Goal: Task Accomplishment & Management: Use online tool/utility

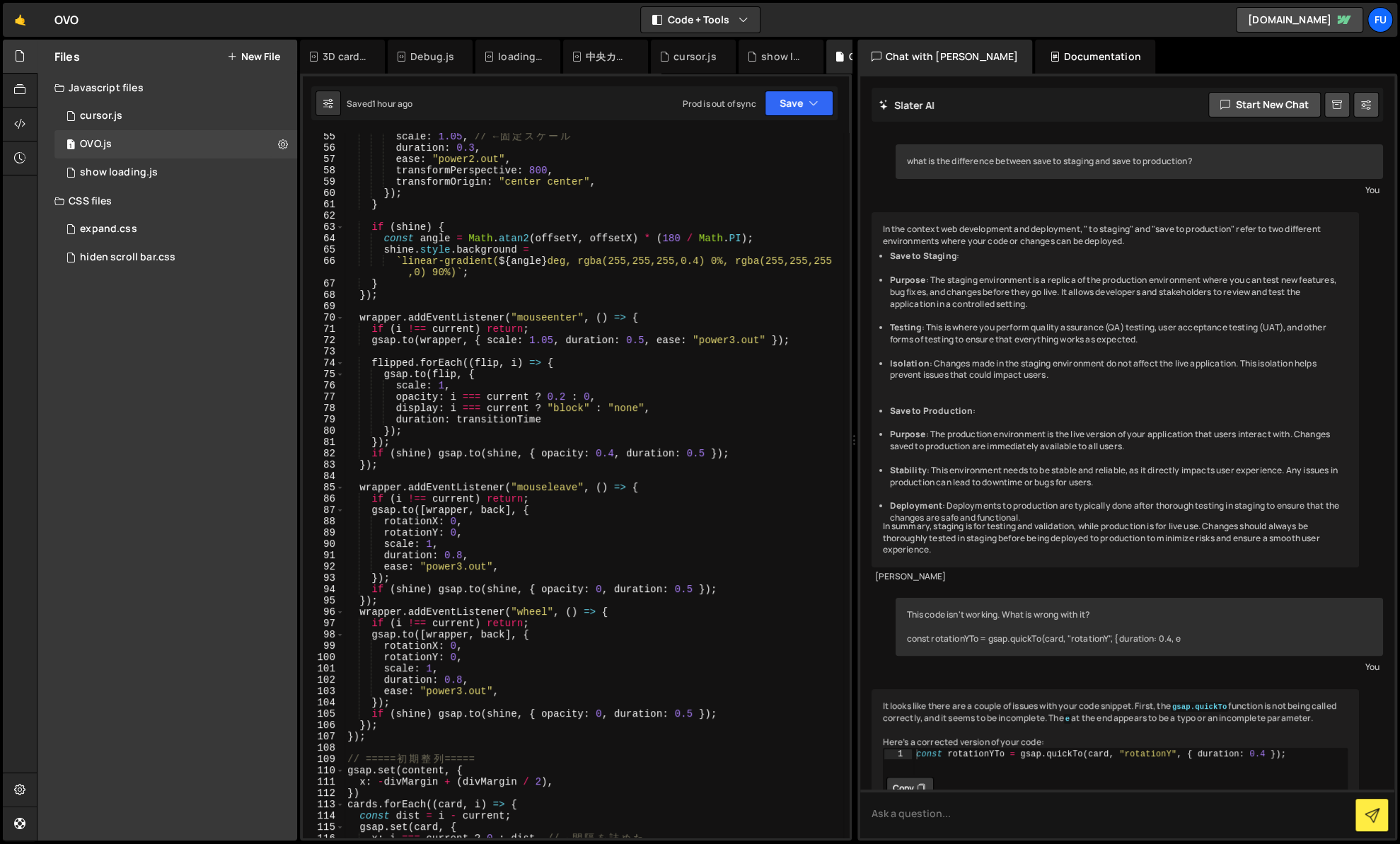
scroll to position [625, 0]
click at [435, 432] on div "scale : 1.05 , // ← 固 定 ス ケ ー ル duration : 0.3 , ease : "power2.out" , transfor…" at bounding box center [594, 495] width 498 height 727
click at [392, 429] on div "scale : 1.05 , // ← 固 定 ス ケ ー ル duration : 0.3 , ease : "power2.out" , transfor…" at bounding box center [594, 495] width 498 height 727
click at [483, 434] on div "scale : 1.05 , // ← 固 定 ス ケ ー ル duration : 0.3 , ease : "power2.out" , transfor…" at bounding box center [594, 495] width 498 height 727
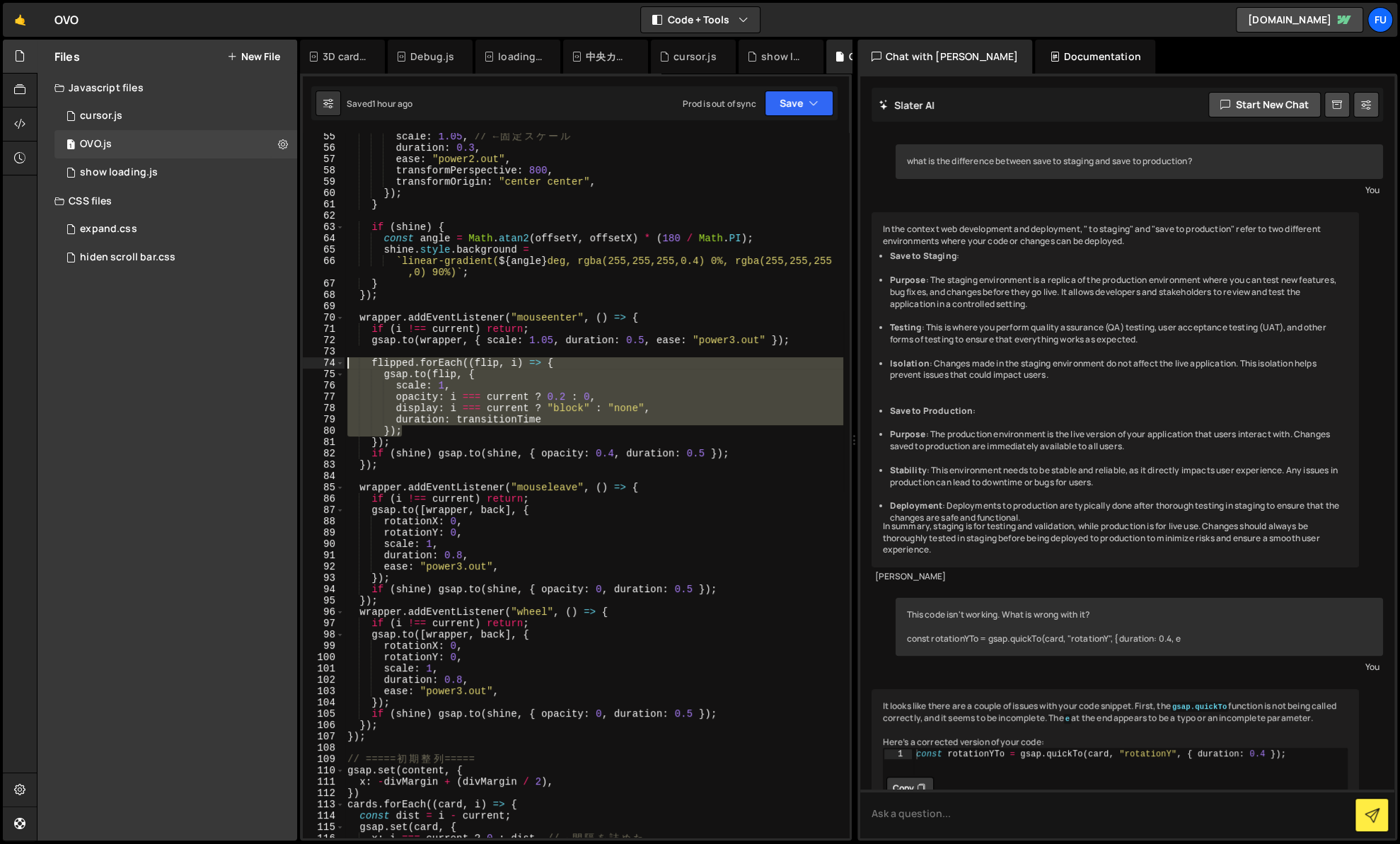
drag, startPoint x: 458, startPoint y: 433, endPoint x: 312, endPoint y: 362, distance: 162.3
click at [312, 362] on div "}); 55 56 57 58 59 60 61 62 63 64 65 66 67 68 69 70 71 72 73 74 75 76 77 78 79 …" at bounding box center [575, 485] width 546 height 705
type textarea "flipped.forEach((flip, i) => { [DOMAIN_NAME](flip, {"
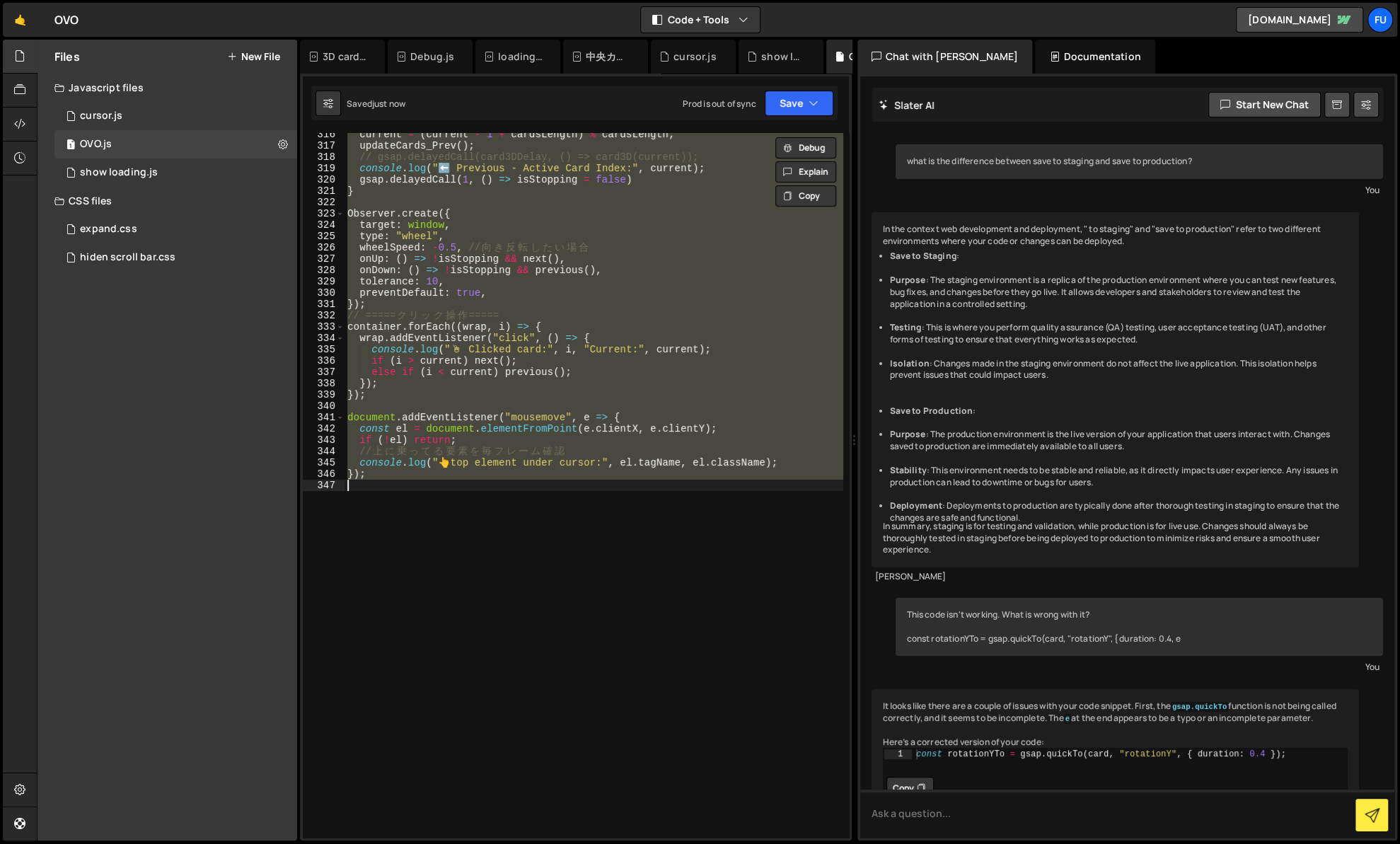
scroll to position [565, 0]
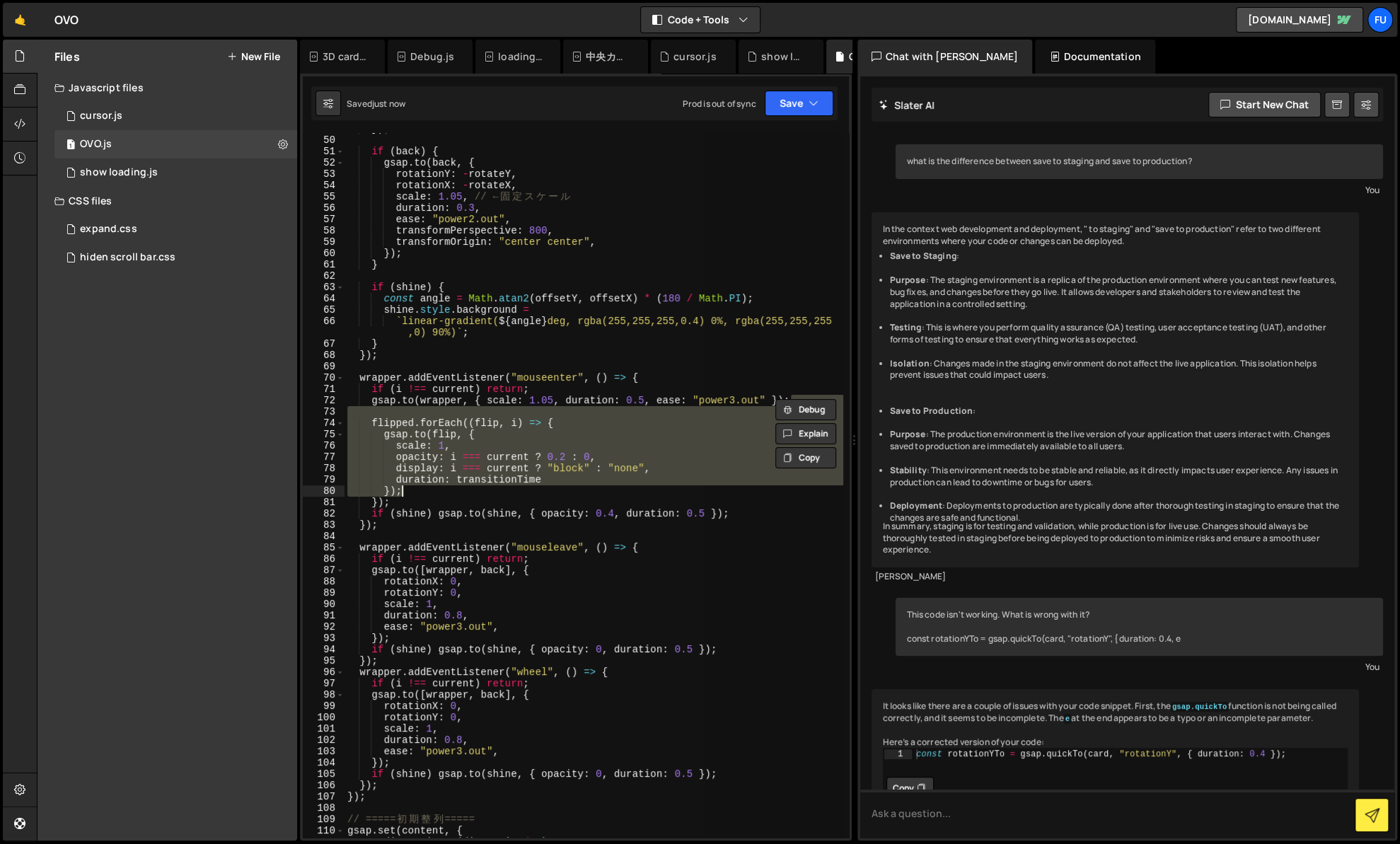
click at [458, 471] on div "}) ; if ( back ) { gsap . to ( back , { rotationY : - rotateY , rotationX : - r…" at bounding box center [594, 485] width 498 height 705
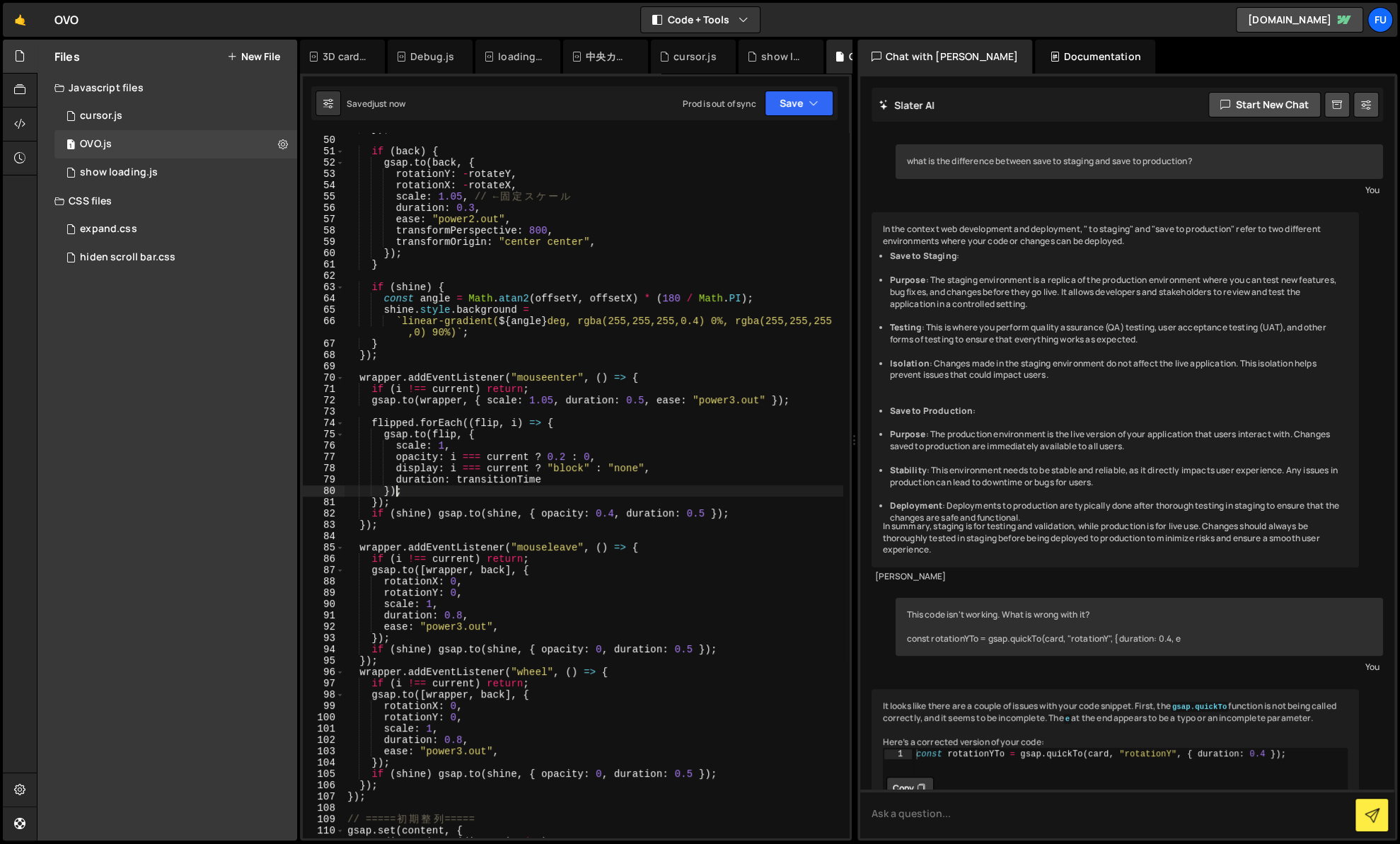
click at [396, 489] on div "}) ; if ( back ) { gsap . to ( back , { rotationY : - rotateY , rotationX : - r…" at bounding box center [594, 487] width 498 height 727
click at [426, 496] on div "}) ; if ( back ) { gsap . to ( back , { rotationY : - rotateY , rotationX : - r…" at bounding box center [594, 487] width 498 height 727
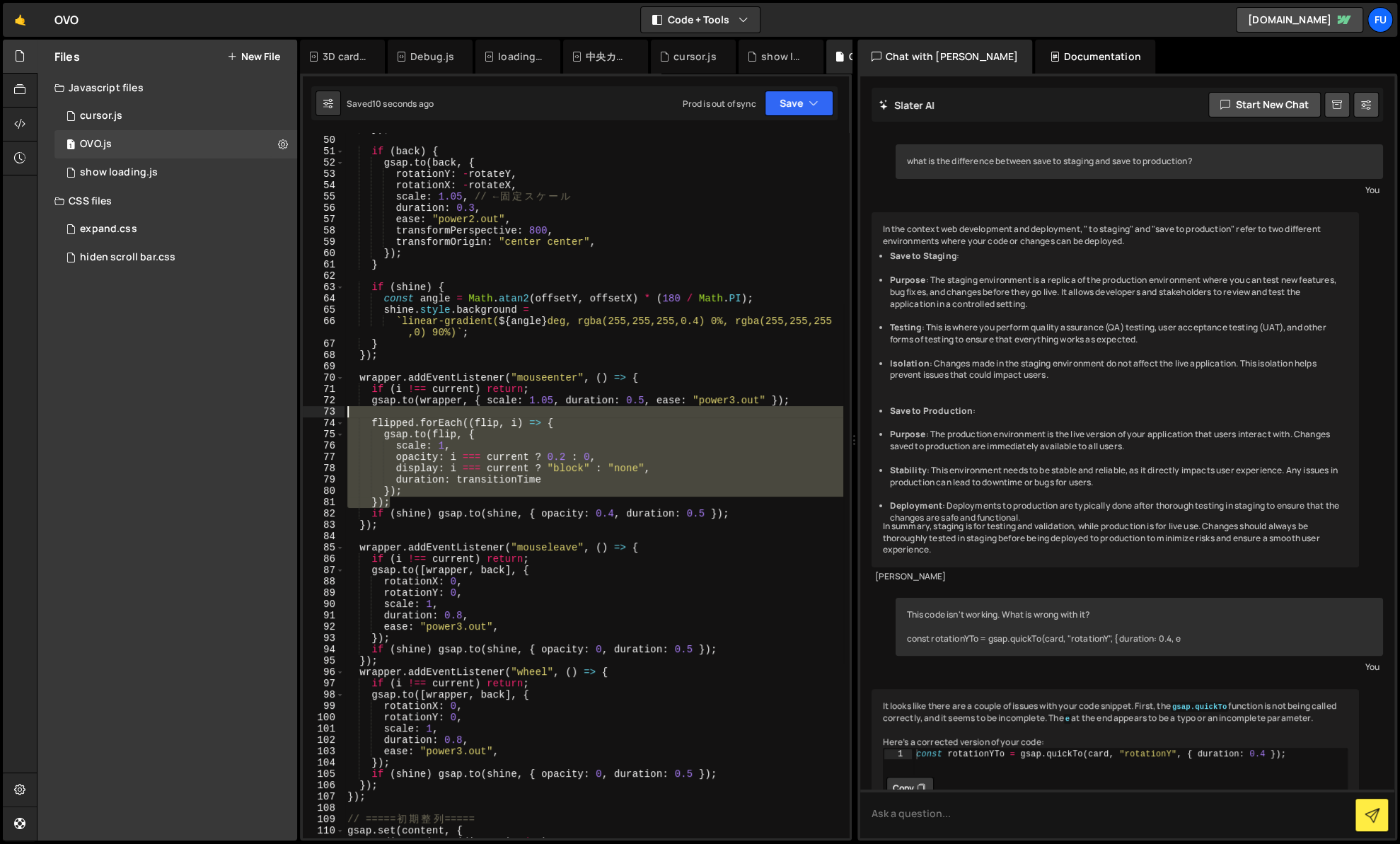
drag, startPoint x: 397, startPoint y: 497, endPoint x: 333, endPoint y: 413, distance: 105.6
click at [333, 413] on div "}); 49 50 51 52 53 54 55 56 57 58 59 60 61 62 63 64 65 66 67 68 69 70 71 72 73 …" at bounding box center [575, 485] width 546 height 705
type textarea "flipped.forEach((flip, i) => {"
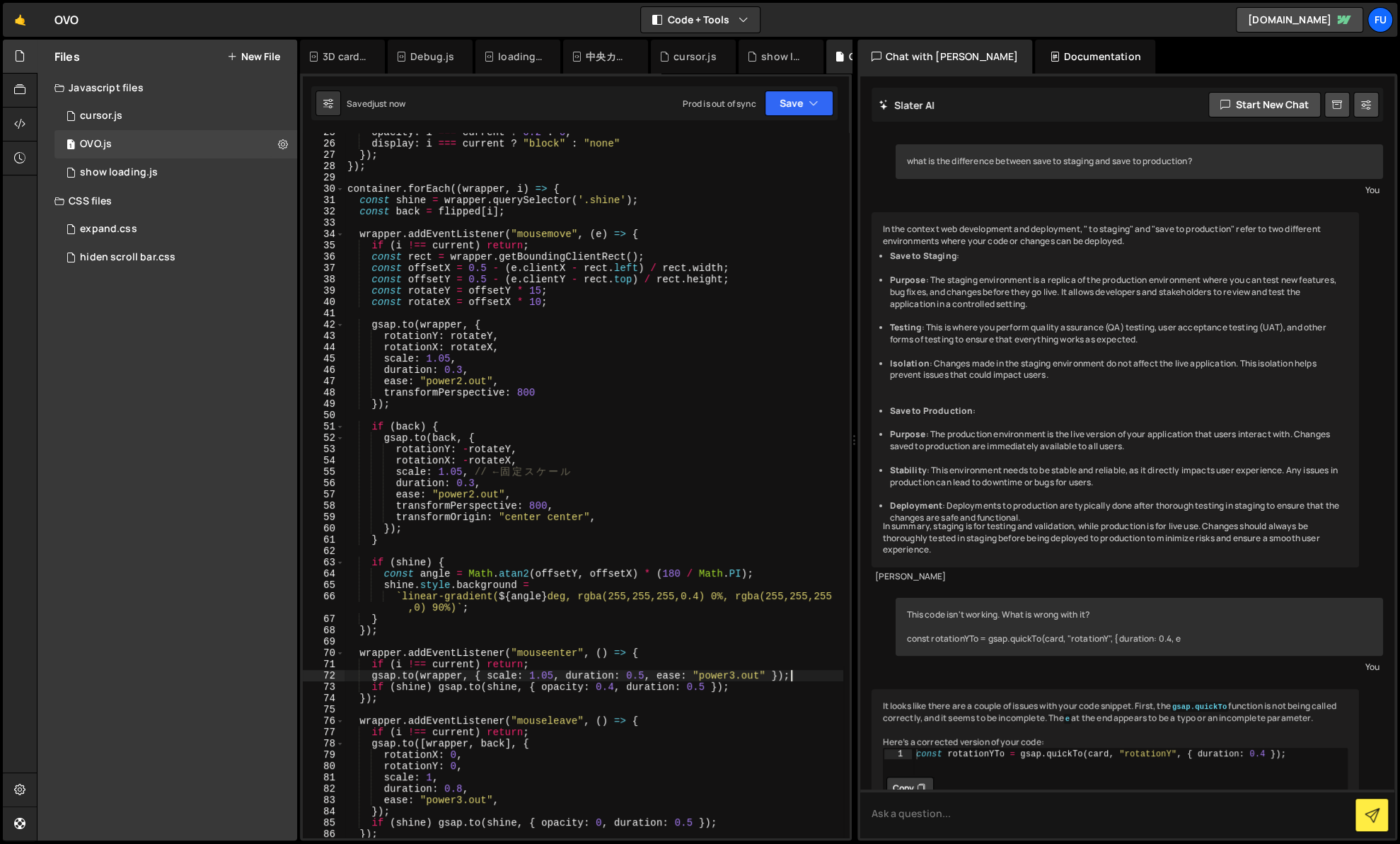
scroll to position [289, 0]
click at [418, 528] on div "opacity : i === current ? 0.2 : 0 , display : i === current ? "block" : "none" …" at bounding box center [594, 491] width 498 height 727
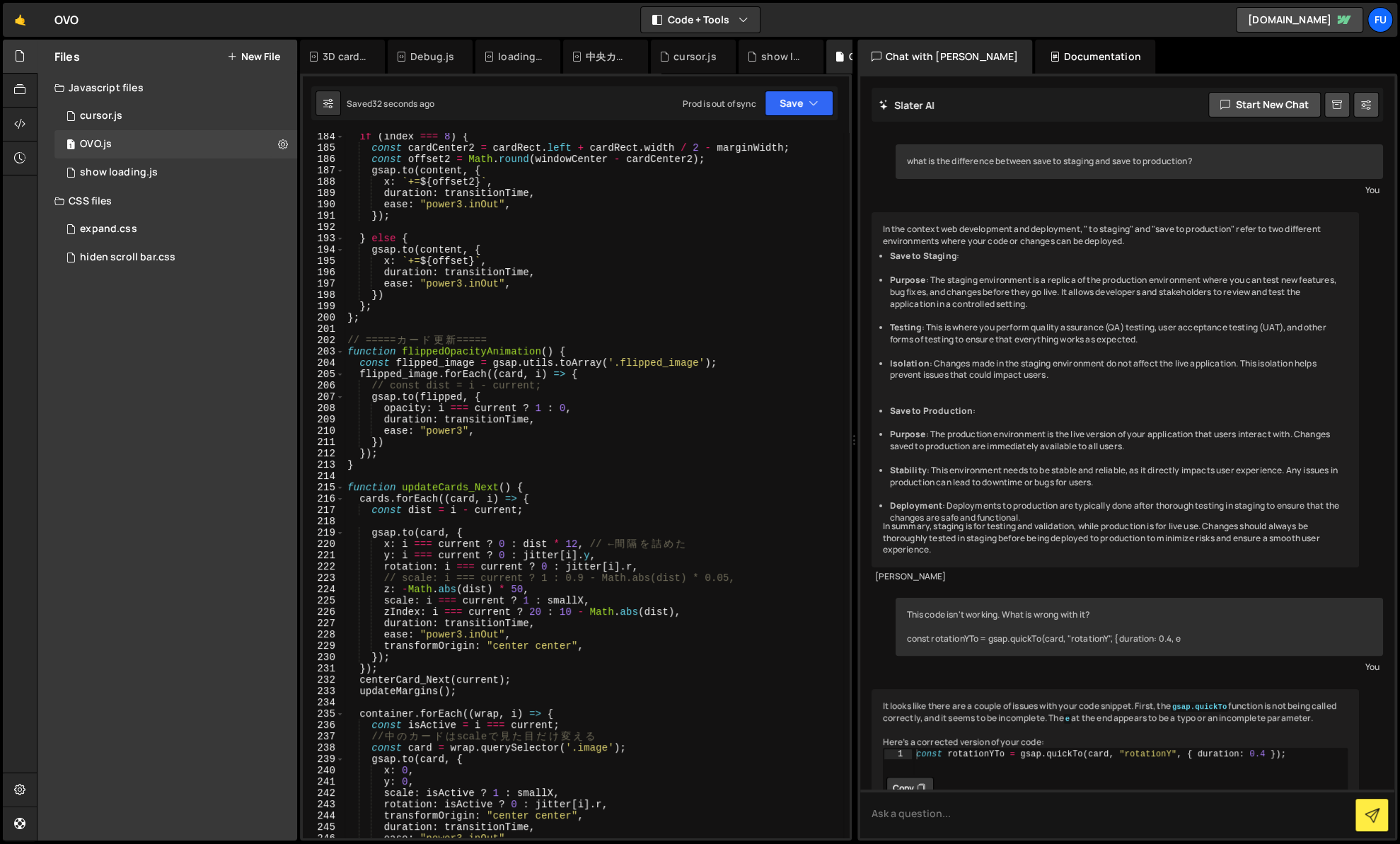
scroll to position [2094, 0]
click at [547, 439] on div "if ( index === 8 ) { const cardCenter2 = cardRect . left + cardRect . width / 2…" at bounding box center [594, 496] width 498 height 727
click at [382, 458] on div "if ( index === 8 ) { const cardCenter2 = cardRect . left + cardRect . width / 2…" at bounding box center [594, 496] width 498 height 727
click at [371, 458] on div "if ( index === 8 ) { const cardCenter2 = cardRect . left + cardRect . width / 2…" at bounding box center [594, 496] width 498 height 727
click at [404, 458] on div "if ( index === 8 ) { const cardCenter2 = cardRect . left + cardRect . width / 2…" at bounding box center [594, 496] width 498 height 727
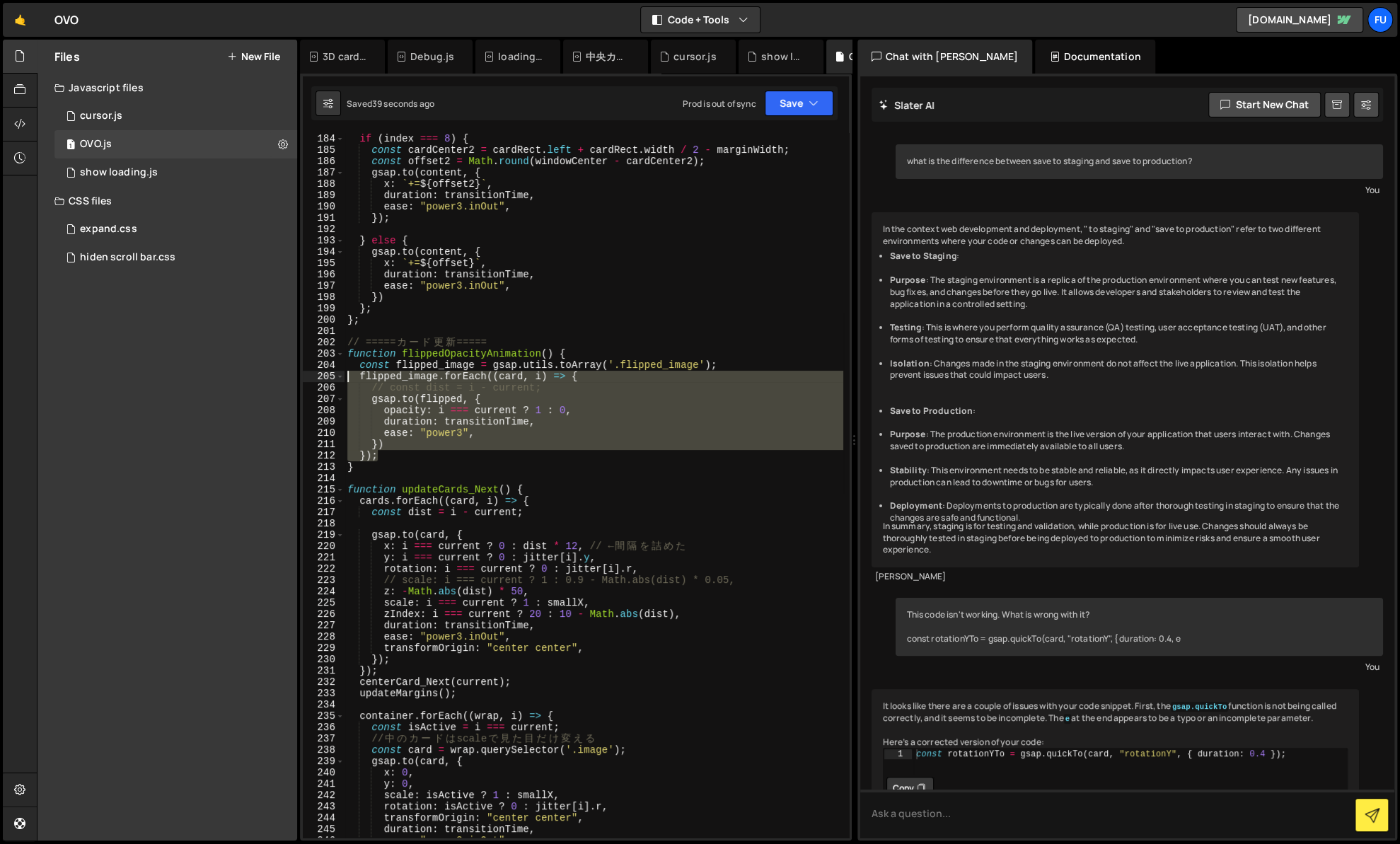
drag, startPoint x: 428, startPoint y: 460, endPoint x: 311, endPoint y: 378, distance: 142.9
click at [311, 378] on div "}); 184 185 186 187 188 189 190 191 192 193 194 195 196 197 198 199 200 201 202…" at bounding box center [575, 485] width 546 height 705
paste textarea "})"
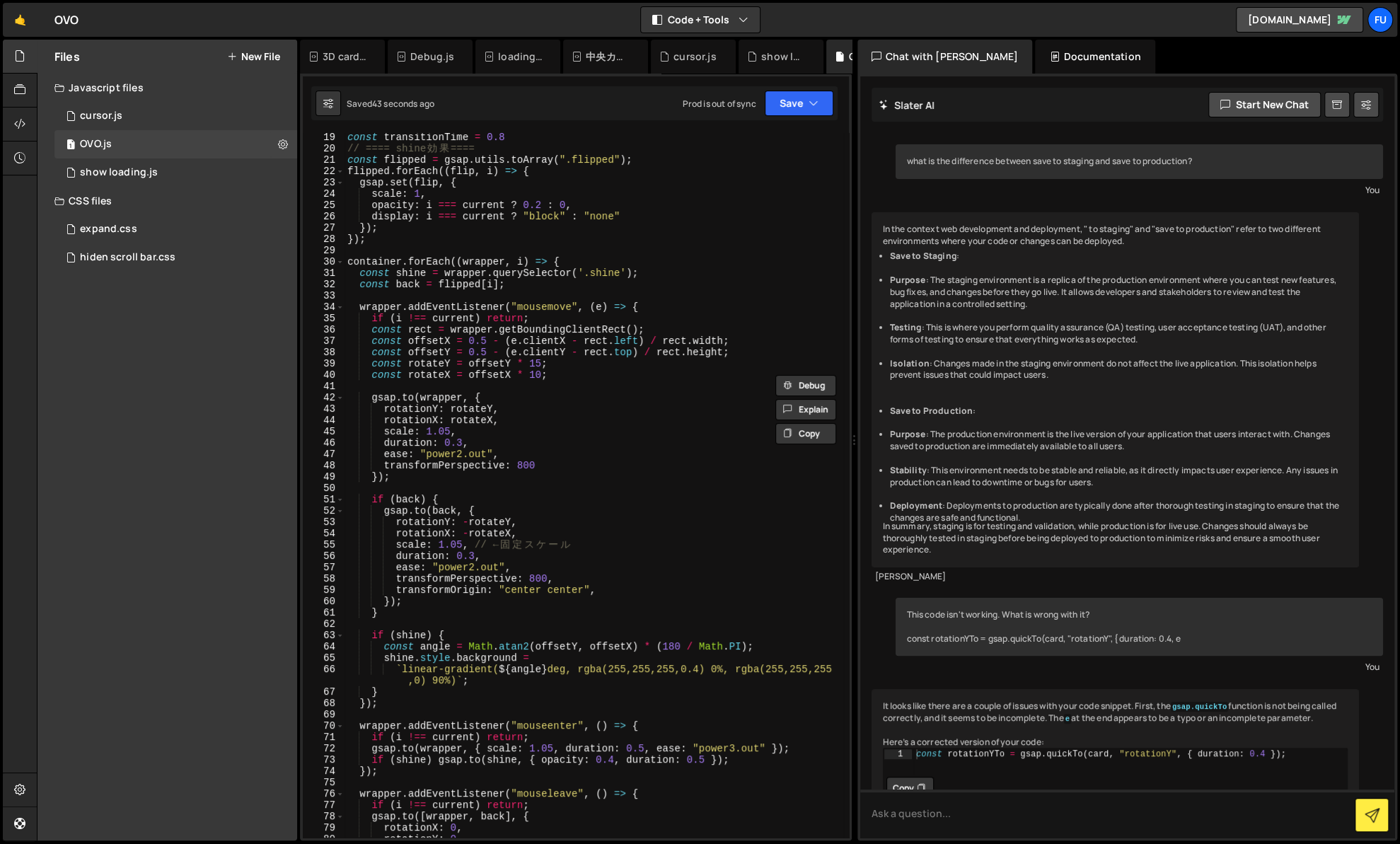
scroll to position [0, 0]
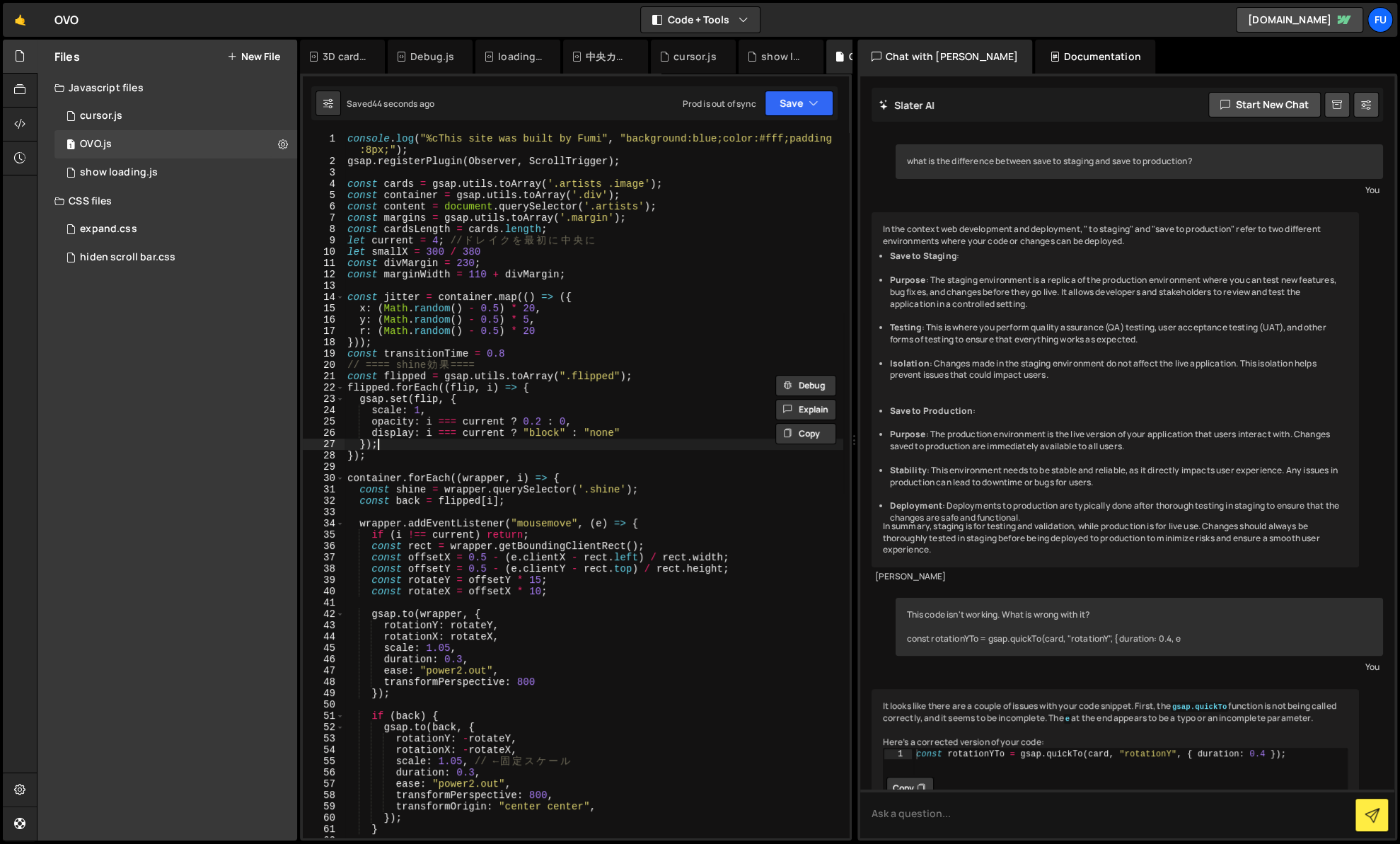
click at [391, 448] on div "console . log ( "%cThis site was built by Fumi" , "background:blue;color:#fff;p…" at bounding box center [594, 501] width 498 height 738
click at [356, 444] on div "console . log ( "%cThis site was built by Fumi" , "background:blue;color:#fff;p…" at bounding box center [594, 501] width 498 height 738
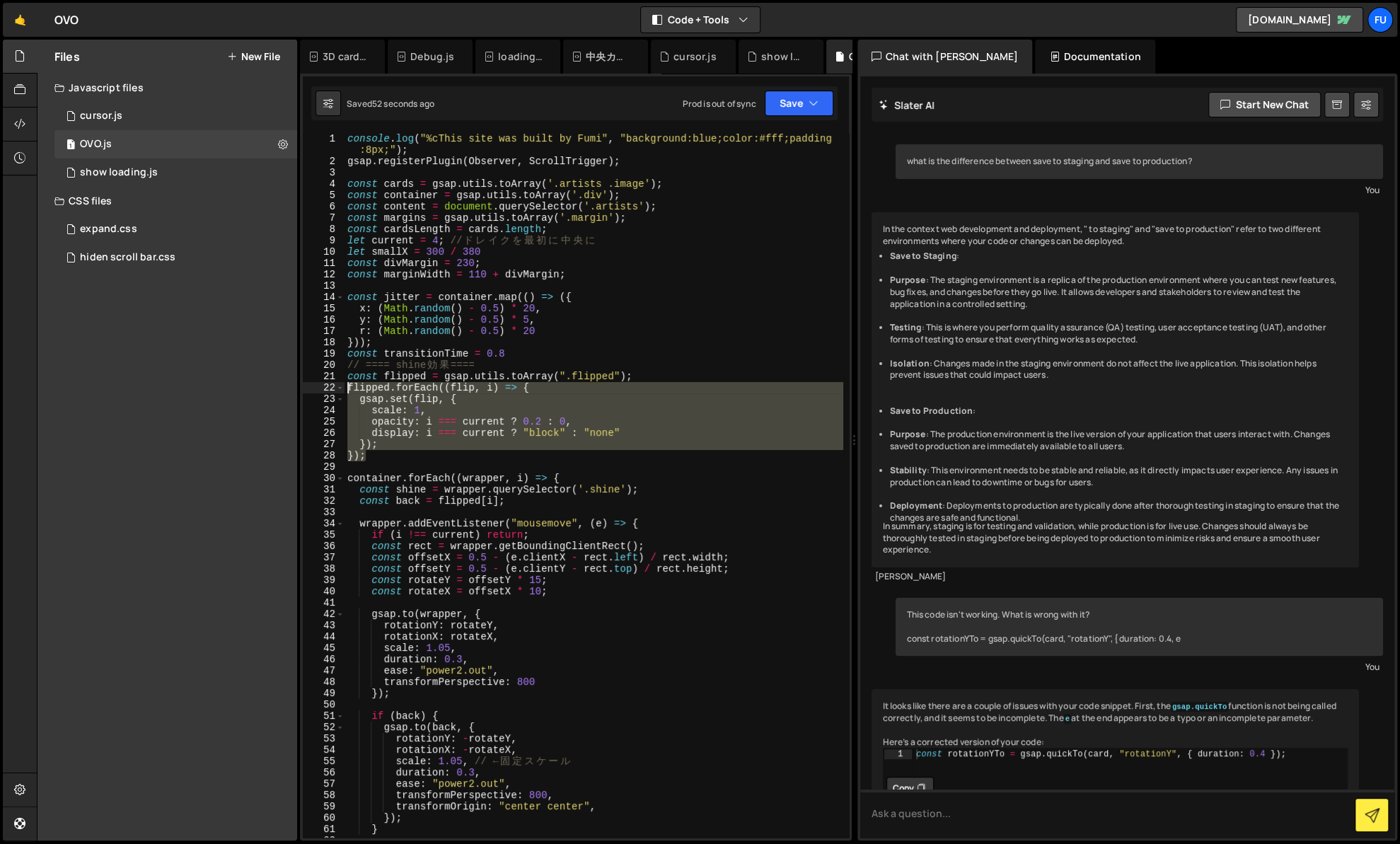
drag, startPoint x: 480, startPoint y: 453, endPoint x: 333, endPoint y: 386, distance: 161.5
click at [333, 386] on div "}); 1 2 3 4 5 6 7 8 9 10 11 12 13 14 15 16 17 18 19 20 21 22 23 24 25 26 27 28 …" at bounding box center [575, 485] width 546 height 705
click at [452, 454] on div "console . log ( "%cThis site was built by Fumi" , "background:blue;color:#fff;p…" at bounding box center [594, 485] width 498 height 705
drag, startPoint x: 382, startPoint y: 455, endPoint x: 324, endPoint y: 388, distance: 88.6
click at [324, 388] on div "}); 1 2 3 4 5 6 7 8 9 10 11 12 13 14 15 16 17 18 19 20 21 22 23 24 25 26 27 28 …" at bounding box center [575, 485] width 546 height 705
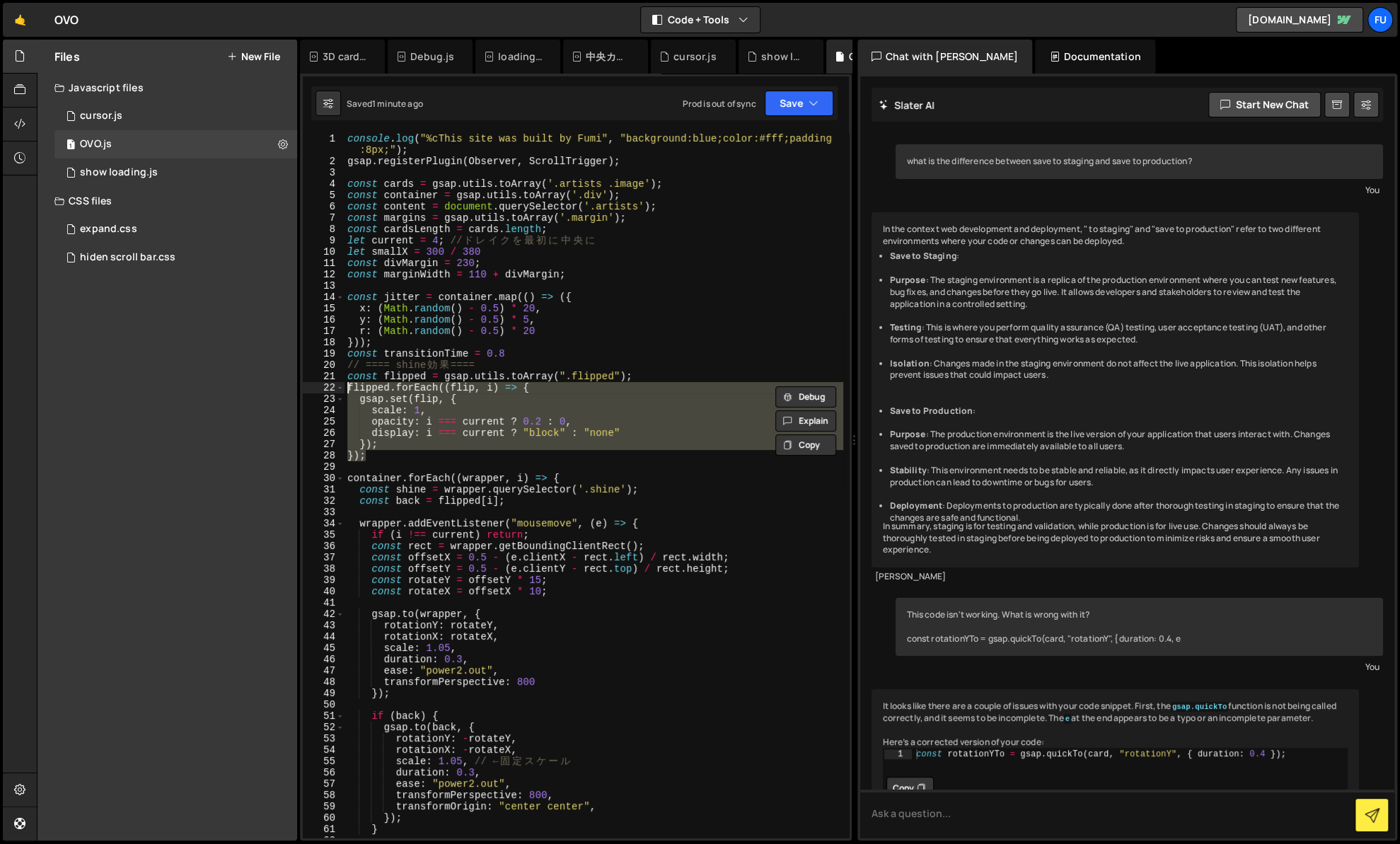
click at [407, 451] on div "console . log ( "%cThis site was built by Fumi" , "background:blue;color:#fff;p…" at bounding box center [594, 485] width 498 height 705
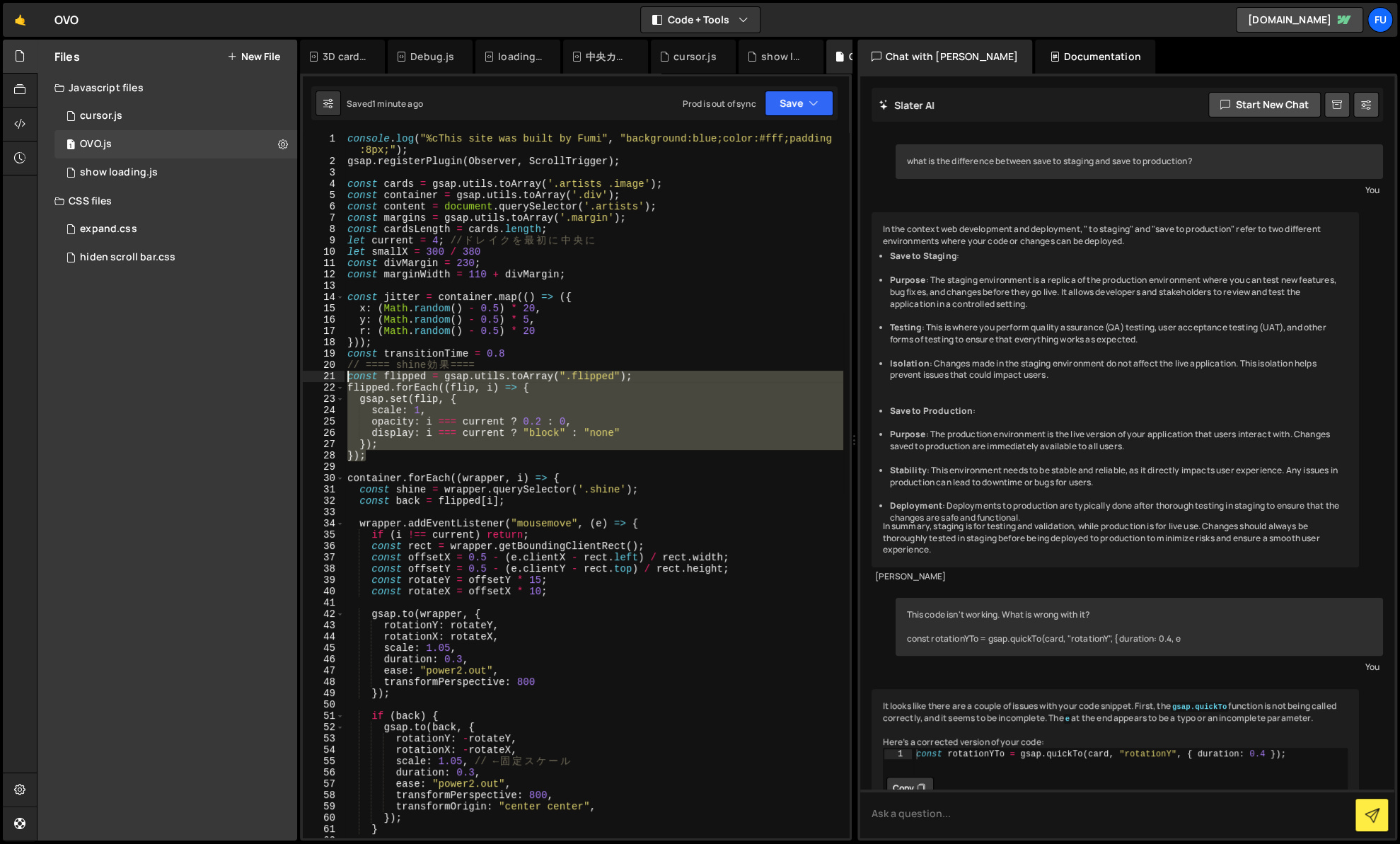
drag, startPoint x: 396, startPoint y: 452, endPoint x: 333, endPoint y: 380, distance: 95.7
click at [333, 380] on div "}); 1 2 3 4 5 6 7 8 9 10 11 12 13 14 15 16 17 18 19 20 21 22 23 24 25 26 27 28 …" at bounding box center [575, 485] width 546 height 705
click at [401, 431] on div "console . log ( "%cThis site was built by Fumi" , "background:blue;color:#fff;p…" at bounding box center [594, 485] width 498 height 705
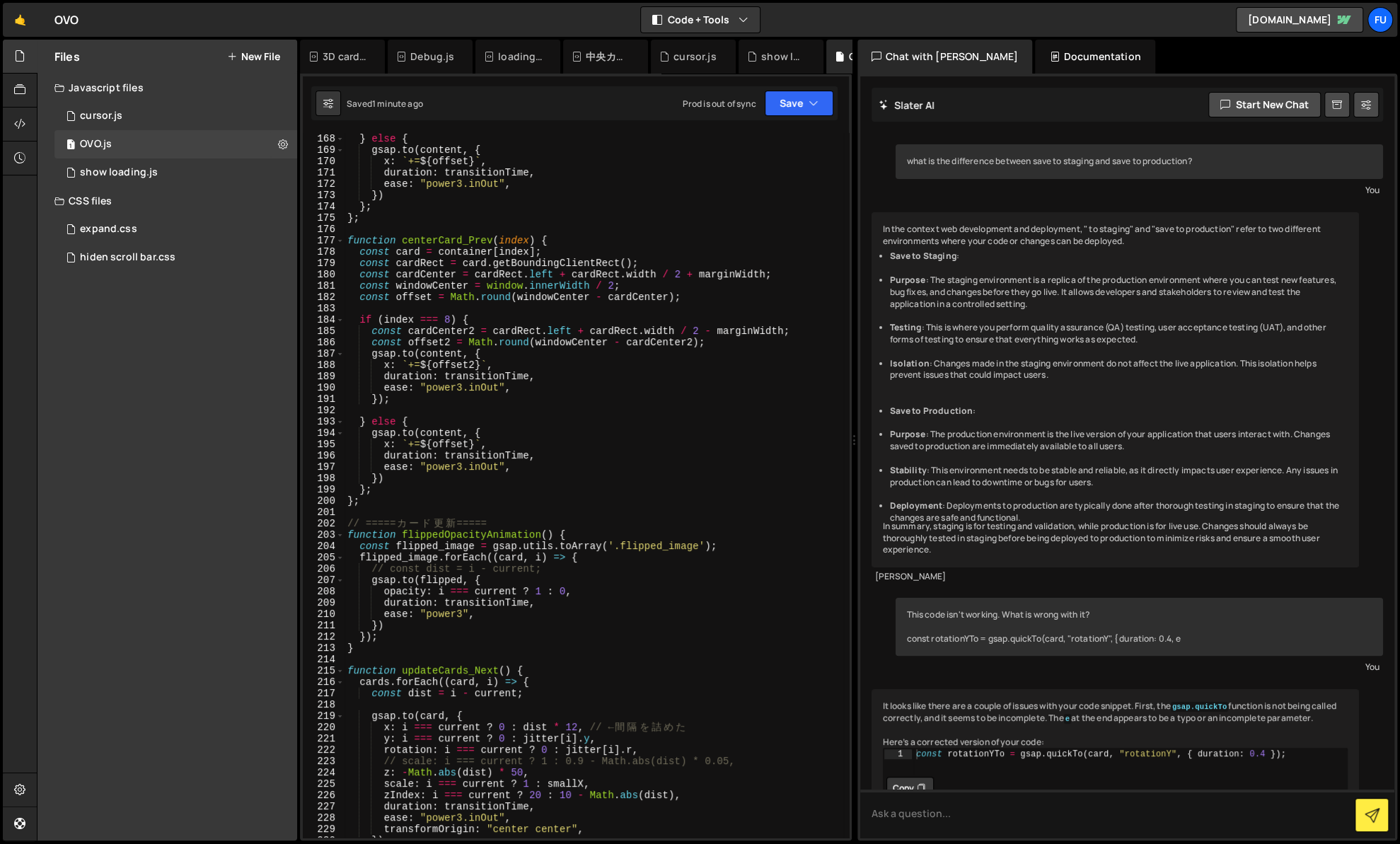
scroll to position [1912, 0]
click at [372, 631] on div "}) ; } else { gsap . to ( content , { x : ` += ${ offset } ` , duration : trans…" at bounding box center [594, 485] width 498 height 727
drag, startPoint x: 407, startPoint y: 630, endPoint x: 396, endPoint y: 628, distance: 11.2
click at [396, 628] on div "}) ; } else { gsap . to ( content , { x : ` += ${ offset } ` , duration : trans…" at bounding box center [594, 485] width 498 height 727
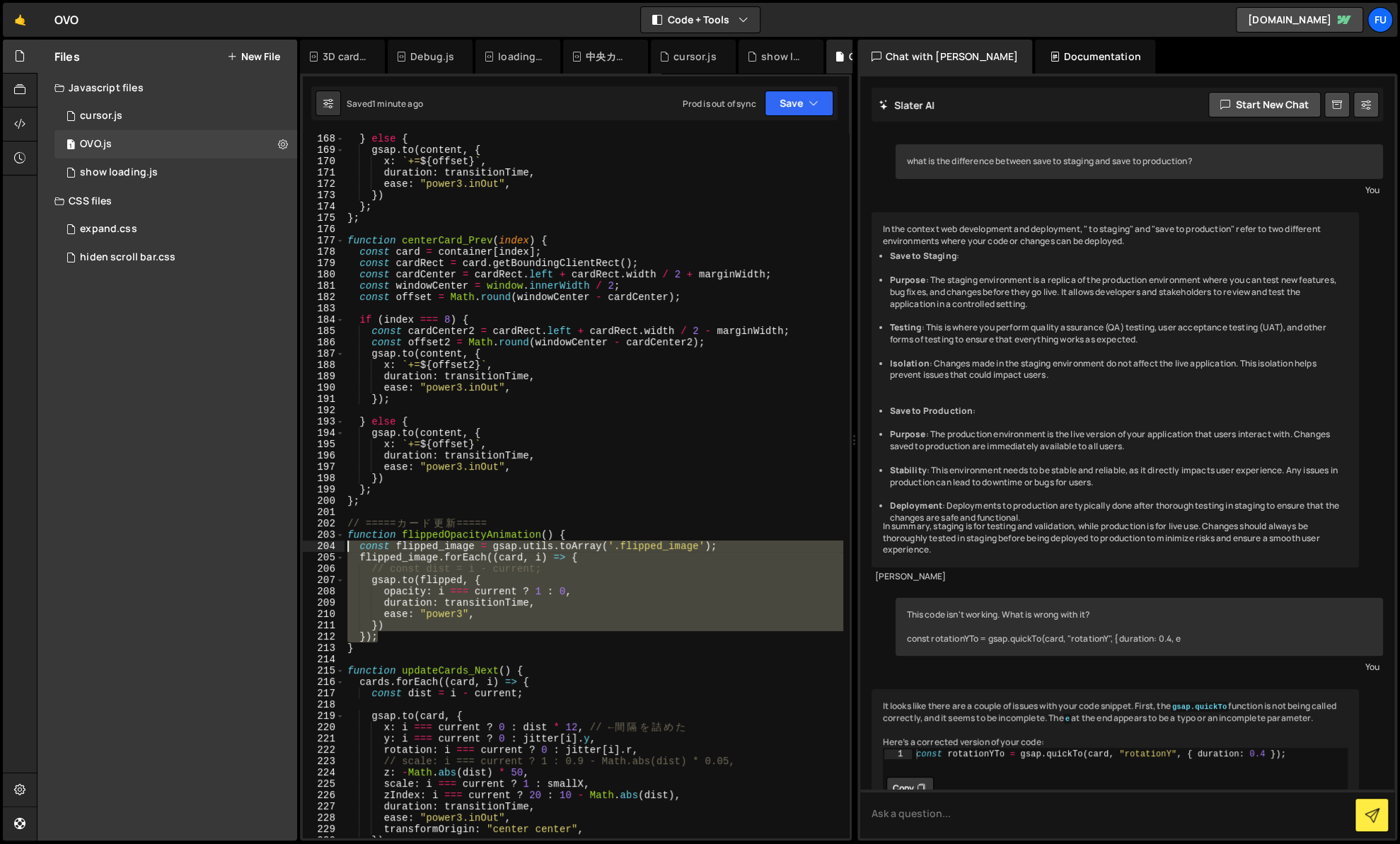
drag, startPoint x: 386, startPoint y: 637, endPoint x: 332, endPoint y: 553, distance: 99.9
click at [332, 552] on div "}) 167 168 169 170 171 172 173 174 175 176 177 178 179 180 181 182 183 184 185 …" at bounding box center [575, 485] width 546 height 705
click at [397, 638] on div "}) ; } else { gsap . to ( content , { x : ` += ${ offset } ` , duration : trans…" at bounding box center [594, 485] width 498 height 705
drag, startPoint x: 395, startPoint y: 638, endPoint x: 335, endPoint y: 554, distance: 103.2
click at [335, 552] on div "}); 167 168 169 170 171 172 173 174 175 176 177 178 179 180 181 182 183 184 185…" at bounding box center [575, 485] width 546 height 705
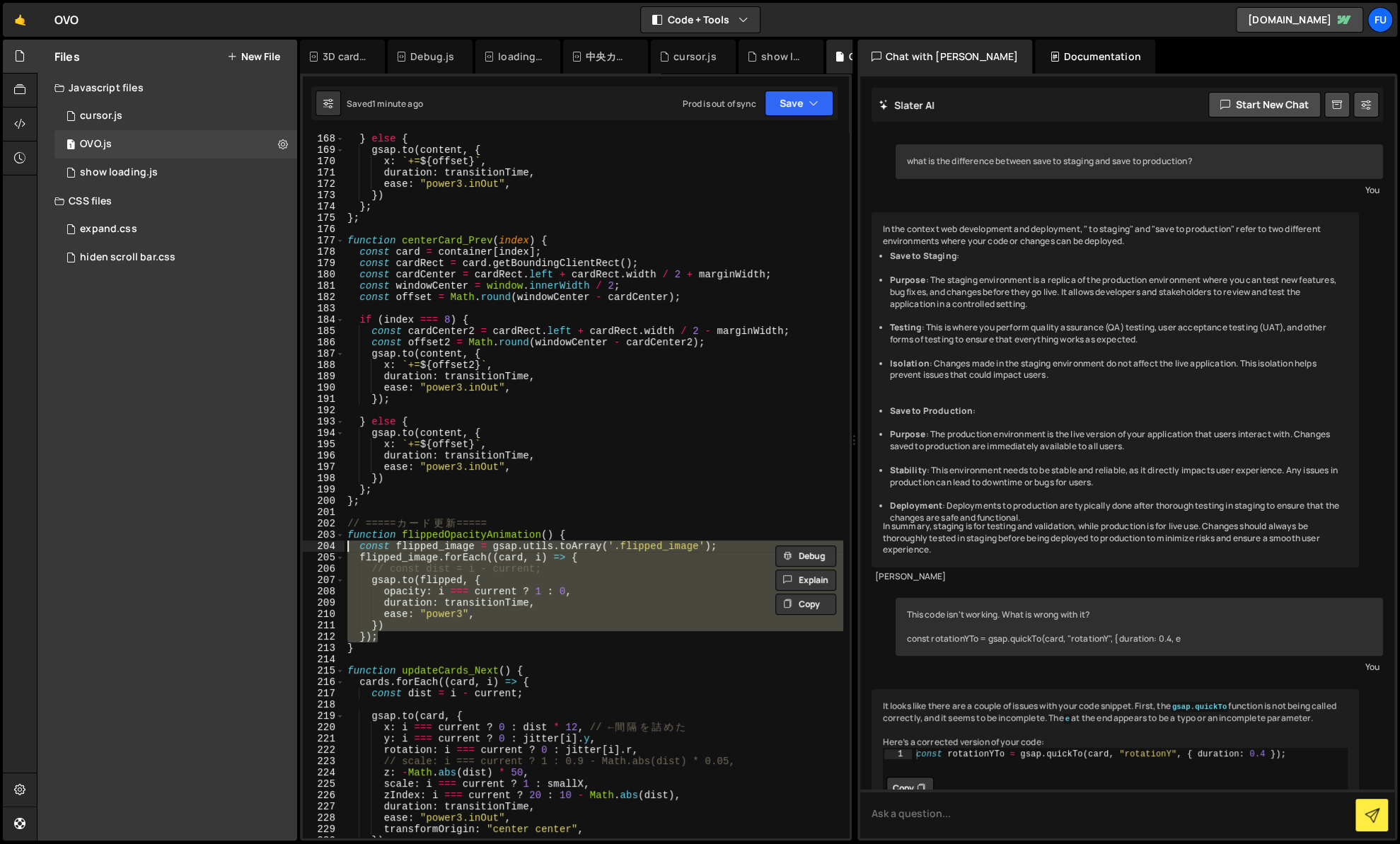
paste textarea "});"
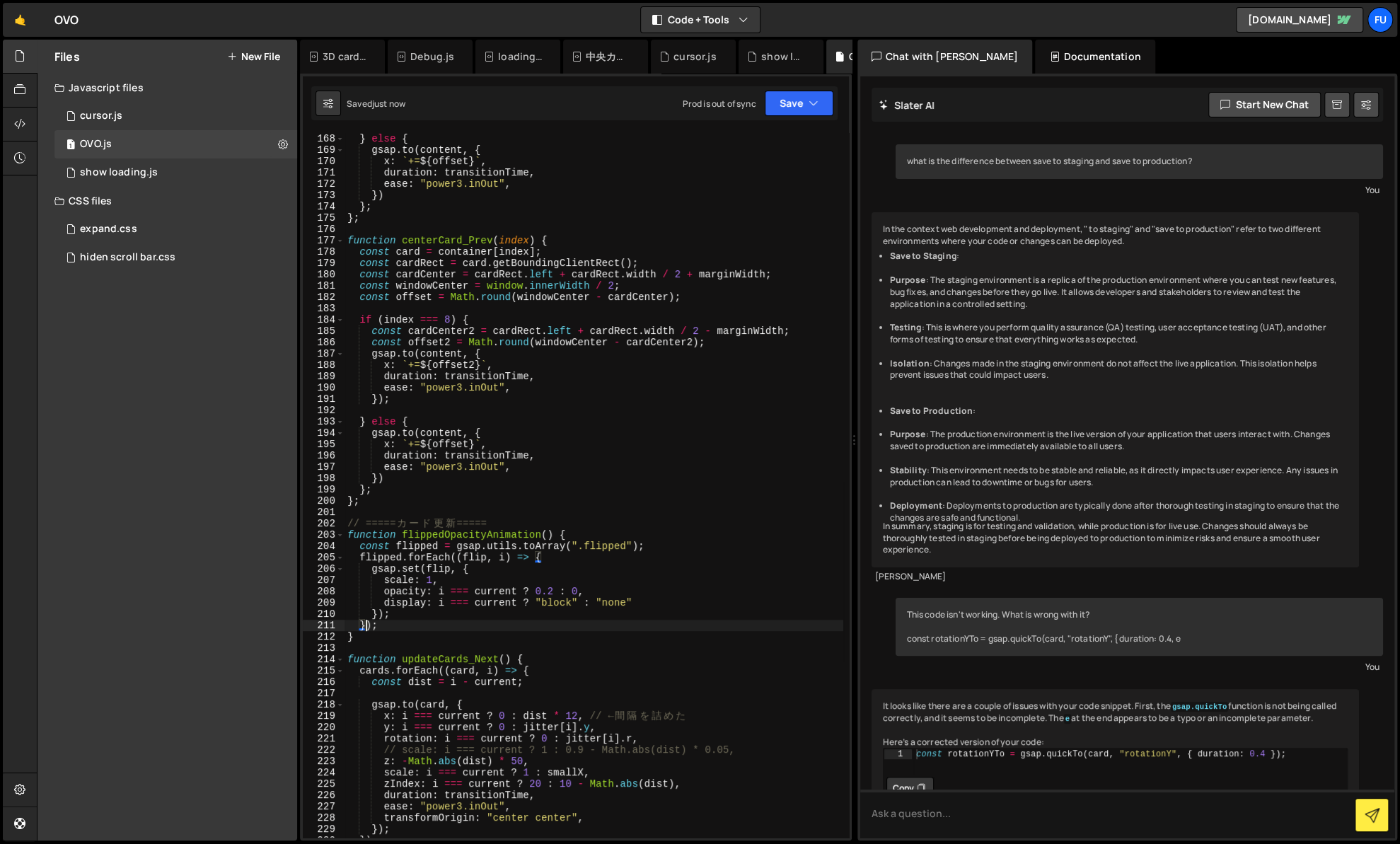
click at [464, 630] on div "}) ; } else { gsap . to ( content , { x : ` += ${ offset } ` , duration : trans…" at bounding box center [594, 485] width 498 height 727
click at [412, 567] on div "}) ; } else { gsap . to ( content , { x : ` += ${ offset } ` , duration : trans…" at bounding box center [594, 485] width 498 height 727
click at [483, 582] on div "to Array local to lerance local to p local t ransiti o nTime local func t i o n…" at bounding box center [501, 646] width 206 height 138
click at [480, 588] on div "}) ; } else { gsap . to ( content , { x : ` += ${ offset } ` , duration : trans…" at bounding box center [594, 485] width 498 height 727
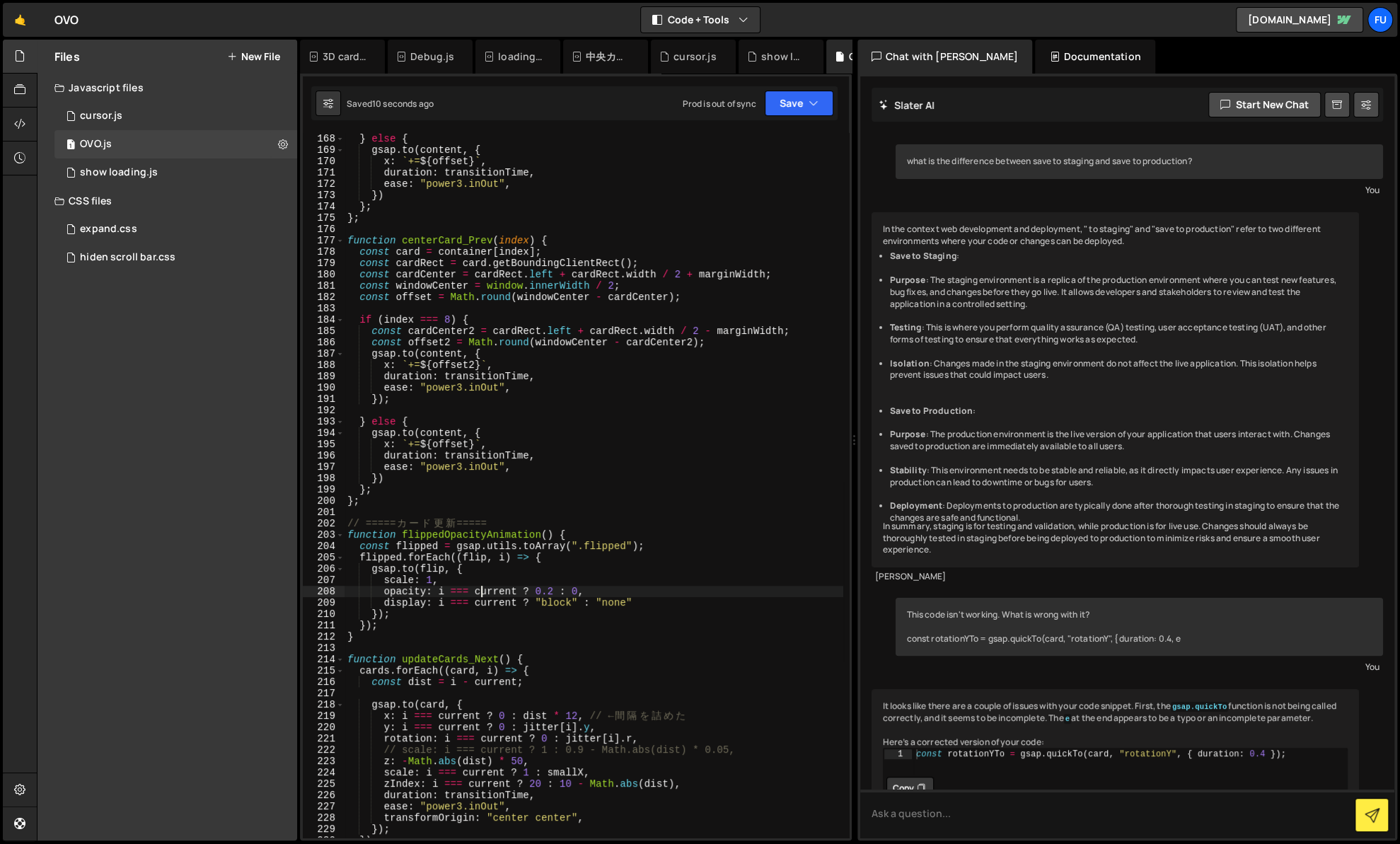
click at [473, 579] on div "}) ; } else { gsap . to ( content , { x : ` += ${ offset } ` , duration : trans…" at bounding box center [594, 485] width 498 height 727
click at [659, 606] on div "}) ; } else { gsap . to ( content , { x : ` += ${ offset } ` , duration : trans…" at bounding box center [594, 485] width 498 height 727
type textarea "display: i === current ? "block" : "none""
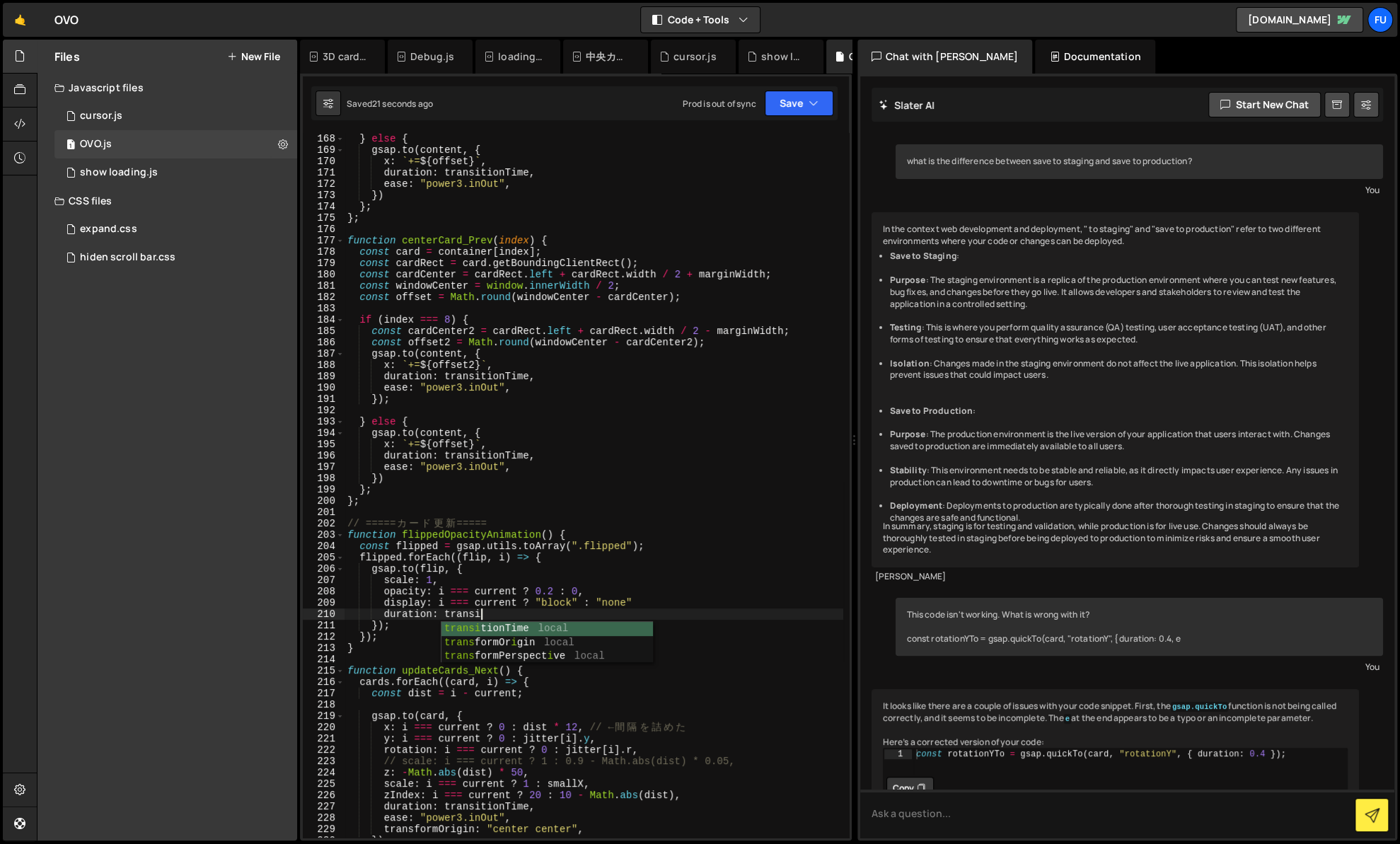
scroll to position [0, 9]
click at [666, 598] on div "}) ; } else { gsap . to ( content , { x : ` += ${ offset } ` , duration : trans…" at bounding box center [594, 485] width 498 height 727
click at [640, 604] on div "}) ; } else { gsap . to ( content , { x : ` += ${ offset } ` , duration : trans…" at bounding box center [594, 485] width 498 height 727
click at [641, 609] on div "}) ; } else { gsap . to ( content , { x : ` += ${ offset } ` , duration : trans…" at bounding box center [594, 485] width 498 height 727
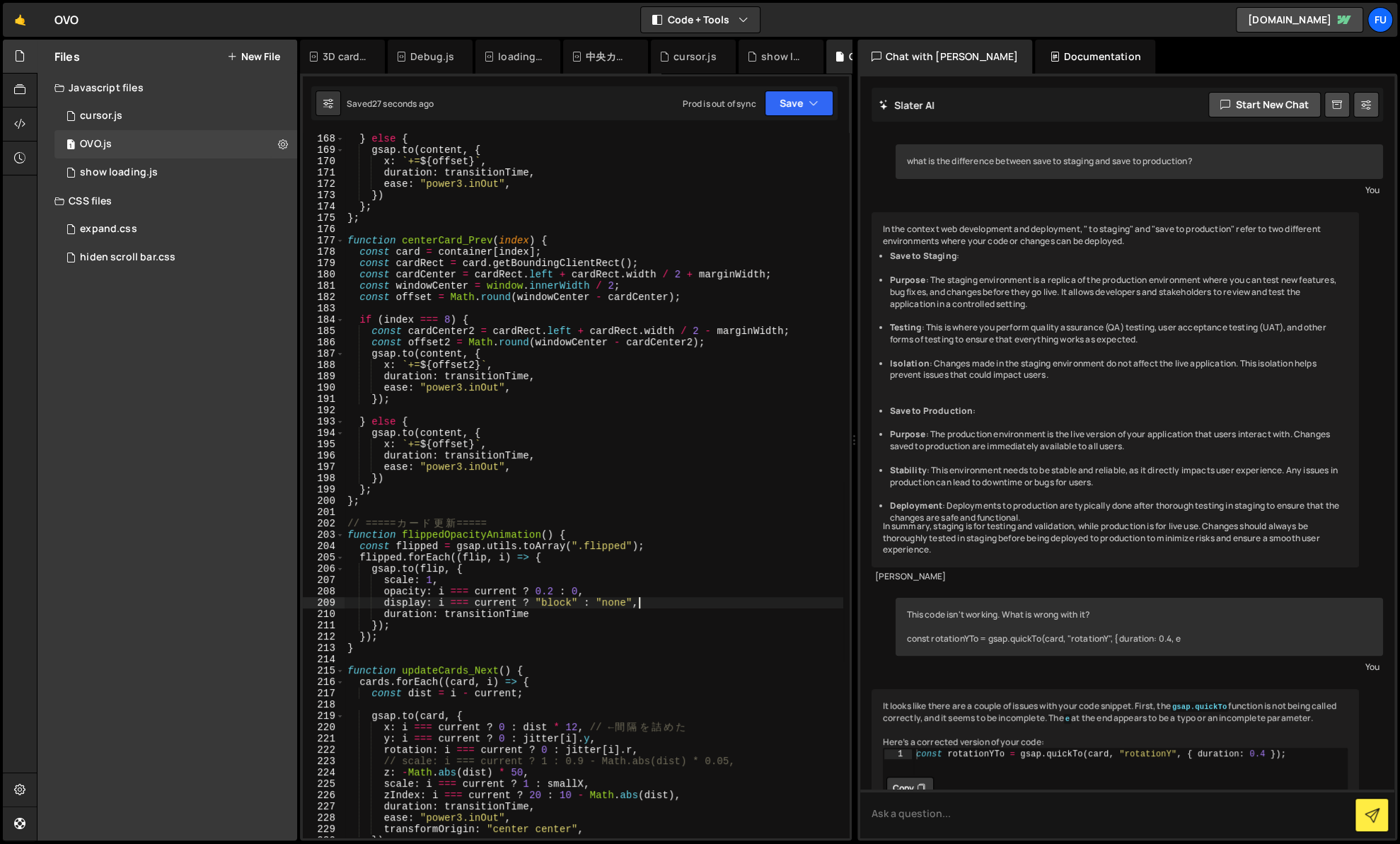
click at [617, 624] on div "}) ; } else { gsap . to ( content , { x : ` += ${ offset } ` , duration : trans…" at bounding box center [594, 485] width 498 height 727
click at [546, 618] on div "}) ; } else { gsap . to ( content , { x : ` += ${ offset } ` , duration : trans…" at bounding box center [594, 485] width 498 height 727
type textarea "duration: transitionTime,"
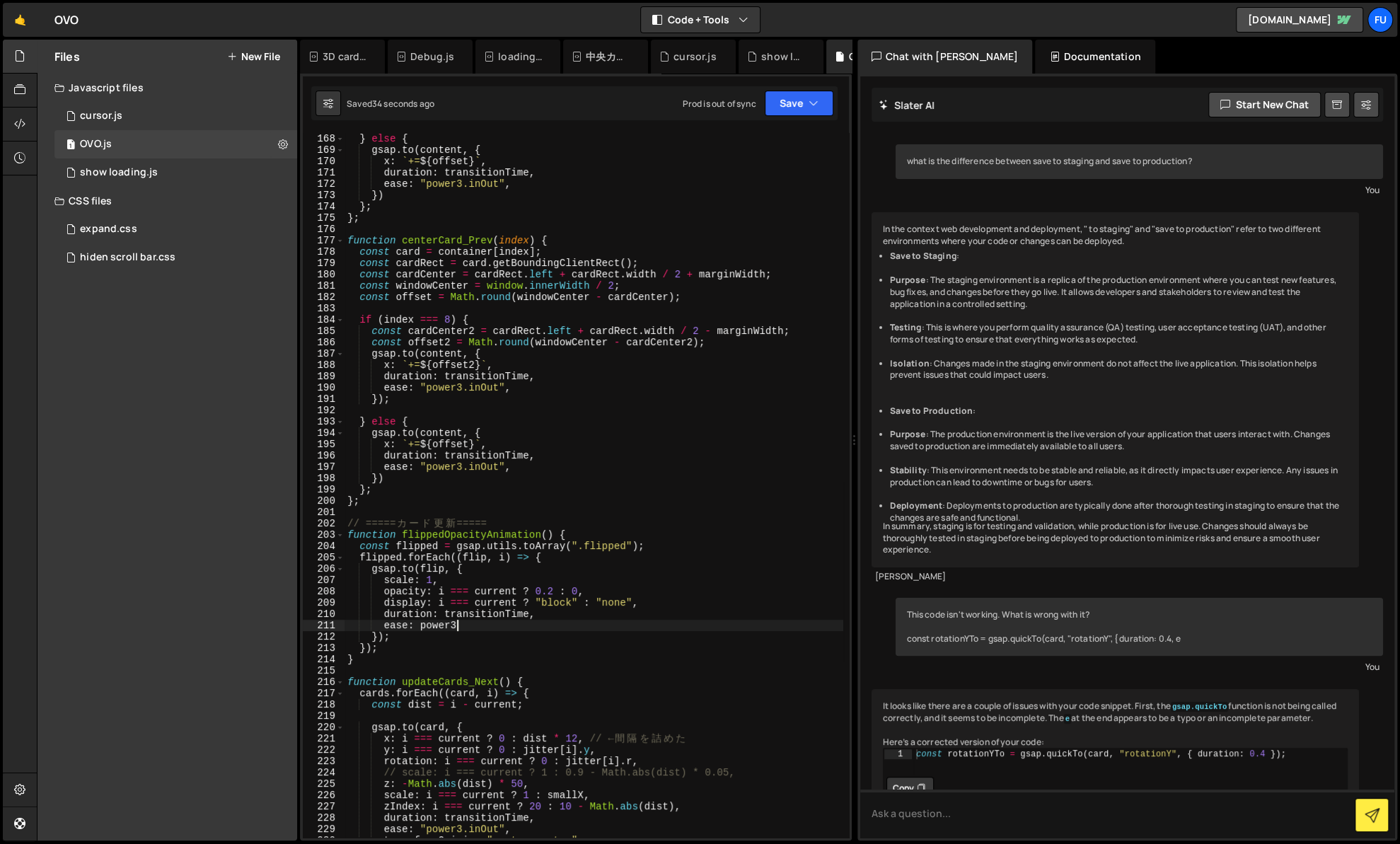
scroll to position [0, 7]
click at [665, 634] on div "}) ; } else { gsap . to ( content , { x : ` += ${ offset } ` , duration : trans…" at bounding box center [594, 485] width 498 height 727
click at [453, 584] on div "}) ; } else { gsap . to ( content , { x : ` += ${ offset } ` , duration : trans…" at bounding box center [594, 485] width 498 height 727
type textarea "scale: 1,"
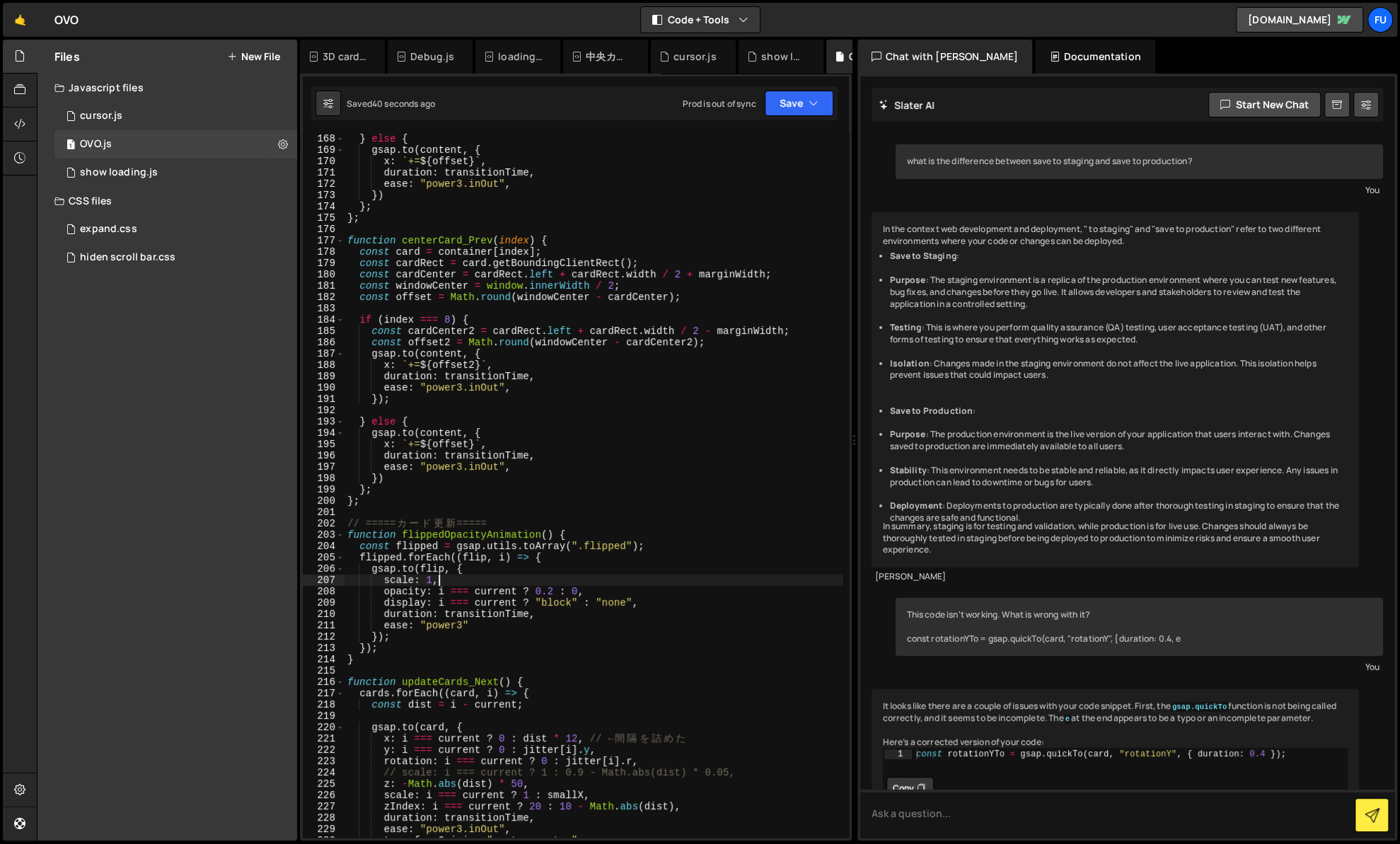
drag, startPoint x: 437, startPoint y: 582, endPoint x: 345, endPoint y: 582, distance: 92.0
click at [345, 582] on div "}) ; } else { gsap . to ( content , { x : ` += ${ offset } ` , duration : trans…" at bounding box center [594, 485] width 498 height 727
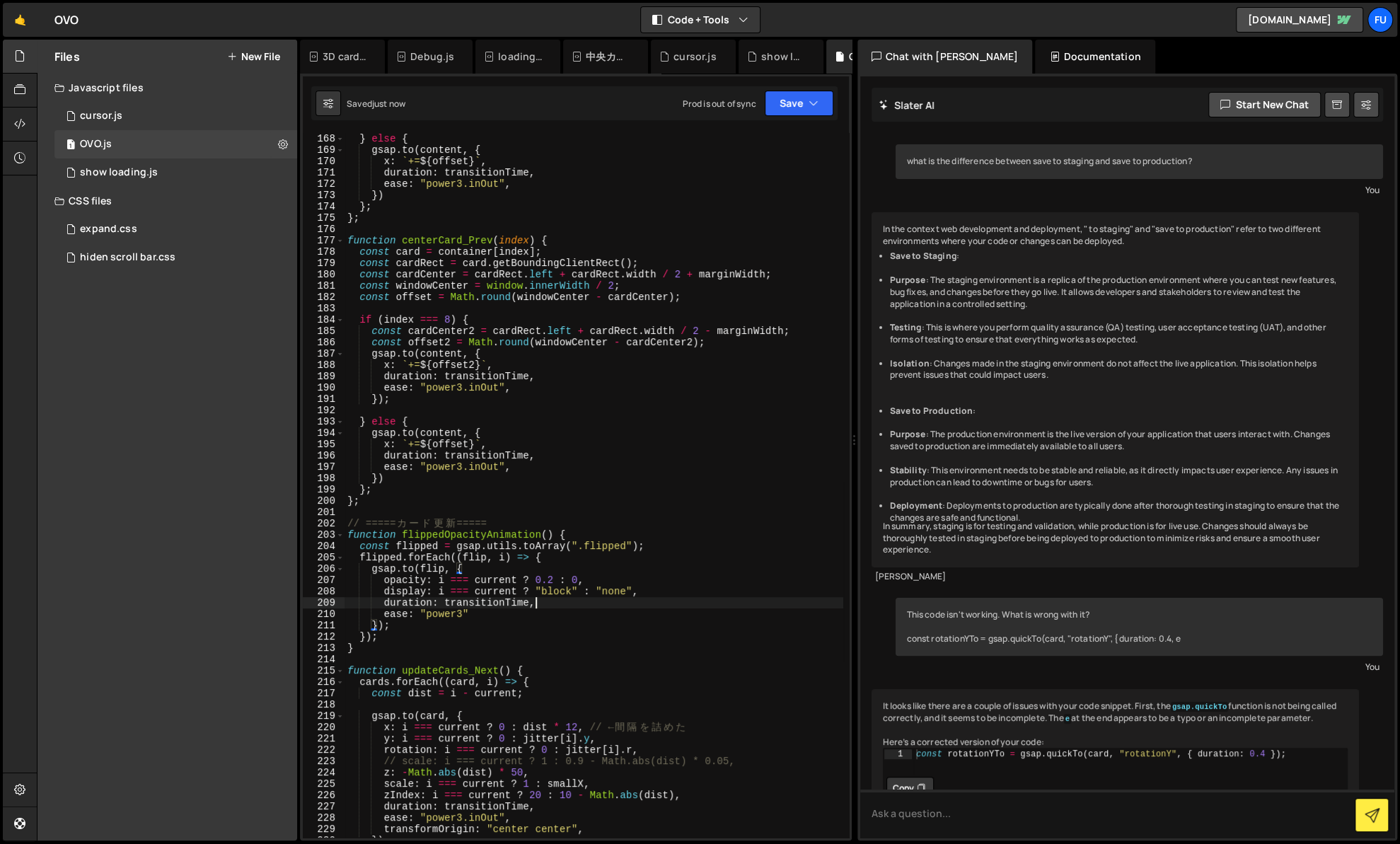
click at [577, 601] on div "}) ; } else { gsap . to ( content , { x : ` += ${ offset } ` , duration : trans…" at bounding box center [594, 485] width 498 height 727
click at [576, 615] on div "}) ; } else { gsap . to ( content , { x : ` += ${ offset } ` , duration : trans…" at bounding box center [594, 485] width 498 height 727
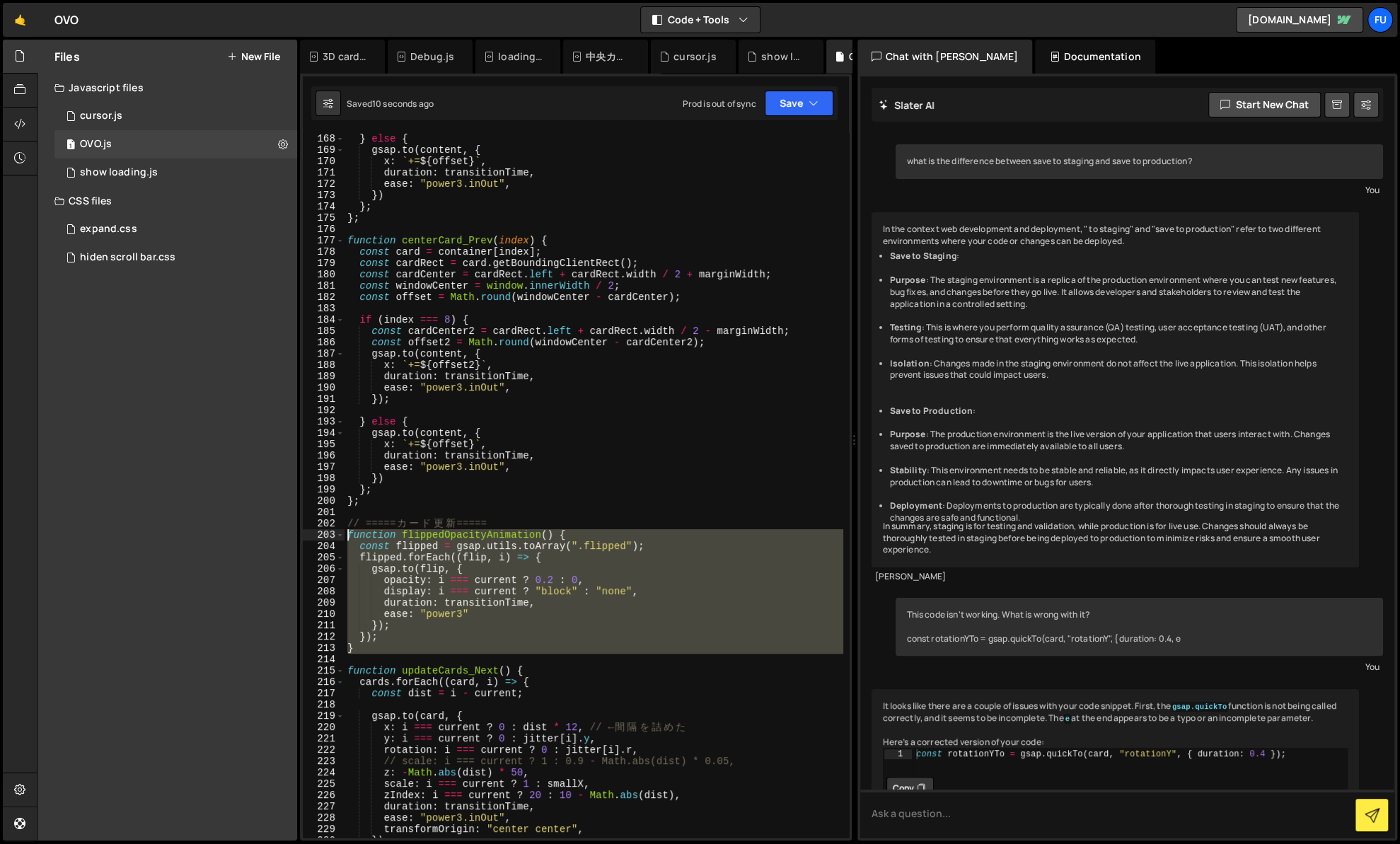
drag, startPoint x: 401, startPoint y: 657, endPoint x: 314, endPoint y: 533, distance: 151.5
click at [314, 533] on div "ease: "power3" 167 168 169 170 171 172 173 174 175 176 177 178 179 180 181 182 …" at bounding box center [575, 485] width 546 height 705
type textarea "function flippedOpacityAnimation() { const flipped = gsap.utils.toArray(".flipp…"
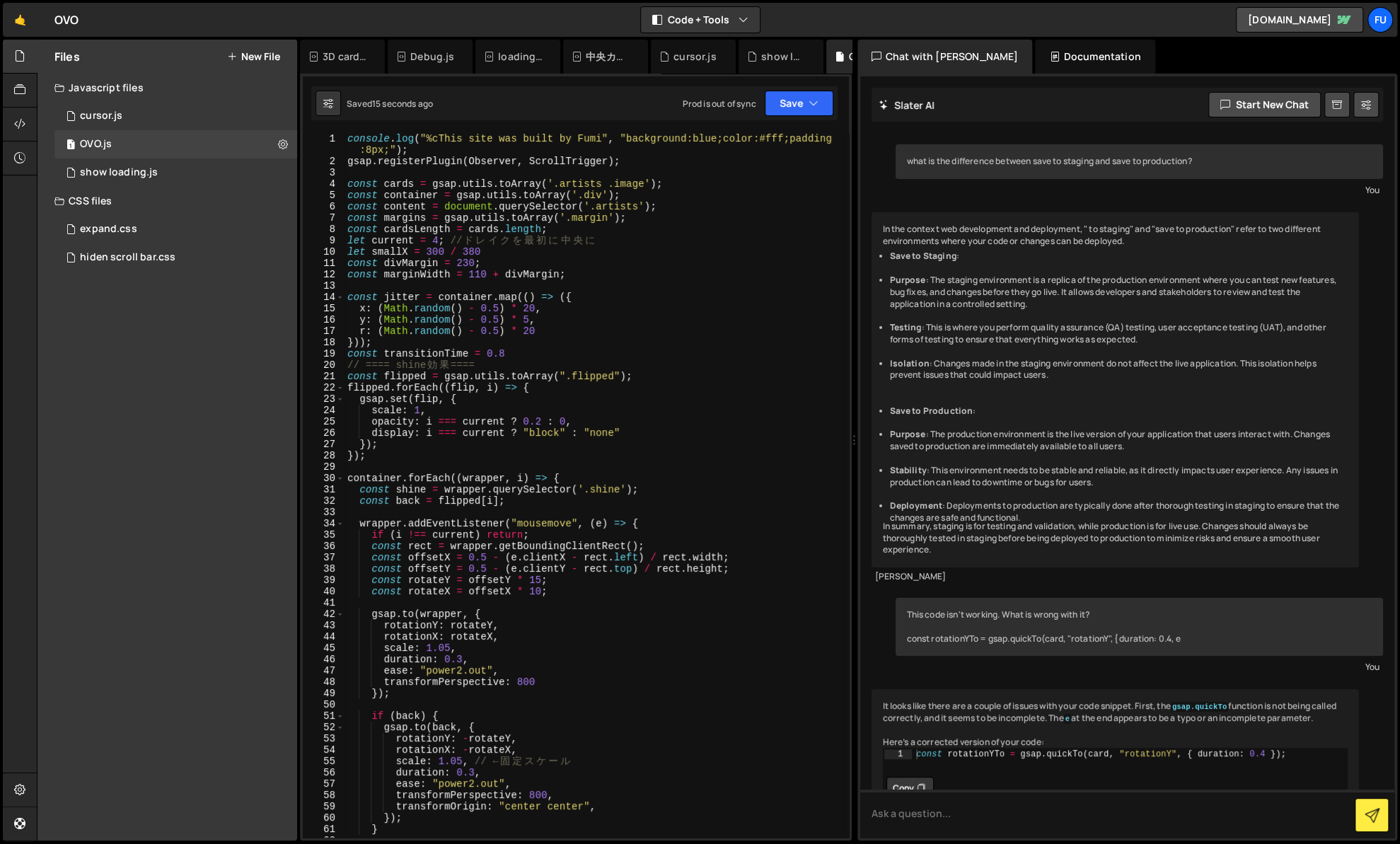
click at [554, 353] on div "console . log ( "%cThis site was built by Fumi" , "background:blue;color:#fff;p…" at bounding box center [594, 501] width 498 height 738
click at [551, 358] on div "console . log ( "%cThis site was built by Fumi" , "background:blue;color:#fff;p…" at bounding box center [594, 501] width 498 height 738
click at [536, 368] on div "console . log ( "%cThis site was built by Fumi" , "background:blue;color:#fff;p…" at bounding box center [594, 501] width 498 height 738
click at [493, 457] on div "console . log ( "%cThis site was built by Fumi" , "background:blue;color:#fff;p…" at bounding box center [594, 501] width 498 height 738
type textarea "});"
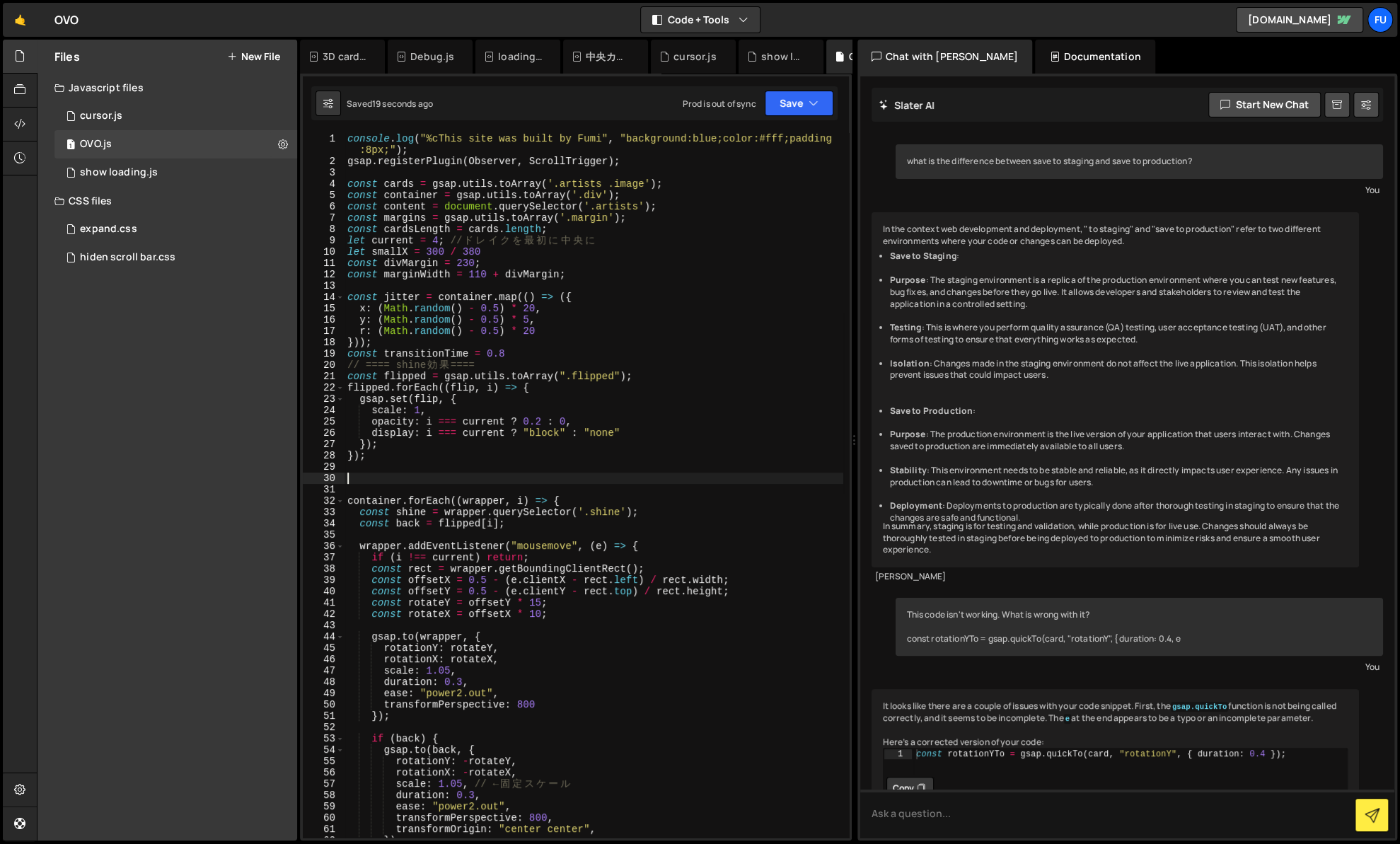
paste textarea "="
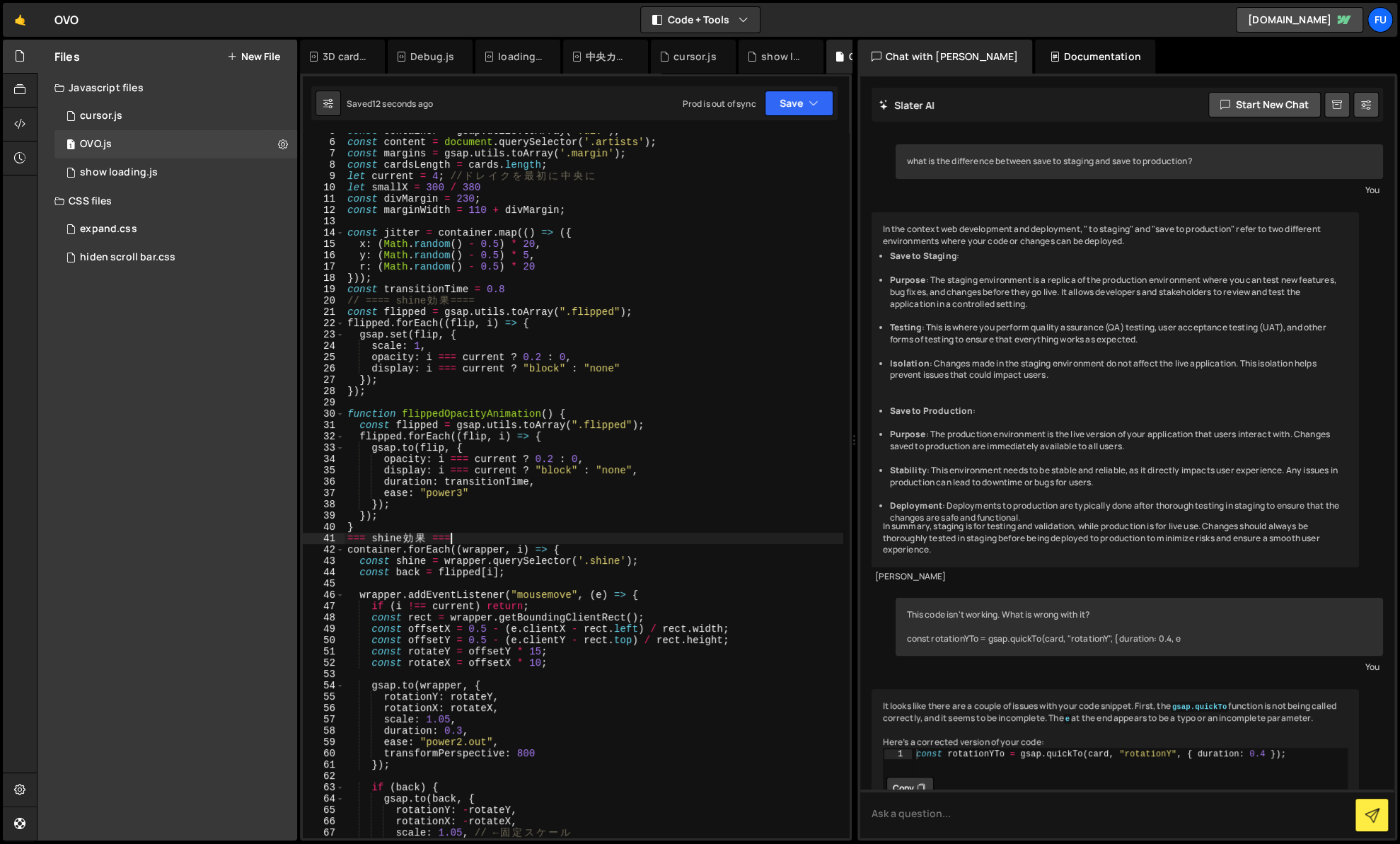
scroll to position [0, 3]
click at [369, 538] on div "const container = gsap . utils . toArray ( '.div' ) ; const content = document …" at bounding box center [594, 489] width 498 height 727
click at [507, 539] on div "const container = gsap . utils . toArray ( '.div' ) ; const content = document …" at bounding box center [594, 489] width 498 height 727
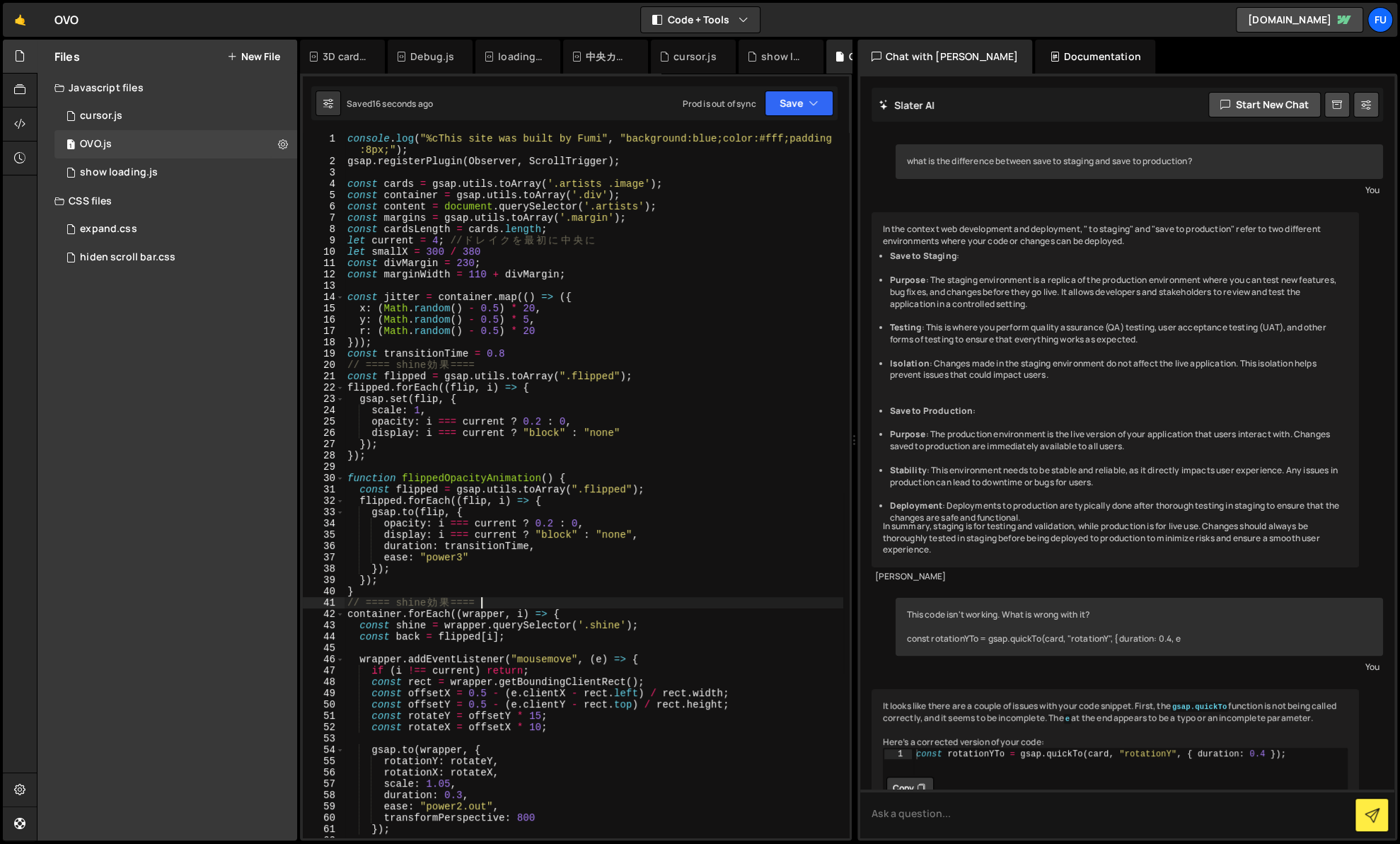
scroll to position [0, 0]
click at [447, 358] on div "console . log ( "%cThis site was built by Fumi" , "background:blue;color:#fff;p…" at bounding box center [594, 501] width 498 height 738
click at [423, 367] on div "console . log ( "%cThis site was built by Fumi" , "background:blue;color:#fff;p…" at bounding box center [594, 501] width 498 height 738
click at [745, 371] on div "console . log ( "%cThis site was built by Fumi" , "background:blue;color:#fff;p…" at bounding box center [594, 501] width 498 height 738
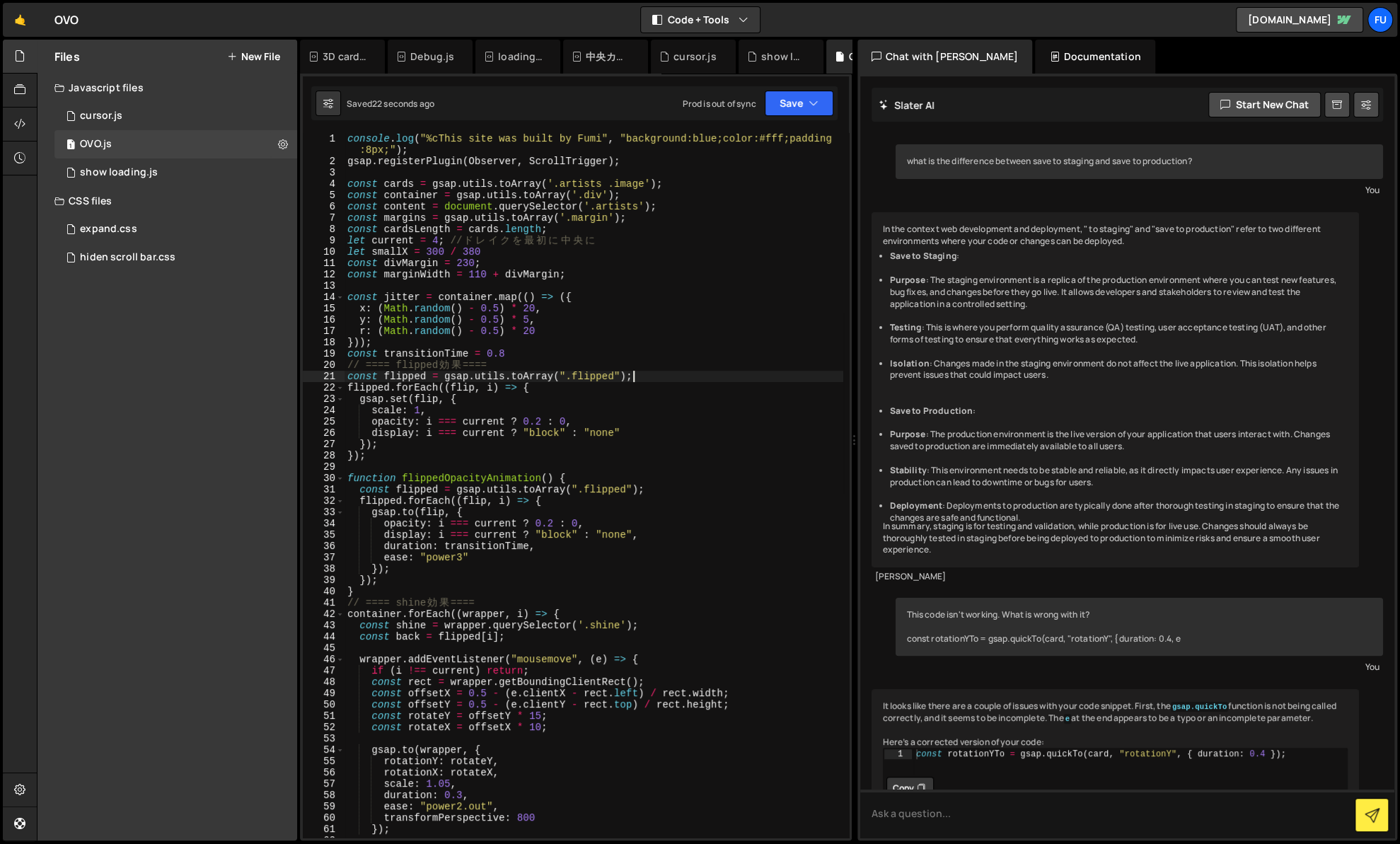
click at [728, 419] on div "console . log ( "%cThis site was built by Fumi" , "background:blue;color:#fff;p…" at bounding box center [594, 501] width 498 height 738
click at [710, 431] on div "console . log ( "%cThis site was built by Fumi" , "background:blue;color:#fff;p…" at bounding box center [594, 501] width 498 height 738
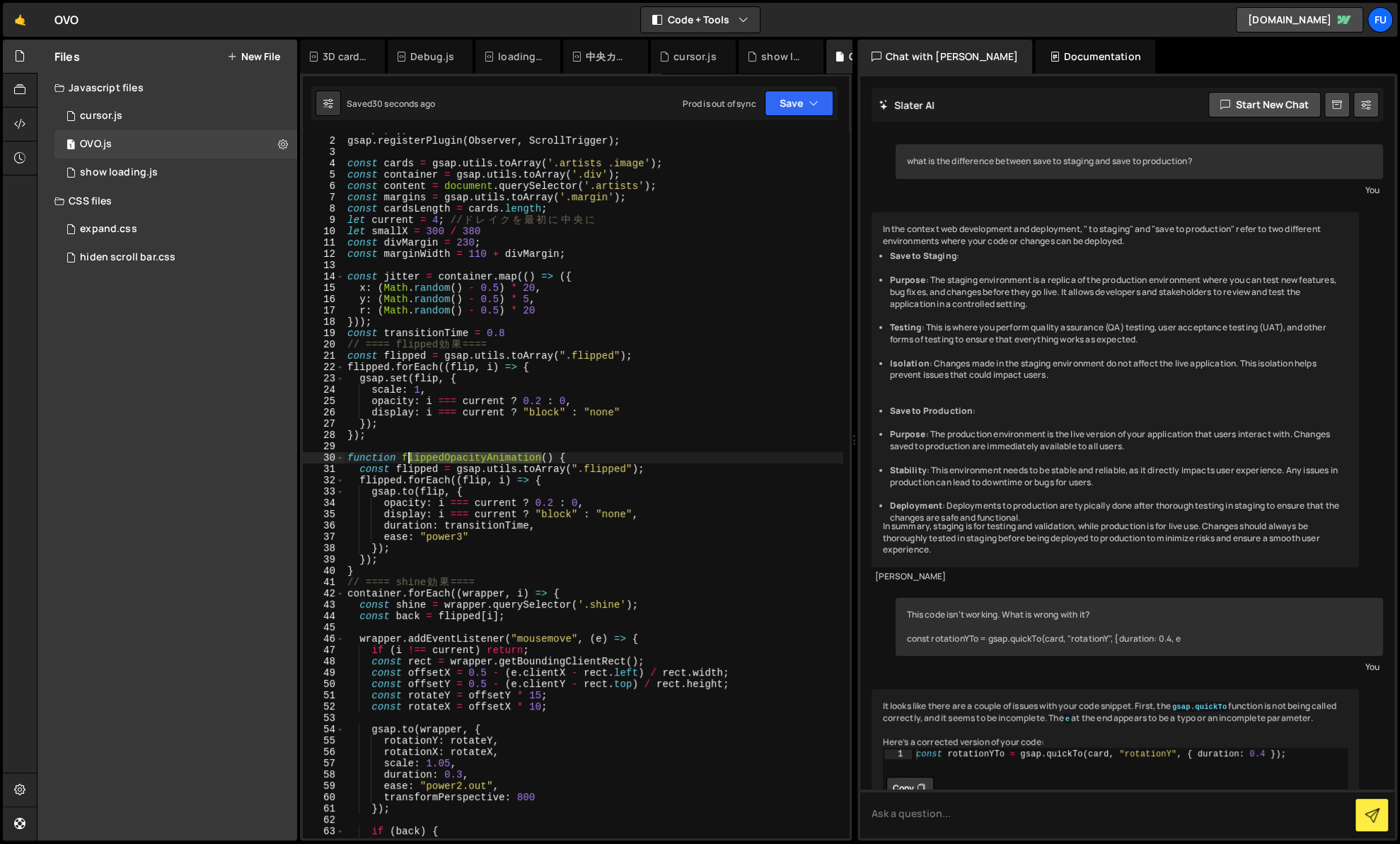
drag, startPoint x: 540, startPoint y: 459, endPoint x: 411, endPoint y: 454, distance: 129.1
click at [411, 454] on div "console . log ( "%cThis site was built by Fumi" , "background:blue;color:#fff;p…" at bounding box center [594, 481] width 498 height 738
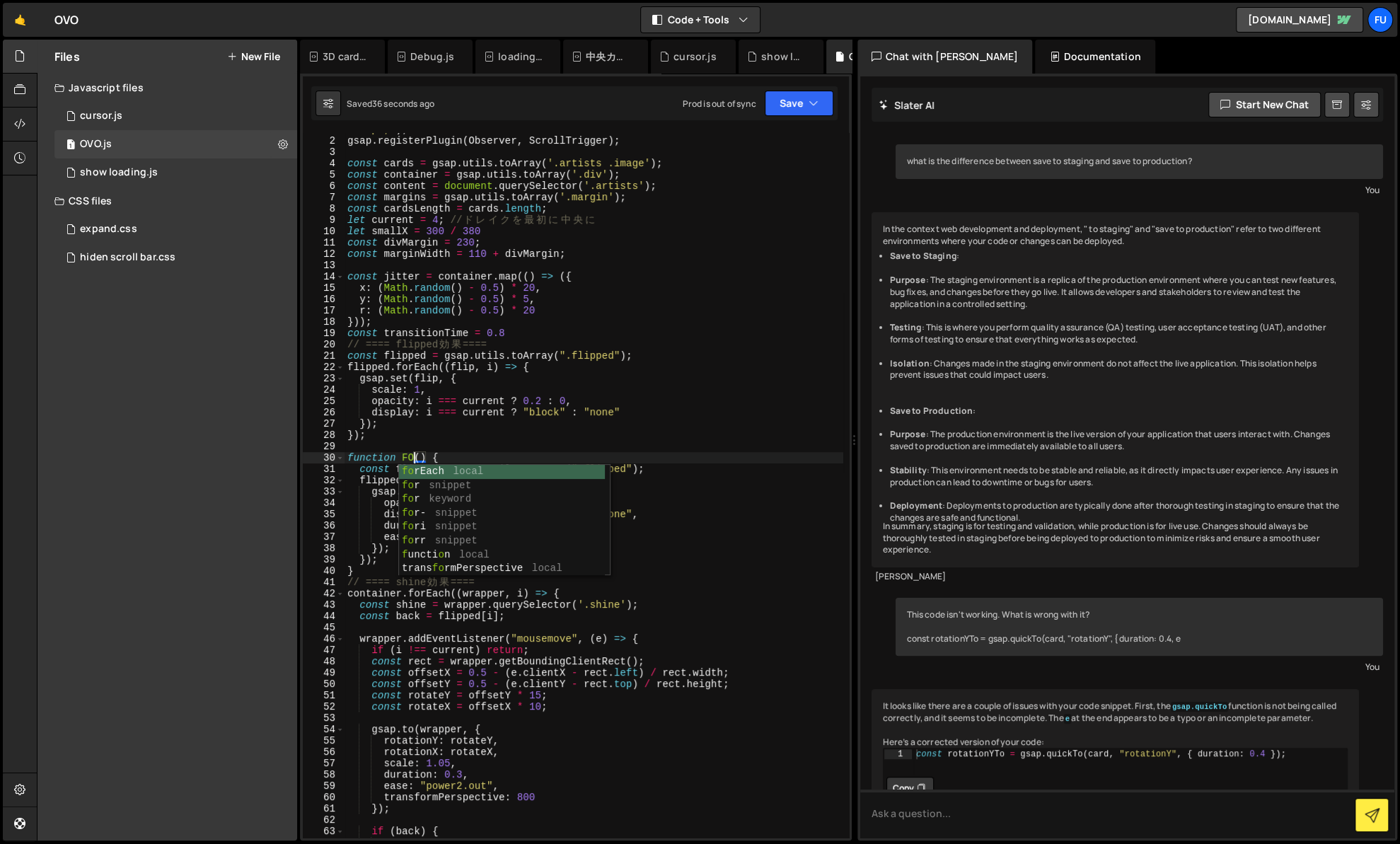
type textarea "function FOA() {"
click at [696, 445] on div "console . log ( "%cThis site was built by Fumi" , "background:blue;color:#fff;p…" at bounding box center [594, 481] width 498 height 738
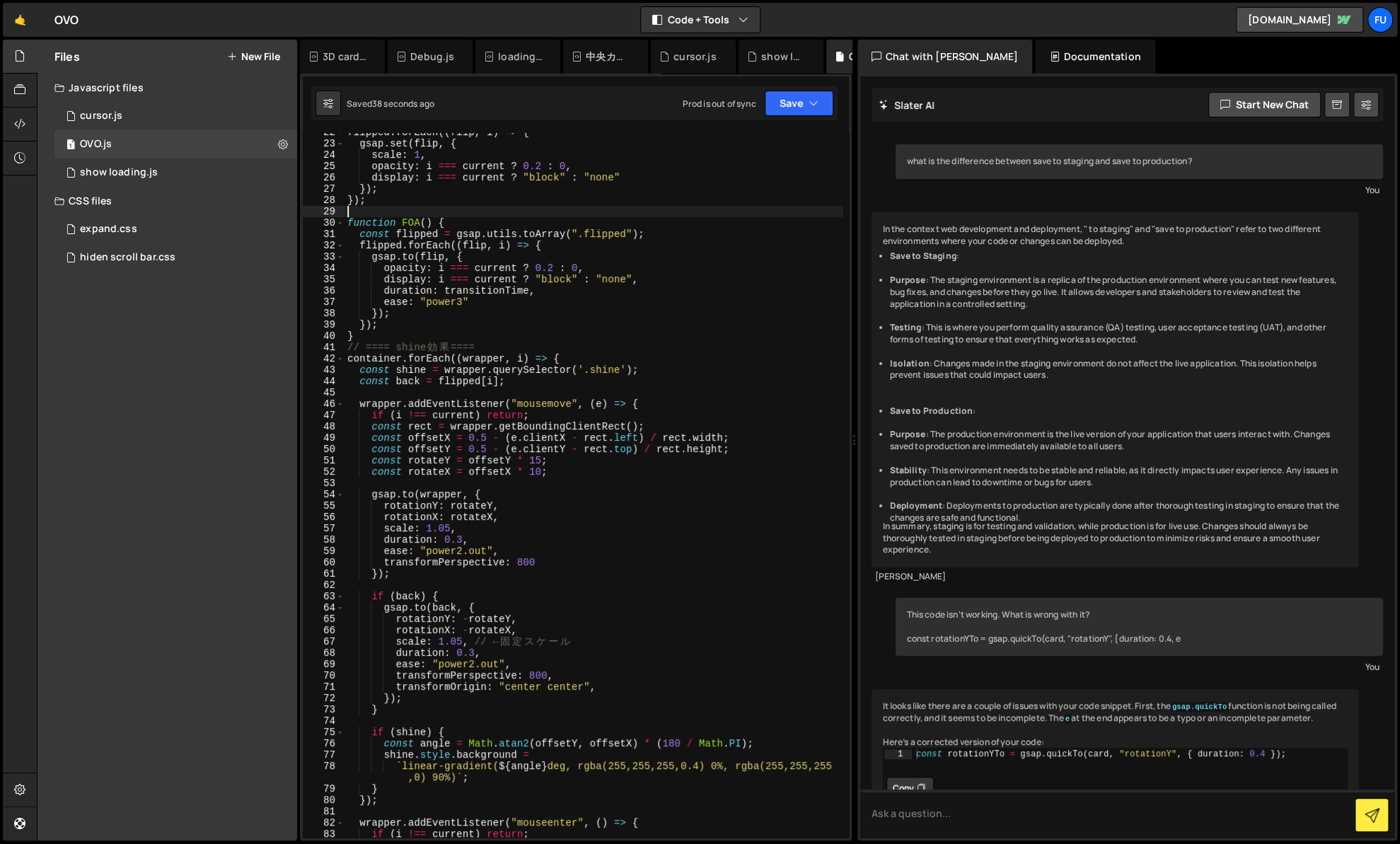
scroll to position [266, 0]
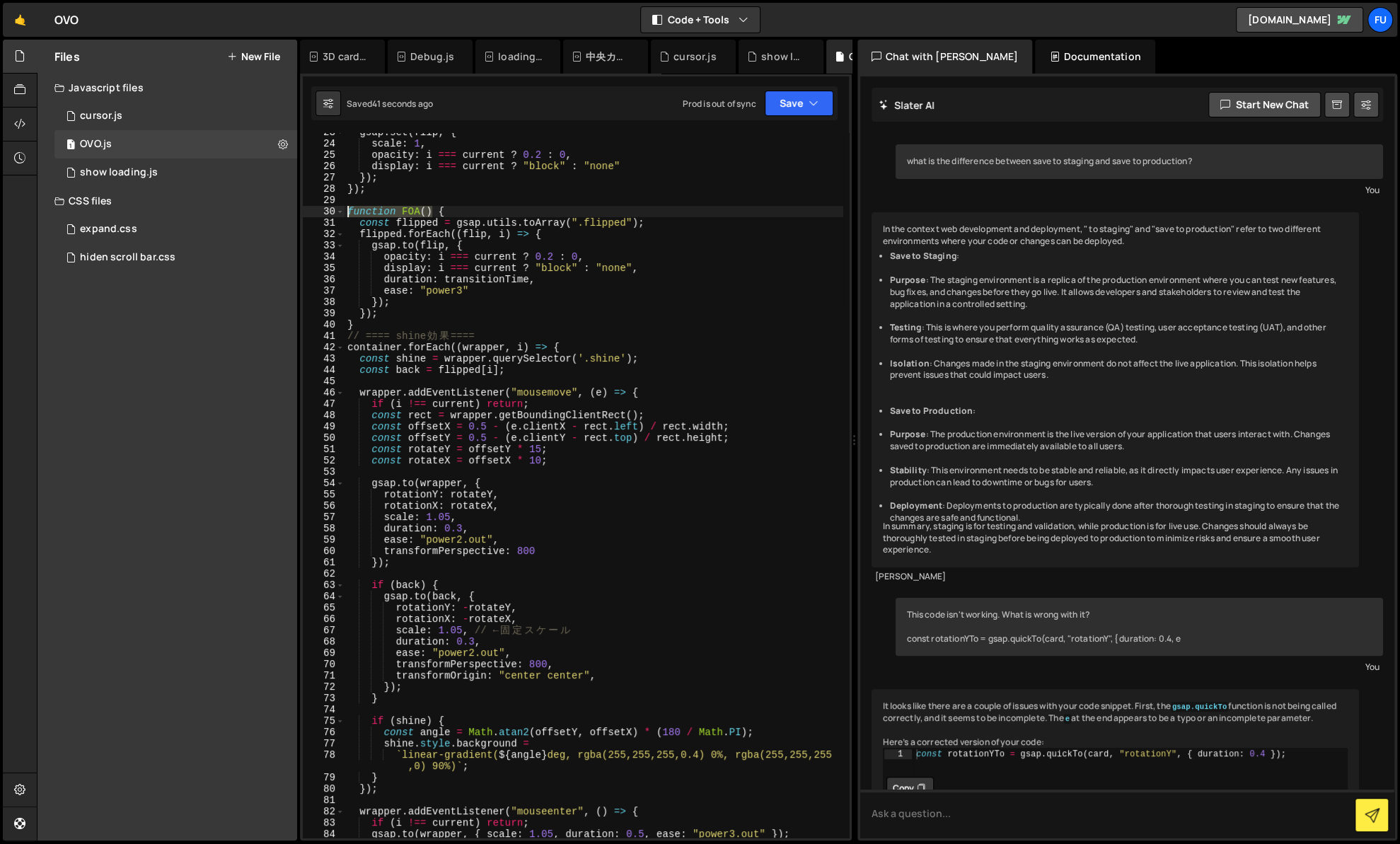
drag, startPoint x: 433, startPoint y: 212, endPoint x: 348, endPoint y: 210, distance: 85.0
click at [348, 210] on div "gsap . set ( flip , { scale : 1 , opacity : i === current ? 0.2 : 0 , display :…" at bounding box center [594, 491] width 498 height 727
click at [468, 292] on div "gsap . set ( flip , { scale : 1 , opacity : i === current ? 0.2 : 0 , display :…" at bounding box center [594, 491] width 498 height 727
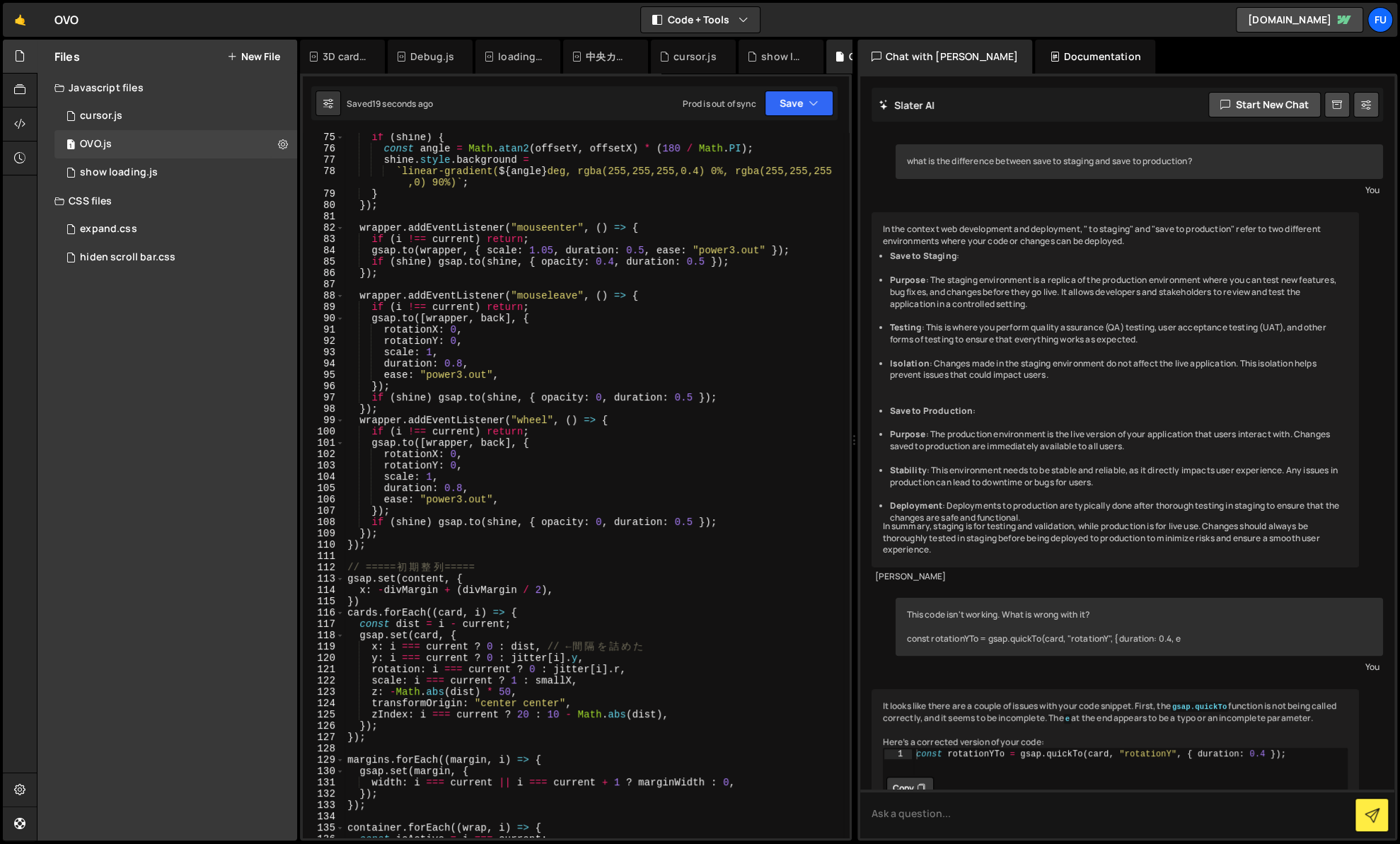
scroll to position [851, 0]
click at [510, 509] on div "if ( shine ) { const angle = Math . atan2 ( offsetY , offsetX ) * ( 180 / Math …" at bounding box center [594, 496] width 498 height 727
type textarea "});"
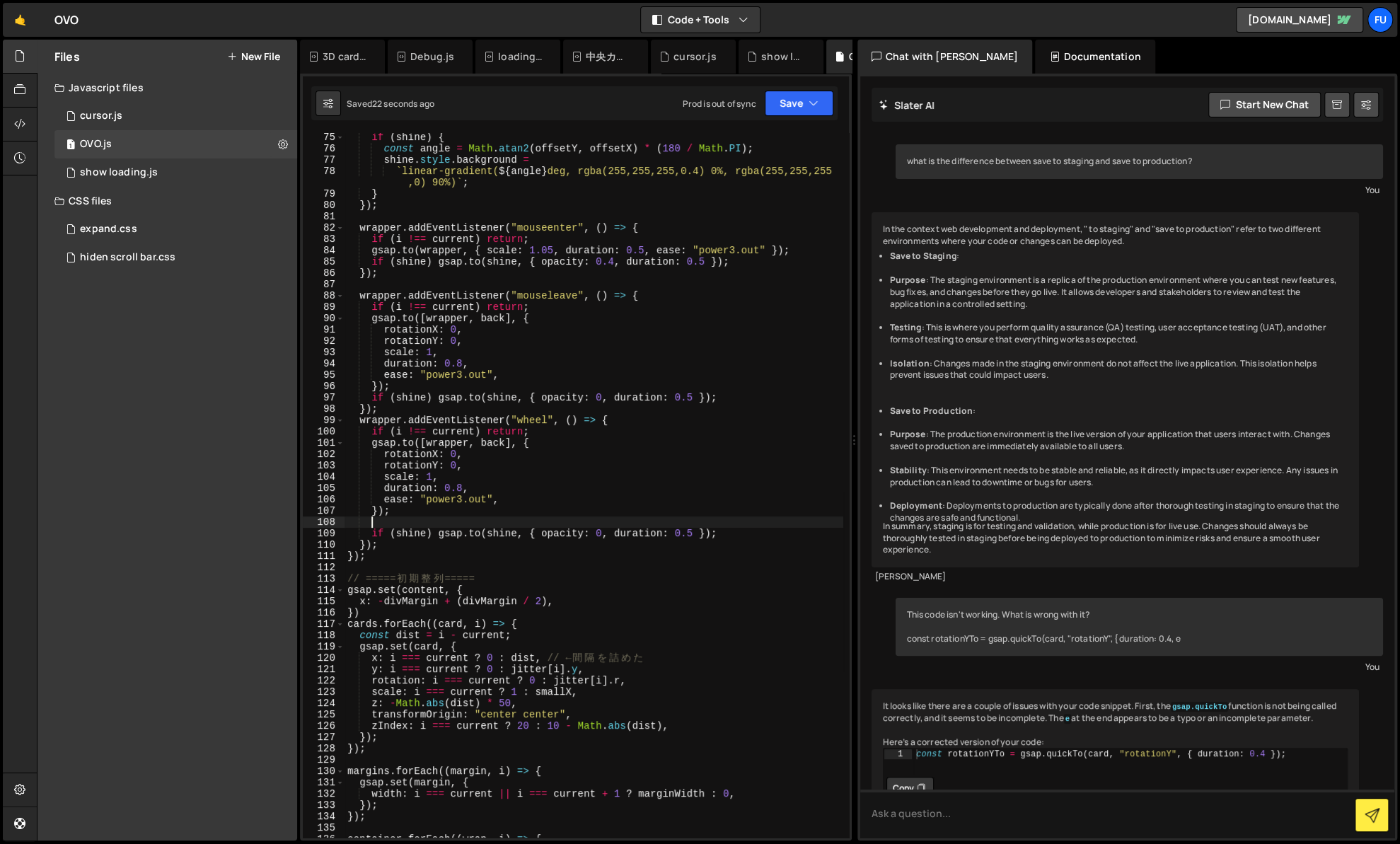
paste textarea "function FOA()"
type textarea "function FOA()"
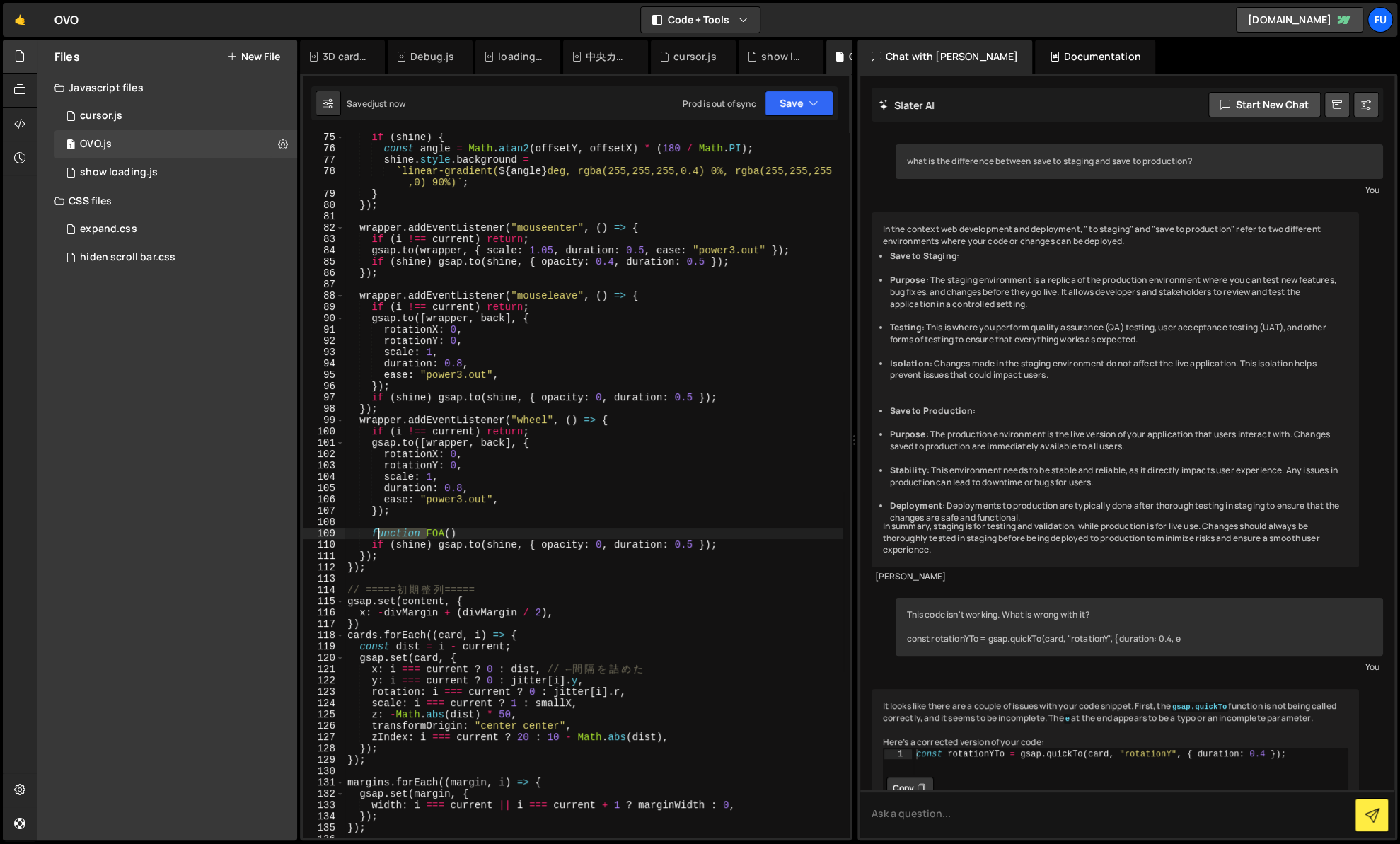
drag, startPoint x: 416, startPoint y: 532, endPoint x: 374, endPoint y: 531, distance: 42.0
click at [374, 531] on div "if ( shine ) { const angle = Math . atan2 ( offsetY , offsetX ) * ( 180 / Math …" at bounding box center [594, 496] width 498 height 727
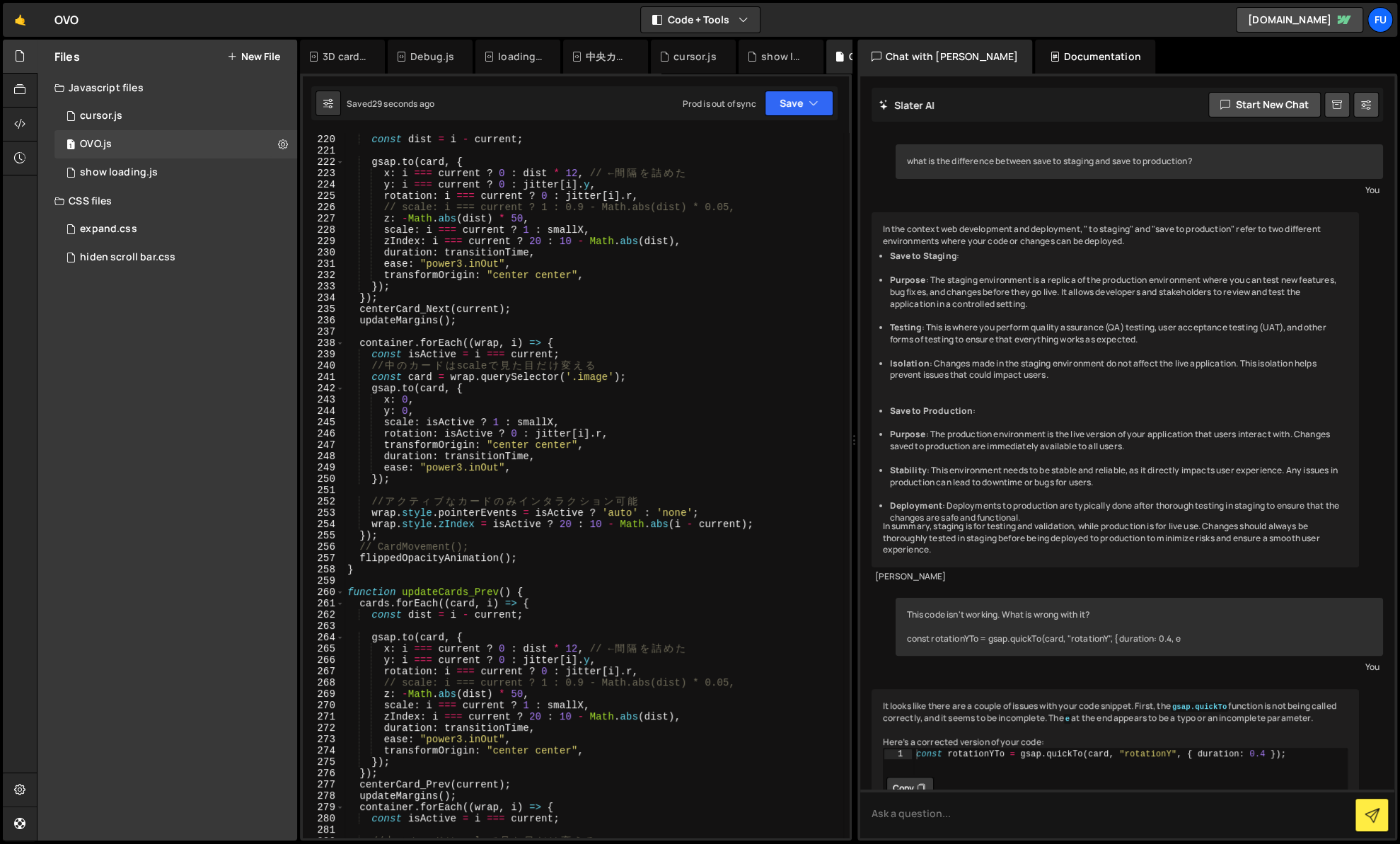
scroll to position [2500, 0]
drag, startPoint x: 496, startPoint y: 558, endPoint x: 365, endPoint y: 555, distance: 131.0
click at [365, 555] on div "cards . forEach (( card , i ) => { const dist = i - current ; gsap . to ( card …" at bounding box center [594, 486] width 498 height 727
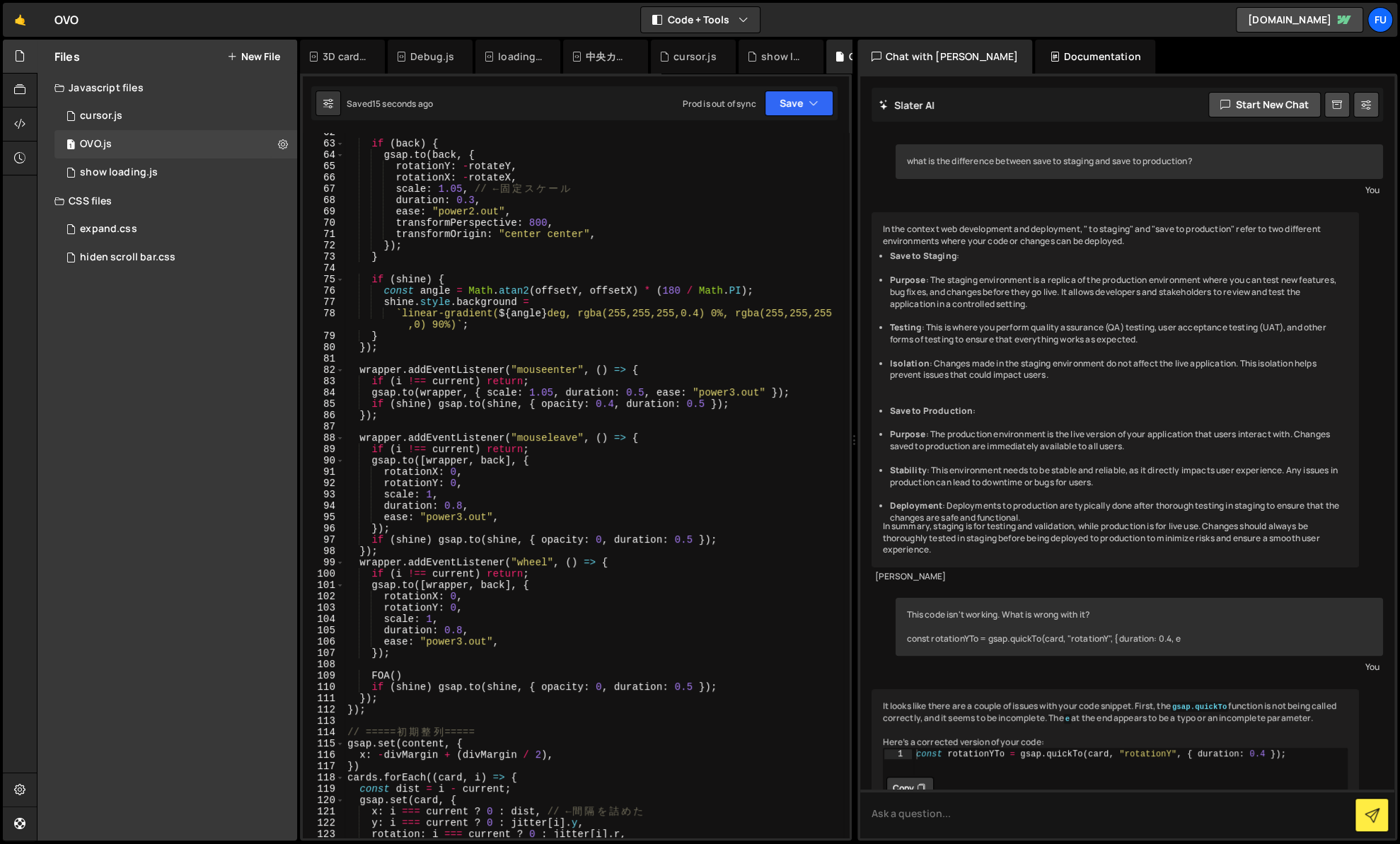
scroll to position [726, 0]
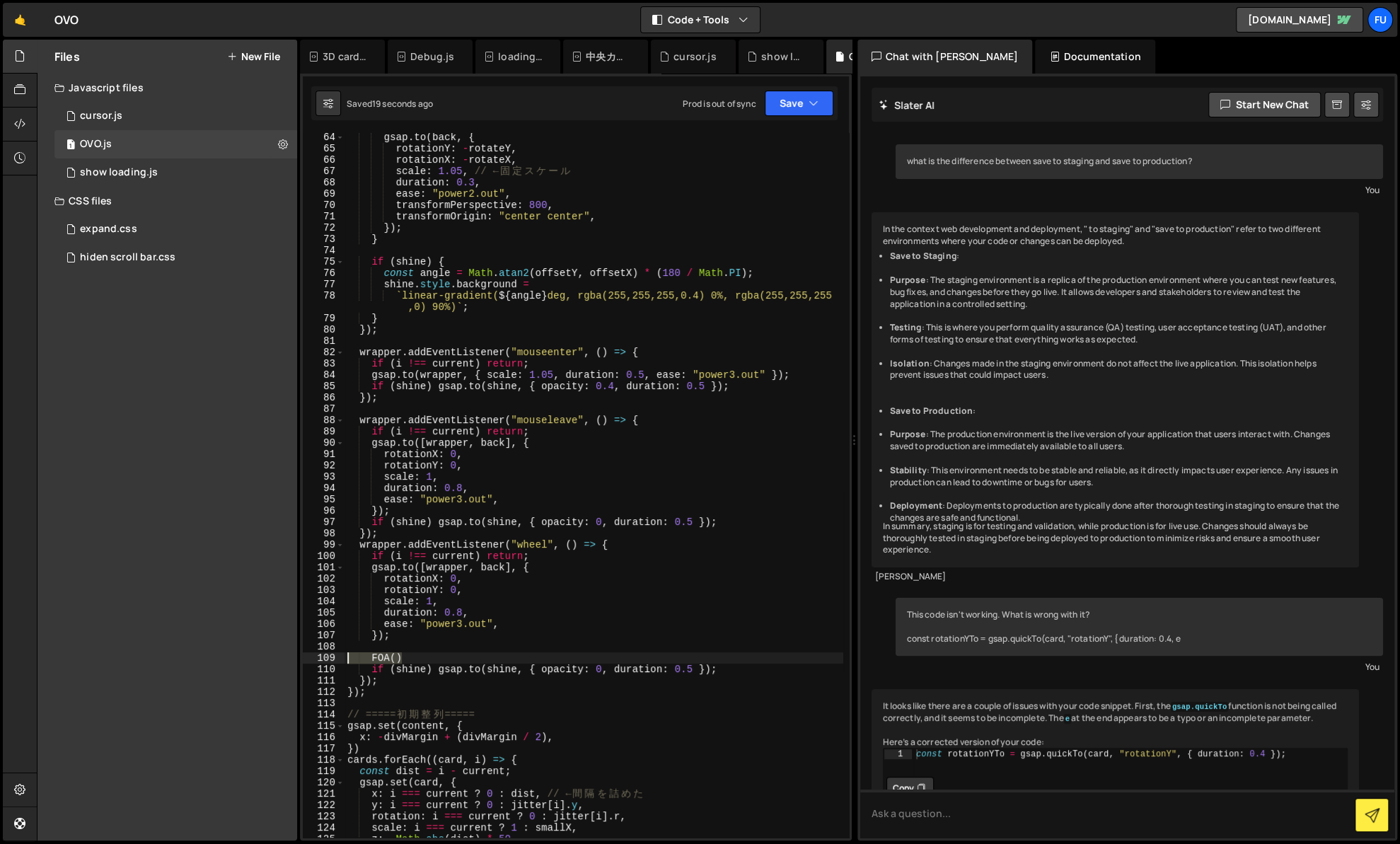
drag, startPoint x: 409, startPoint y: 655, endPoint x: 323, endPoint y: 654, distance: 86.0
click at [323, 654] on div "FOA(); 64 65 66 67 68 69 70 71 72 73 74 75 76 77 78 79 80 81 82 83 84 85 86 87 …" at bounding box center [575, 485] width 546 height 705
type textarea "FOA()"
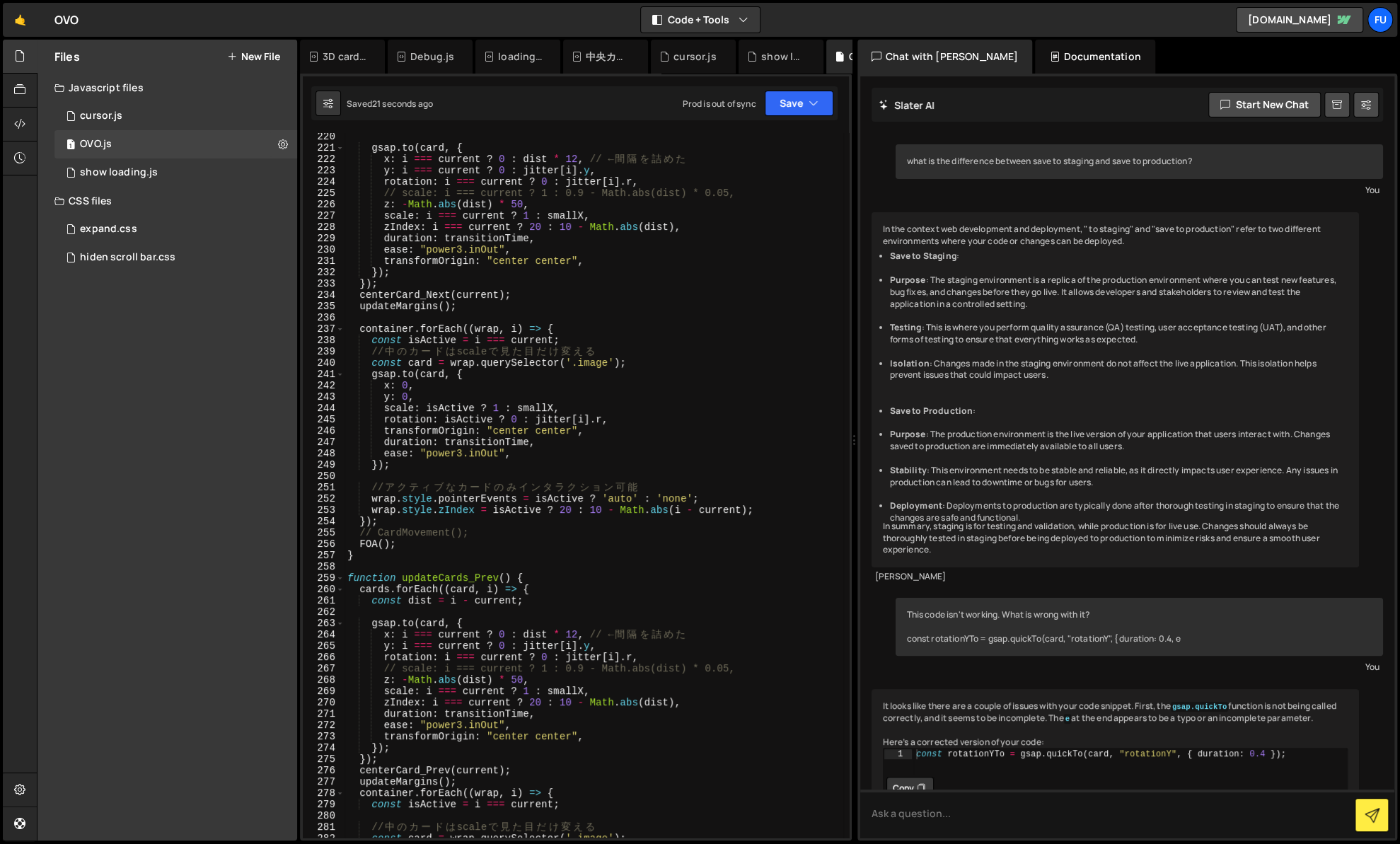
scroll to position [2883, 0]
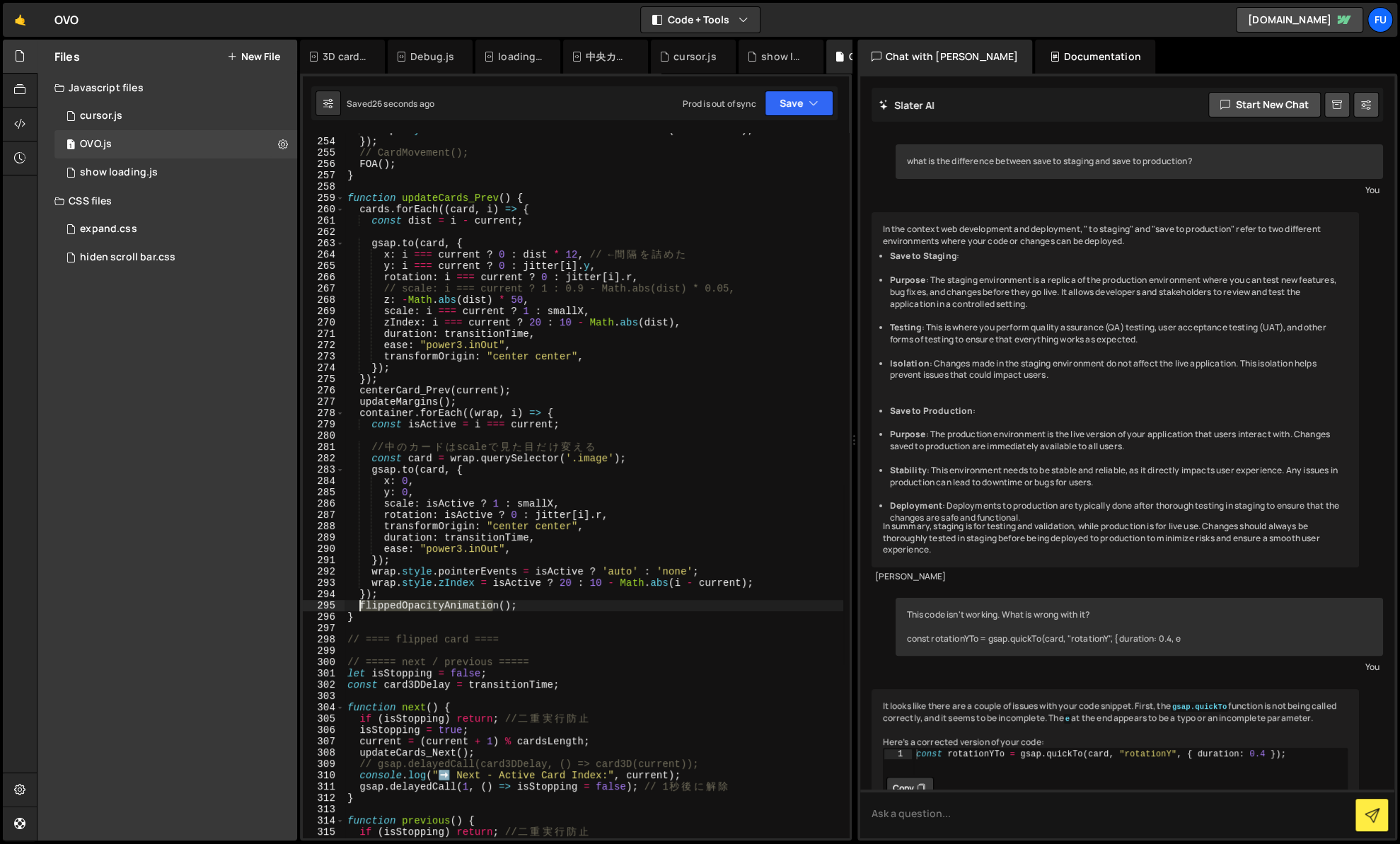
drag, startPoint x: 495, startPoint y: 602, endPoint x: 361, endPoint y: 608, distance: 134.1
click at [361, 608] on div "wrap . style . zIndex = isActive ? 20 : 10 - Math . abs ( i - current ) ; }) ; …" at bounding box center [594, 488] width 498 height 727
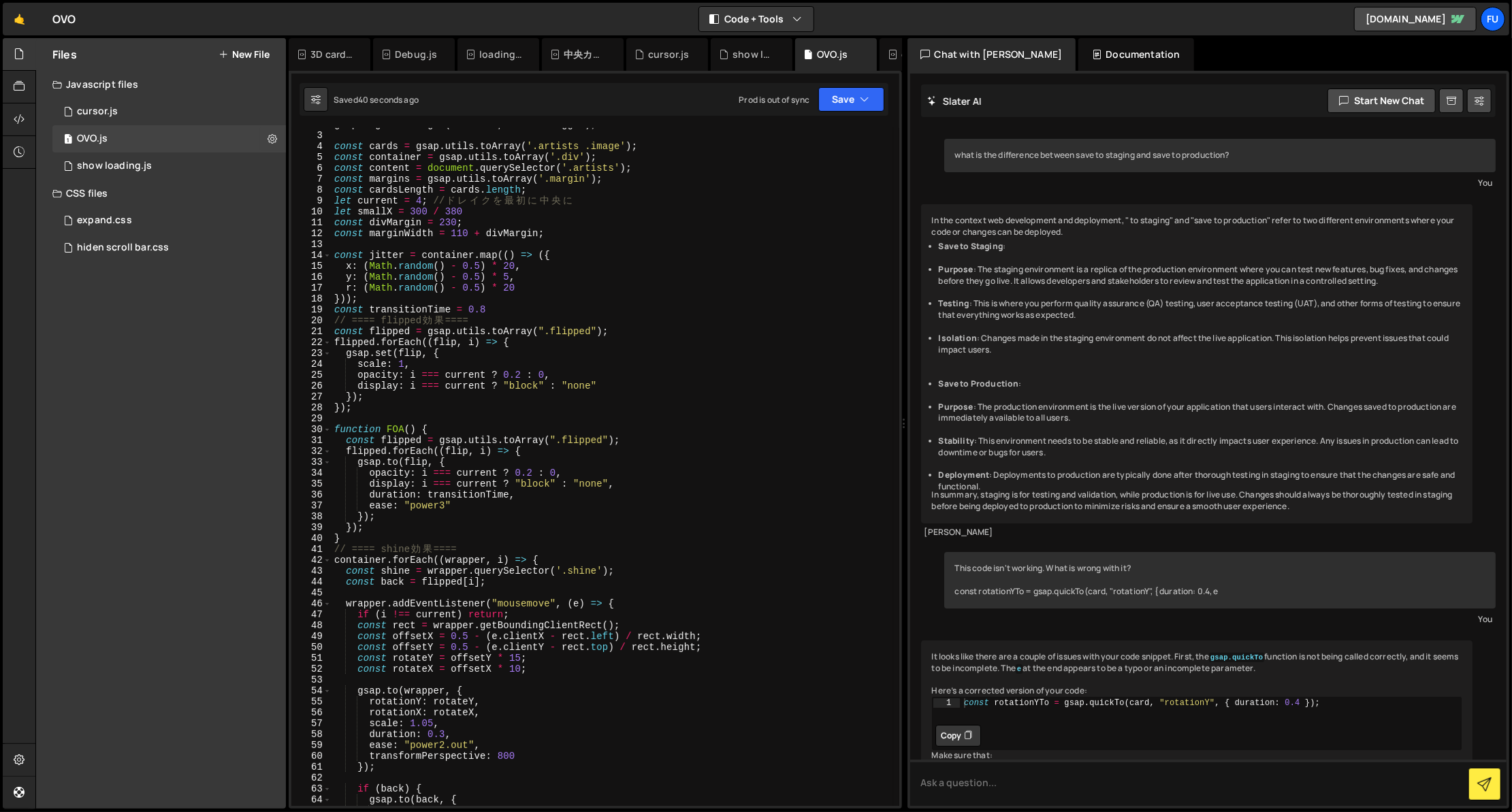
scroll to position [19, 0]
drag, startPoint x: 621, startPoint y: 485, endPoint x: 312, endPoint y: 485, distance: 309.0
click at [312, 485] on div "FOA(); 2 3 4 5 6 7 8 9 10 11 12 13 14 15 16 17 18 19 20 21 22 23 24 25 26 27 28…" at bounding box center [595, 466] width 608 height 678
type textarea "display: i === current ? "block" : "none","
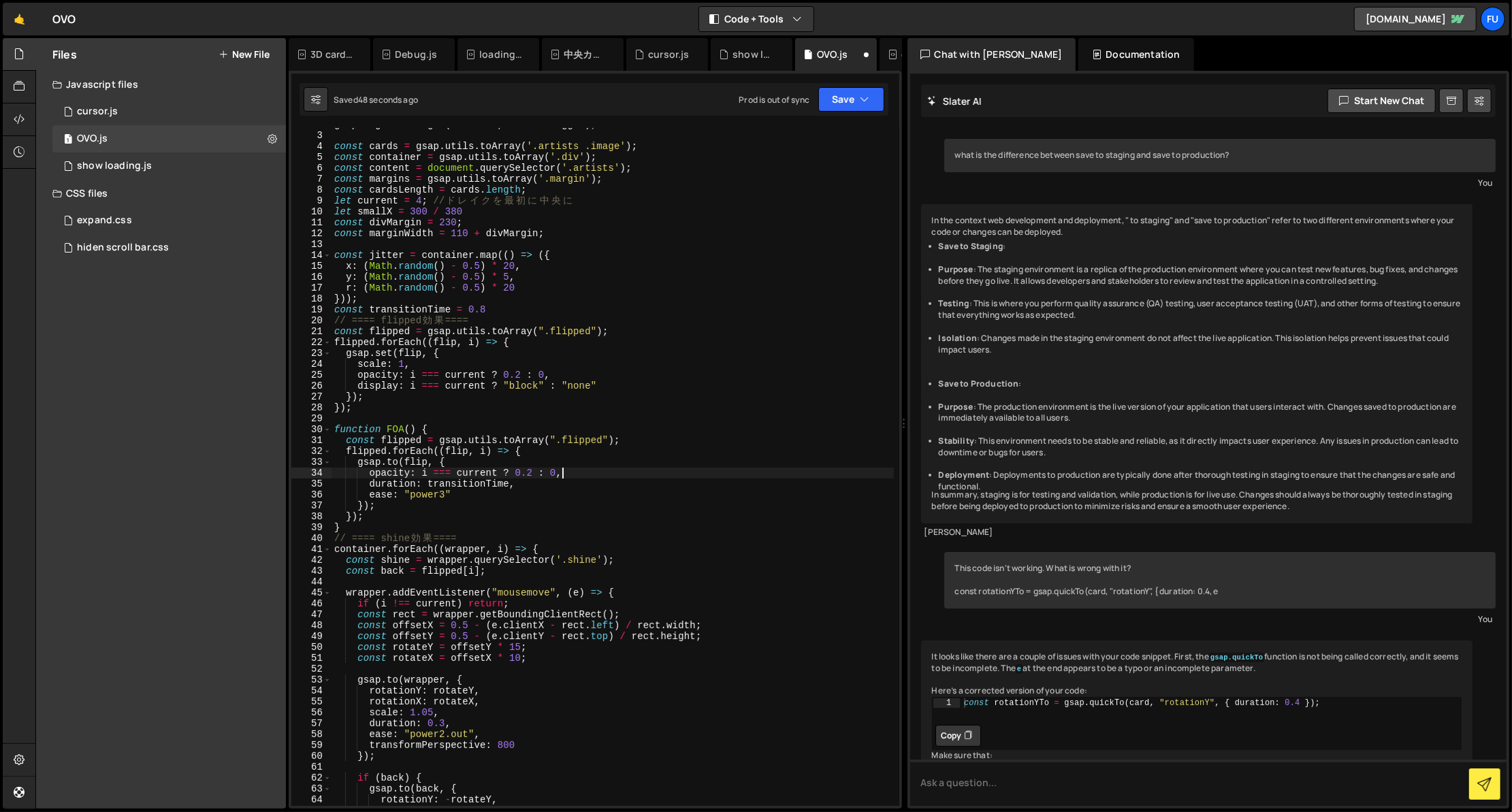
click at [464, 456] on div "gsap . registerPlugin ( Observer , ScrollTrigger ) ; const cards = gsap . utils…" at bounding box center [613, 469] width 562 height 700
click at [454, 463] on div "gsap . registerPlugin ( Observer , ScrollTrigger ) ; const cards = gsap . utils…" at bounding box center [613, 469] width 562 height 700
type textarea "[DOMAIN_NAME](flip, {"
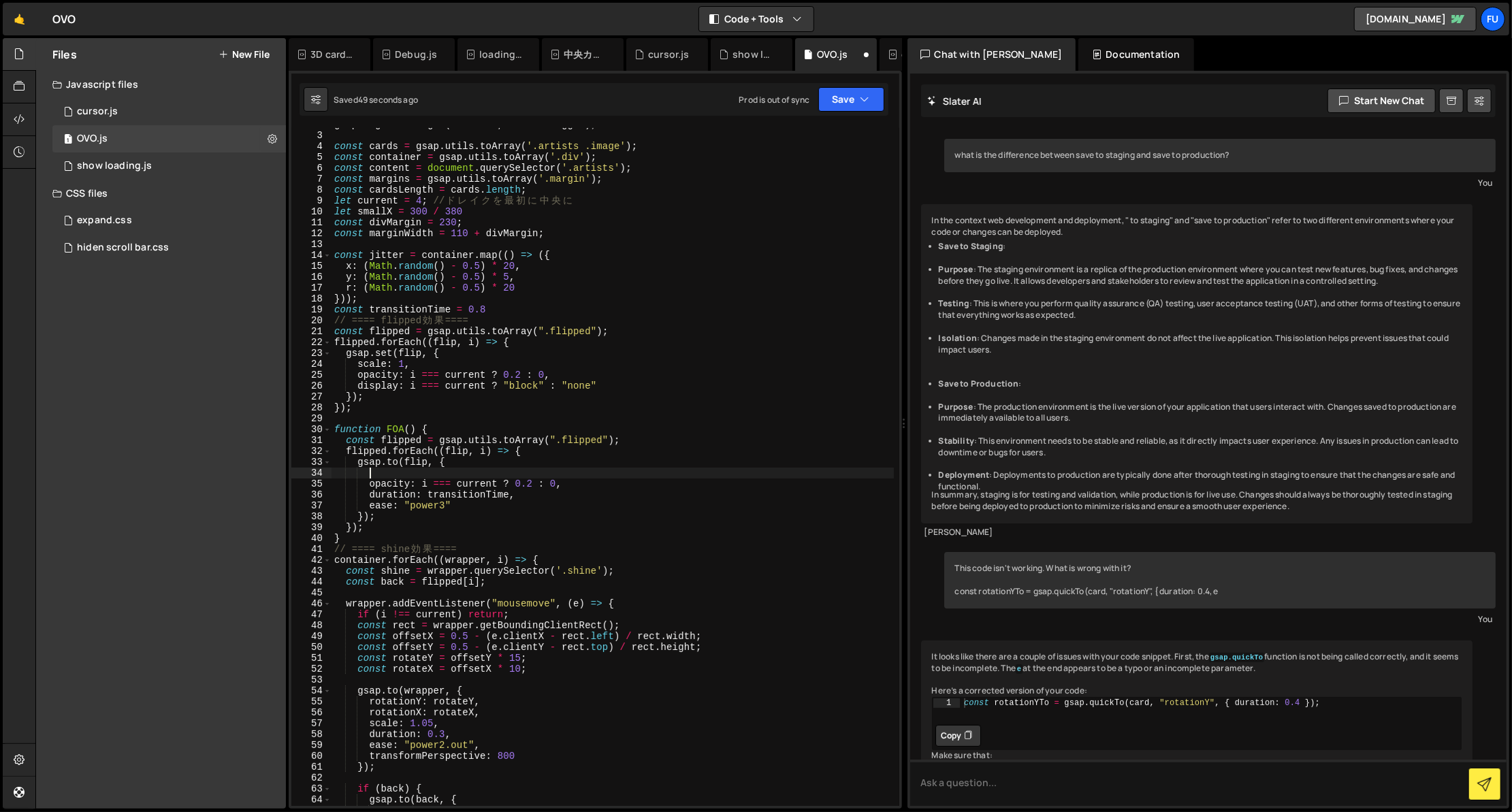
paste textarea "display: i === current ? "block" : "none","
click at [586, 489] on div "gsap . registerPlugin ( Observer , ScrollTrigger ) ; const cards = gsap . utils…" at bounding box center [613, 469] width 562 height 700
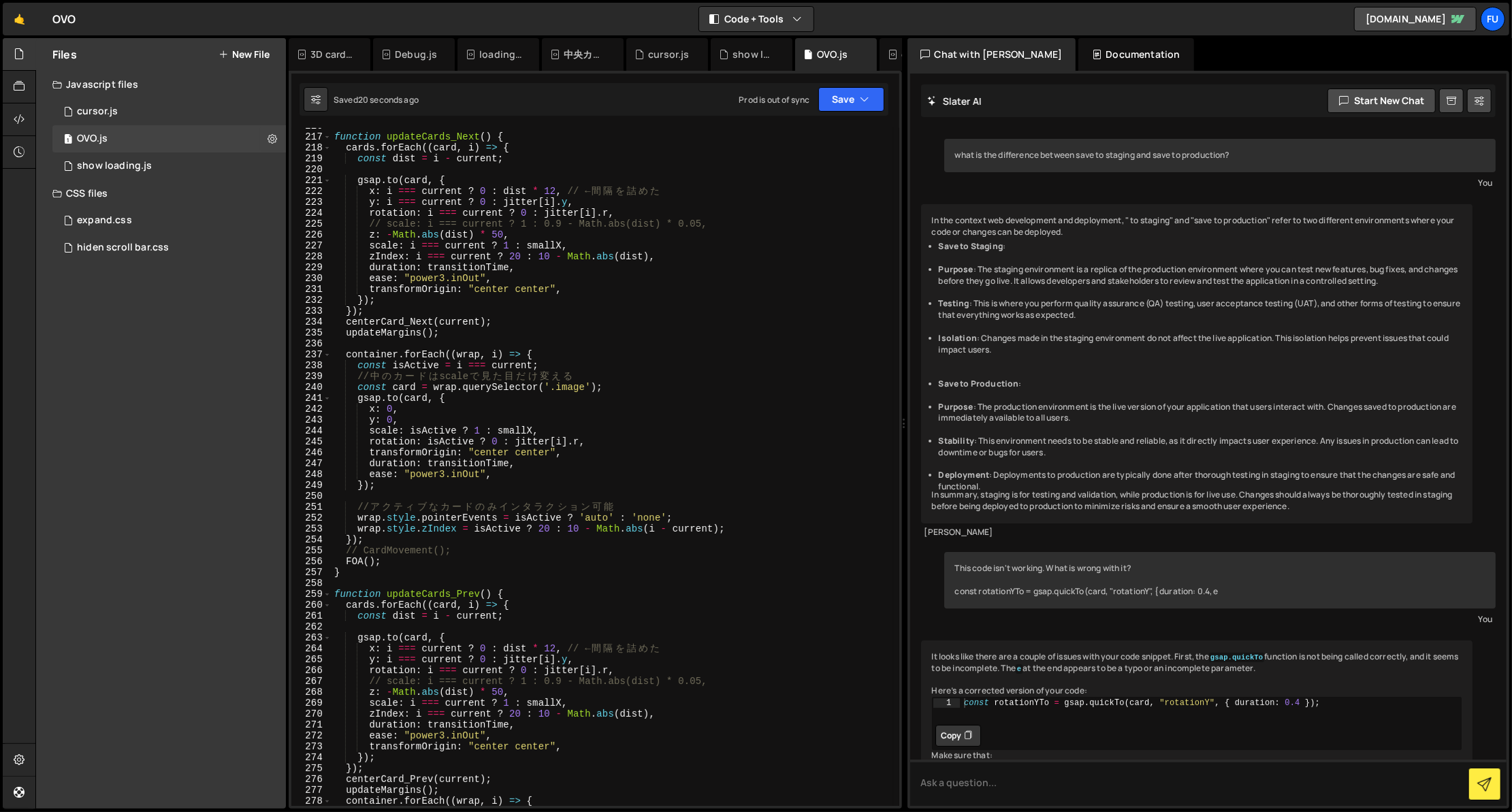
scroll to position [2432, 0]
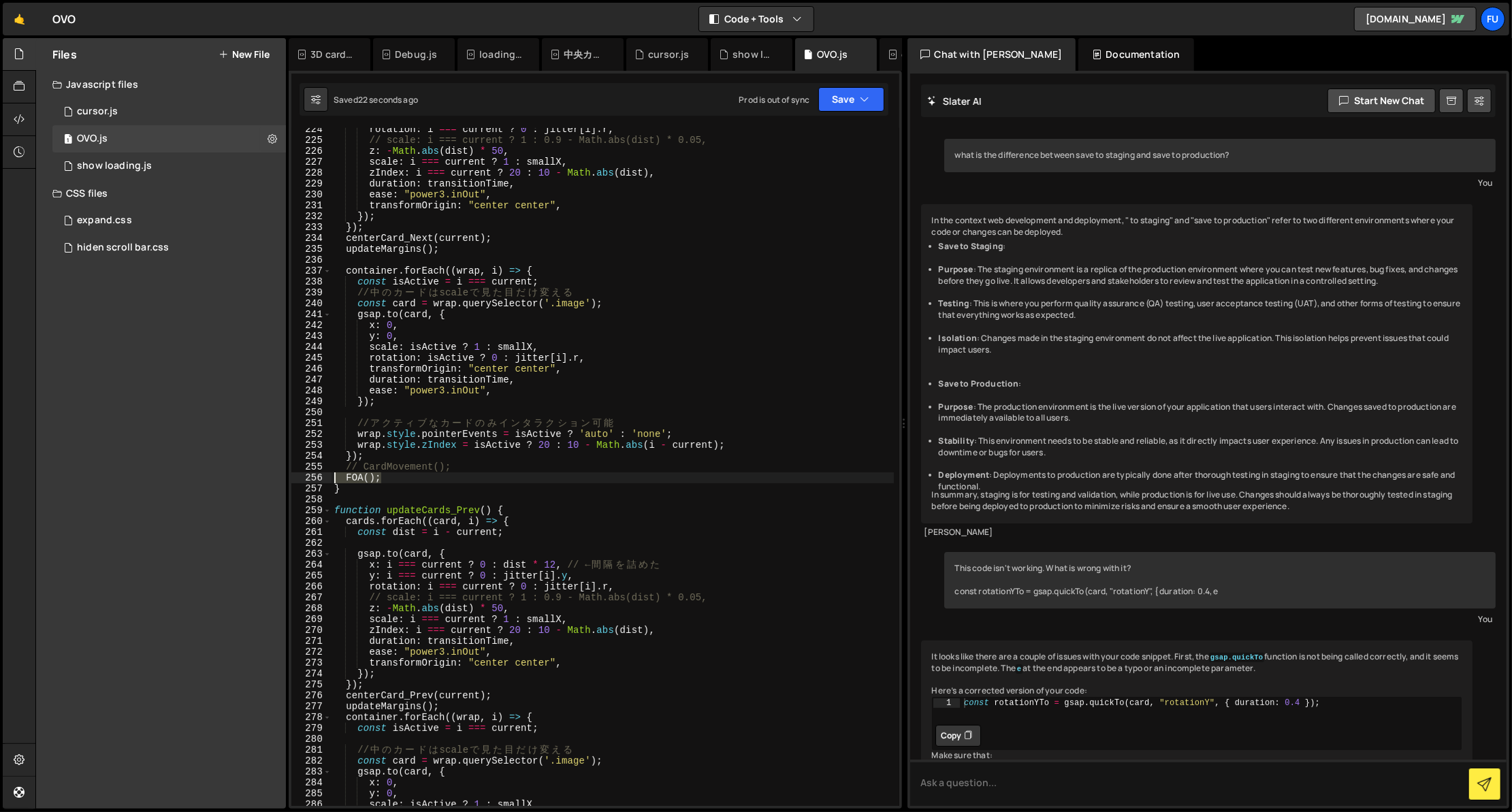
drag, startPoint x: 414, startPoint y: 480, endPoint x: 296, endPoint y: 475, distance: 118.1
click at [296, 475] on div "opacity: i === current ? 0.2 : 0, 224 225 226 227 228 229 230 231 232 233 234 2…" at bounding box center [595, 466] width 608 height 678
type textarea "FOA();"
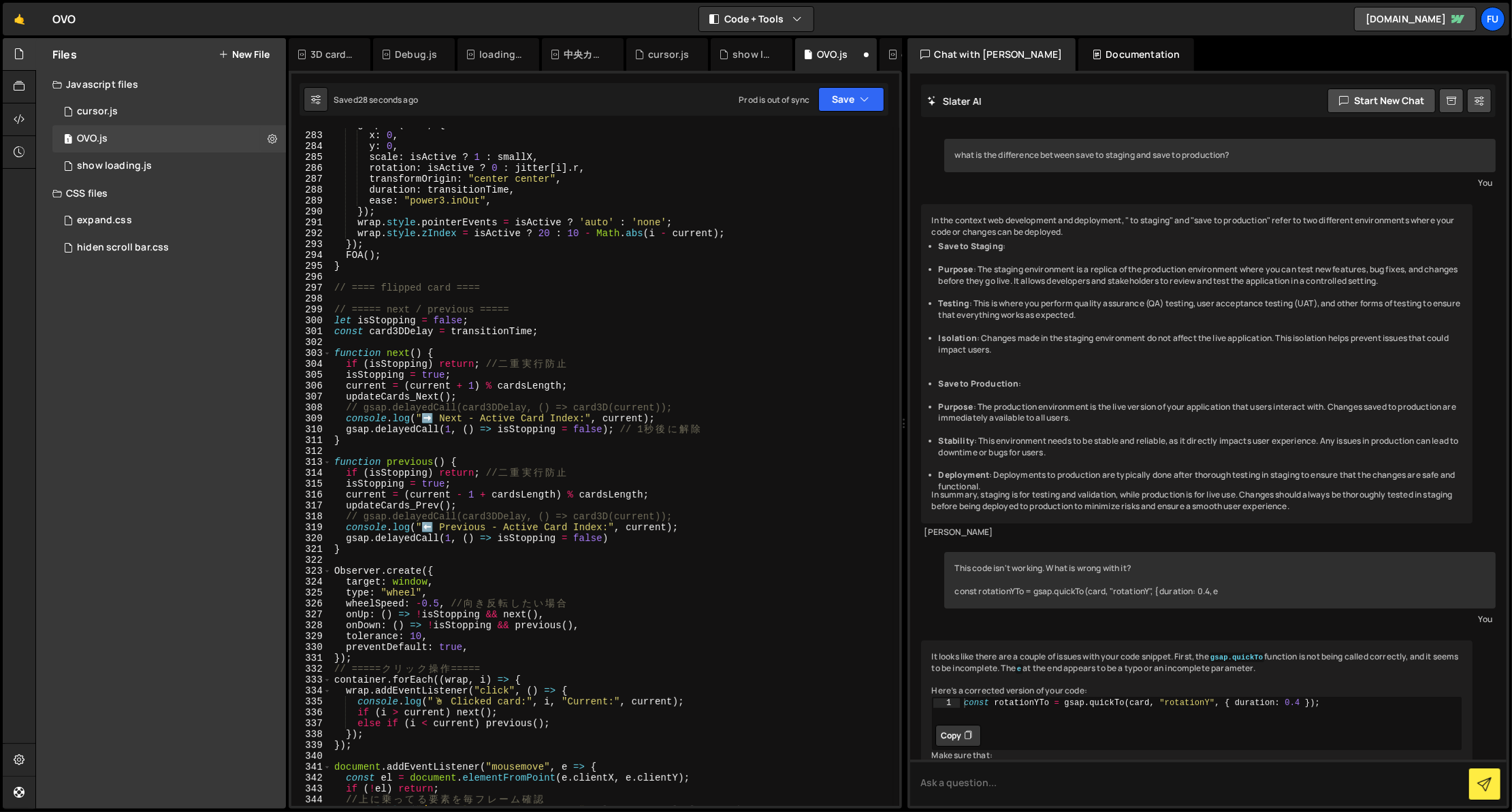
scroll to position [3085, 0]
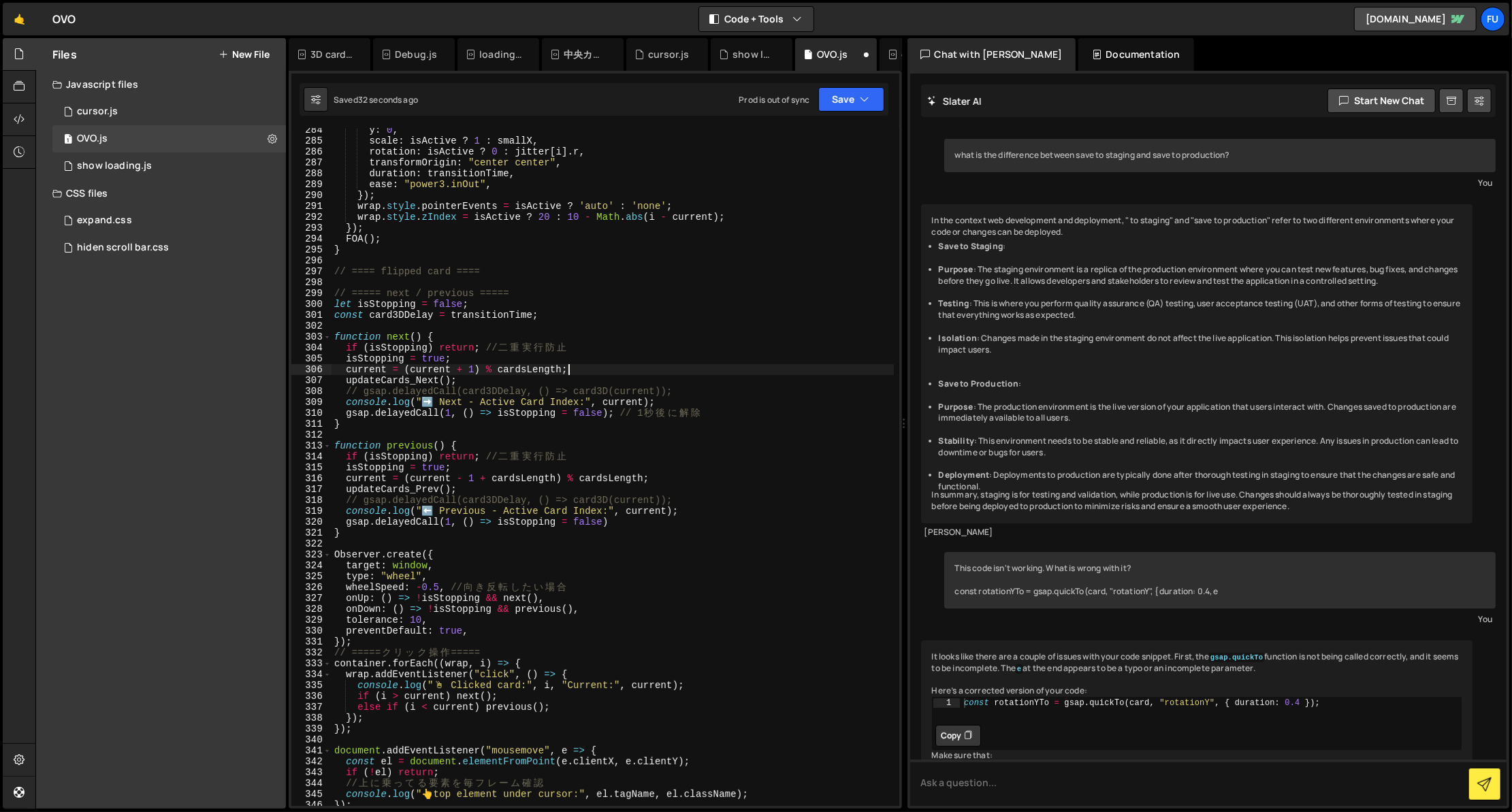
click at [575, 373] on div "y : 0 , scale : isActive ? 1 : smallX , rotation : isActive ? 0 : jitter [ i ] …" at bounding box center [613, 475] width 562 height 700
click at [548, 379] on div "y : 0 , scale : isActive ? 1 : smallX , rotation : isActive ? 0 : jitter [ i ] …" at bounding box center [613, 475] width 562 height 700
type textarea "updateCards_Next();"
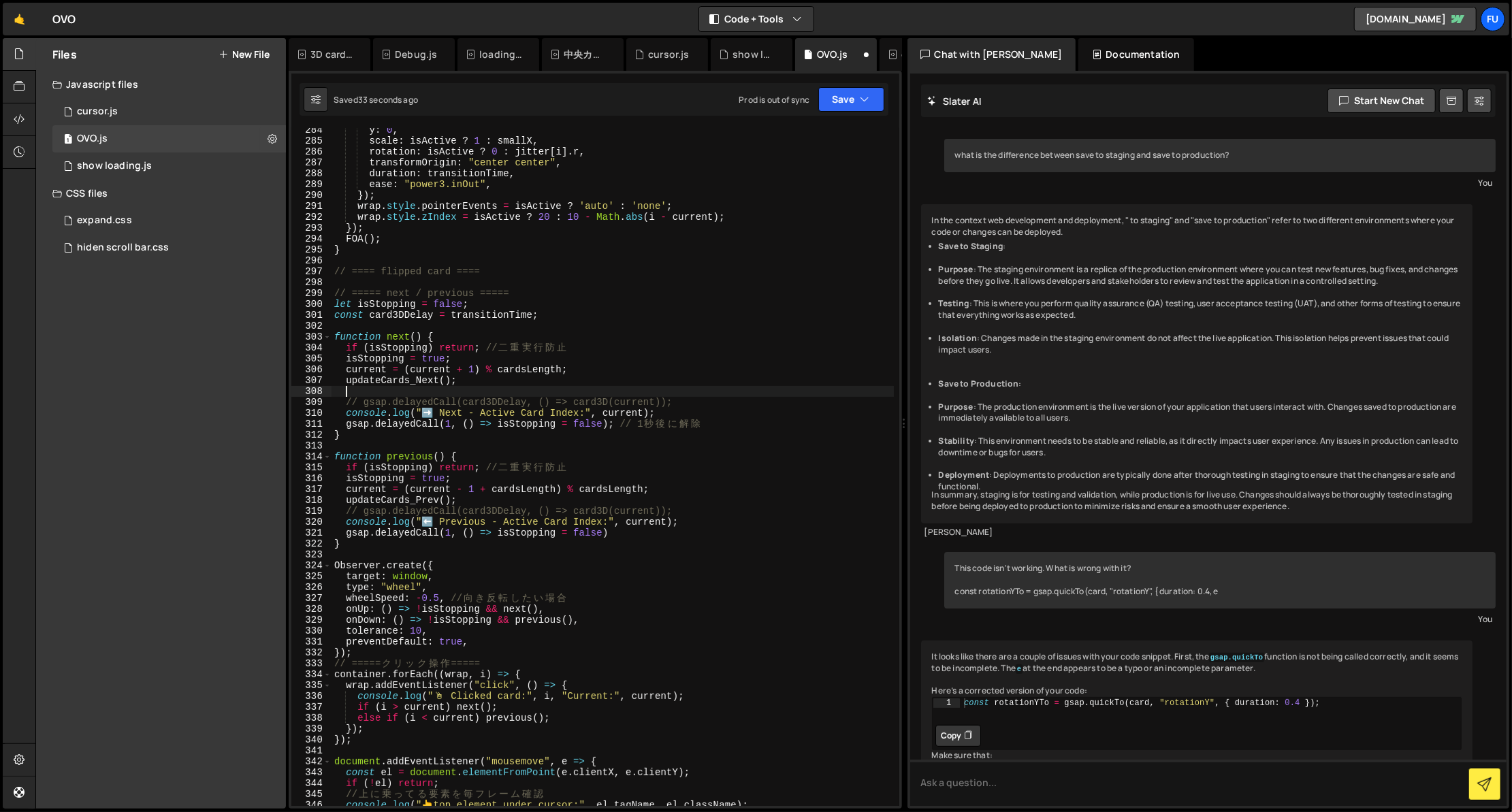
paste textarea "FOA();"
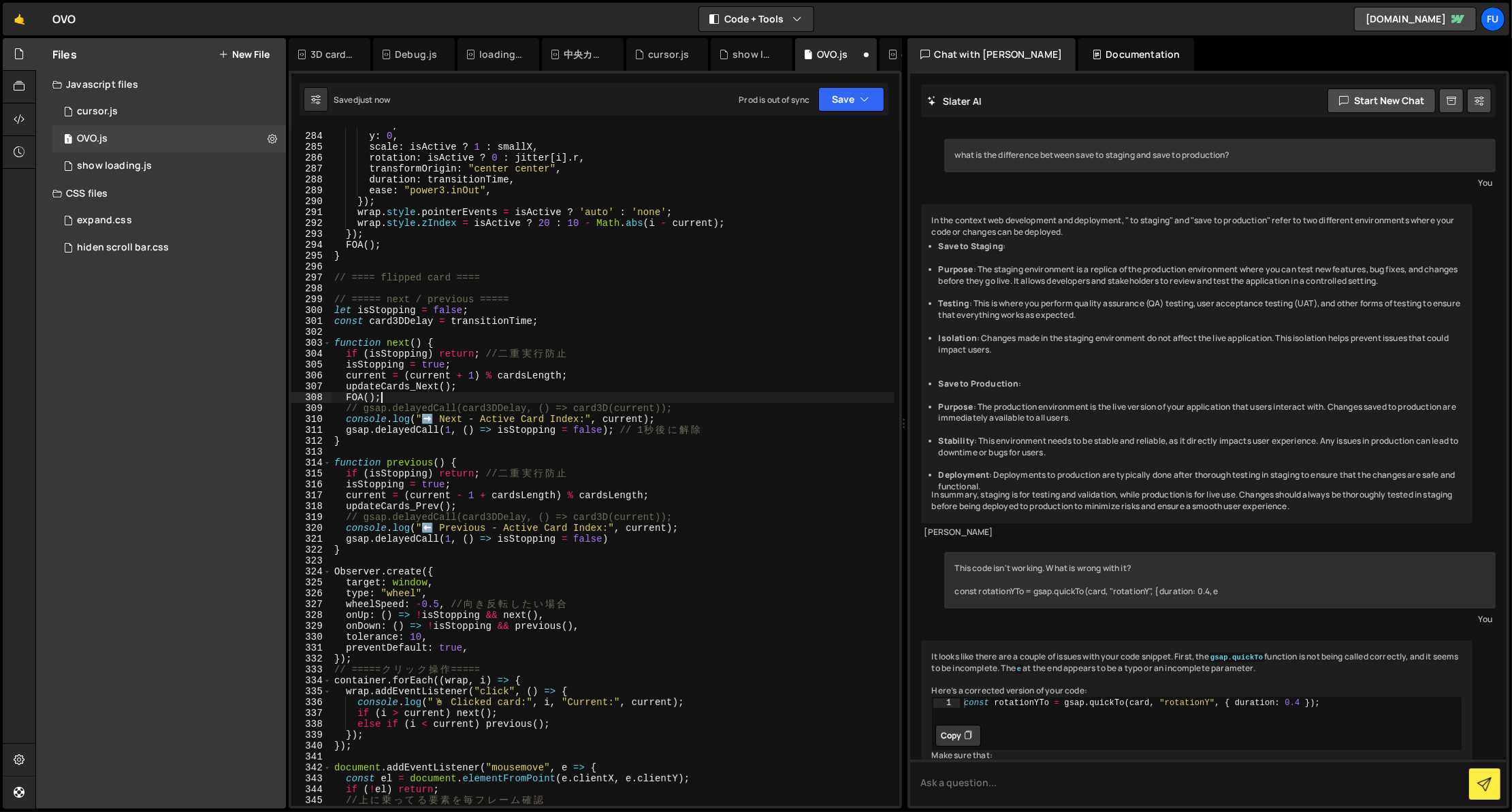
scroll to position [3080, 0]
click at [515, 502] on div "x : 0 , y : 0 , scale : isActive ? 1 : smallX , rotation : isActive ? 0 : jitte…" at bounding box center [613, 468] width 562 height 700
type textarea "updateCards_Prev();"
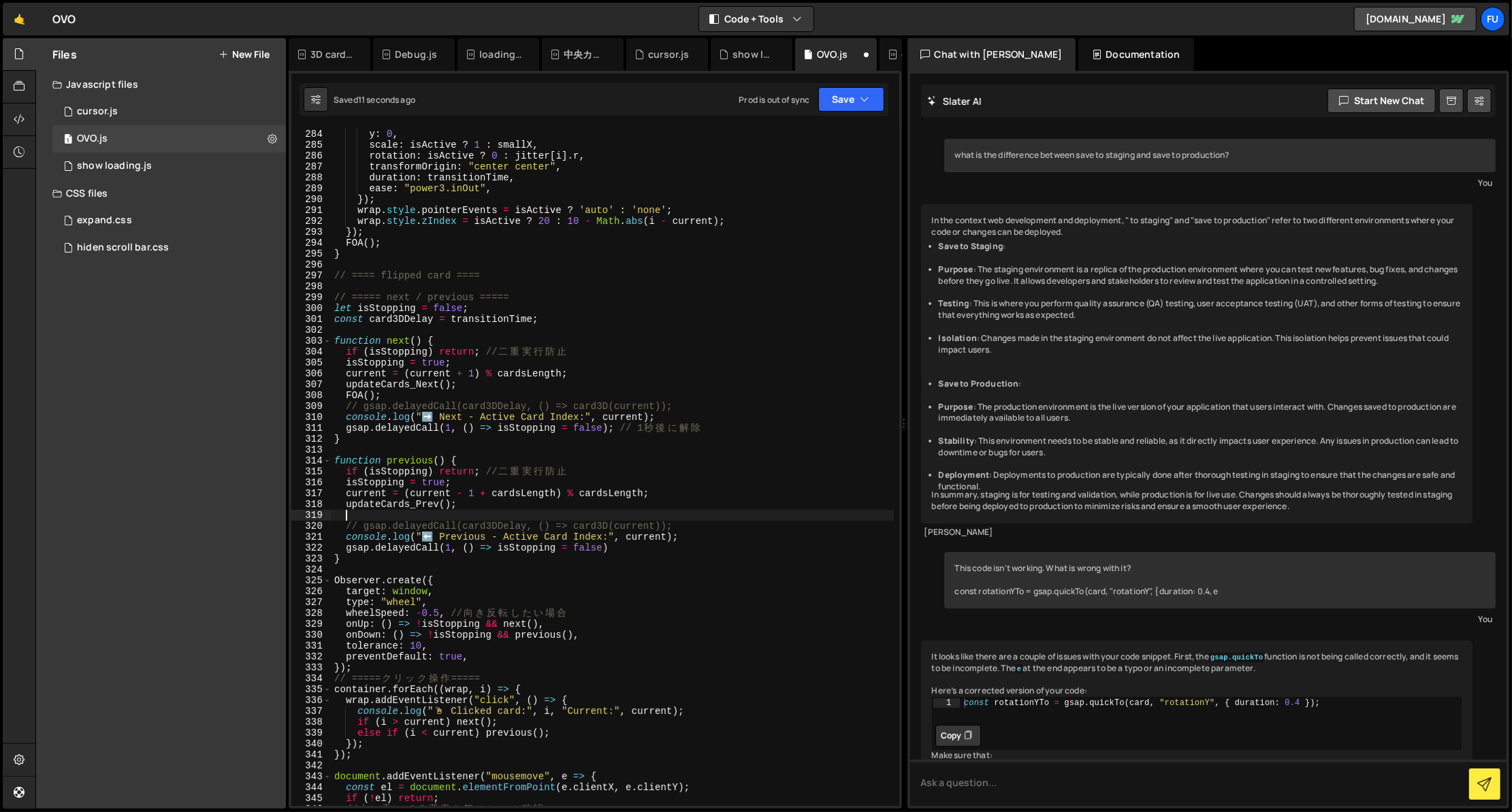
scroll to position [0, 0]
paste textarea "FOA();"
type textarea "FOA();"
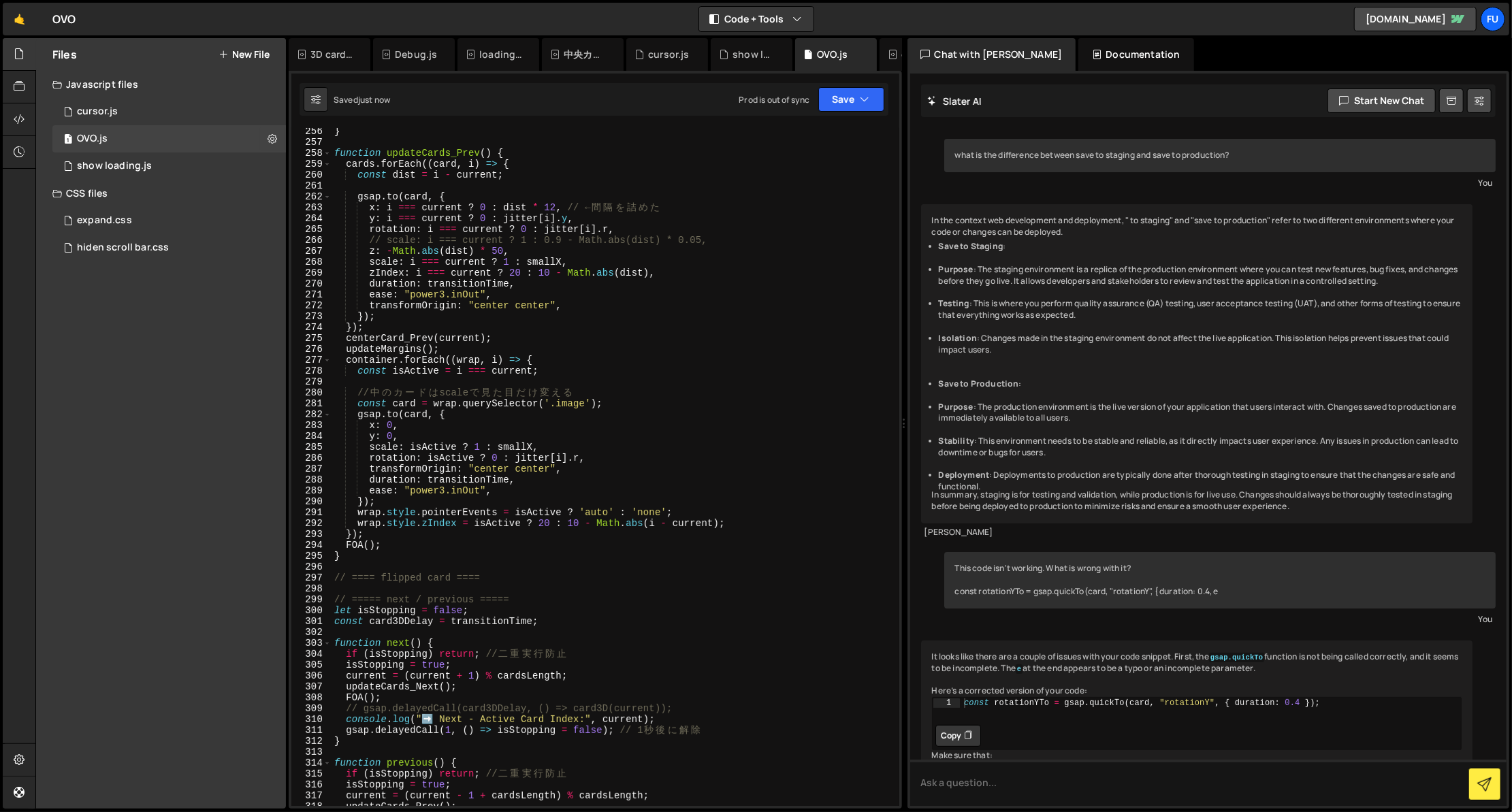
scroll to position [2777, 0]
drag, startPoint x: 420, startPoint y: 548, endPoint x: 285, endPoint y: 543, distance: 135.1
click at [285, 542] on div "Files New File Javascript files 1 cursor.js 0 1 OVO.js 0 1 show loading.js 0" at bounding box center [773, 424] width 1476 height 771
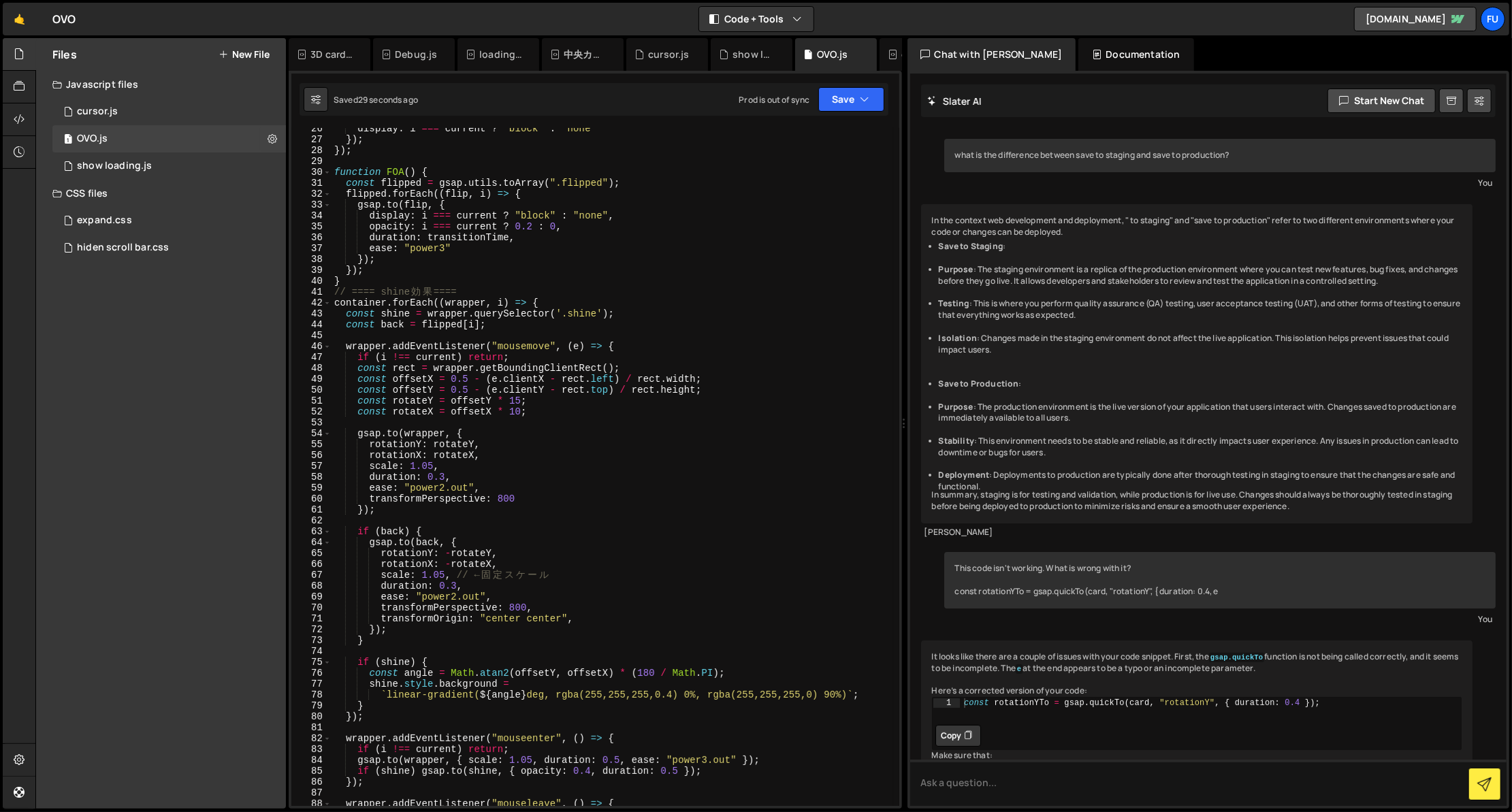
scroll to position [0, 0]
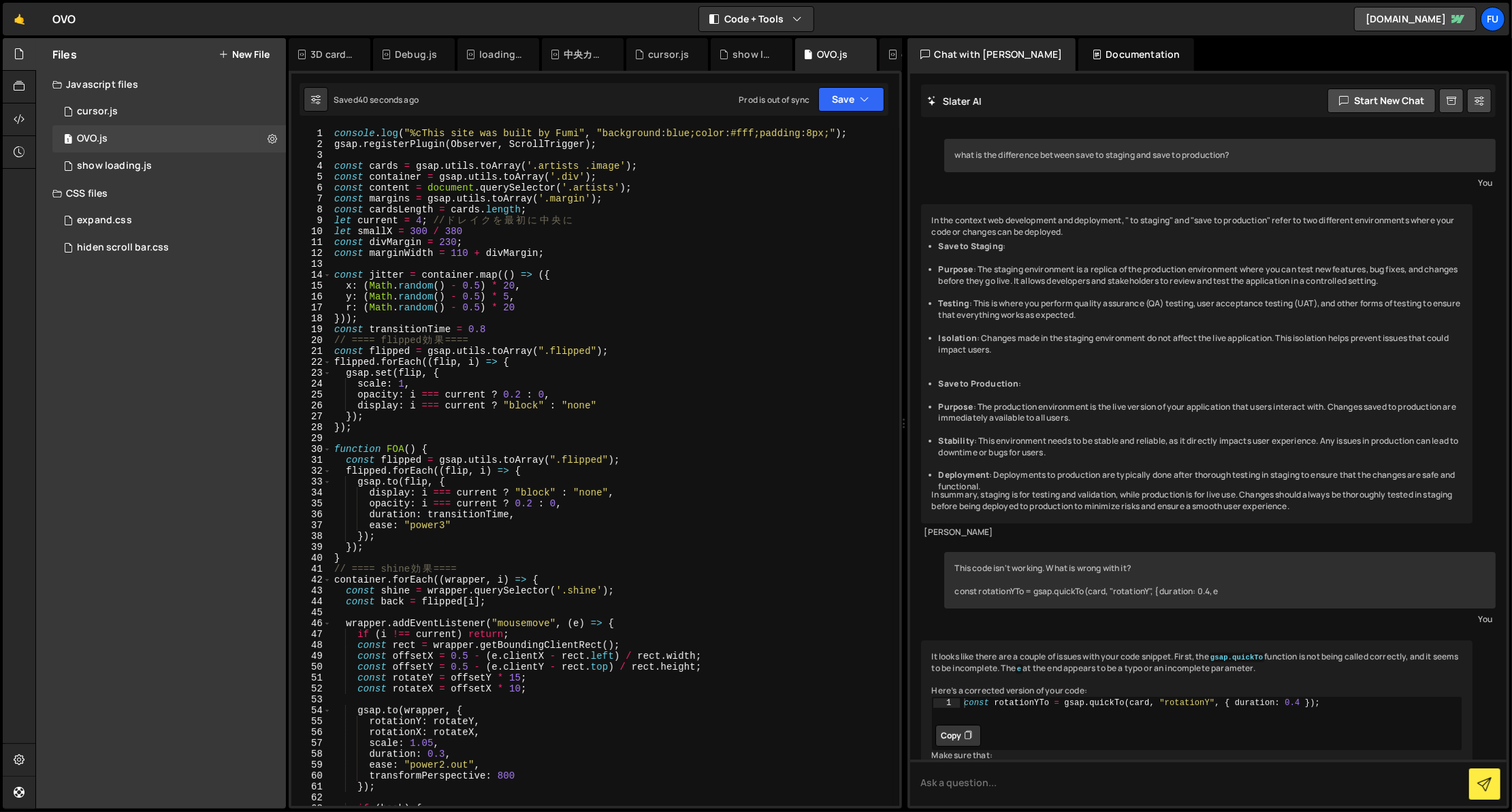
click at [614, 405] on div "console . log ( "%cThis site was built by Fumi" , "background:blue;color:#fff;p…" at bounding box center [613, 478] width 562 height 700
click at [614, 415] on div "console . log ( "%cThis site was built by Fumi" , "background:blue;color:#fff;p…" at bounding box center [613, 478] width 562 height 700
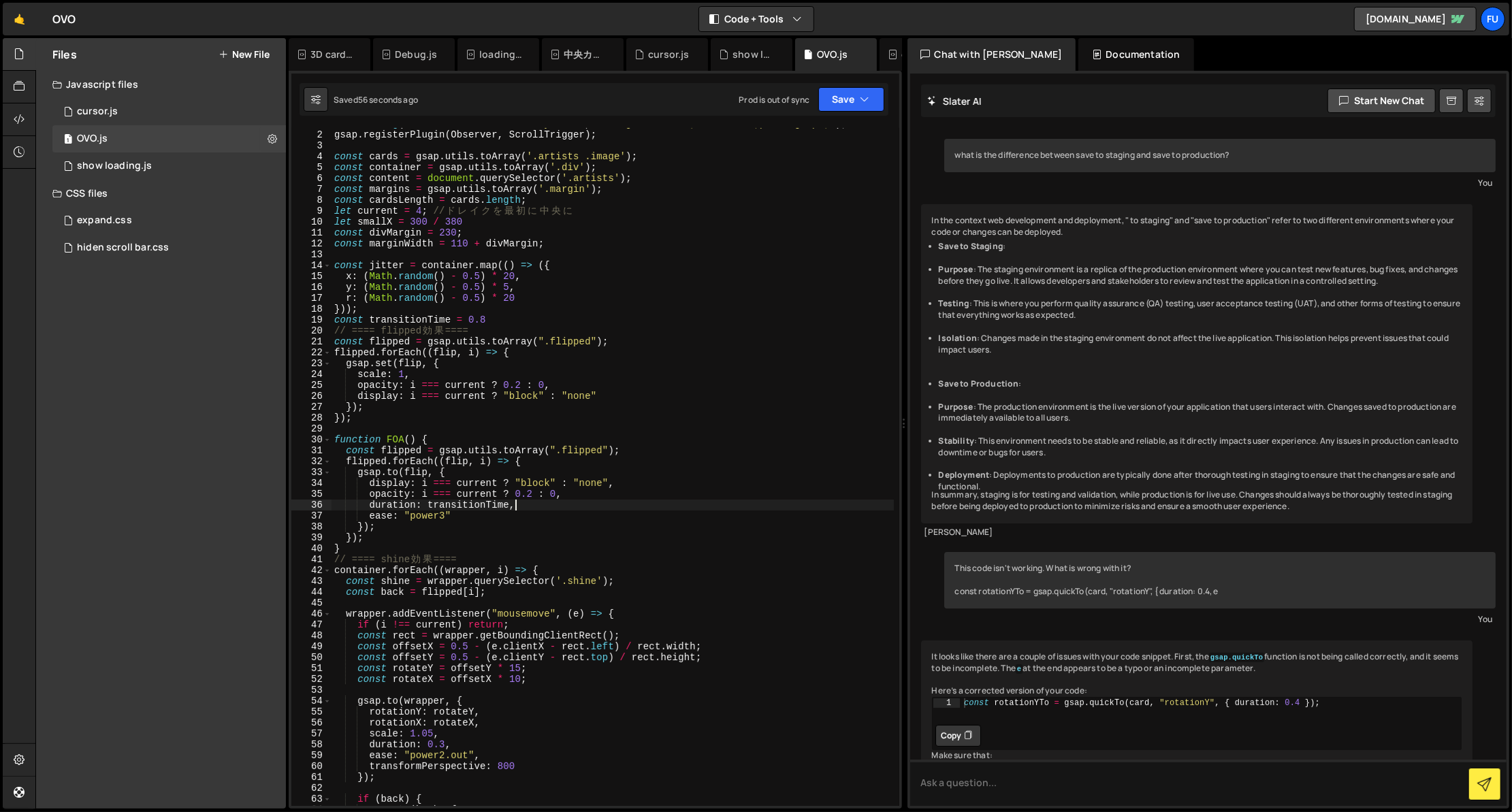
click at [532, 508] on div "console . log ( "%cThis site was built by Fumi" , "background:blue;color:#fff;p…" at bounding box center [613, 468] width 562 height 700
click at [606, 496] on div "console . log ( "%cThis site was built by Fumi" , "background:blue;color:#fff;p…" at bounding box center [613, 468] width 562 height 700
click at [575, 510] on div "gsap . registerPlugin ( Observer , ScrollTrigger ) ; const cards = gsap . utils…" at bounding box center [613, 478] width 562 height 700
click at [573, 506] on div "gsap . registerPlugin ( Observer , ScrollTrigger ) ; const cards = gsap . utils…" at bounding box center [613, 478] width 562 height 700
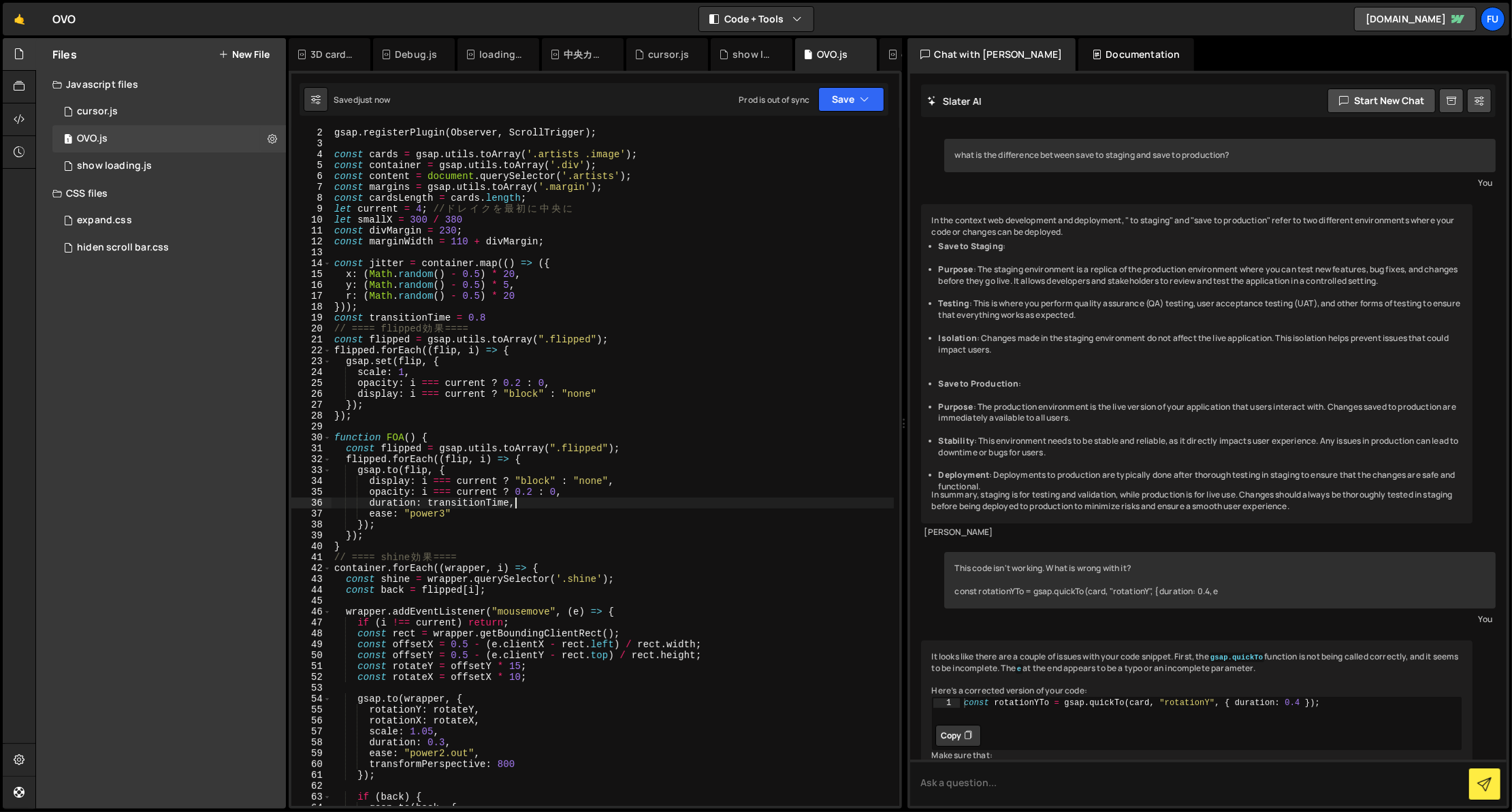
click at [522, 473] on div "gsap . registerPlugin ( Observer , ScrollTrigger ) ; const cards = gsap . utils…" at bounding box center [613, 478] width 562 height 700
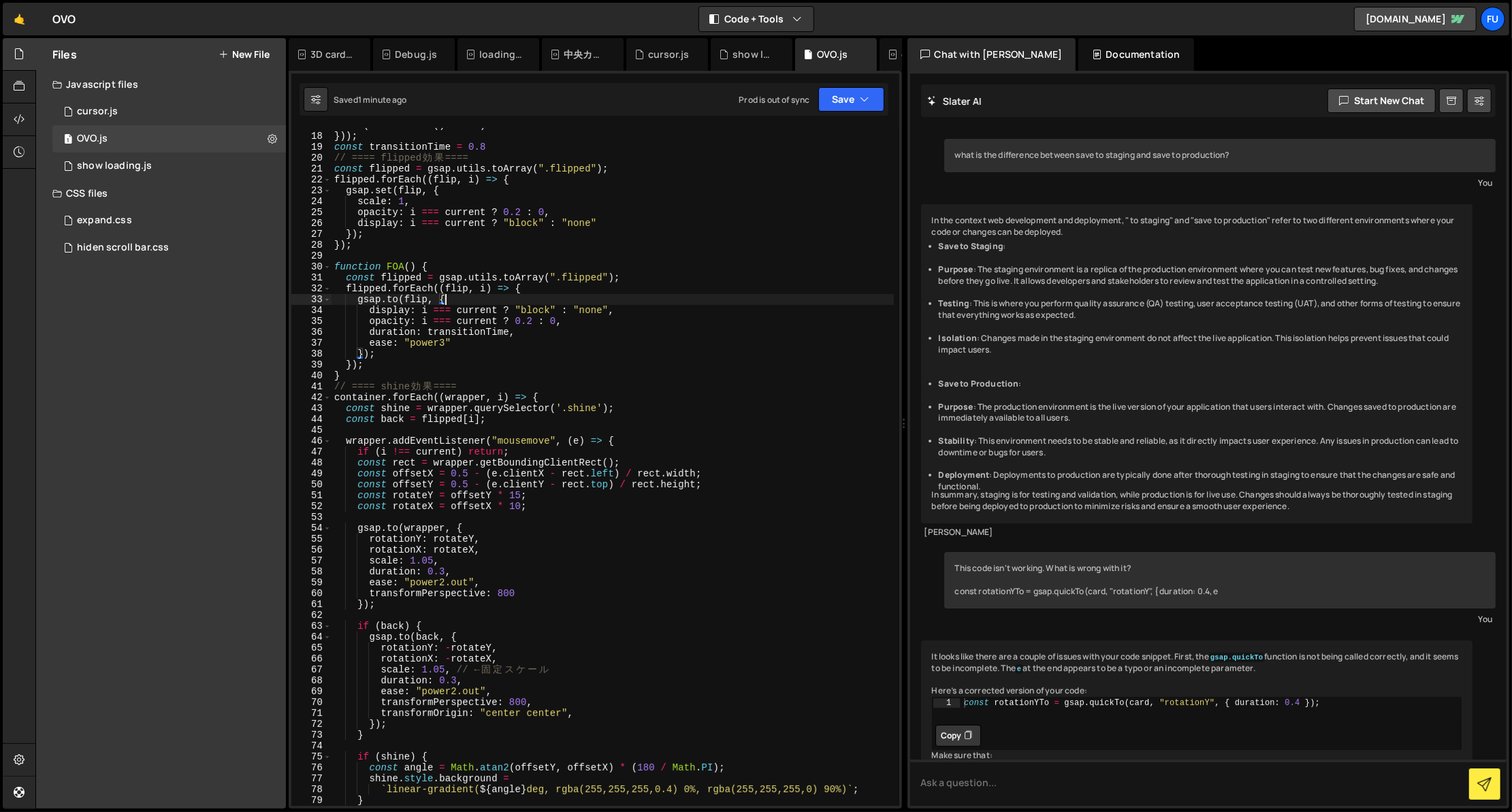
scroll to position [0, 0]
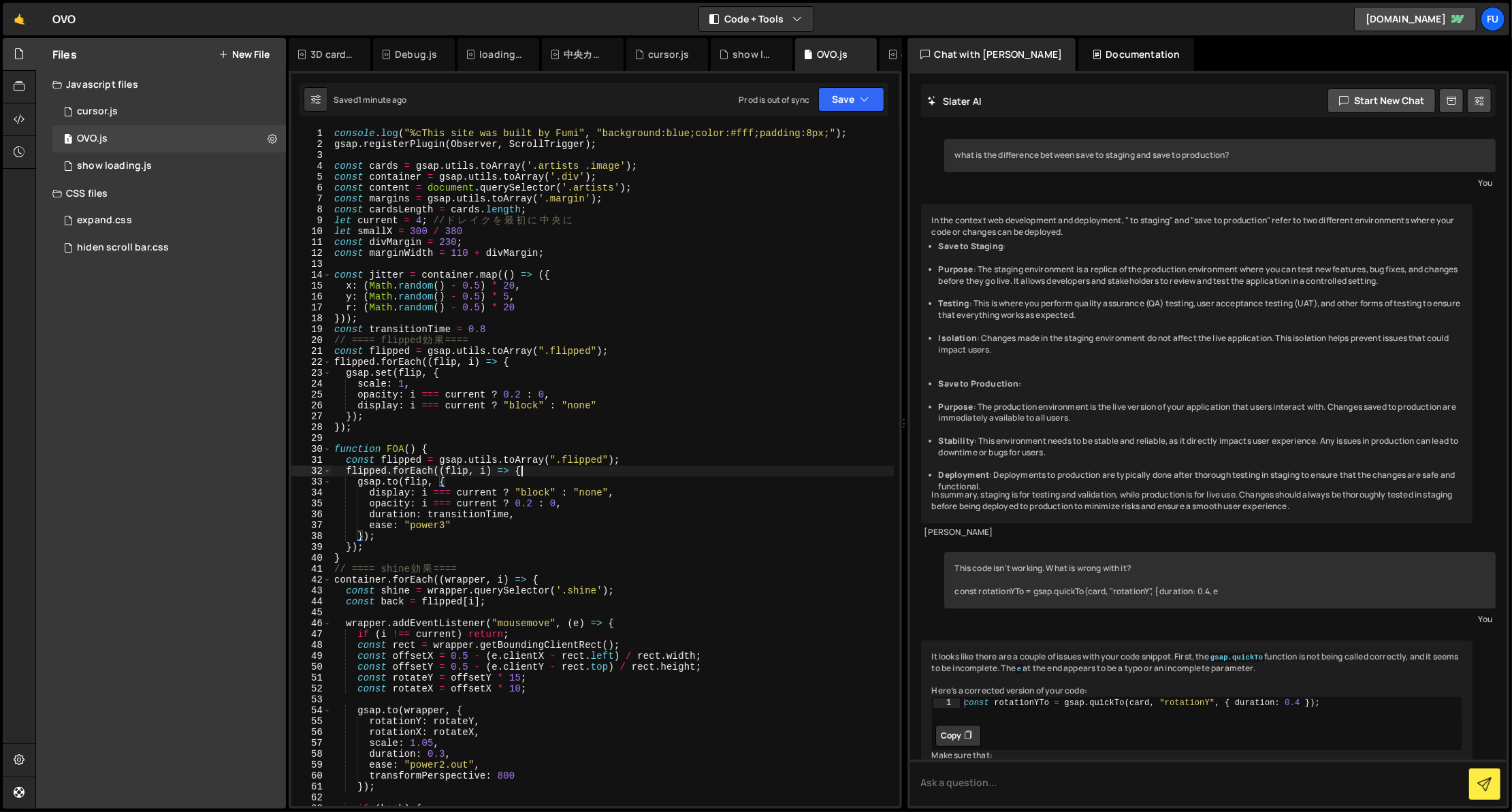
click at [581, 472] on div "console . log ( "%cThis site was built by Fumi" , "background:blue;color:#fff;p…" at bounding box center [613, 478] width 562 height 700
type textarea "flipped.forEach((flip, i) => {"
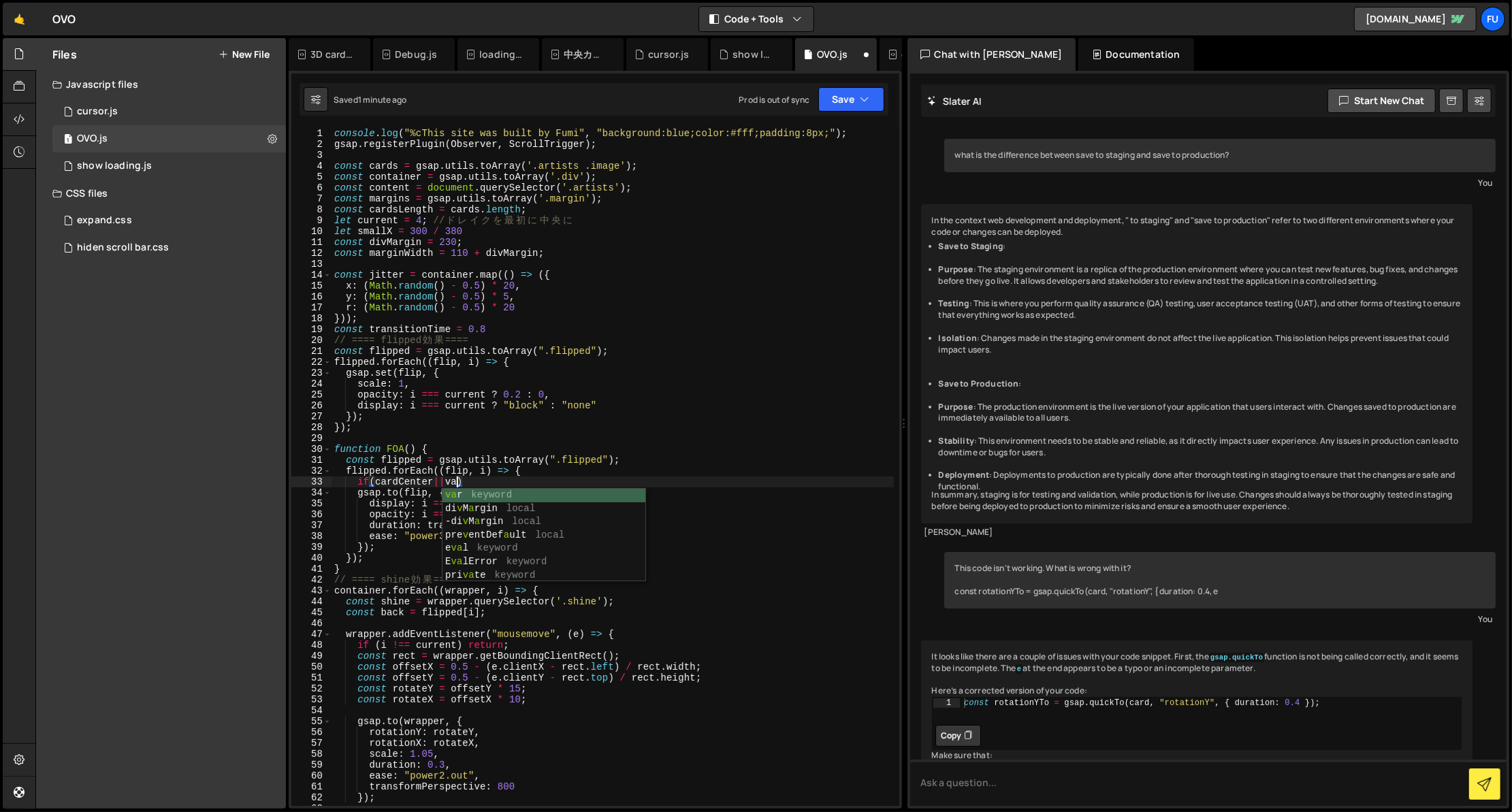
scroll to position [0, 8]
click at [431, 482] on div "console . log ( "%cThis site was built by Fumi" , "background:blue;color:#fff;p…" at bounding box center [613, 478] width 562 height 700
click at [474, 484] on div "console . log ( "%cThis site was built by Fumi" , "background:blue;color:#fff;p…" at bounding box center [613, 478] width 562 height 700
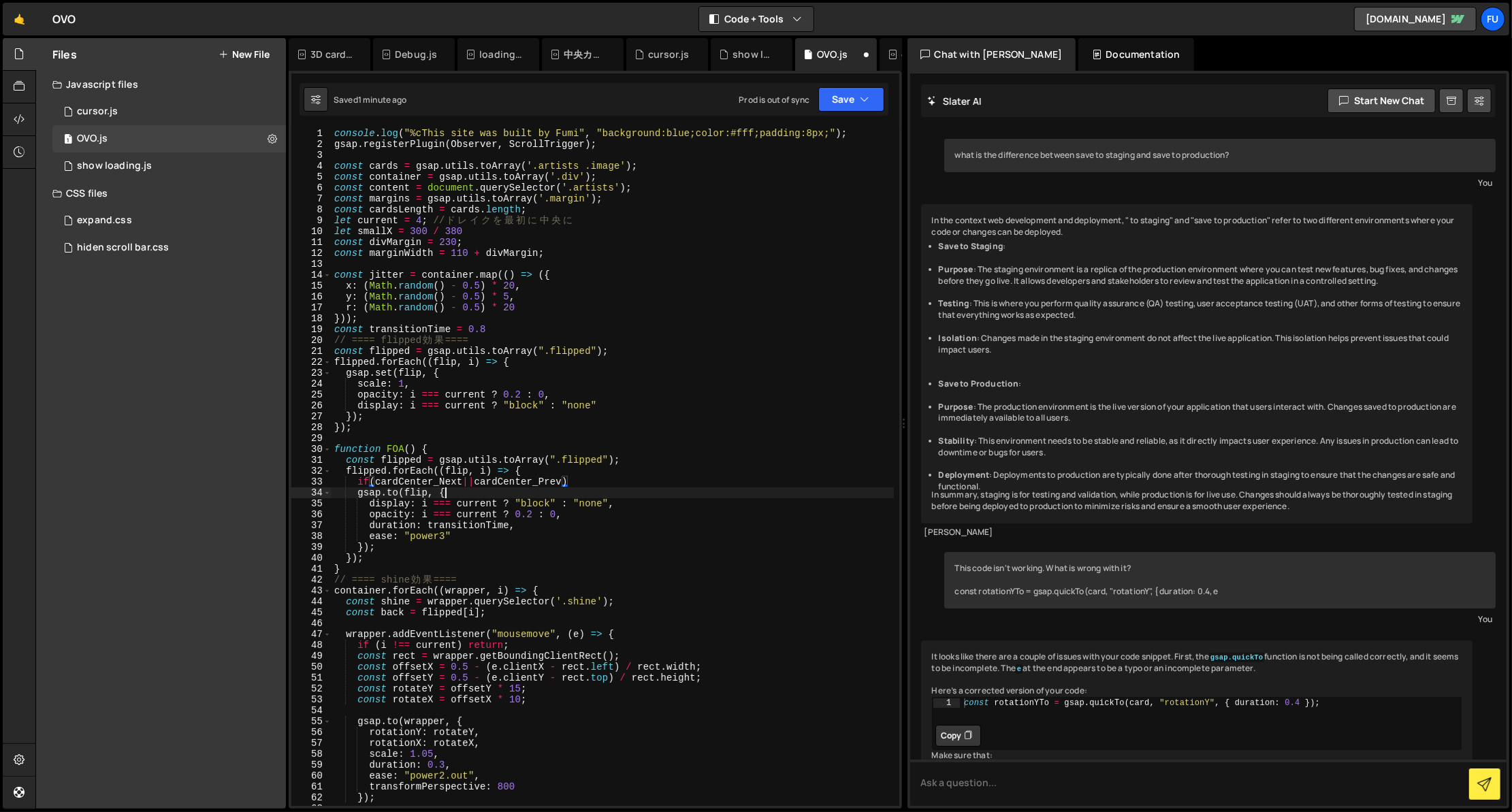
click at [609, 489] on div "console . log ( "%cThis site was built by Fumi" , "background:blue;color:#fff;p…" at bounding box center [613, 478] width 562 height 700
click at [581, 476] on div "console . log ( "%cThis site was built by Fumi" , "background:blue;color:#fff;p…" at bounding box center [613, 478] width 562 height 700
click at [358, 557] on div "console . log ( "%cThis site was built by Fumi" , "background:blue;color:#fff;p…" at bounding box center [613, 478] width 562 height 700
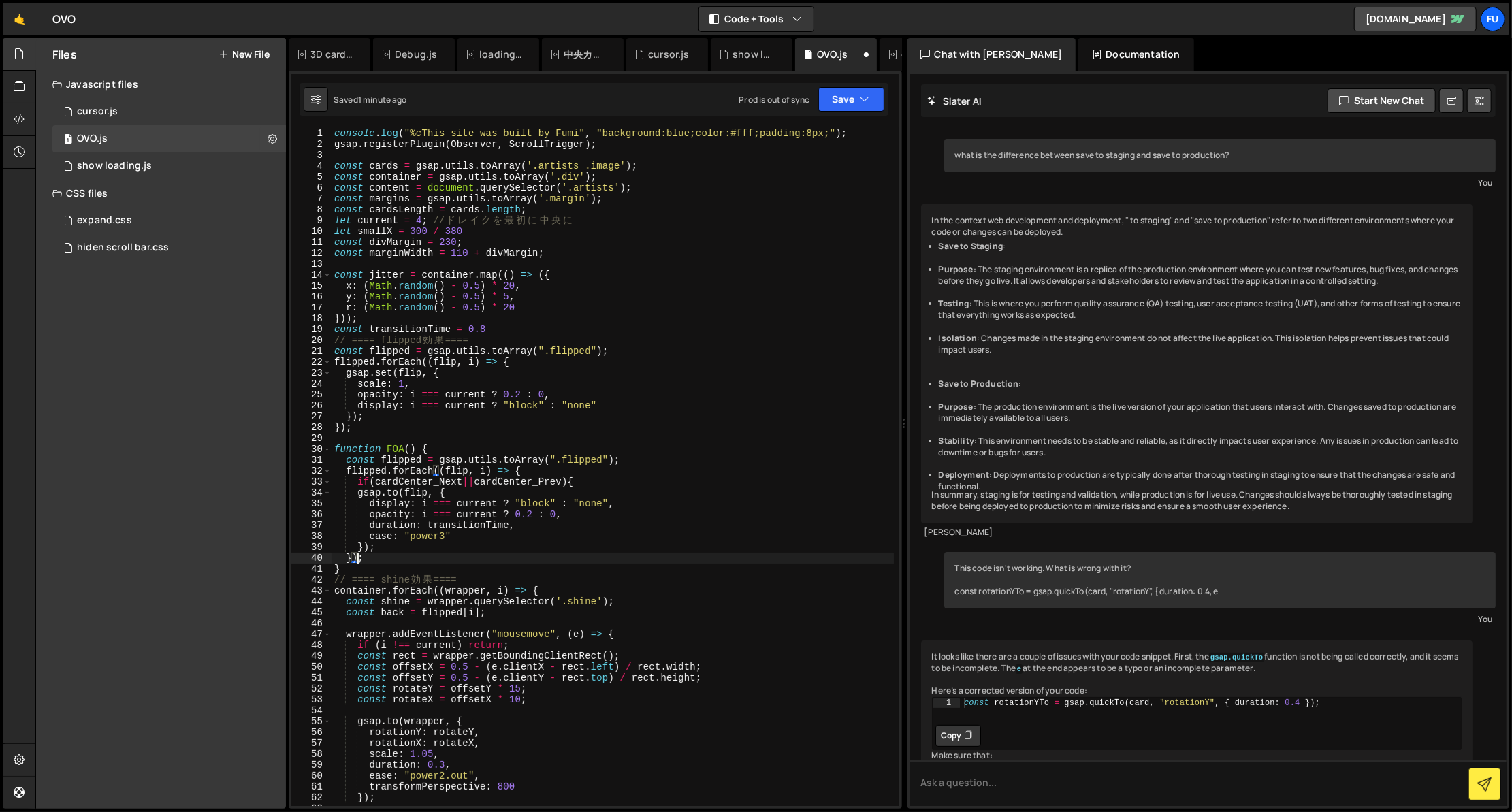
scroll to position [0, 1]
click at [581, 482] on div "console . log ( "%cThis site was built by Fumi" , "background:blue;color:#fff;p…" at bounding box center [613, 478] width 562 height 700
type textarea "if(cardCenter_Next||cardCenter_Prev) return;"
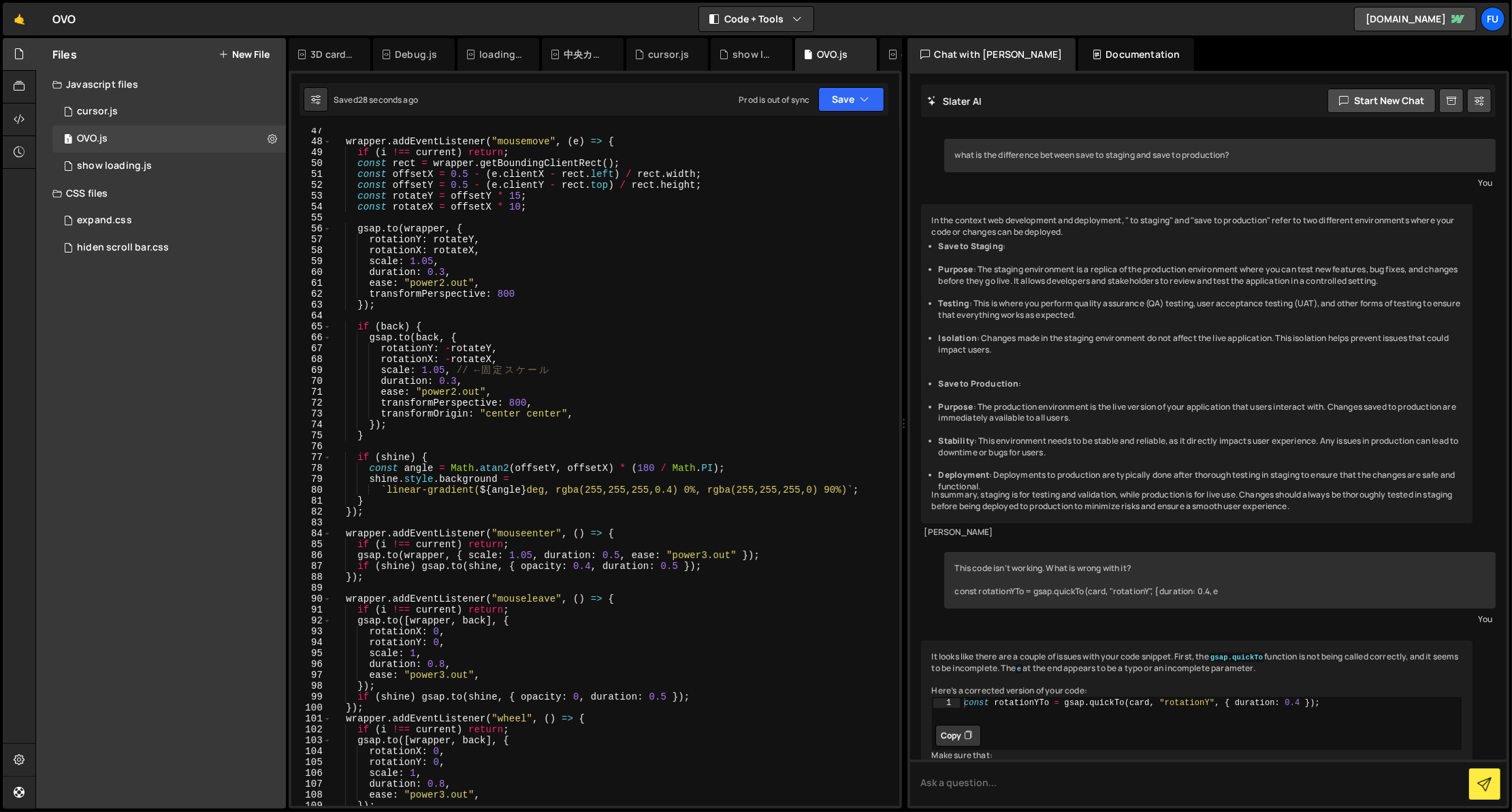
scroll to position [0, 0]
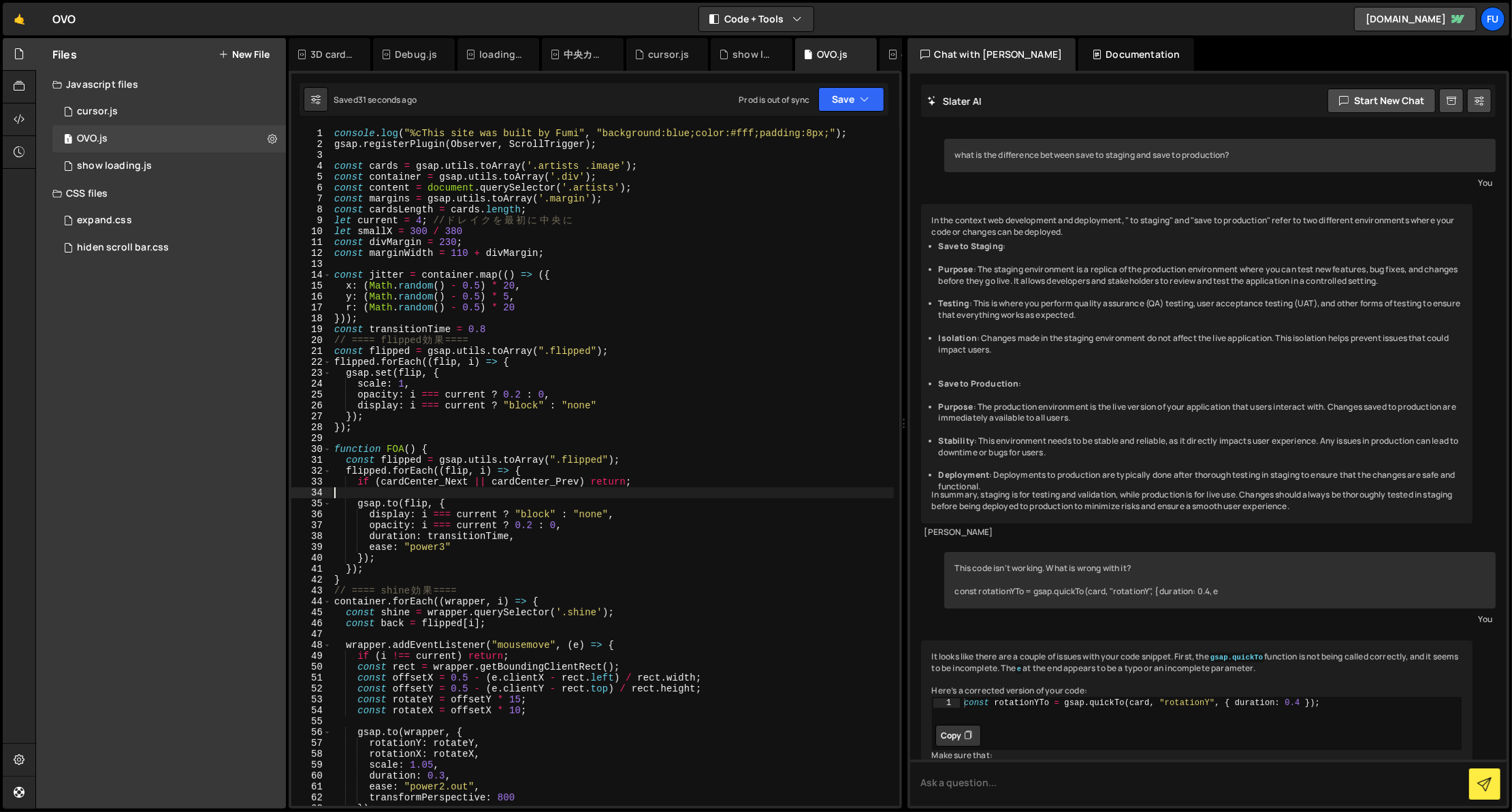
click at [437, 482] on div "console . log ( "%cThis site was built by Fumi" , "background:blue;color:#fff;p…" at bounding box center [613, 478] width 562 height 700
drag, startPoint x: 548, startPoint y: 480, endPoint x: 499, endPoint y: 480, distance: 49.0
click at [499, 480] on div "console . log ( "%cThis site was built by Fumi" , "background:blue;color:#fff;p…" at bounding box center [613, 478] width 562 height 700
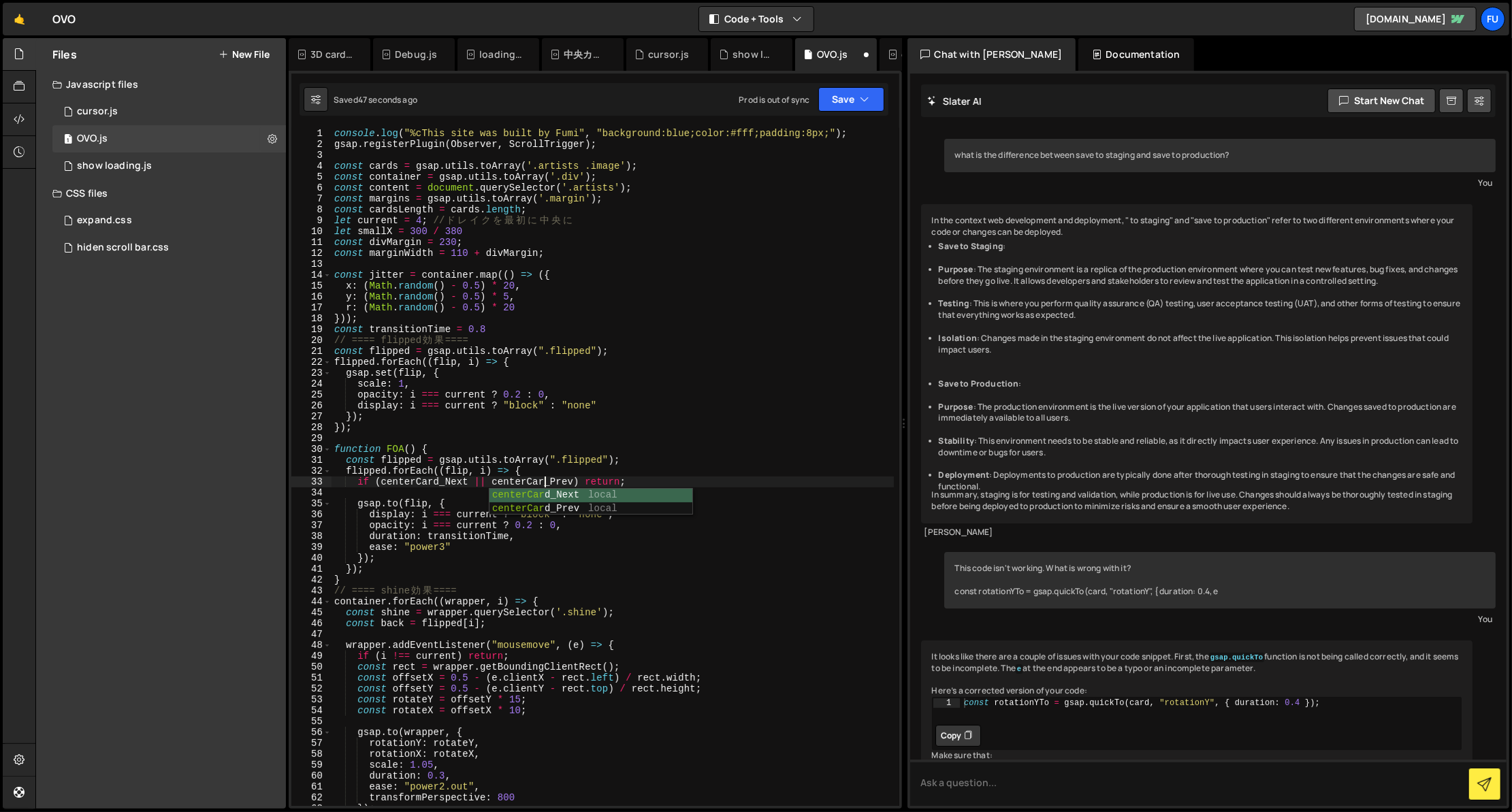
type textarea "if (centerCard_Next || centerCard_Prev) return;"
click at [743, 441] on div "console . log ( "%cThis site was built by Fumi" , "background:blue;color:#fff;p…" at bounding box center [613, 478] width 562 height 700
click at [679, 486] on div "console . log ( "%cThis site was built by Fumi" , "background:blue;color:#fff;p…" at bounding box center [613, 478] width 562 height 700
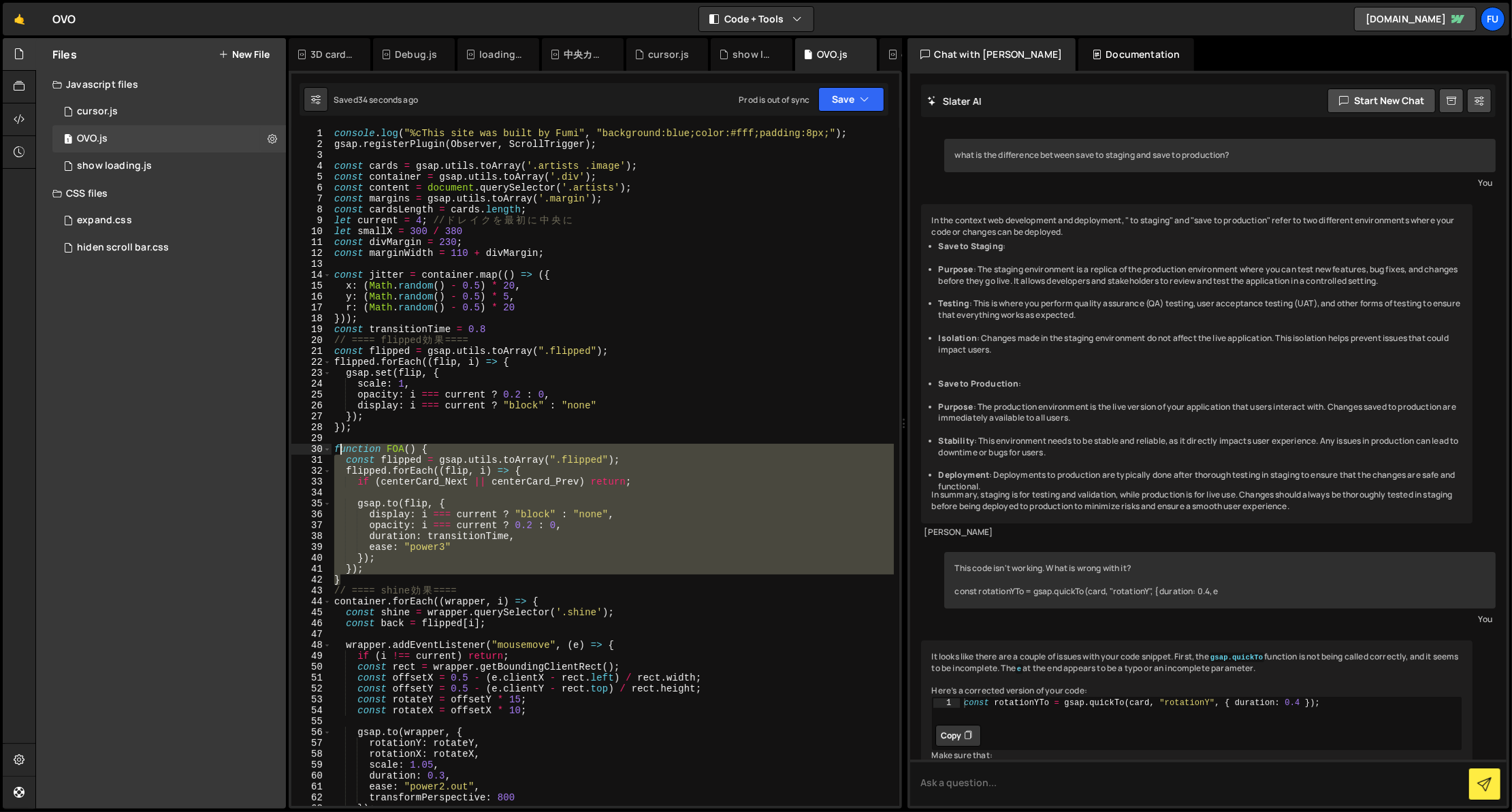
drag, startPoint x: 459, startPoint y: 580, endPoint x: 337, endPoint y: 447, distance: 180.5
click at [337, 447] on div "console . log ( "%cThis site was built by Fumi" , "background:blue;color:#fff;p…" at bounding box center [613, 478] width 562 height 700
click at [426, 481] on div "console . log ( "%cThis site was built by Fumi" , "background:blue;color:#fff;p…" at bounding box center [613, 466] width 562 height 678
drag, startPoint x: 407, startPoint y: 579, endPoint x: 309, endPoint y: 451, distance: 161.2
click at [309, 451] on div "if (centerCard_Next || centerCard_Prev) return; 1 2 3 4 5 6 7 8 9 10 11 12 13 1…" at bounding box center [595, 466] width 608 height 678
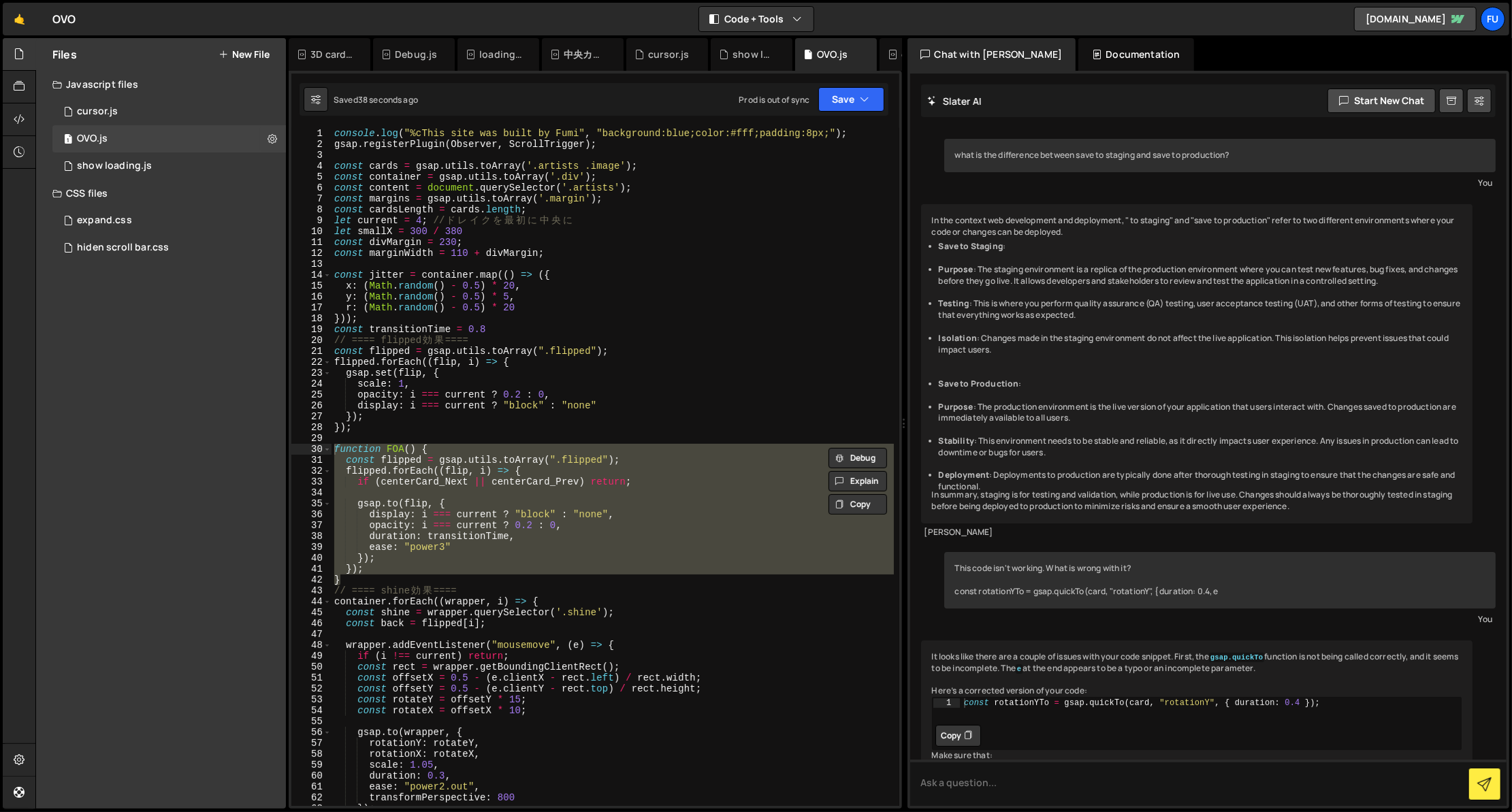
click at [499, 570] on div "console . log ( "%cThis site was built by Fumi" , "background:blue;color:#fff;p…" at bounding box center [613, 466] width 562 height 678
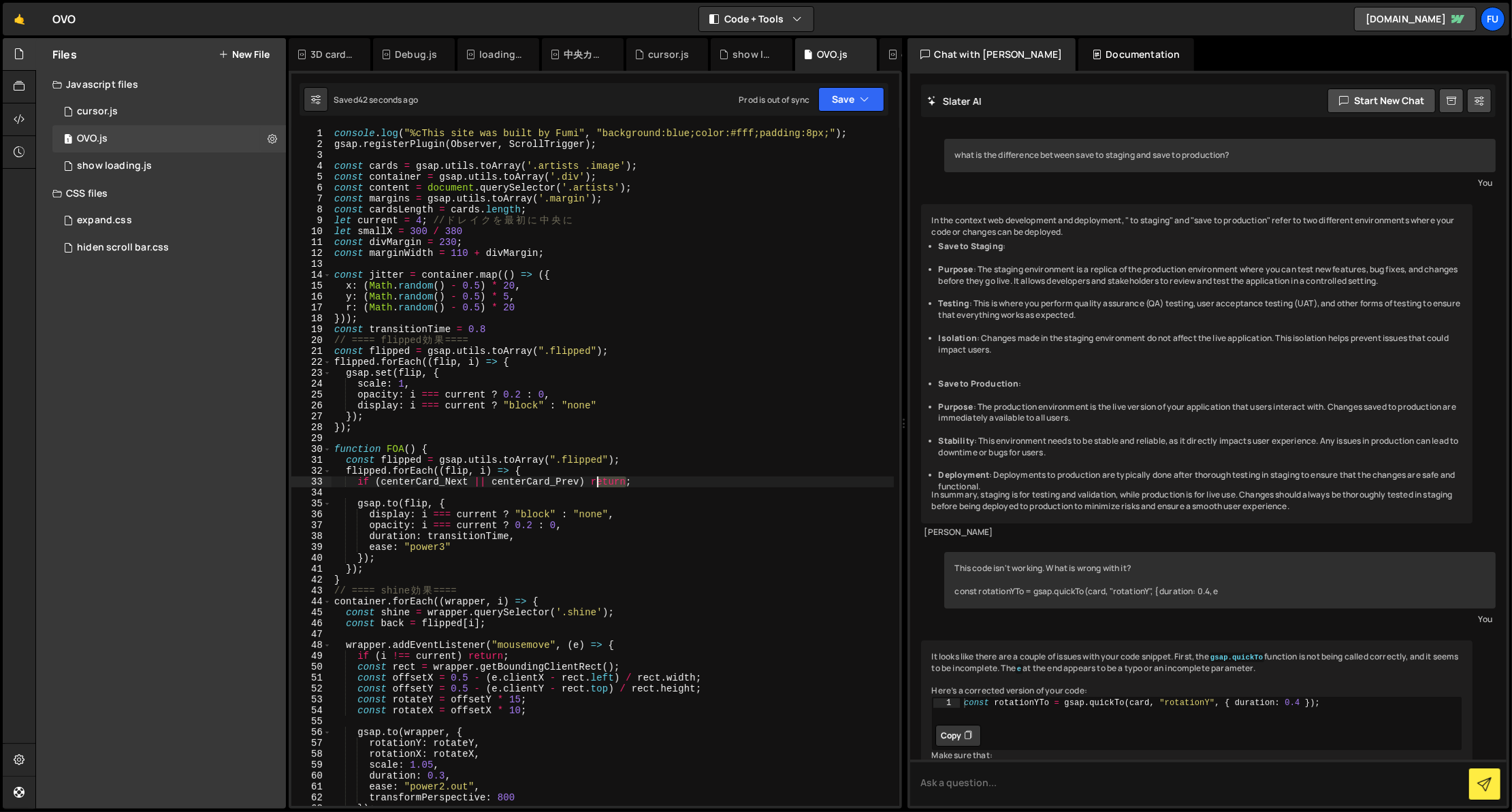
drag, startPoint x: 628, startPoint y: 478, endPoint x: 595, endPoint y: 477, distance: 33.0
click at [595, 477] on div "console . log ( "%cThis site was built by Fumi" , "background:blue;color:#fff;p…" at bounding box center [613, 478] width 562 height 700
type textarea "if (centerCard_Next || centerCard_Prev){};"
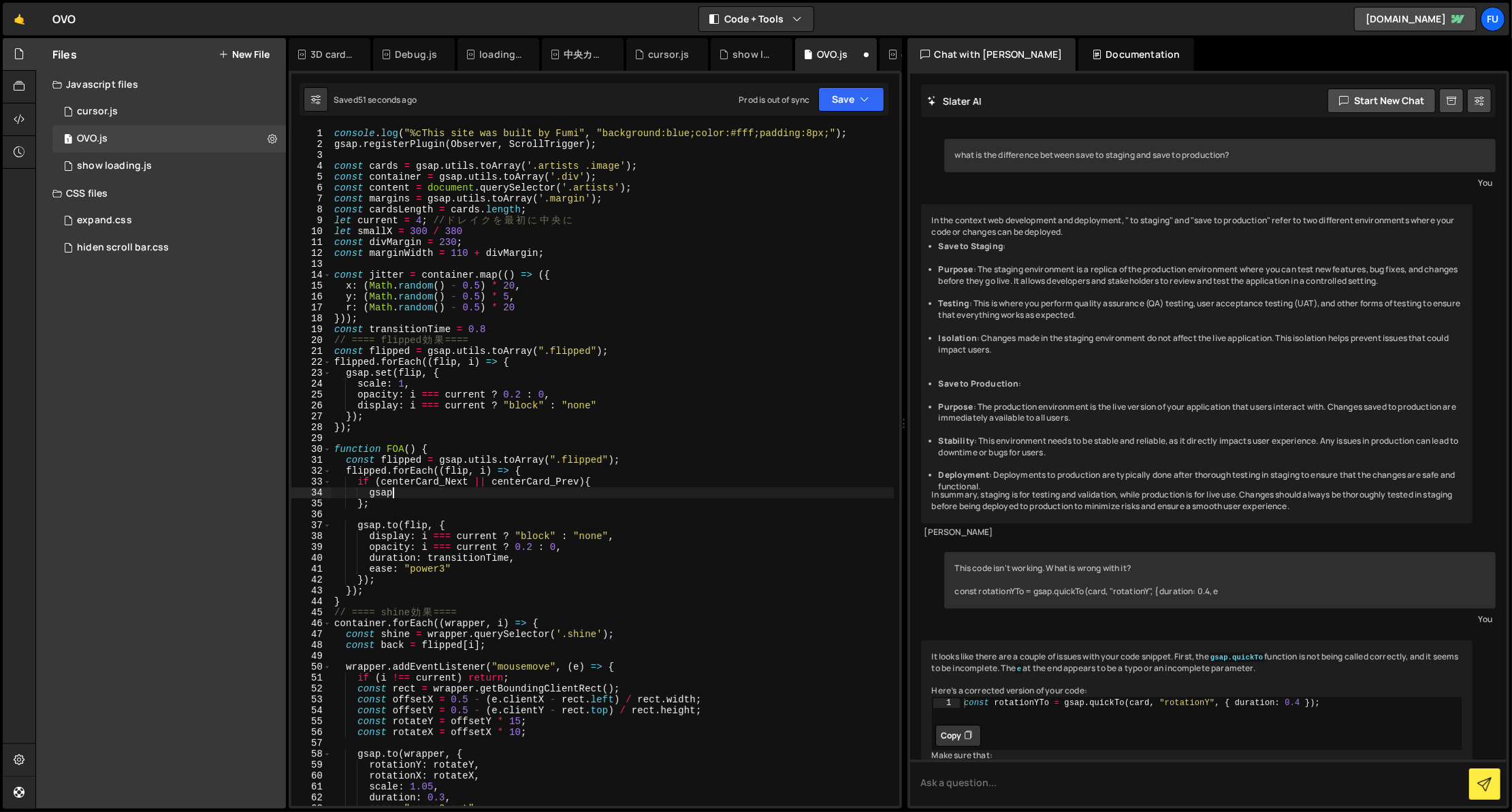
scroll to position [0, 4]
type textarea "[DOMAIN_NAME]{}"
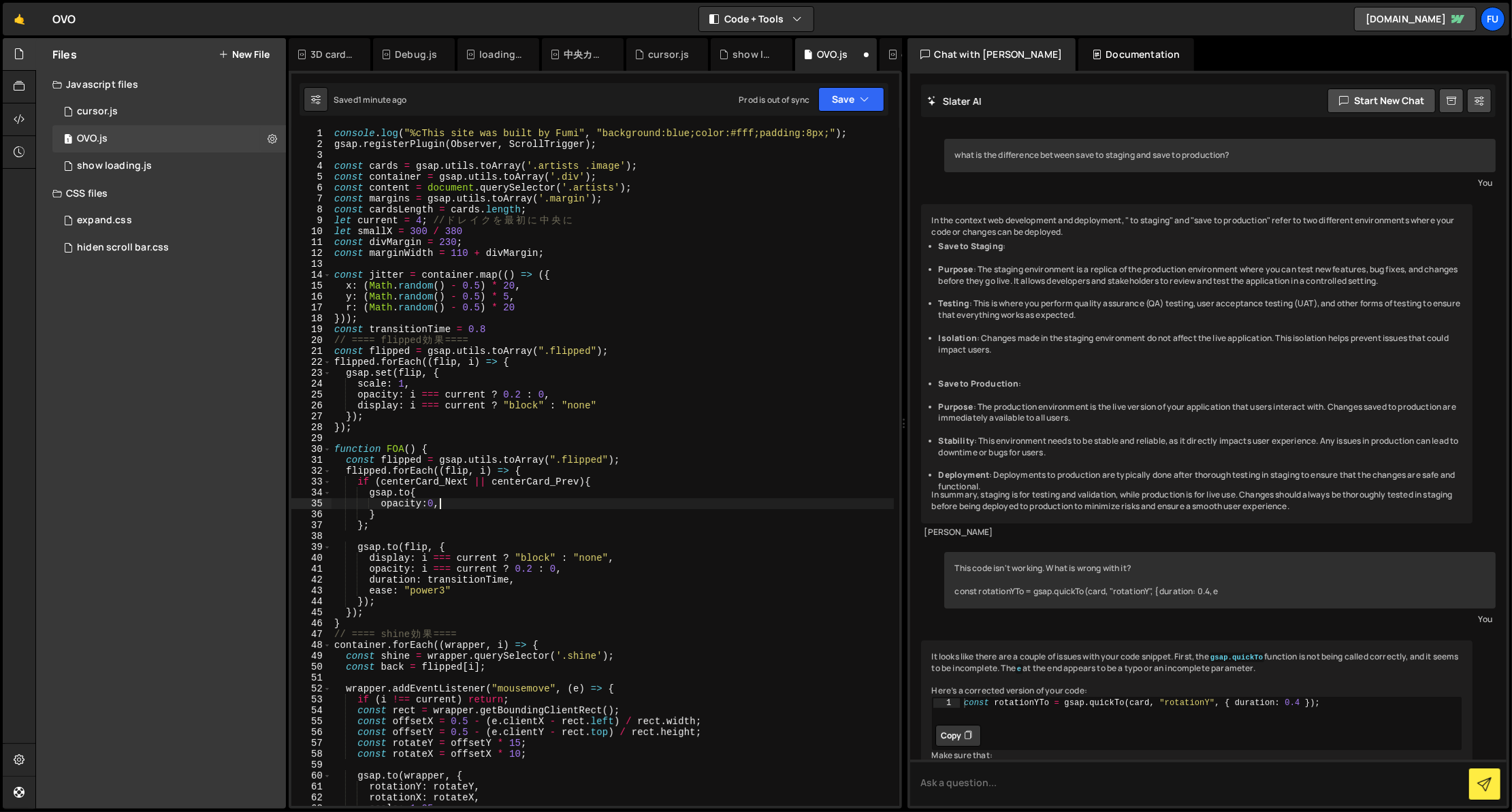
scroll to position [0, 6]
click at [428, 515] on div "console . log ( "%cThis site was built by Fumi" , "background:blue;color:#fff;p…" at bounding box center [613, 478] width 562 height 700
click at [424, 527] on div "console . log ( "%cThis site was built by Fumi" , "background:blue;color:#fff;p…" at bounding box center [613, 478] width 562 height 700
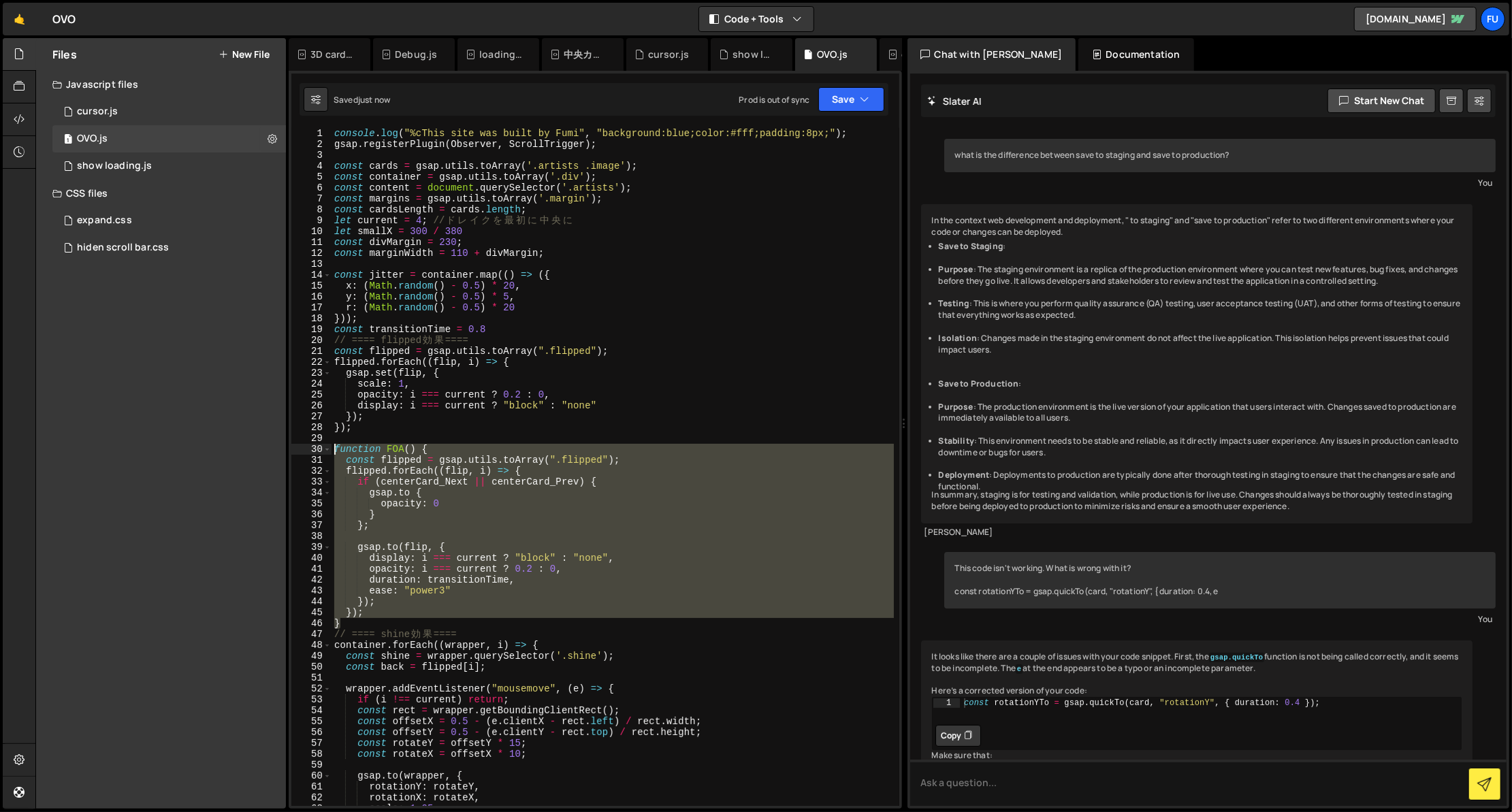
drag, startPoint x: 398, startPoint y: 625, endPoint x: 312, endPoint y: 445, distance: 199.5
click at [312, 445] on div "}; 1 2 3 4 5 6 7 8 9 10 11 12 13 14 15 16 17 18 19 20 21 22 23 24 25 26 27 28 2…" at bounding box center [595, 466] width 608 height 678
click at [580, 459] on div "console . log ( "%cThis site was built by Fumi" , "background:blue;color:#fff;p…" at bounding box center [613, 466] width 562 height 678
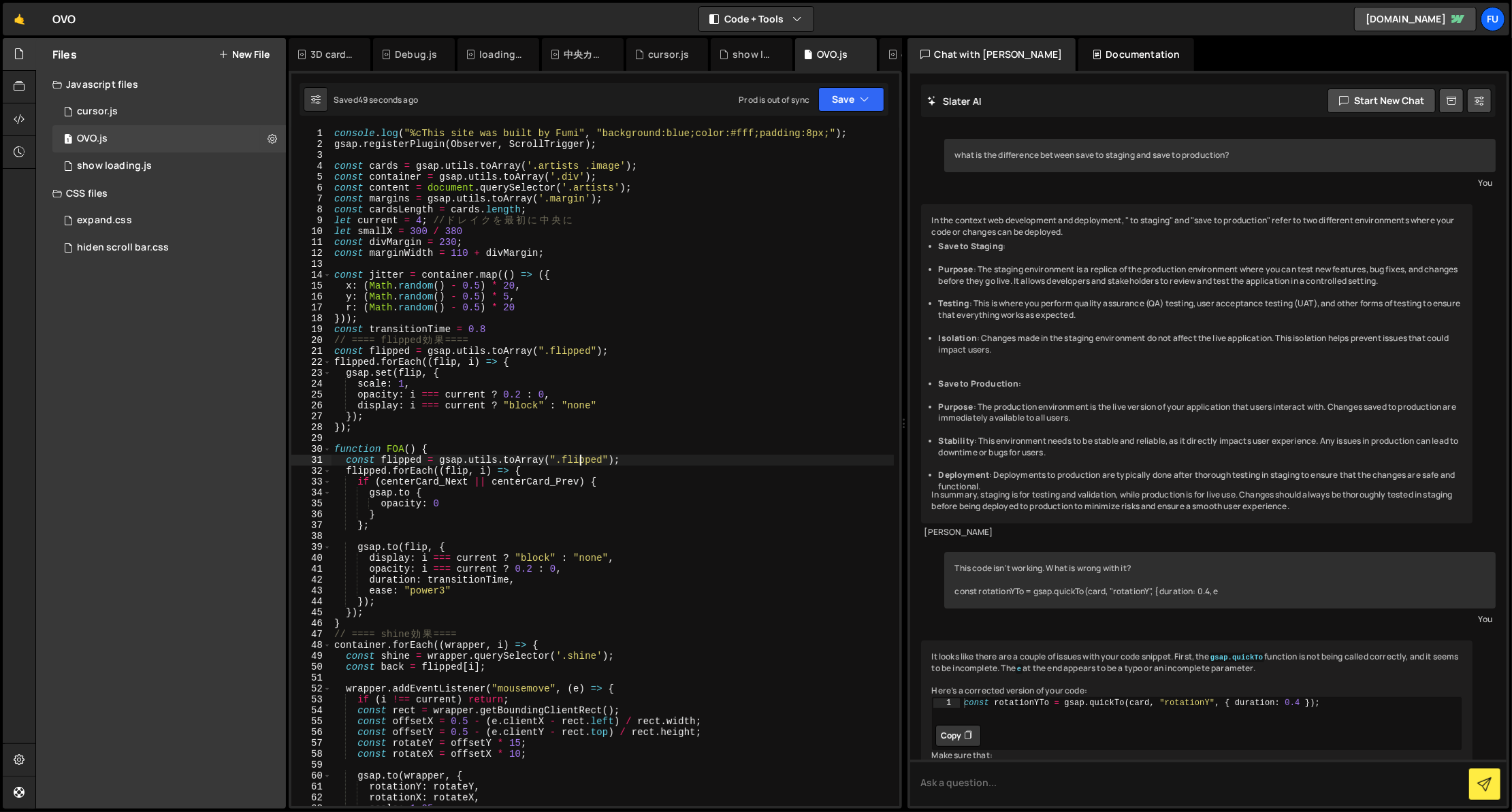
click at [527, 499] on div "console . log ( "%cThis site was built by Fumi" , "background:blue;color:#fff;p…" at bounding box center [613, 478] width 562 height 700
type textarea "opacity: 0"
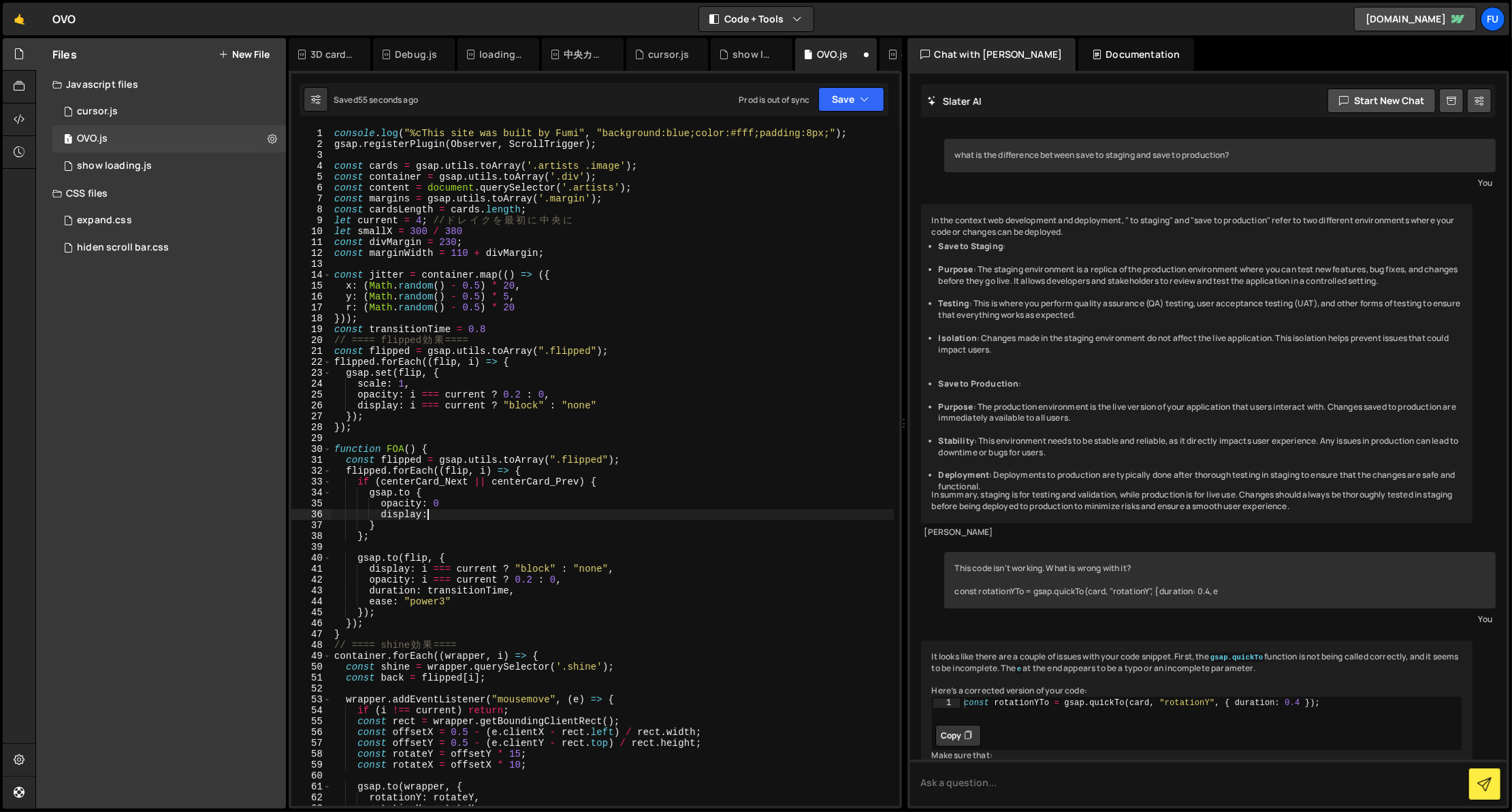
scroll to position [0, 8]
click at [522, 496] on div "console . log ( "%cThis site was built by Fumi" , "background:blue;color:#fff;p…" at bounding box center [613, 478] width 562 height 700
click at [489, 520] on div "console . log ( "%cThis site was built by Fumi" , "background:blue;color:#fff;p…" at bounding box center [613, 478] width 562 height 700
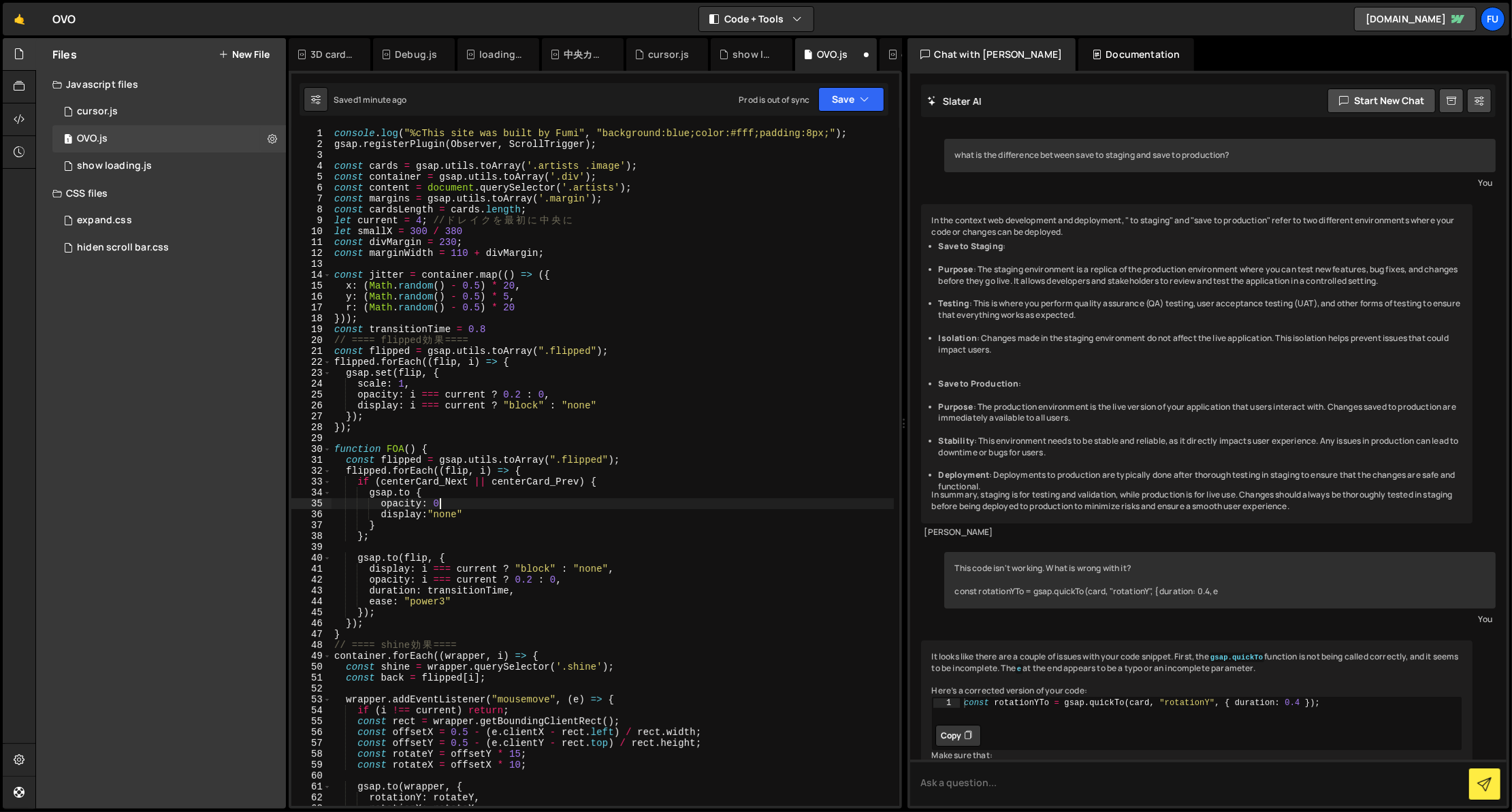
click at [478, 502] on div "console . log ( "%cThis site was built by Fumi" , "background:blue;color:#fff;p…" at bounding box center [613, 478] width 562 height 700
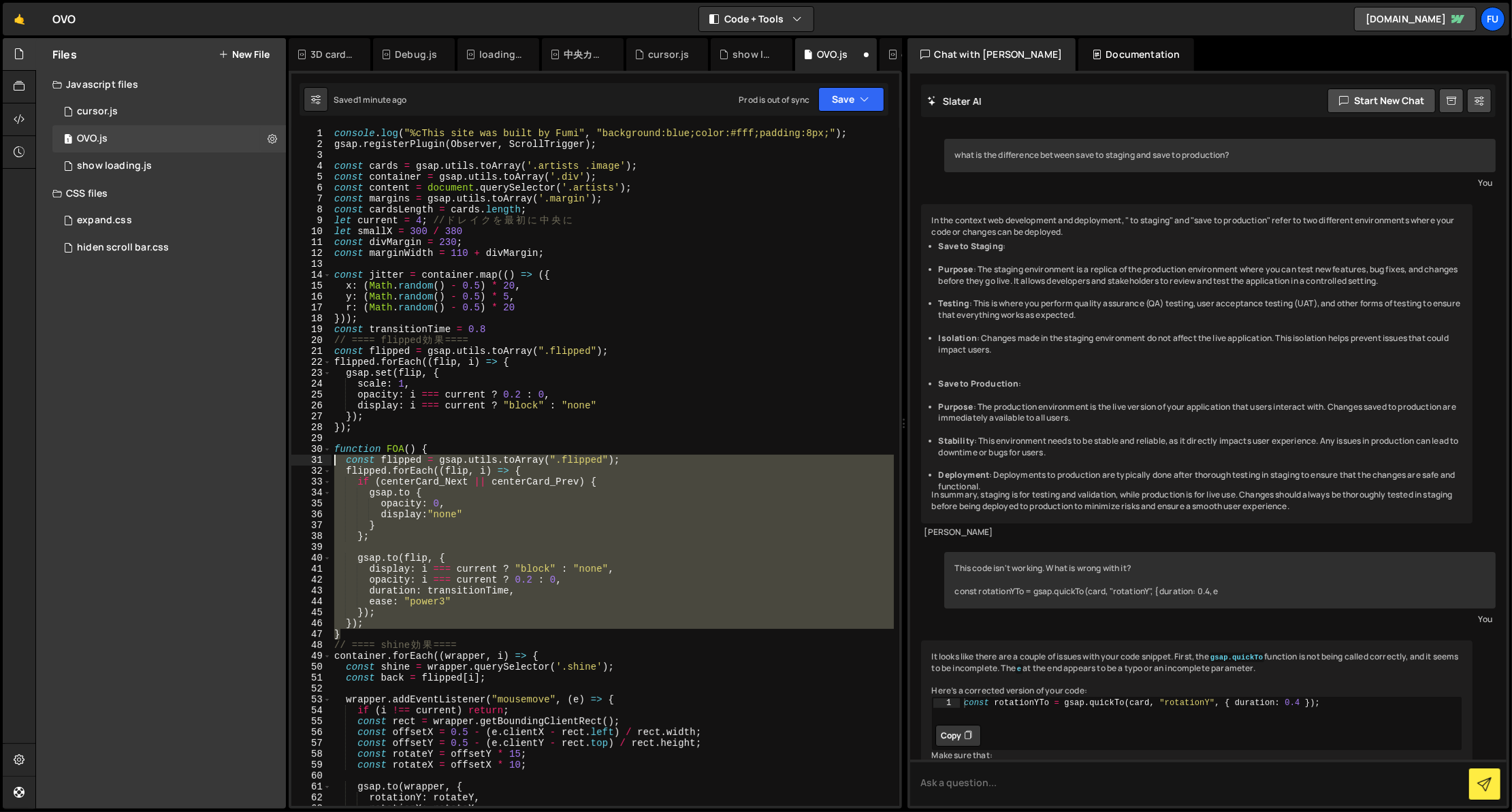
drag, startPoint x: 375, startPoint y: 637, endPoint x: 316, endPoint y: 452, distance: 194.2
click at [316, 452] on div "opacity: 0, 1 2 3 4 5 6 7 8 9 10 11 12 13 14 15 16 17 18 19 20 21 22 23 24 25 2…" at bounding box center [595, 466] width 608 height 678
click at [596, 480] on div "console . log ( "%cThis site was built by Fumi" , "background:blue;color:#fff;p…" at bounding box center [613, 466] width 562 height 678
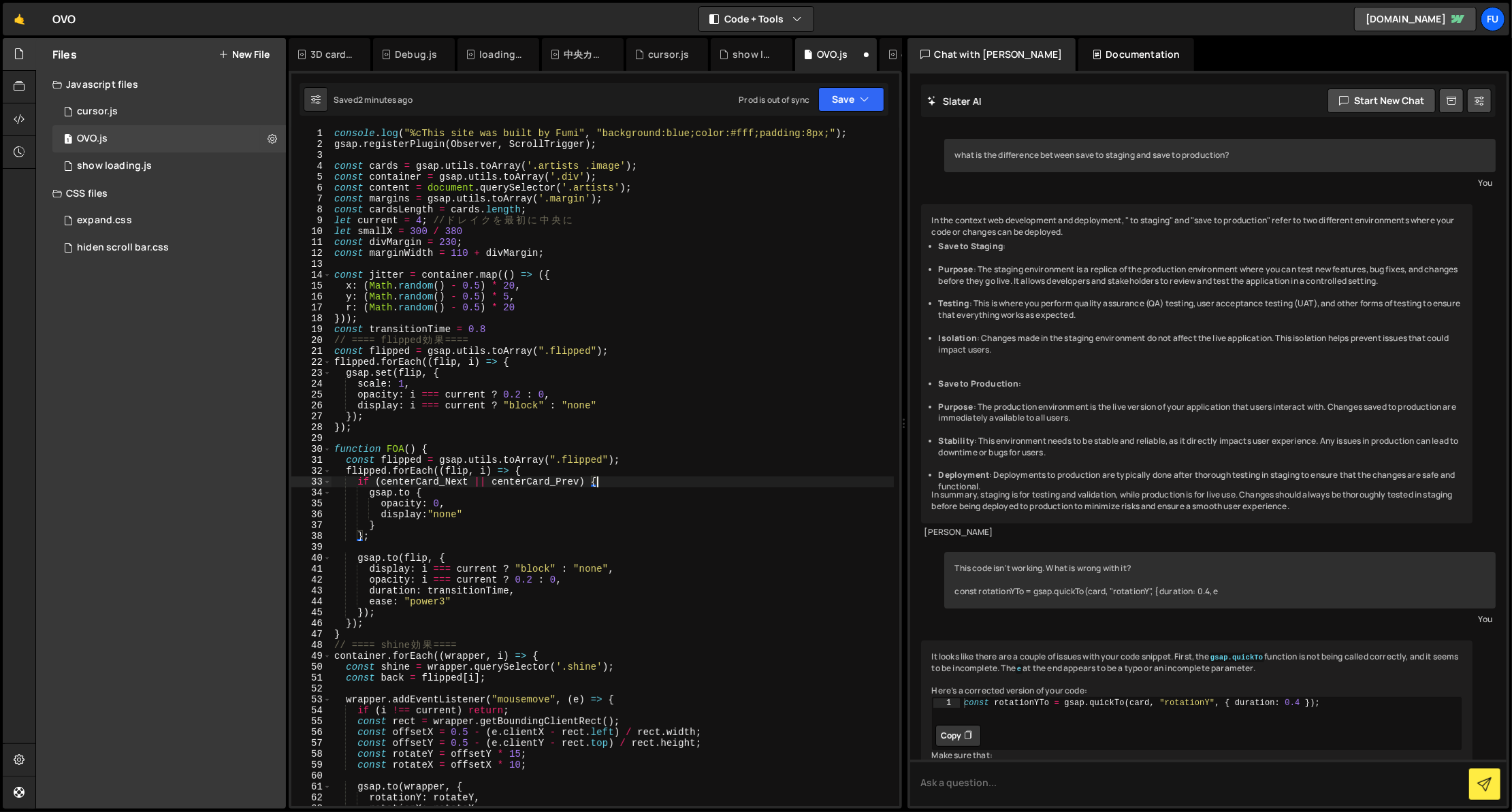
click at [515, 516] on div "console . log ( "%cThis site was built by Fumi" , "background:blue;color:#fff;p…" at bounding box center [613, 478] width 562 height 700
type textarea "display:"none""
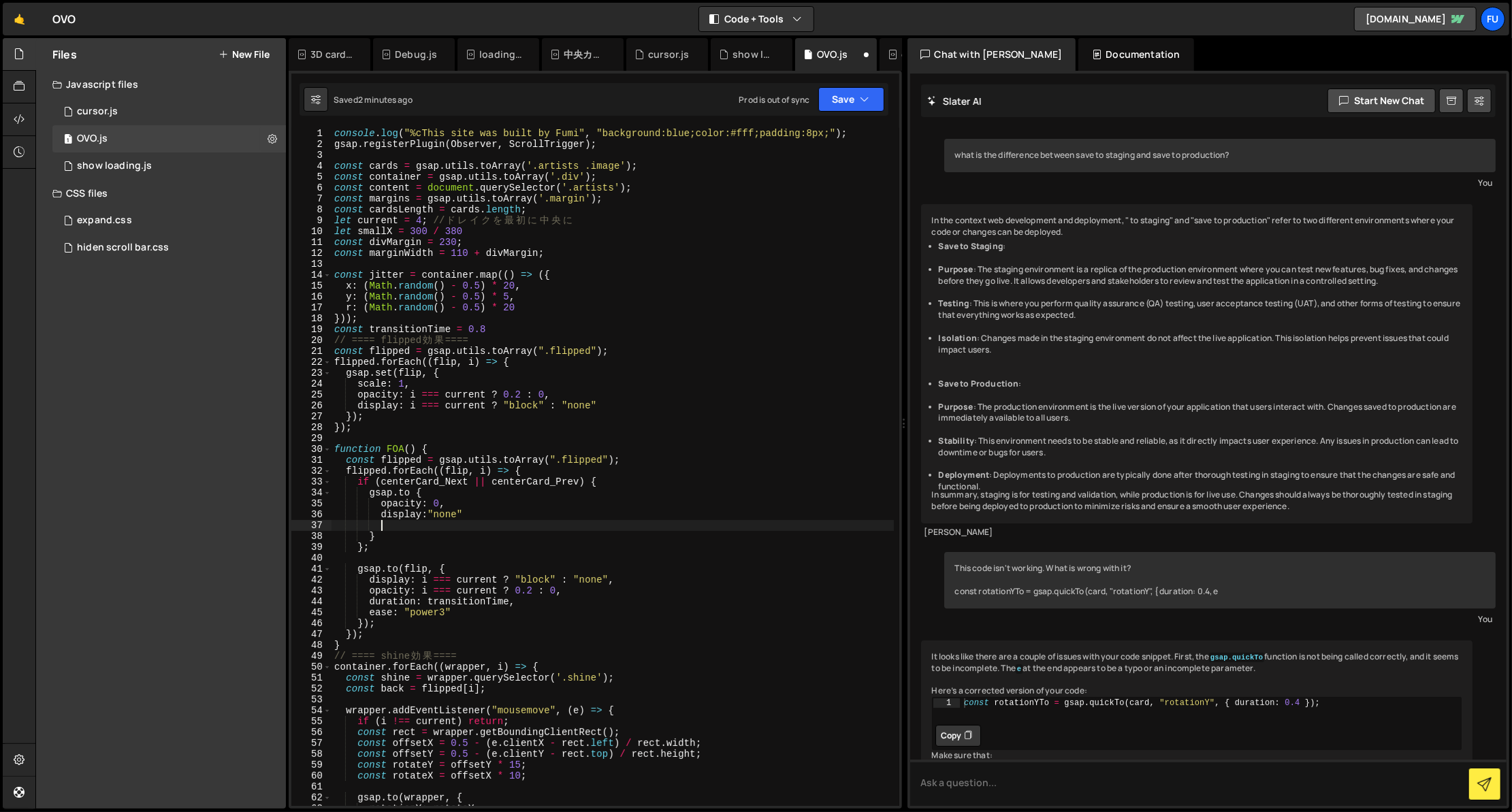
scroll to position [0, 0]
type textarea "お"
type textarea "onComplete:()=>{}"
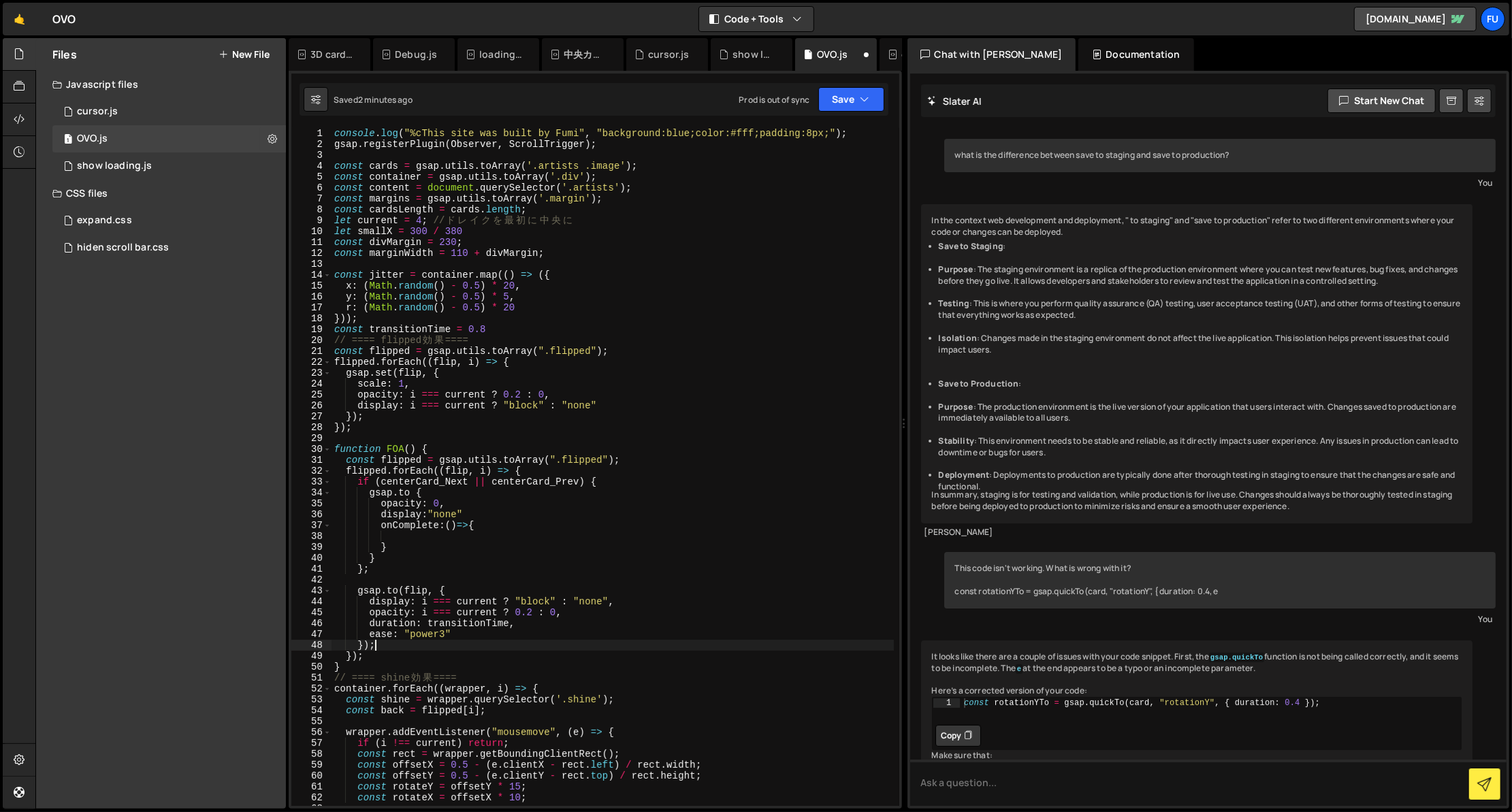
click at [433, 645] on div "console . log ( "%cThis site was built by Fumi" , "background:blue;color:#fff;p…" at bounding box center [613, 478] width 562 height 700
click at [371, 647] on div "console . log ( "%cThis site was built by Fumi" , "background:blue;color:#fff;p…" at bounding box center [613, 478] width 562 height 700
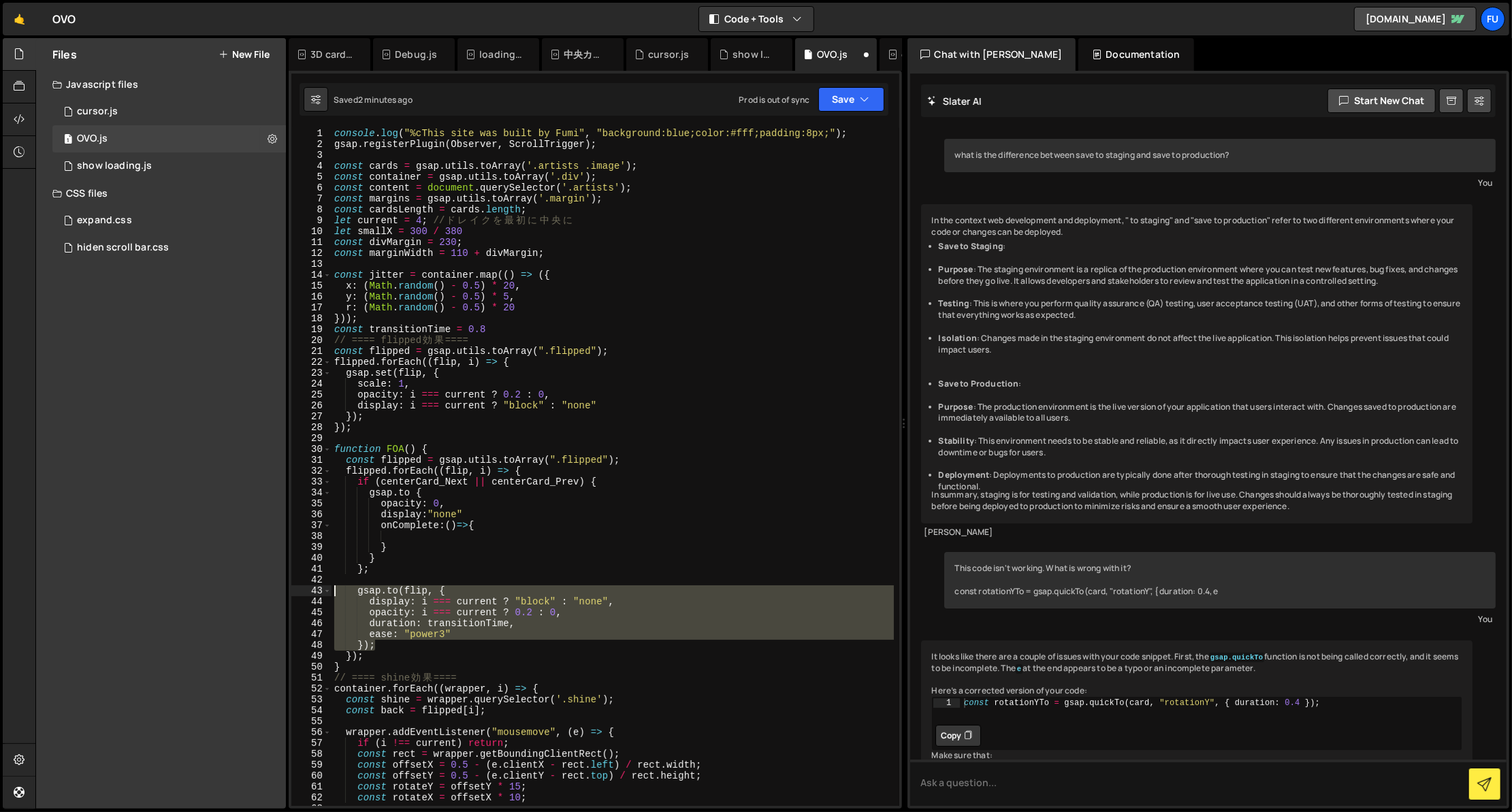
drag, startPoint x: 397, startPoint y: 645, endPoint x: 299, endPoint y: 588, distance: 113.4
click at [299, 588] on div "}); 1 2 3 4 5 6 7 8 9 10 11 12 13 14 15 16 17 18 19 20 21 22 23 24 25 26 27 28 …" at bounding box center [595, 466] width 608 height 678
type textarea "[DOMAIN_NAME](flip, { display: i === current ? "block" : "none","
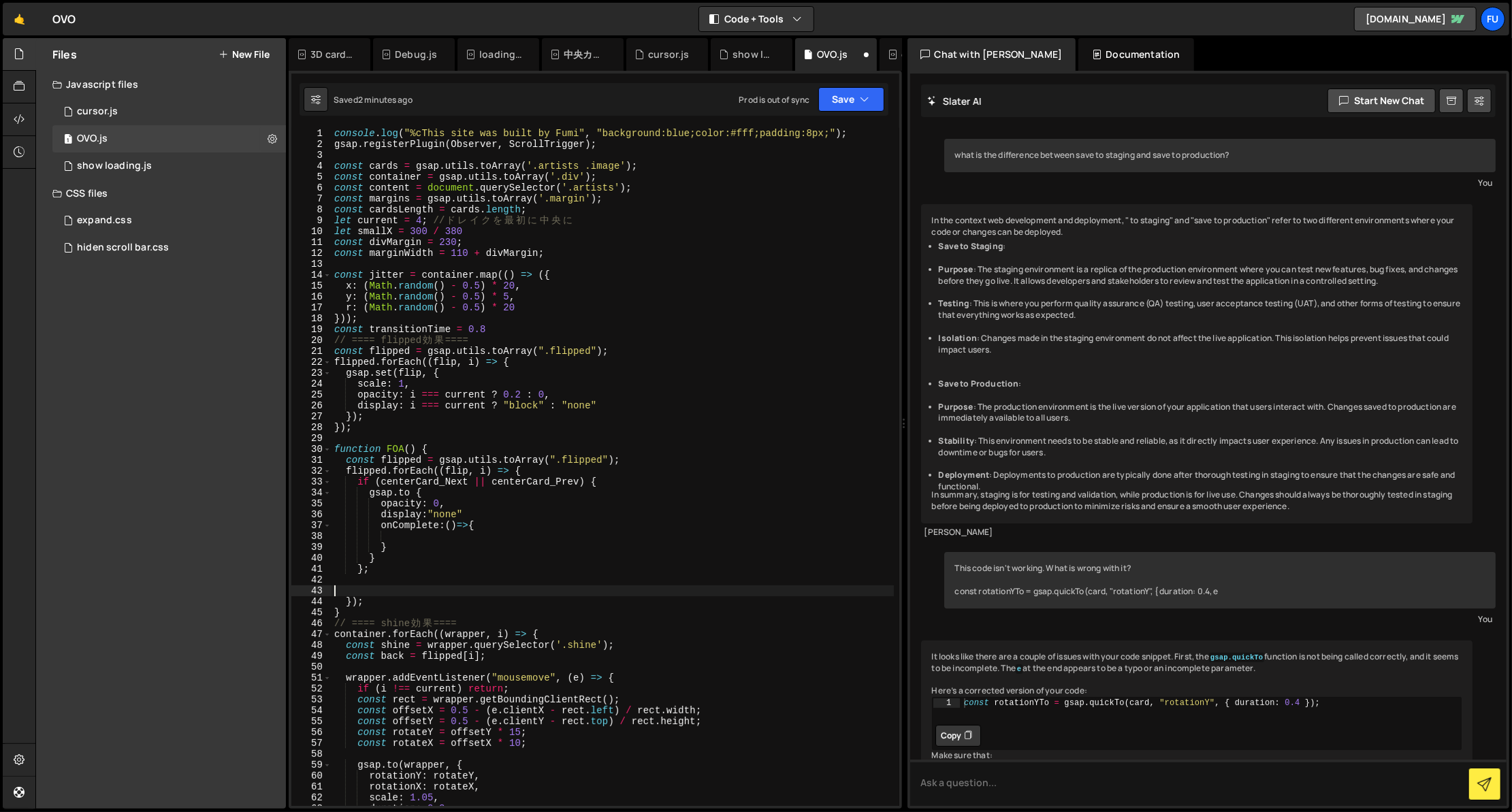
scroll to position [0, 0]
click at [507, 527] on div "console . log ( "%cThis site was built by Fumi" , "background:blue;color:#fff;p…" at bounding box center [613, 478] width 562 height 700
type textarea "onComplete:()=>{"
click at [494, 532] on div "console . log ( "%cThis site was built by Fumi" , "background:blue;color:#fff;p…" at bounding box center [613, 478] width 562 height 700
paste textarea "});"
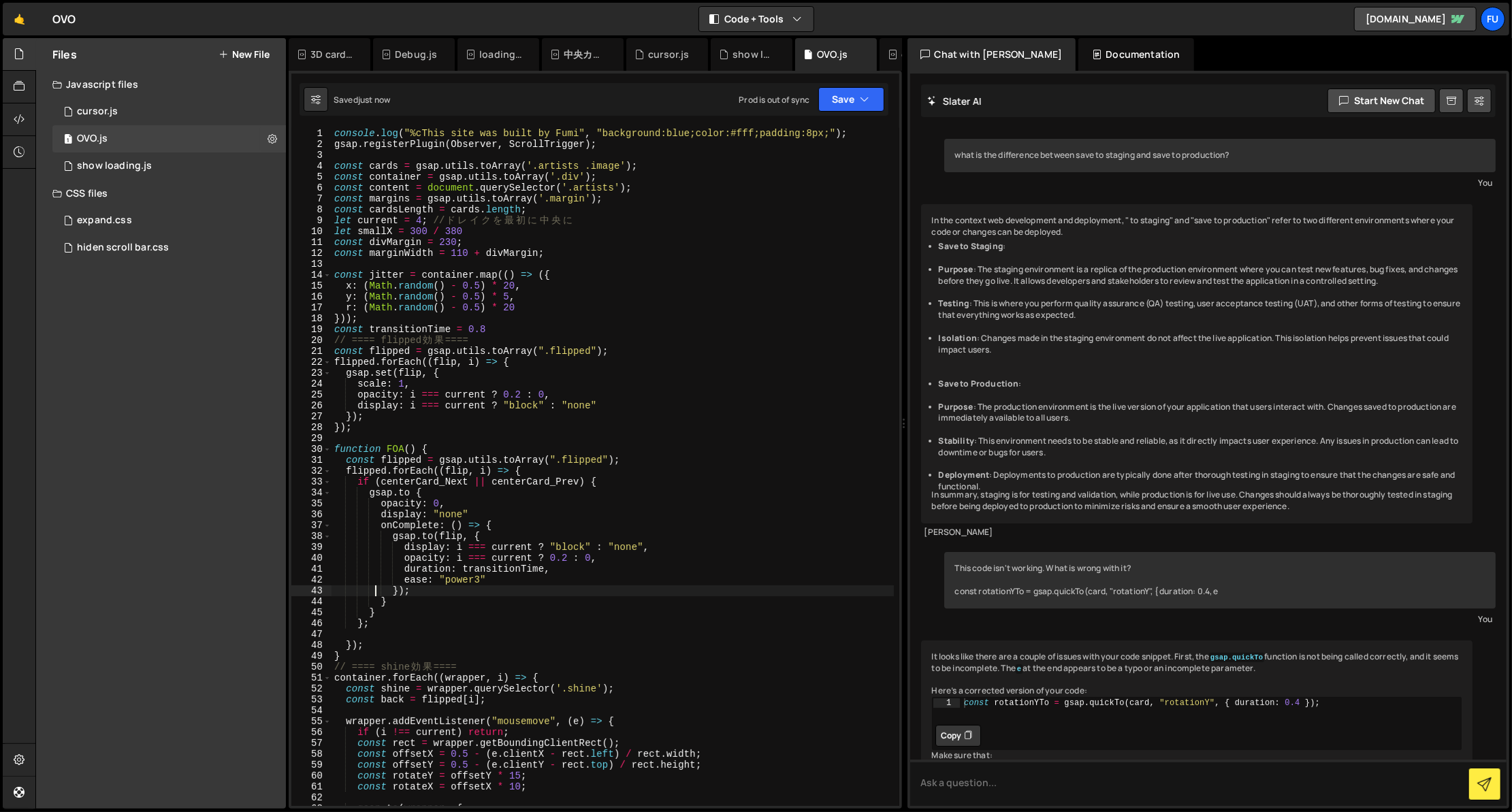
drag, startPoint x: 400, startPoint y: 593, endPoint x: 454, endPoint y: 593, distance: 54.0
click at [400, 593] on div "console . log ( "%cThis site was built by Fumi" , "background:blue;color:#fff;p…" at bounding box center [613, 478] width 562 height 700
type textarea "};"
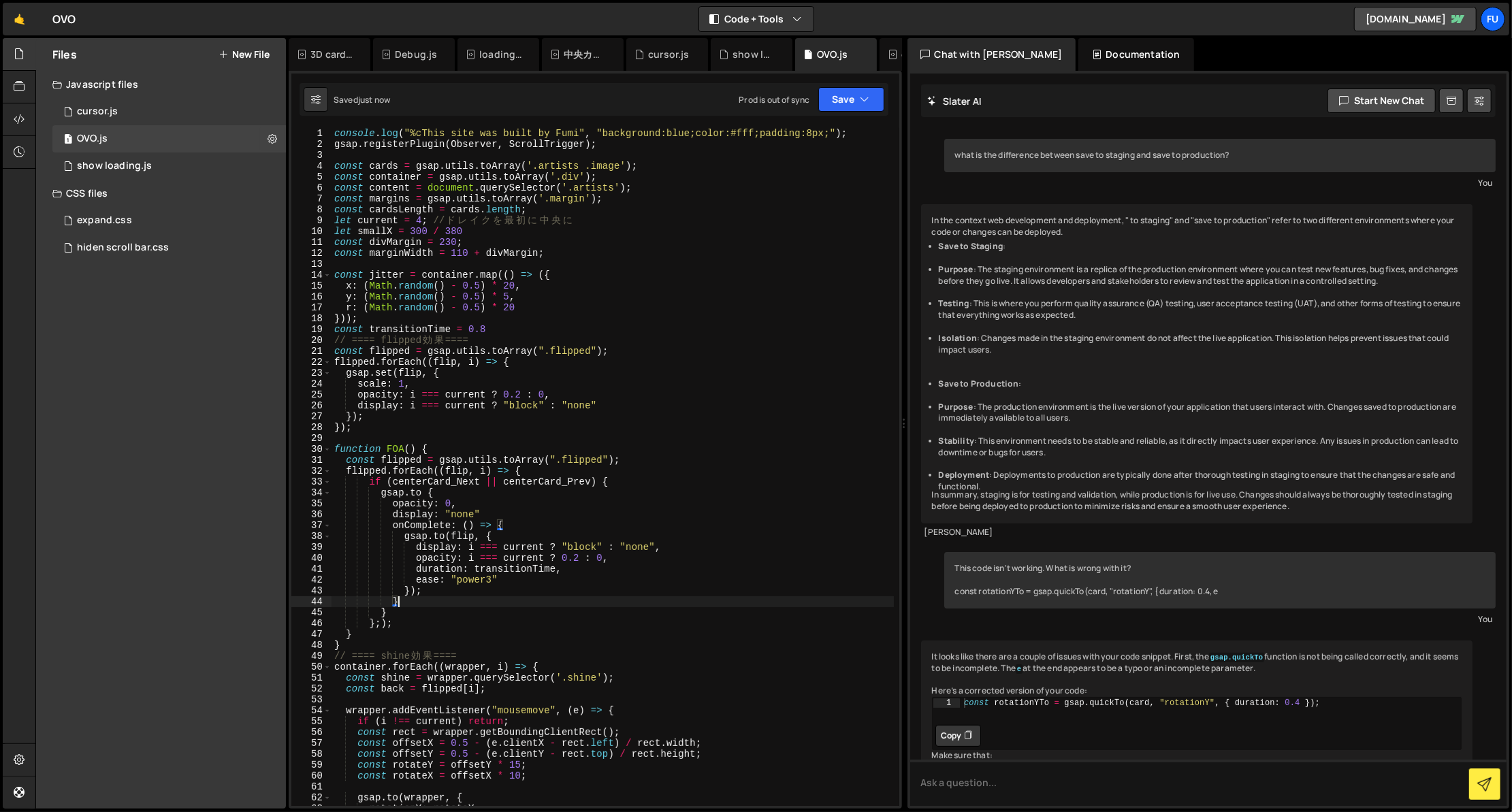
click at [444, 604] on div "console . log ( "%cThis site was built by Fumi" , "background:blue;color:#fff;p…" at bounding box center [613, 478] width 562 height 700
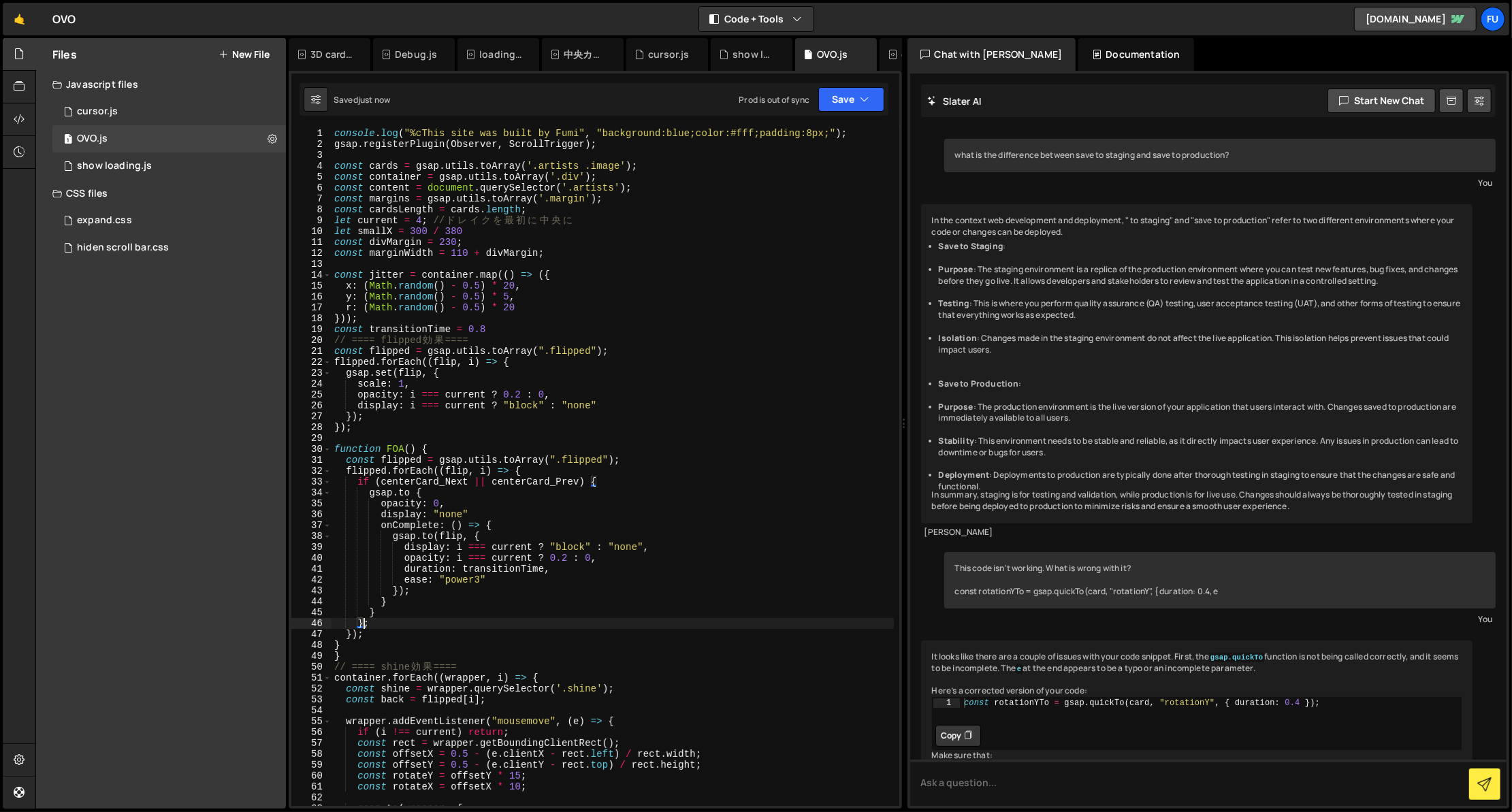
scroll to position [0, 1]
type textarea "}"
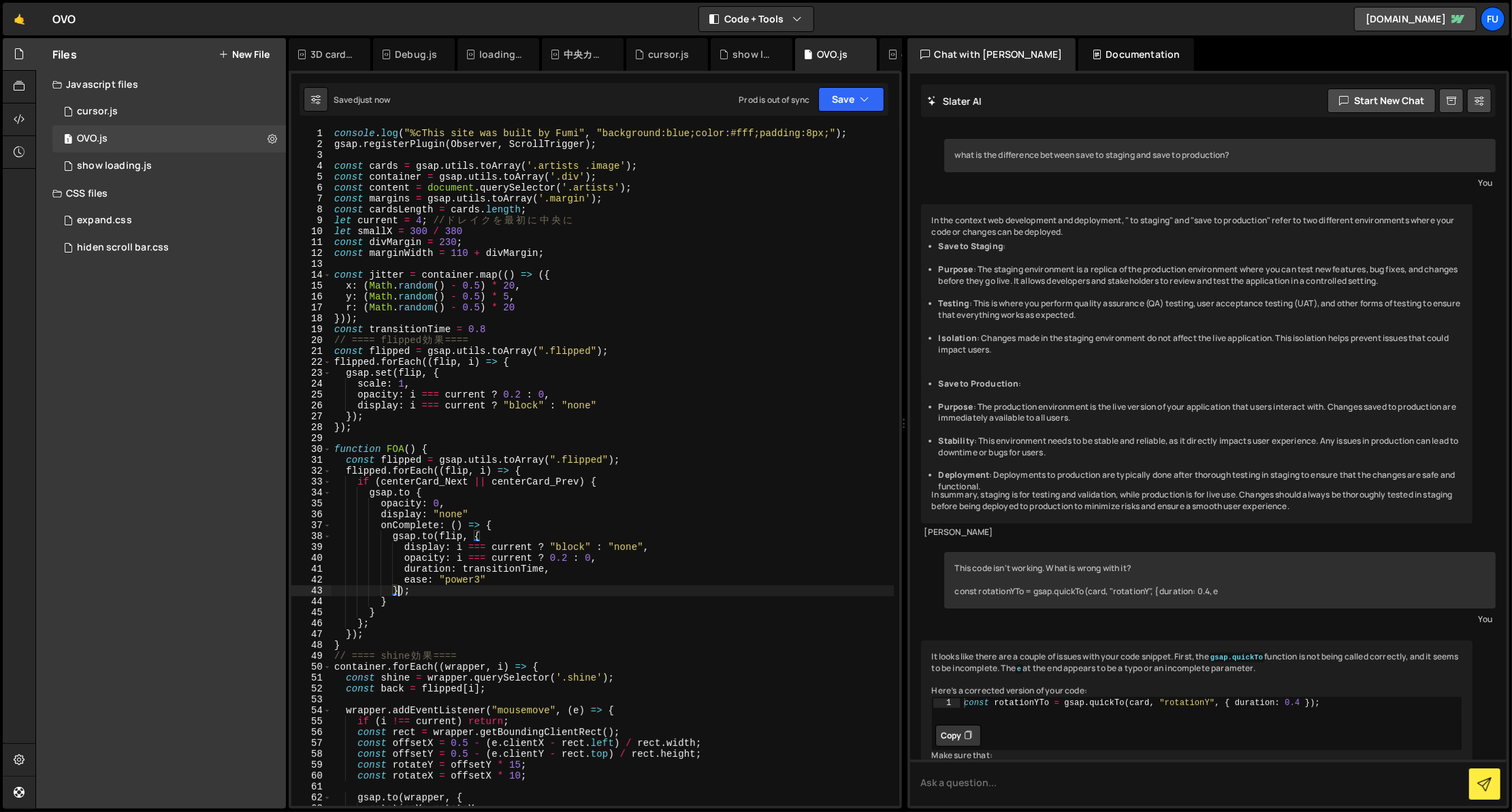
click at [569, 489] on div "console . log ( "%cThis site was built by Fumi" , "background:blue;color:#fff;p…" at bounding box center [613, 478] width 562 height 700
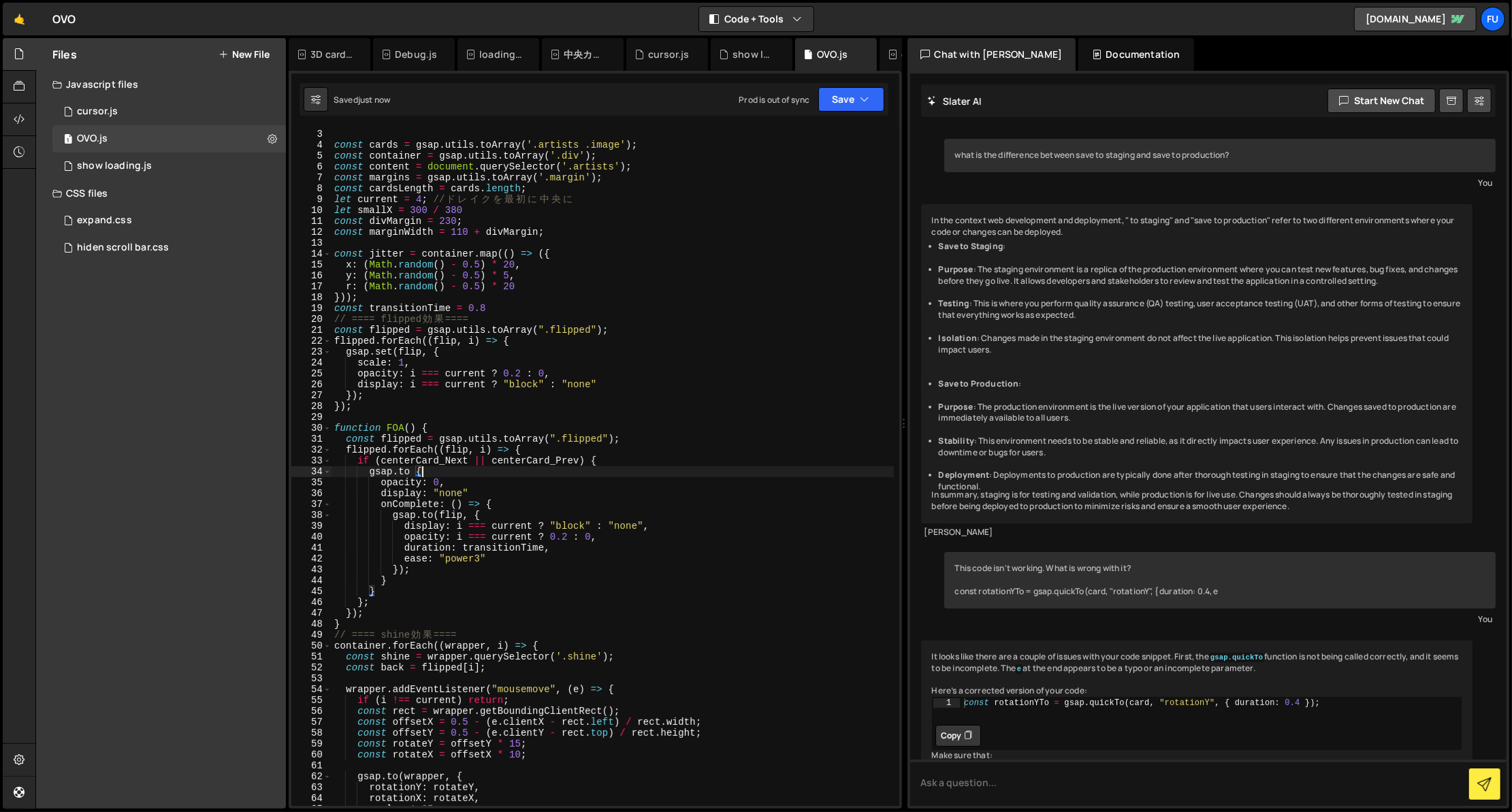
scroll to position [113, 0]
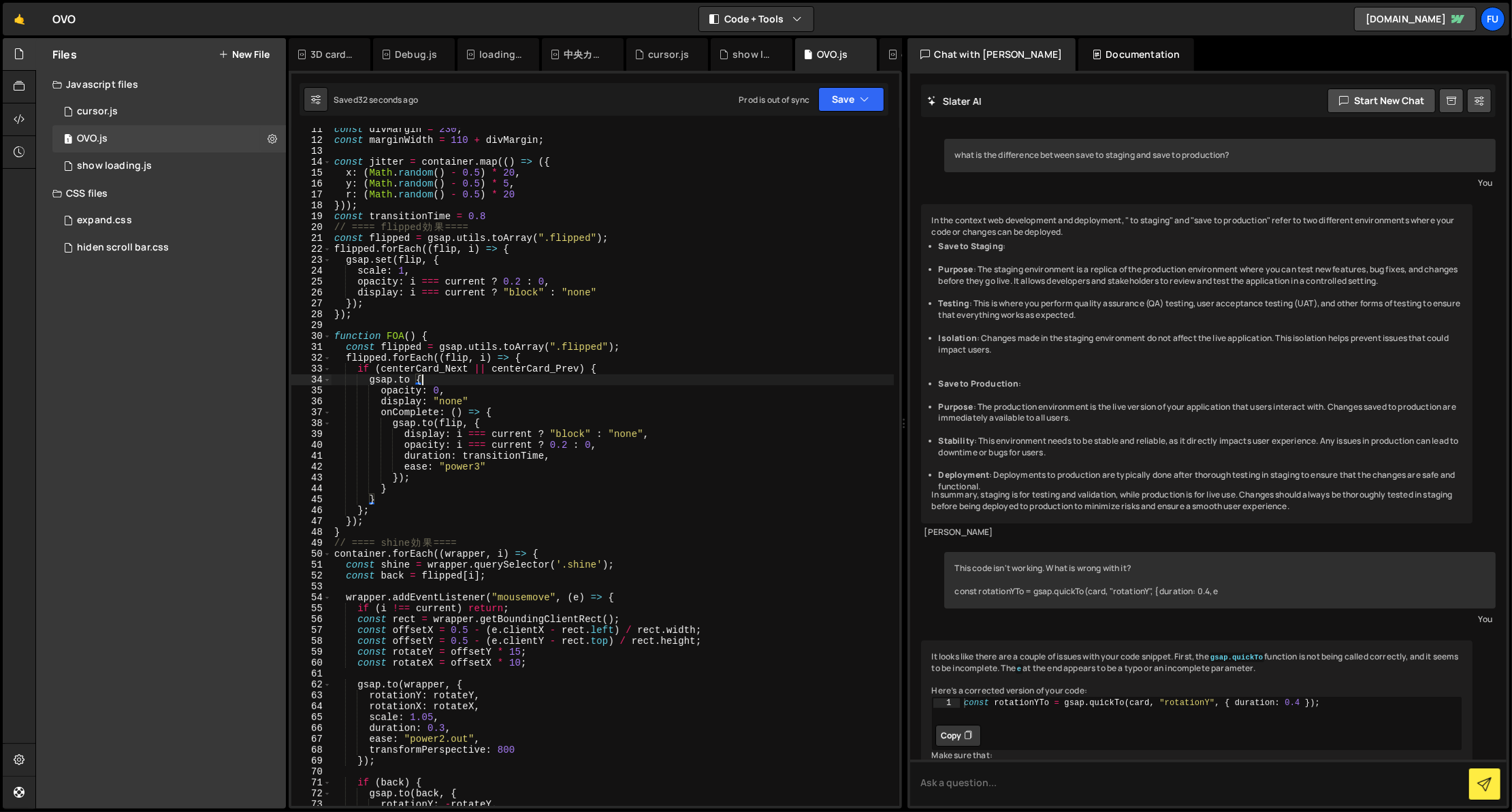
click at [497, 408] on div "const divMargin = 230 ; const marginWidth = 110 + divMargin ; const jitter = co…" at bounding box center [613, 474] width 562 height 700
click at [419, 372] on div "const divMargin = 230 ; const marginWidth = 110 + divMargin ; const jitter = co…" at bounding box center [613, 474] width 562 height 700
click at [431, 375] on div "const divMargin = 230 ; const marginWidth = 110 + divMargin ; const jitter = co…" at bounding box center [613, 474] width 562 height 700
click at [406, 482] on div "const divMargin = 230 ; const marginWidth = 110 + divMargin ; const jitter = co…" at bounding box center [613, 474] width 562 height 700
click at [405, 487] on div "const divMargin = 230 ; const marginWidth = 110 + divMargin ; const jitter = co…" at bounding box center [613, 474] width 562 height 700
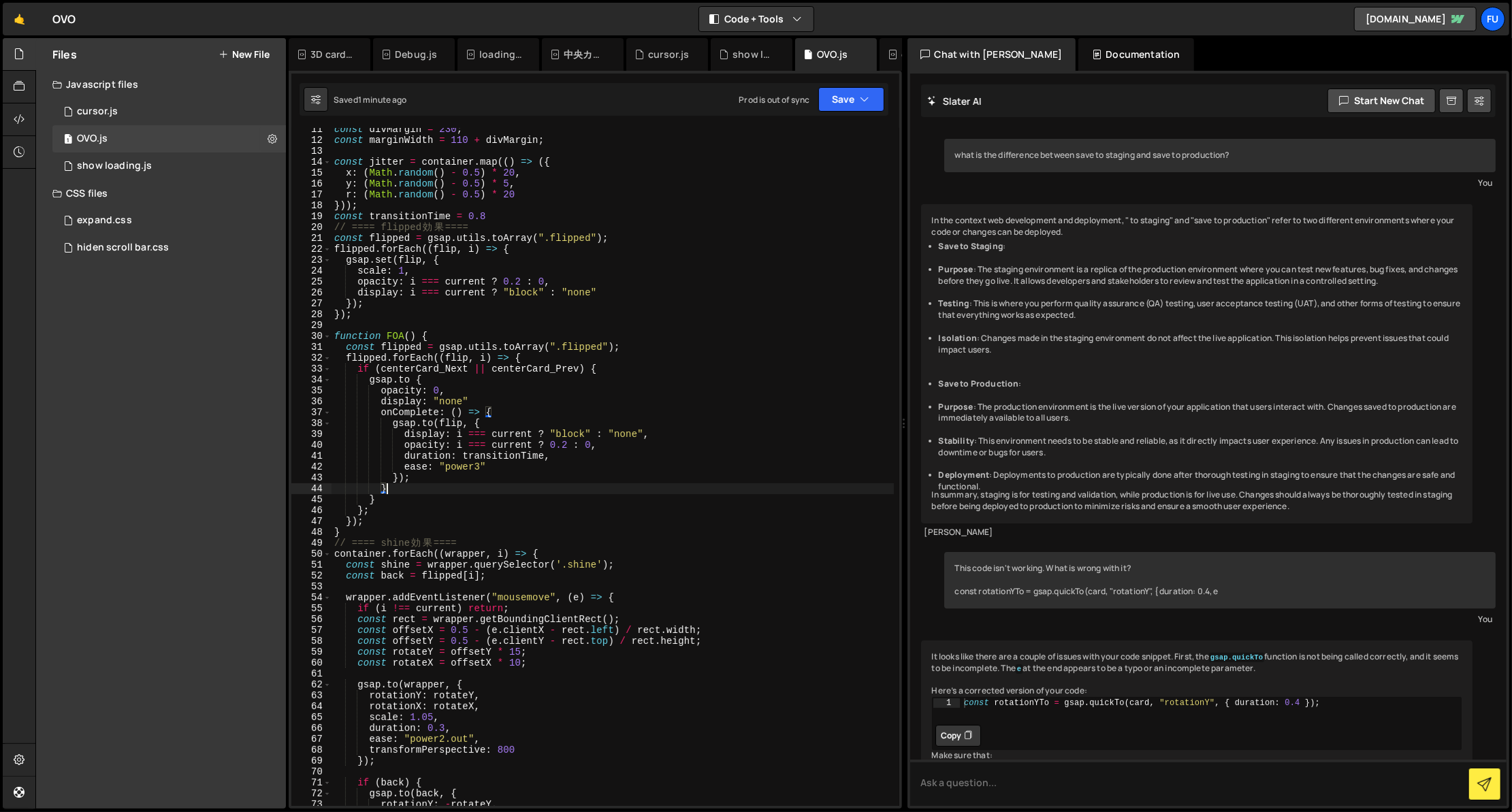
click at [405, 492] on div "const divMargin = 230 ; const marginWidth = 110 + divMargin ; const jitter = co…" at bounding box center [613, 474] width 562 height 700
click at [405, 496] on div "const divMargin = 230 ; const marginWidth = 110 + divMargin ; const jitter = co…" at bounding box center [613, 474] width 562 height 700
click at [443, 381] on div "const divMargin = 230 ; const marginWidth = 110 + divMargin ; const jitter = co…" at bounding box center [613, 474] width 562 height 700
click at [389, 497] on div "const divMargin = 230 ; const marginWidth = 110 + divMargin ; const jitter = co…" at bounding box center [613, 474] width 562 height 700
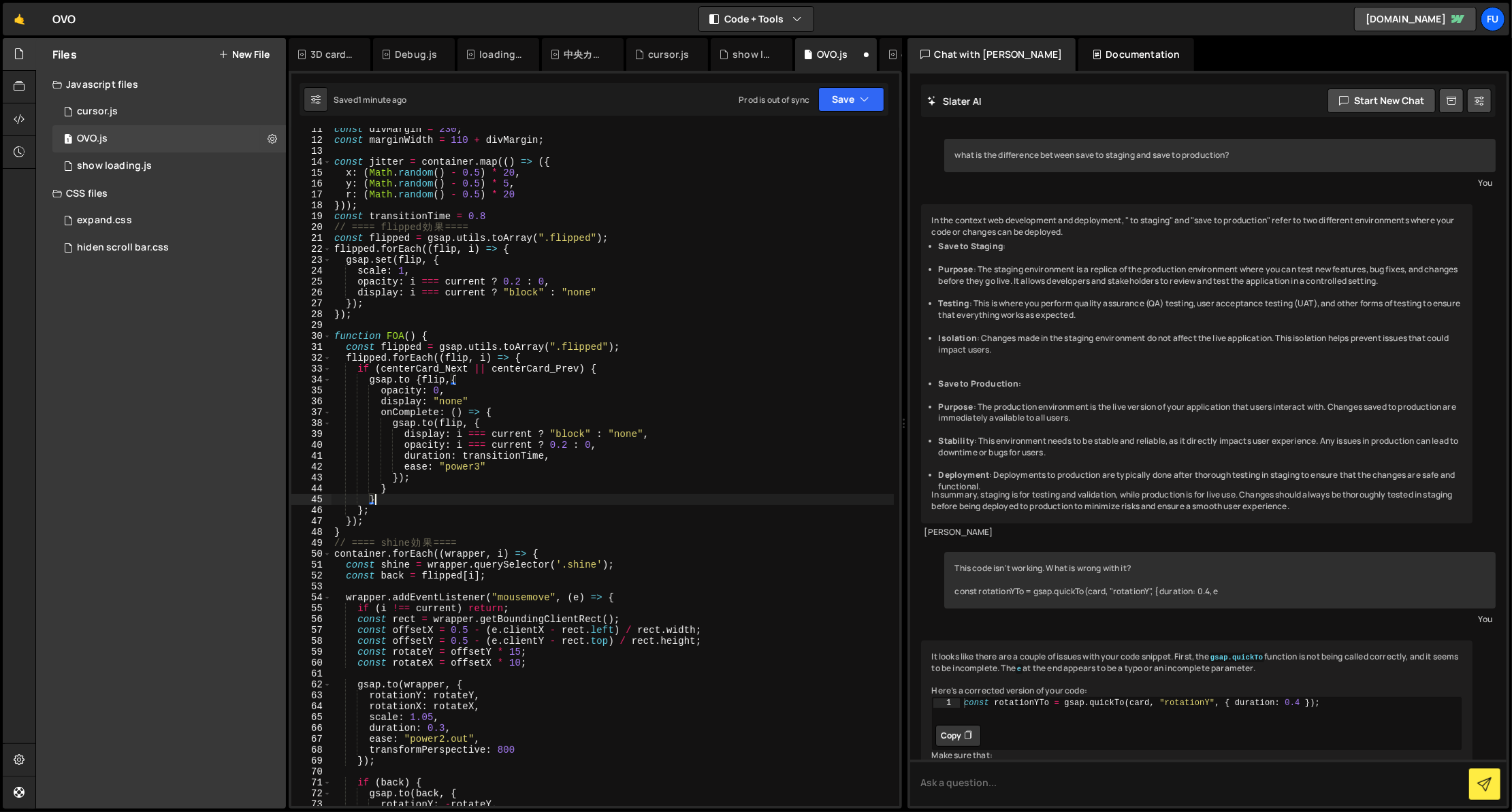
scroll to position [0, 2]
click at [417, 383] on div "const divMargin = 230 ; const marginWidth = 110 + divMargin ; const jitter = co…" at bounding box center [613, 474] width 562 height 700
click at [392, 493] on div "const divMargin = 230 ; const marginWidth = 110 + divMargin ; const jitter = co…" at bounding box center [613, 474] width 562 height 700
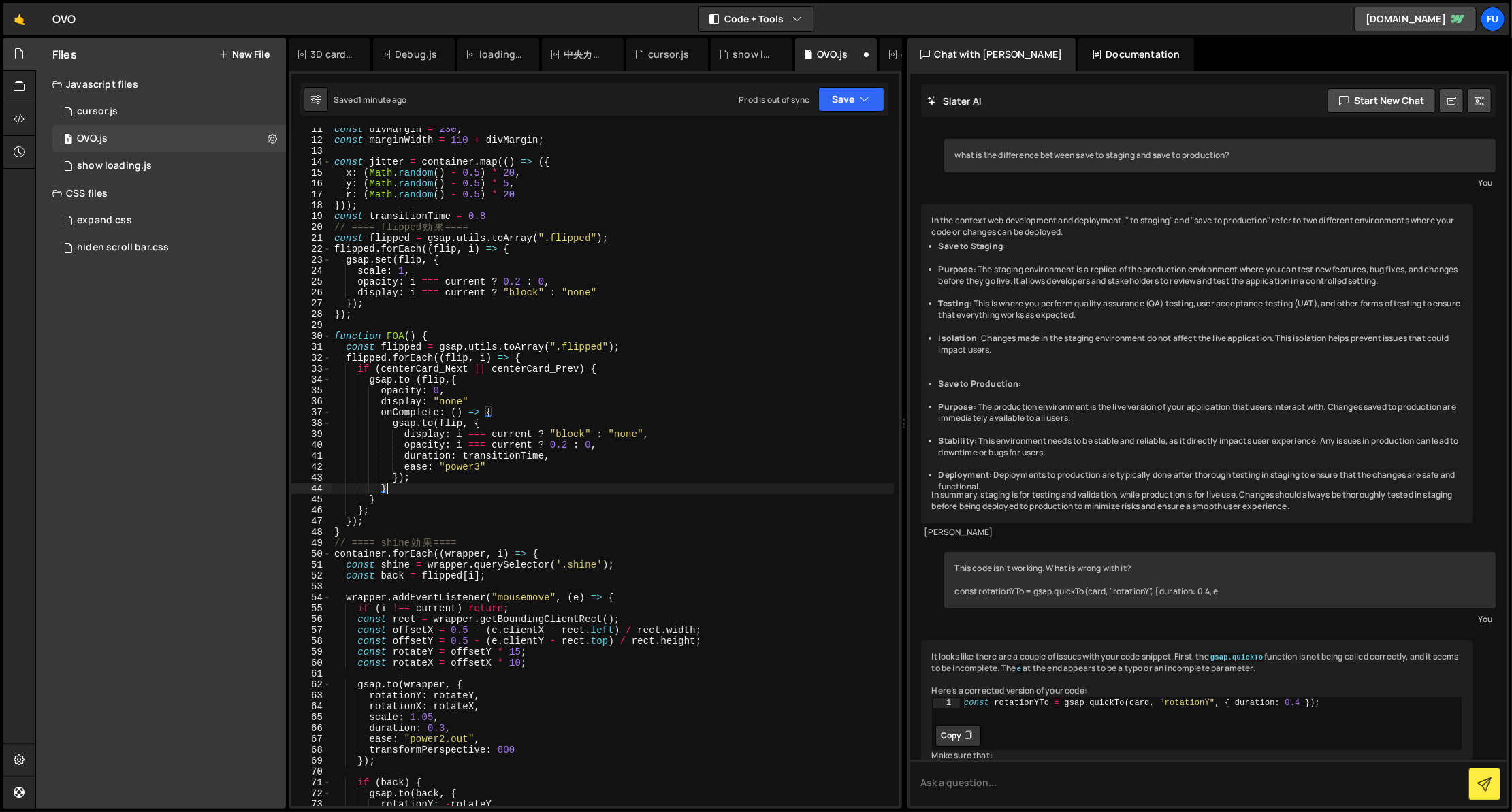
click at [390, 496] on div "const divMargin = 230 ; const marginWidth = 110 + divMargin ; const jitter = co…" at bounding box center [613, 474] width 562 height 700
drag, startPoint x: 500, startPoint y: 413, endPoint x: 334, endPoint y: 414, distance: 166.0
click at [334, 414] on div "const divMargin = 230 ; const marginWidth = 110 + divMargin ; const jitter = co…" at bounding box center [613, 474] width 562 height 700
paste textarea
click at [370, 514] on div "const divMargin = 230 ; const marginWidth = 110 + divMargin ; const jitter = co…" at bounding box center [613, 474] width 562 height 700
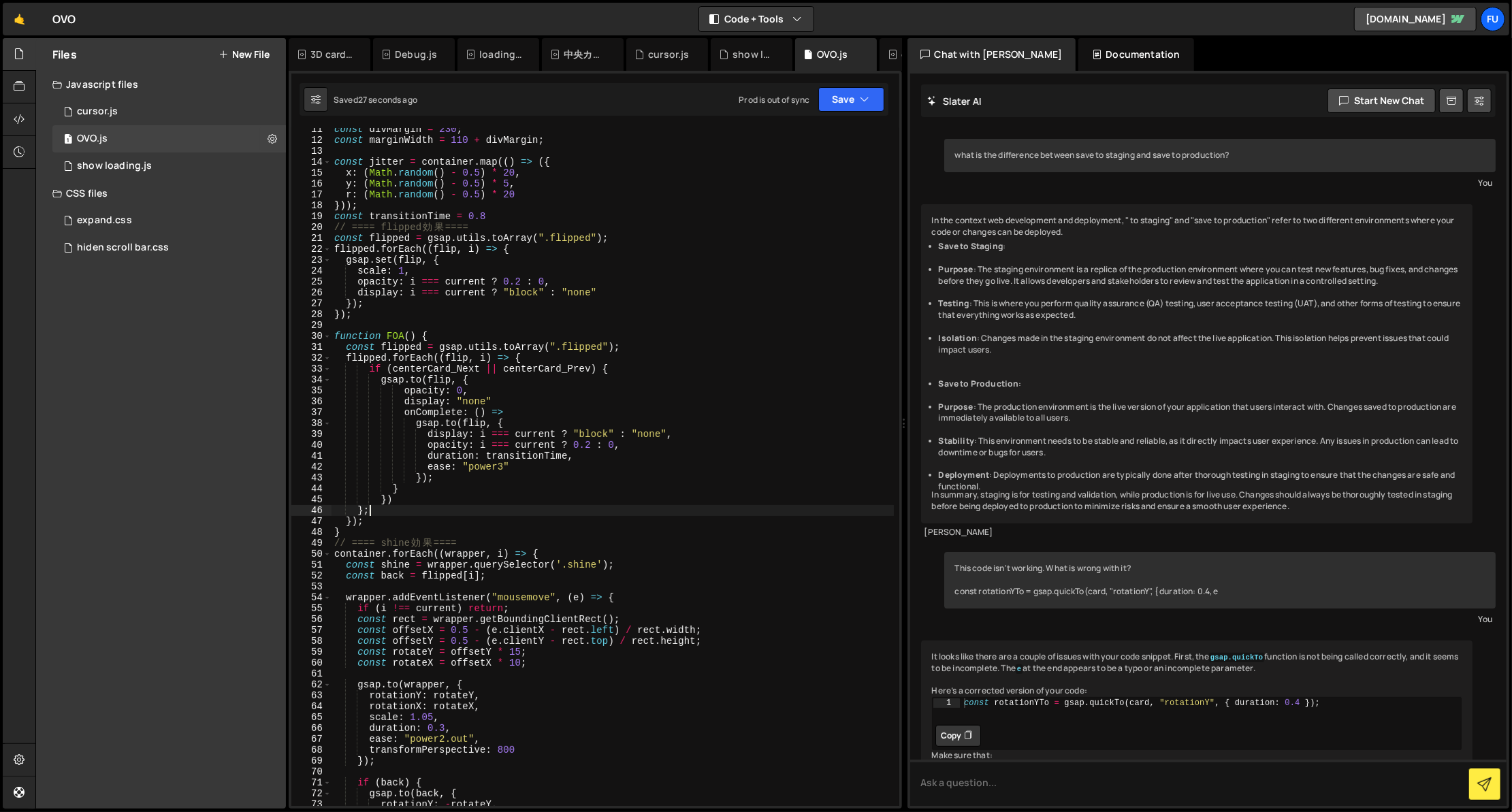
scroll to position [0, 1]
click at [363, 512] on div "const divMargin = 230 ; const marginWidth = 110 + divMargin ; const jitter = co…" at bounding box center [613, 474] width 562 height 700
click at [419, 496] on div "const divMargin = 230 ; const marginWidth = 110 + divMargin ; const jitter = co…" at bounding box center [613, 474] width 562 height 700
click at [612, 366] on div "const divMargin = 230 ; const marginWidth = 110 + divMargin ; const jitter = co…" at bounding box center [613, 474] width 562 height 700
click at [396, 498] on div "const divMargin = 230 ; const marginWidth = 110 + divMargin ; const jitter = co…" at bounding box center [613, 474] width 562 height 700
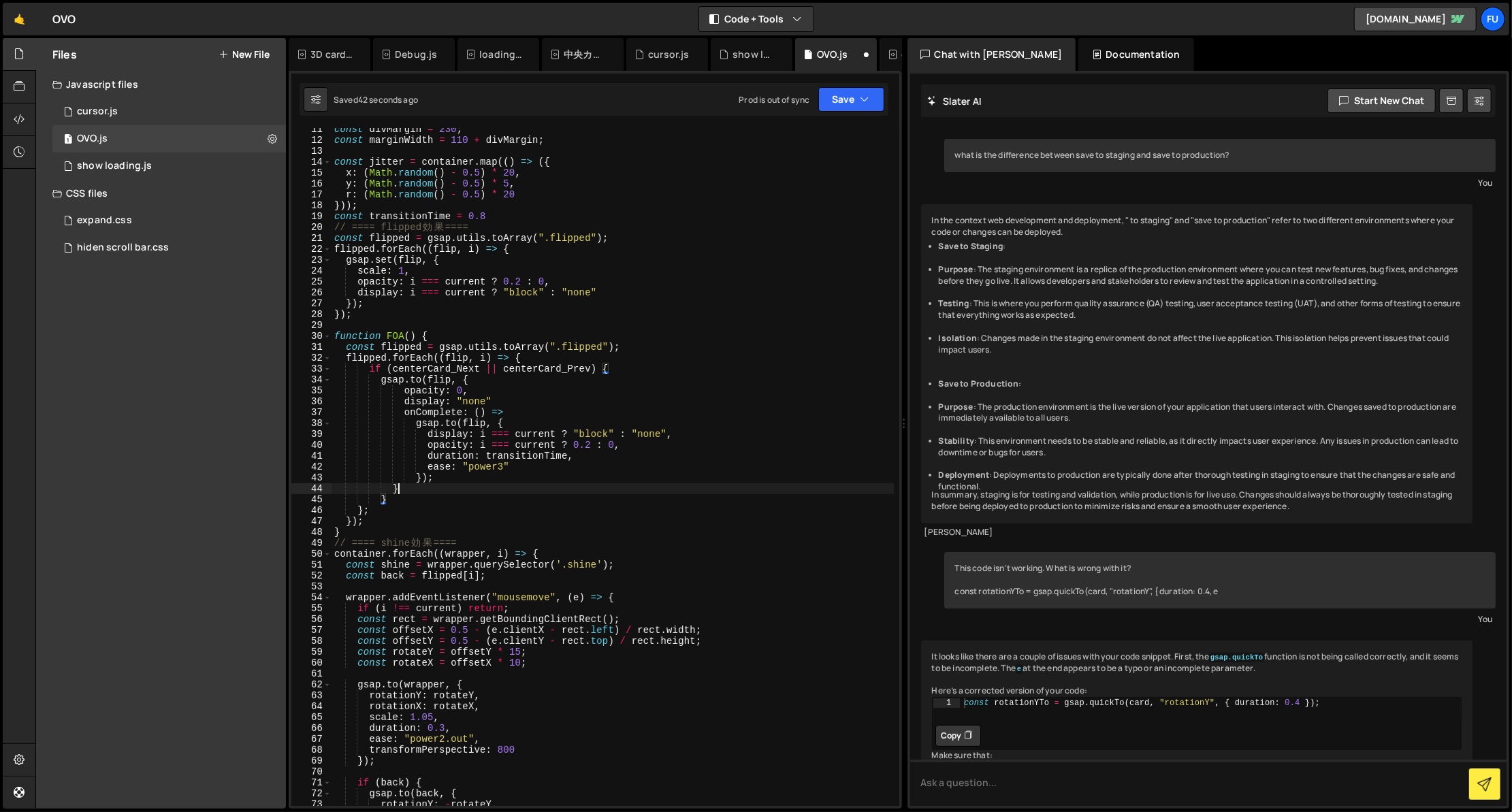
click at [419, 490] on div "const divMargin = 230 ; const marginWidth = 110 + divMargin ; const jitter = co…" at bounding box center [613, 474] width 562 height 700
click at [527, 359] on div "const divMargin = 230 ; const marginWidth = 110 + divMargin ; const jitter = co…" at bounding box center [613, 474] width 562 height 700
click at [457, 498] on div "const divMargin = 230 ; const marginWidth = 110 + divMargin ; const jitter = co…" at bounding box center [613, 474] width 562 height 700
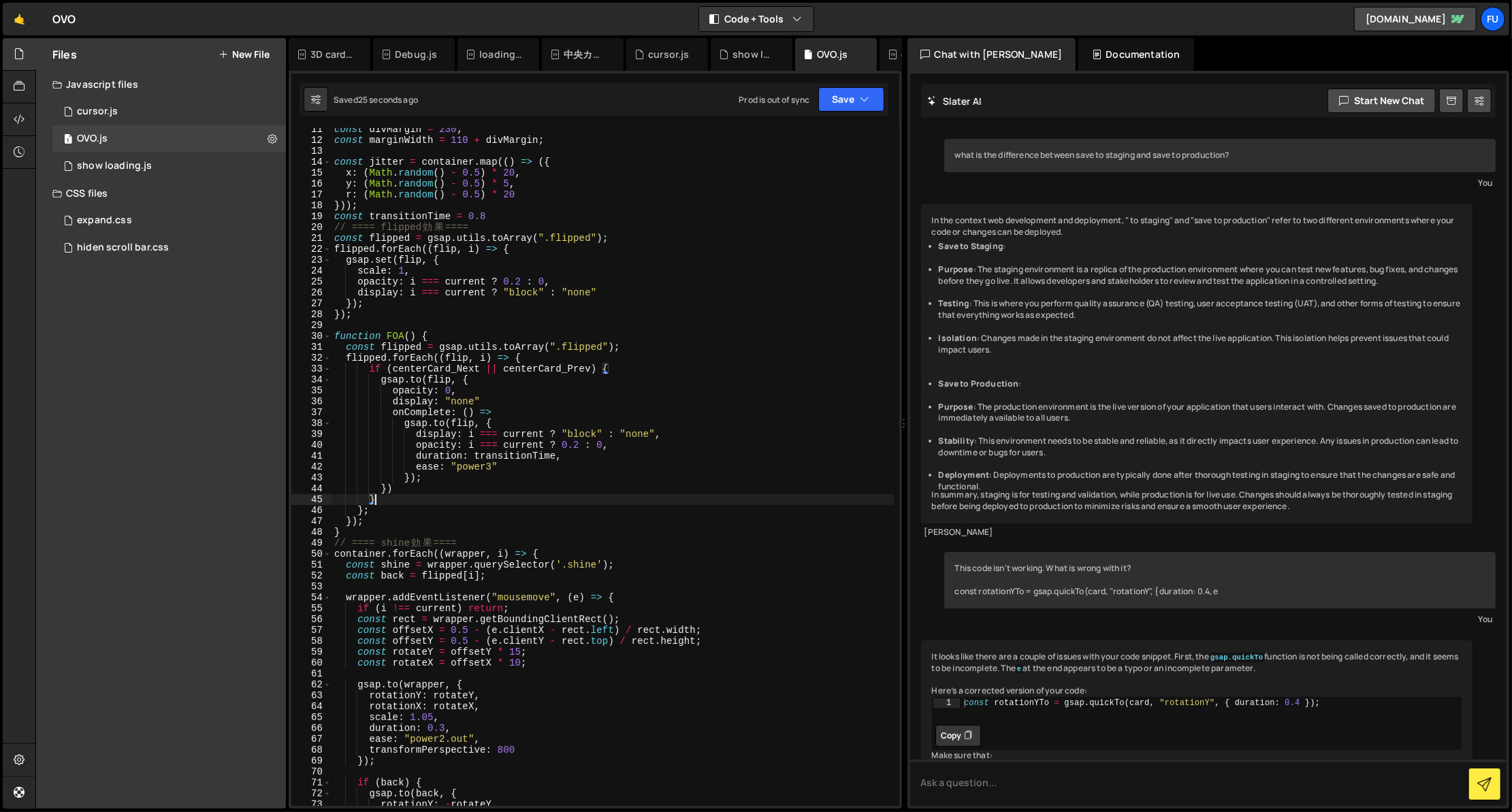
click at [457, 494] on div "const divMargin = 230 ; const marginWidth = 110 + divMargin ; const jitter = co…" at bounding box center [613, 474] width 562 height 700
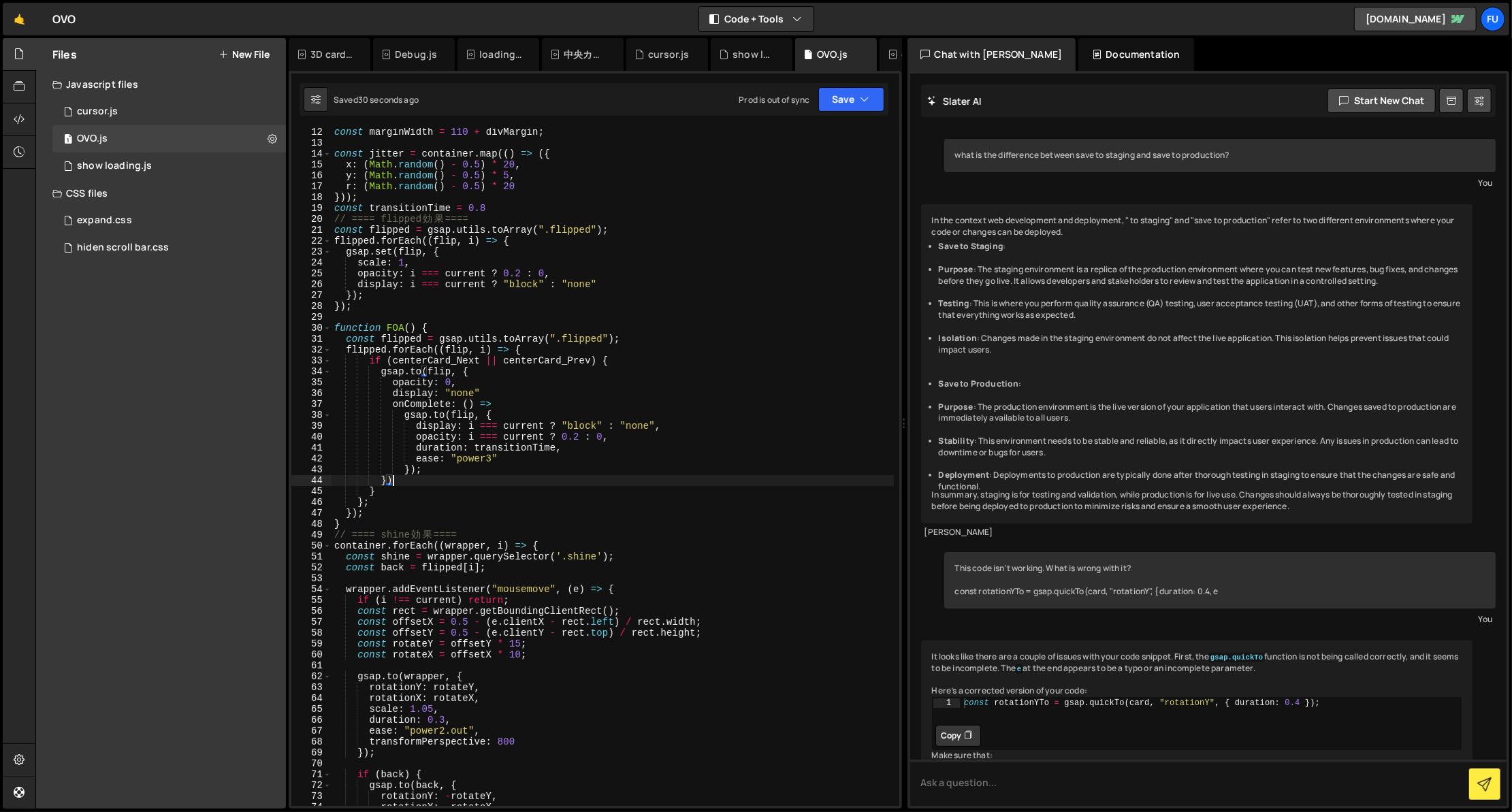
scroll to position [111, 0]
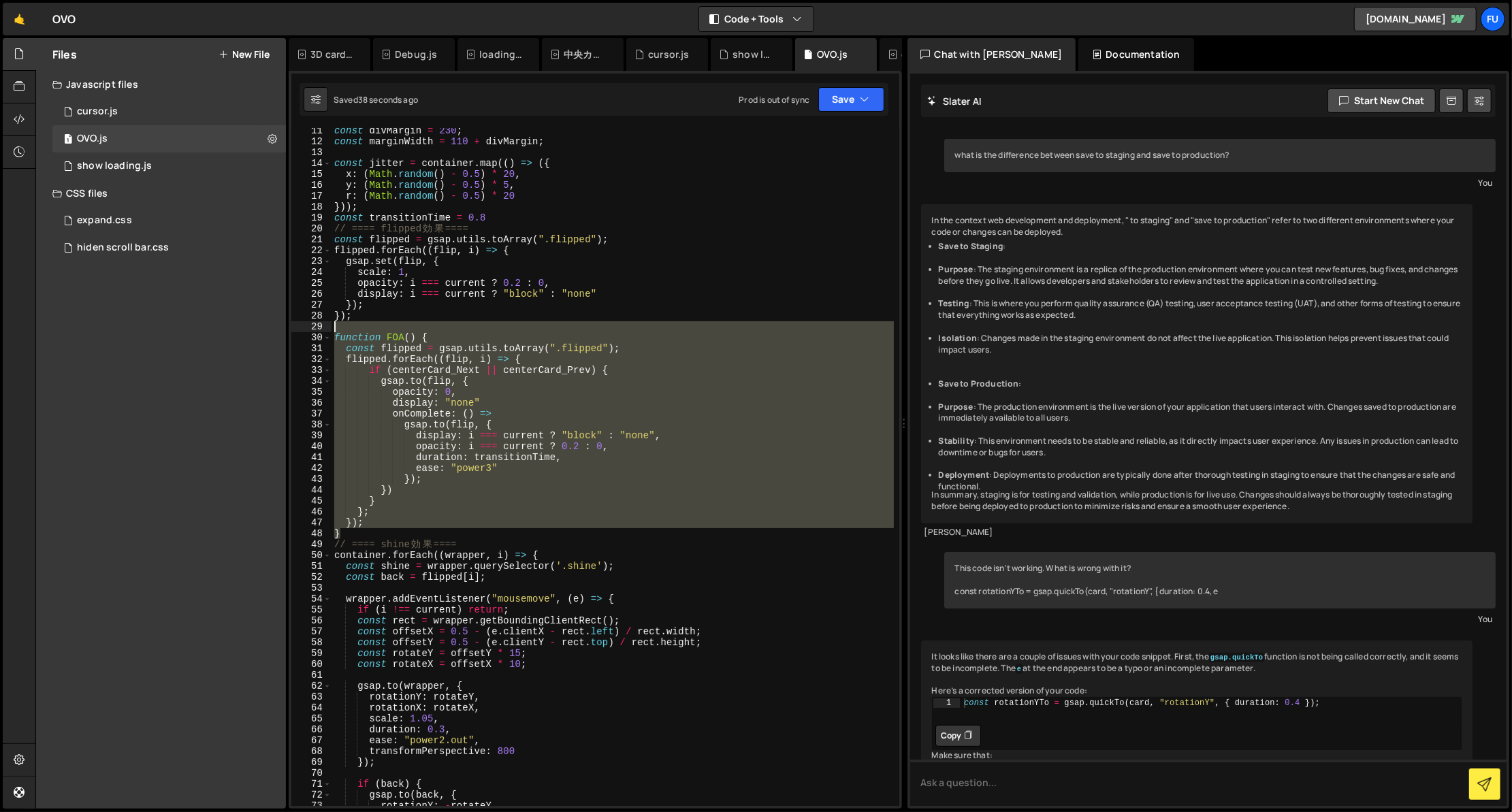
drag, startPoint x: 365, startPoint y: 532, endPoint x: 310, endPoint y: 332, distance: 207.4
click at [310, 332] on div "}) 11 12 13 14 15 16 17 18 19 20 21 22 23 24 25 26 27 28 29 30 31 32 33 34 35 3…" at bounding box center [595, 466] width 608 height 678
click at [494, 439] on div "const divMargin = 230 ; const marginWidth = 110 + divMargin ; const jitter = co…" at bounding box center [613, 466] width 562 height 678
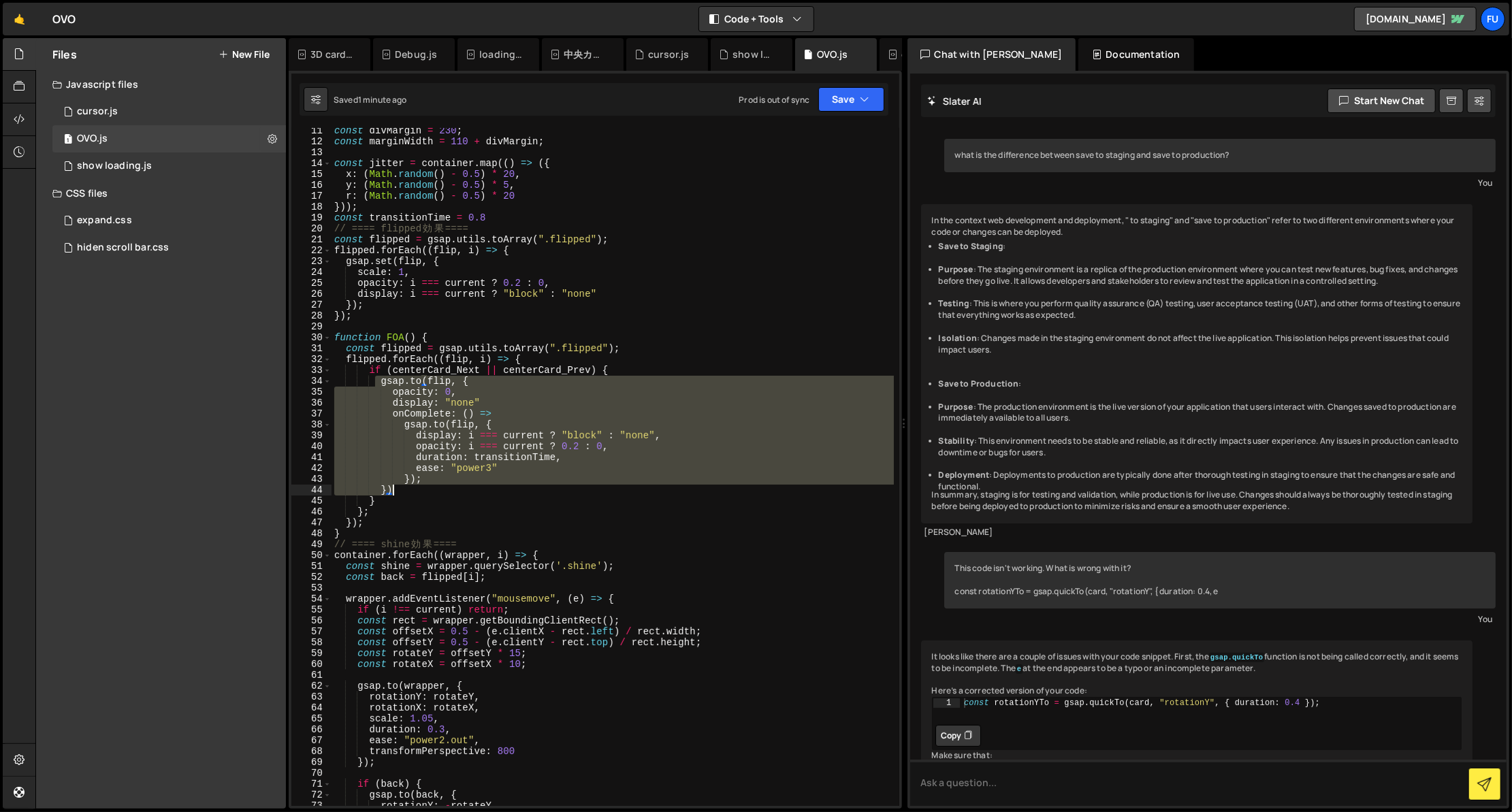
drag, startPoint x: 377, startPoint y: 381, endPoint x: 425, endPoint y: 493, distance: 121.9
click at [425, 493] on div "const divMargin = 230 ; const marginWidth = 110 + divMargin ; const jitter = co…" at bounding box center [613, 475] width 562 height 700
paste textarea "});"
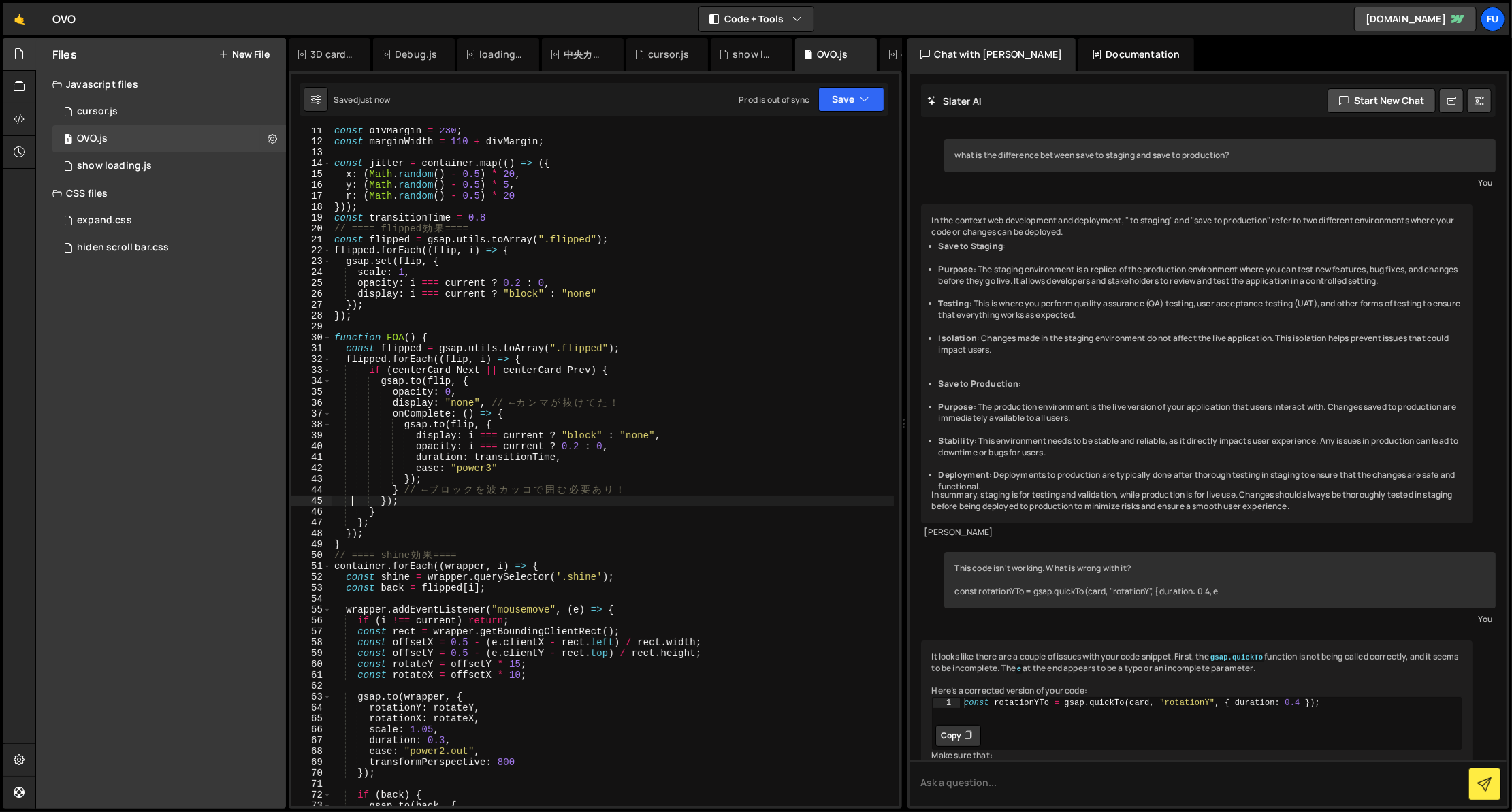
click at [448, 506] on div "const divMargin = 230 ; const marginWidth = 110 + divMargin ; const jitter = co…" at bounding box center [613, 475] width 562 height 700
click at [389, 507] on div "const divMargin = 230 ; const marginWidth = 110 + divMargin ; const jitter = co…" at bounding box center [613, 475] width 562 height 700
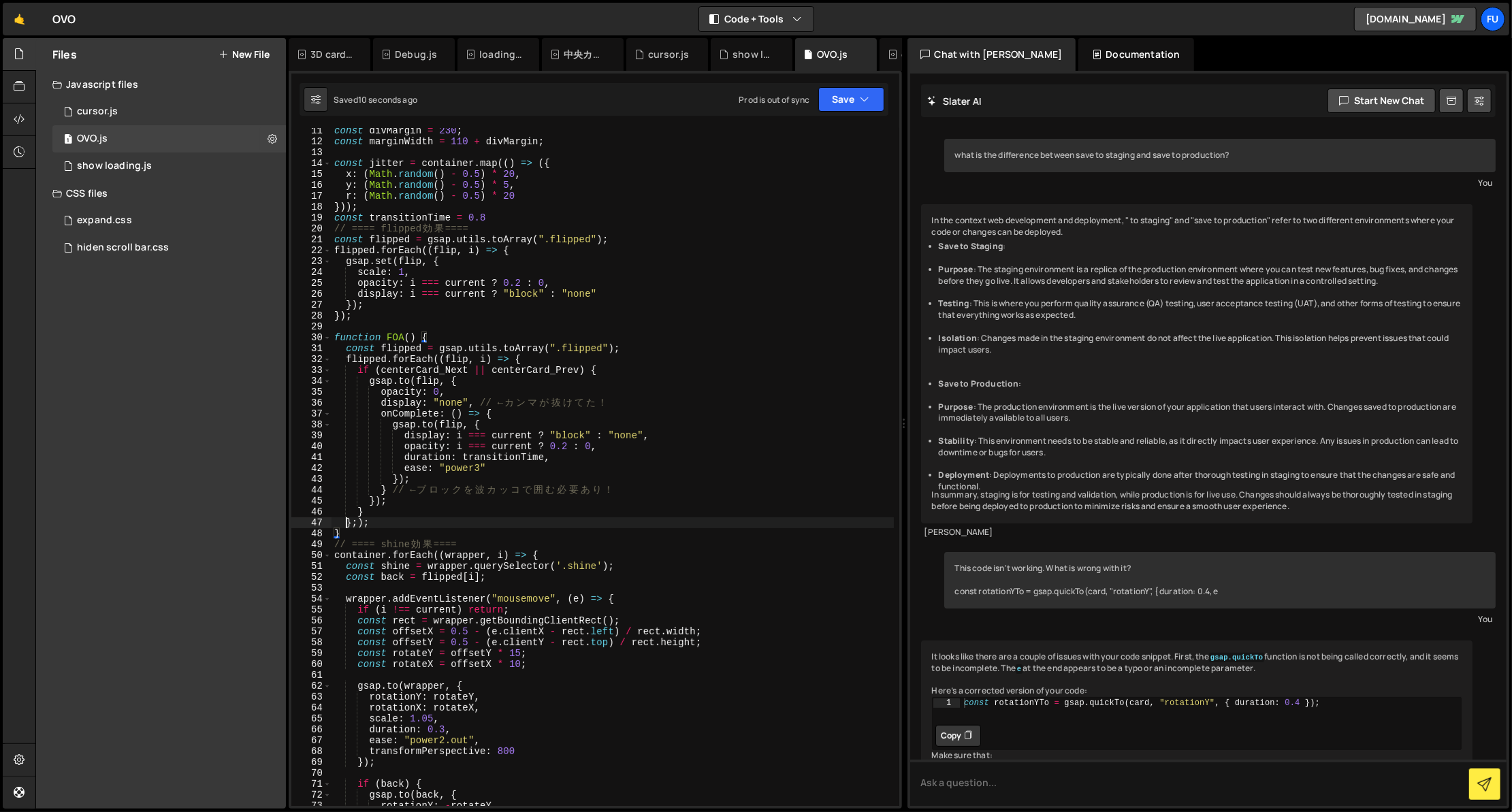
click at [346, 520] on div "const divMargin = 230 ; const marginWidth = 110 + divMargin ; const jitter = co…" at bounding box center [613, 475] width 562 height 700
click at [637, 507] on div "const divMargin = 230 ; const marginWidth = 110 + divMargin ; const jitter = co…" at bounding box center [613, 475] width 562 height 700
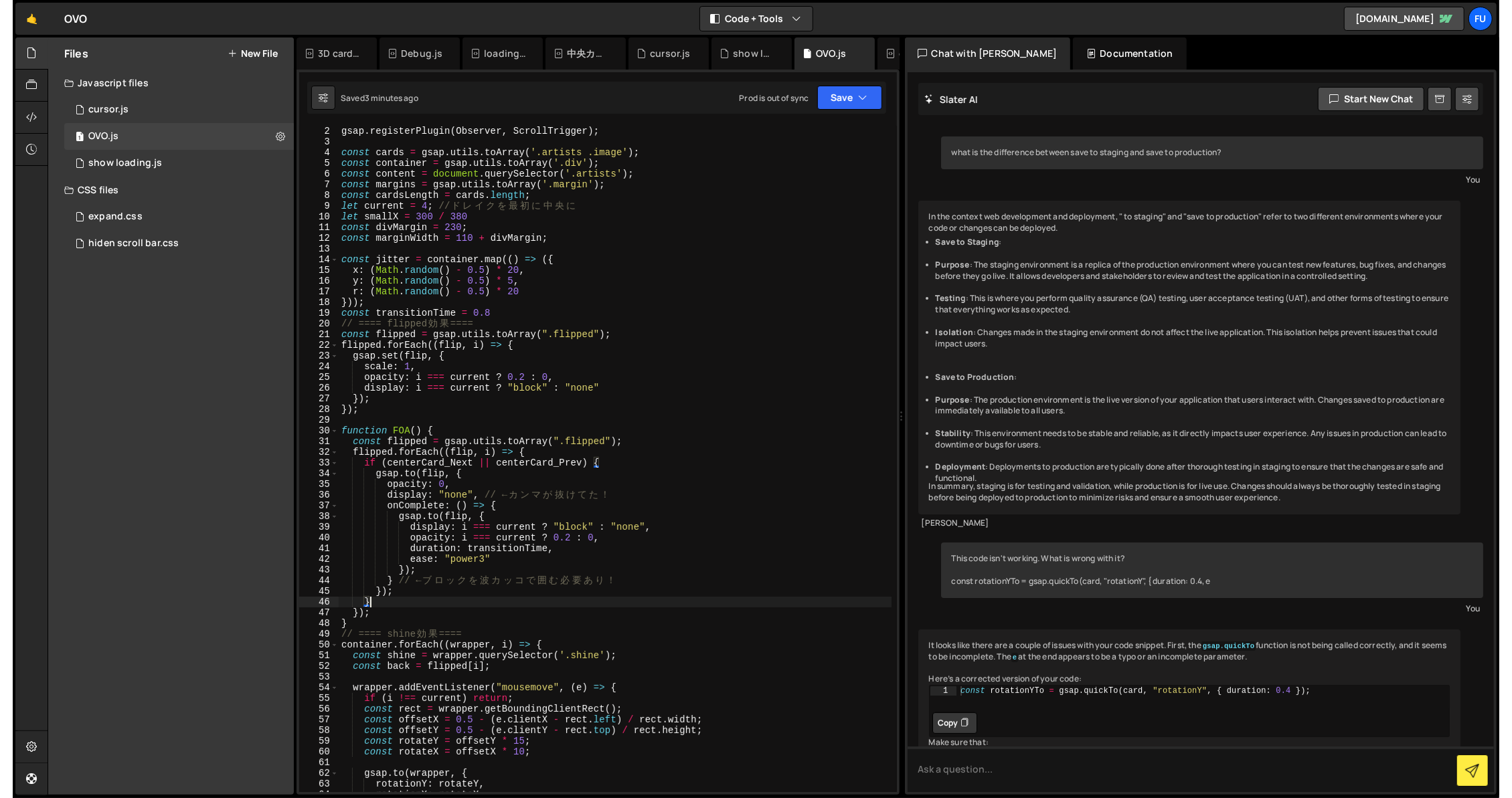
scroll to position [34, 0]
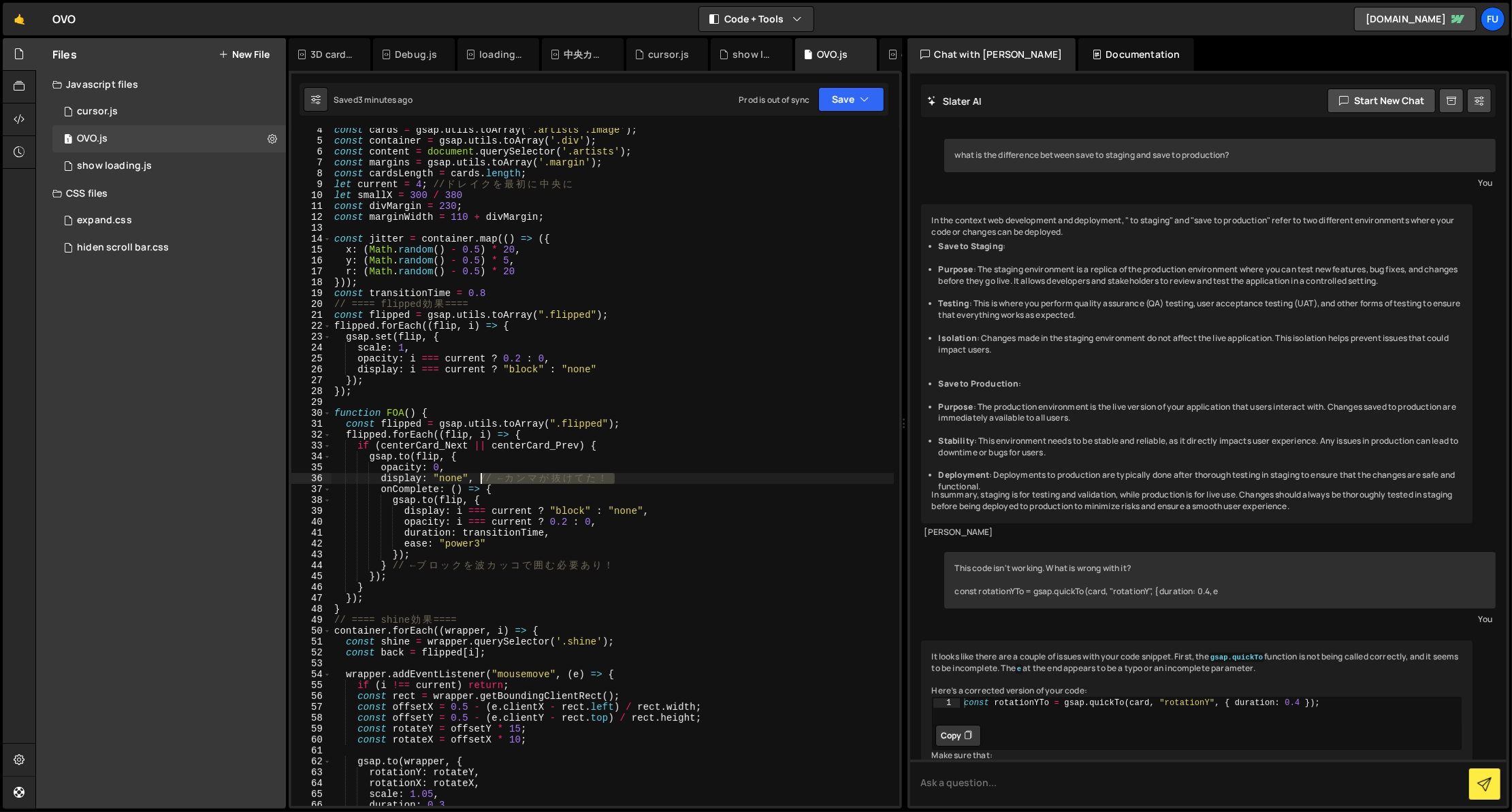
drag, startPoint x: 630, startPoint y: 475, endPoint x: 478, endPoint y: 478, distance: 152.0
click at [478, 478] on div "const cards = gsap . utils . toArray ( '.artists .image' ) ; const container = …" at bounding box center [613, 475] width 562 height 700
drag, startPoint x: 632, startPoint y: 567, endPoint x: 390, endPoint y: 568, distance: 242.0
click at [390, 568] on div "const cards = gsap . utils . toArray ( '.artists .image' ) ; const container = …" at bounding box center [613, 475] width 562 height 700
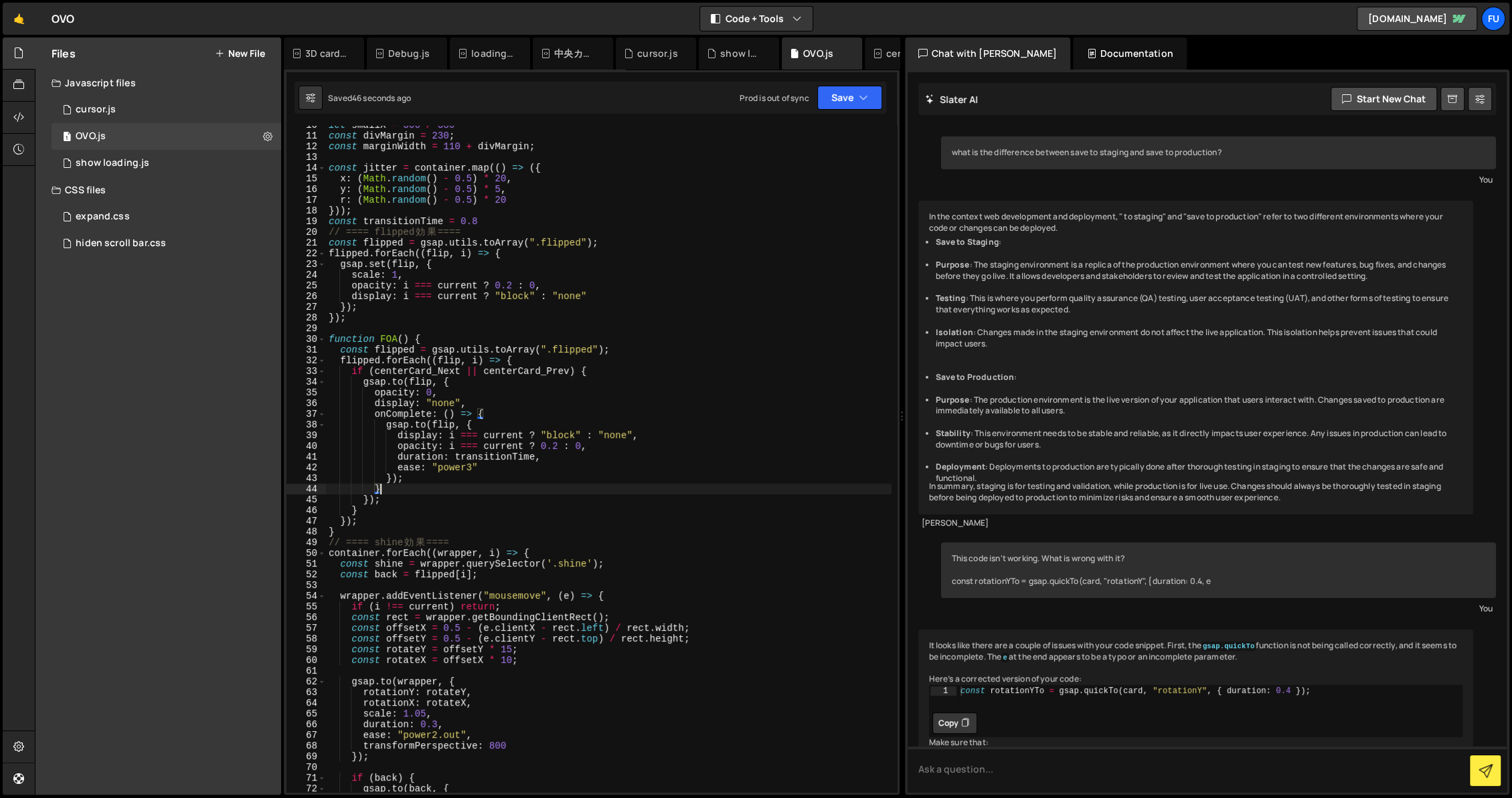
scroll to position [102, 0]
click at [443, 533] on div "let smallX = 300 / 380 const divMargin = 230 ; const marginWidth = 110 + divMar…" at bounding box center [609, 464] width 565 height 688
type textarea "}"
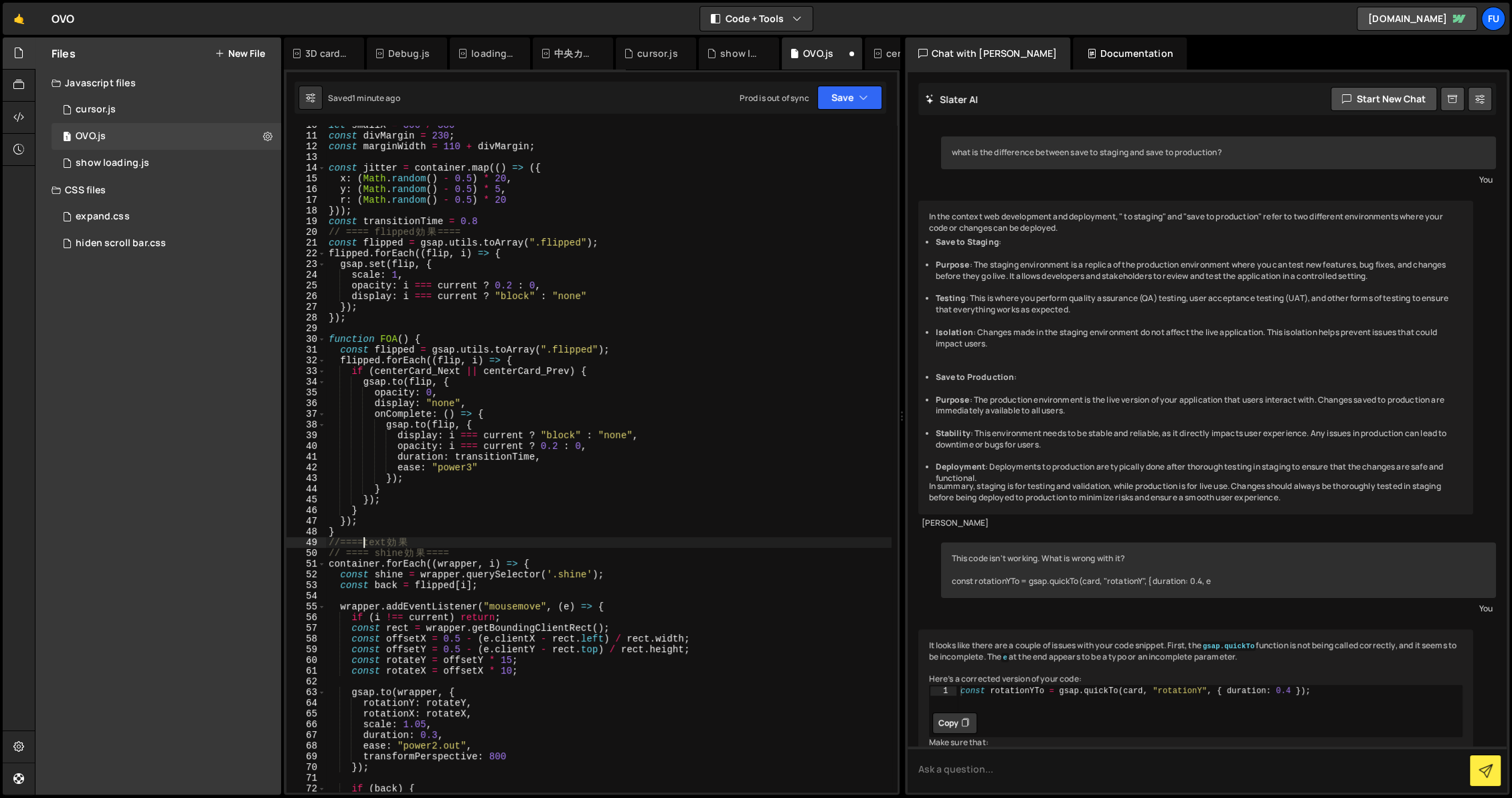
scroll to position [0, 3]
click at [462, 539] on div "let smallX = 300 / 380 const divMargin = 230 ; const marginWidth = 110 + divMar…" at bounding box center [609, 464] width 565 height 688
click at [414, 542] on div "let smallX = 300 / 380 const divMargin = 230 ; const marginWidth = 110 + divMar…" at bounding box center [609, 464] width 565 height 688
click at [341, 540] on div "let smallX = 300 / 380 const divMargin = 230 ; const marginWidth = 110 + divMar…" at bounding box center [609, 464] width 565 height 688
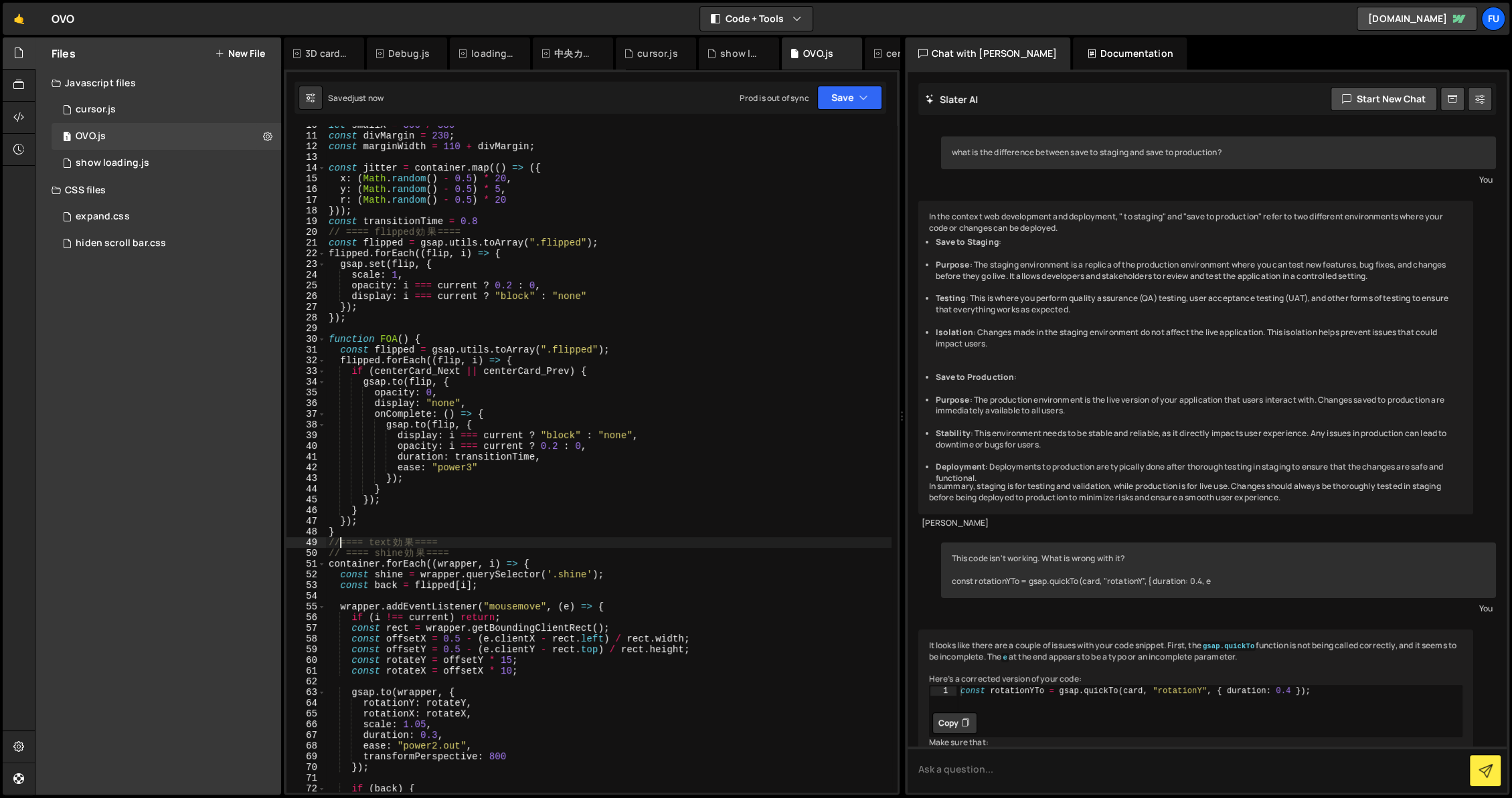
type textarea "// ==== text効果 ===="
click at [523, 548] on div "let smallX = 300 / 380 const divMargin = 230 ; const marginWidth = 110 + divMar…" at bounding box center [609, 464] width 565 height 688
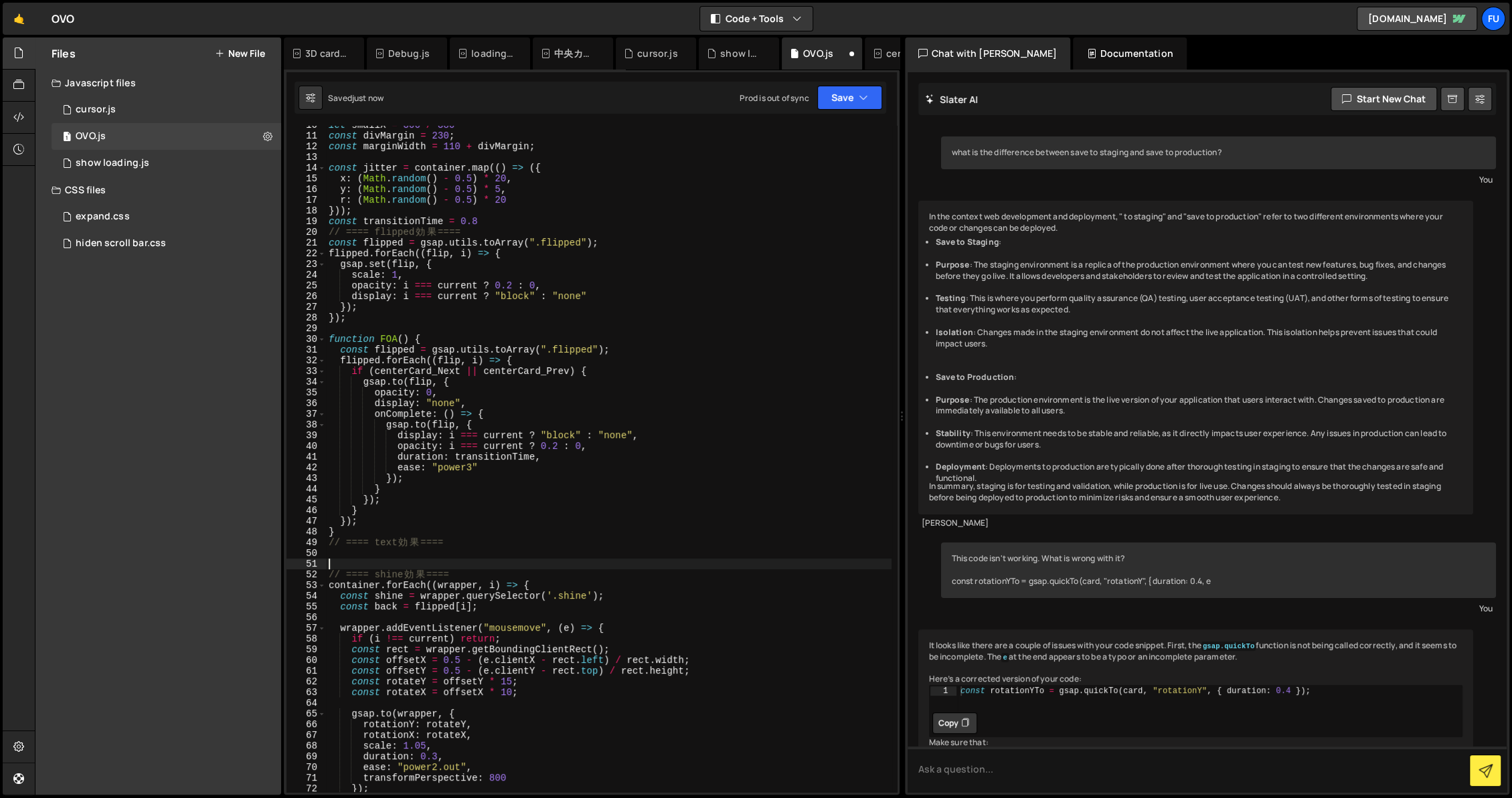
click at [407, 572] on div "let smallX = 300 / 380 const divMargin = 230 ; const marginWidth = 110 + divMar…" at bounding box center [609, 464] width 565 height 688
type textarea "// ==== shine効果 ===="
click at [405, 557] on div "let smallX = 300 / 380 const divMargin = 230 ; const marginWidth = 110 + divMar…" at bounding box center [609, 464] width 565 height 688
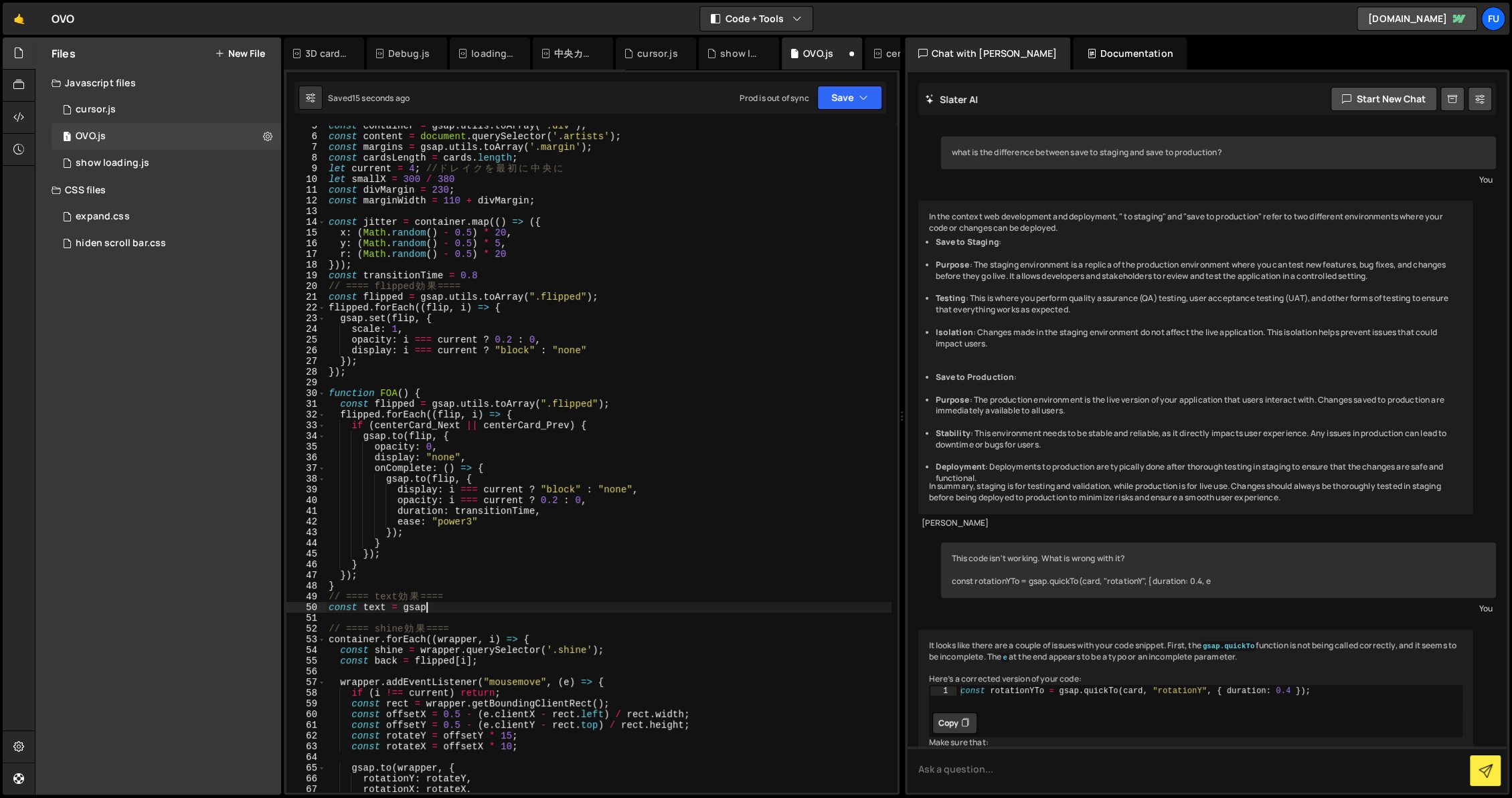
scroll to position [0, 7]
drag, startPoint x: 421, startPoint y: 294, endPoint x: 607, endPoint y: 295, distance: 186.0
click at [607, 295] on div "const container = gsap . utils . toArray ( '.div' ) ; const content = document …" at bounding box center [609, 464] width 565 height 688
click at [439, 608] on div "const container = gsap . utils . toArray ( '.div' ) ; const content = document …" at bounding box center [609, 464] width 565 height 688
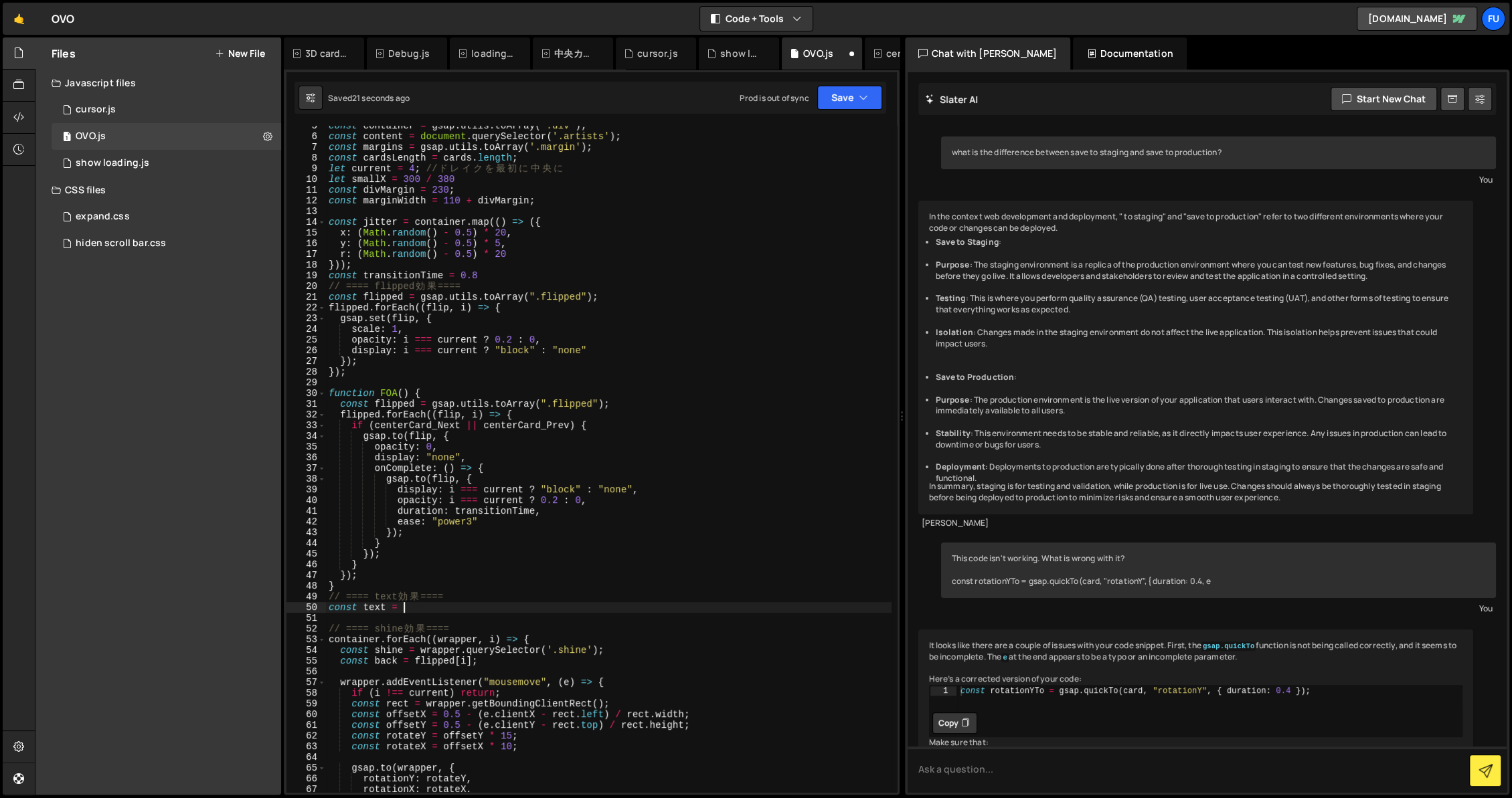
paste textarea "gsap.utils.toArray(".flipped");"
click at [564, 609] on div "const container = gsap . utils . toArray ( '.div' ) ; const content = document …" at bounding box center [609, 464] width 565 height 688
type textarea "const text = gsap.utils.toArray(".text");"
click at [637, 603] on div "const container = gsap . utils . toArray ( '.div' ) ; const content = document …" at bounding box center [609, 464] width 565 height 688
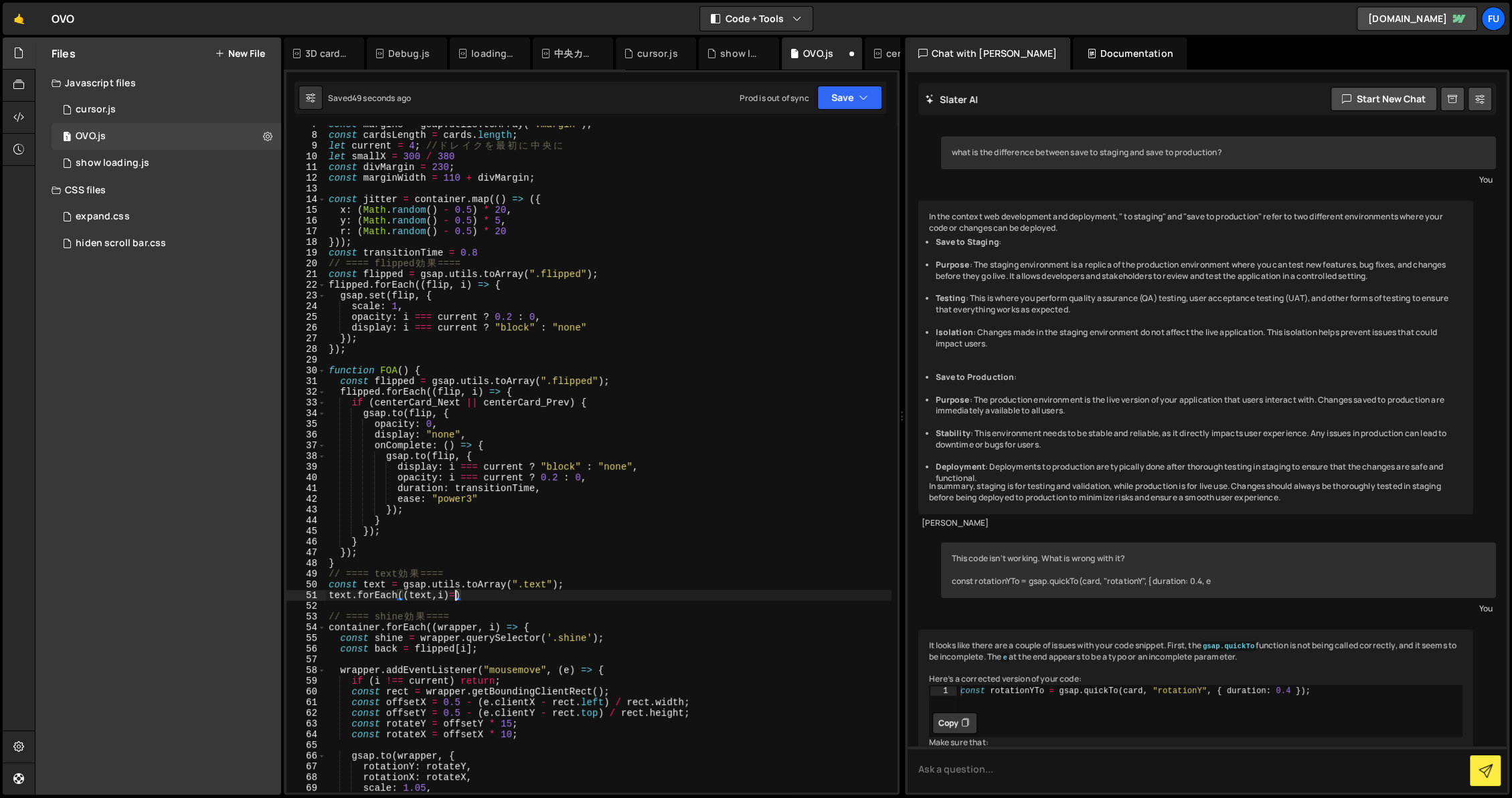
scroll to position [0, 9]
type textarea "text.forEach((text,i)=>{})"
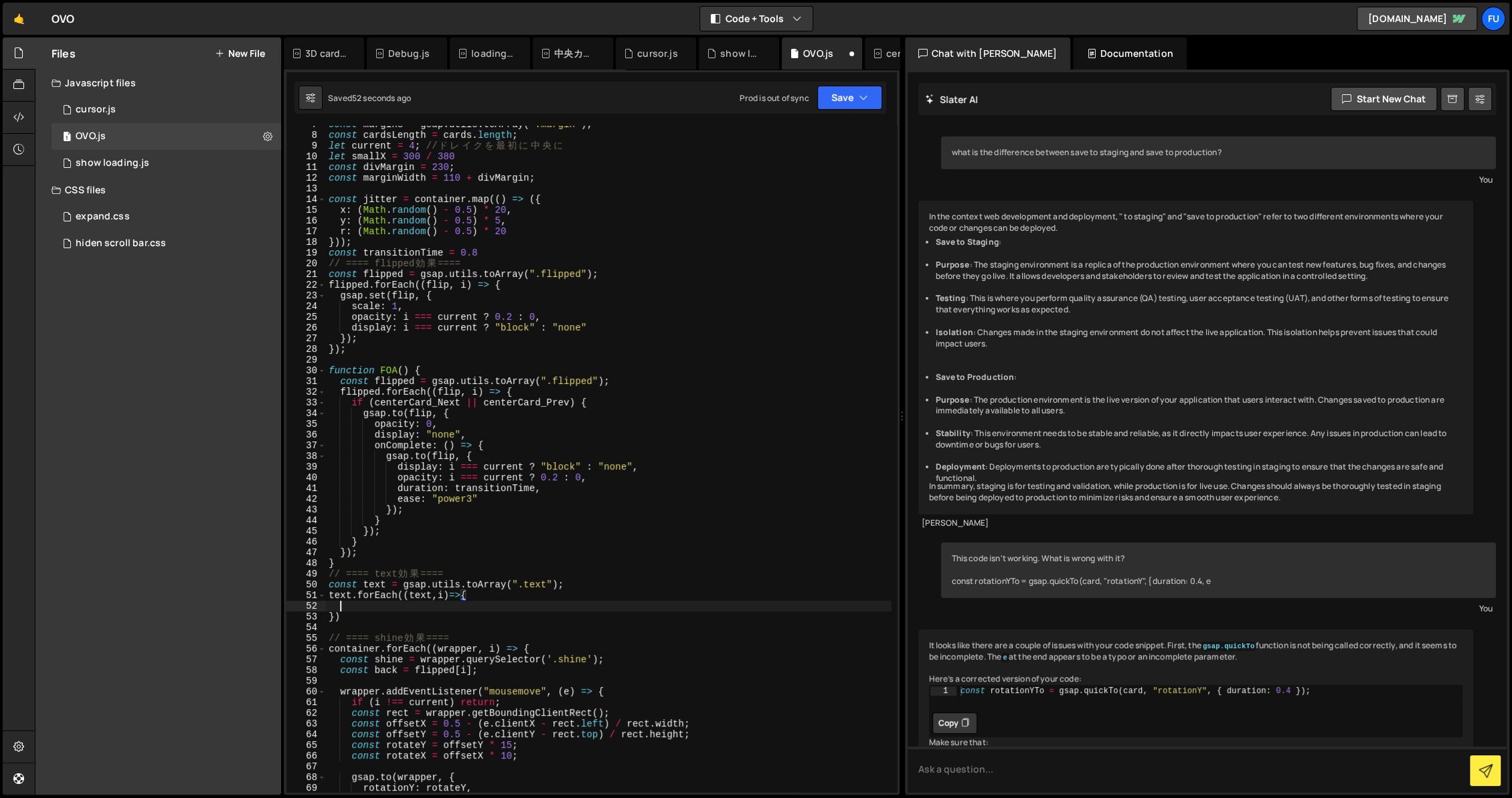
scroll to position [0, 0]
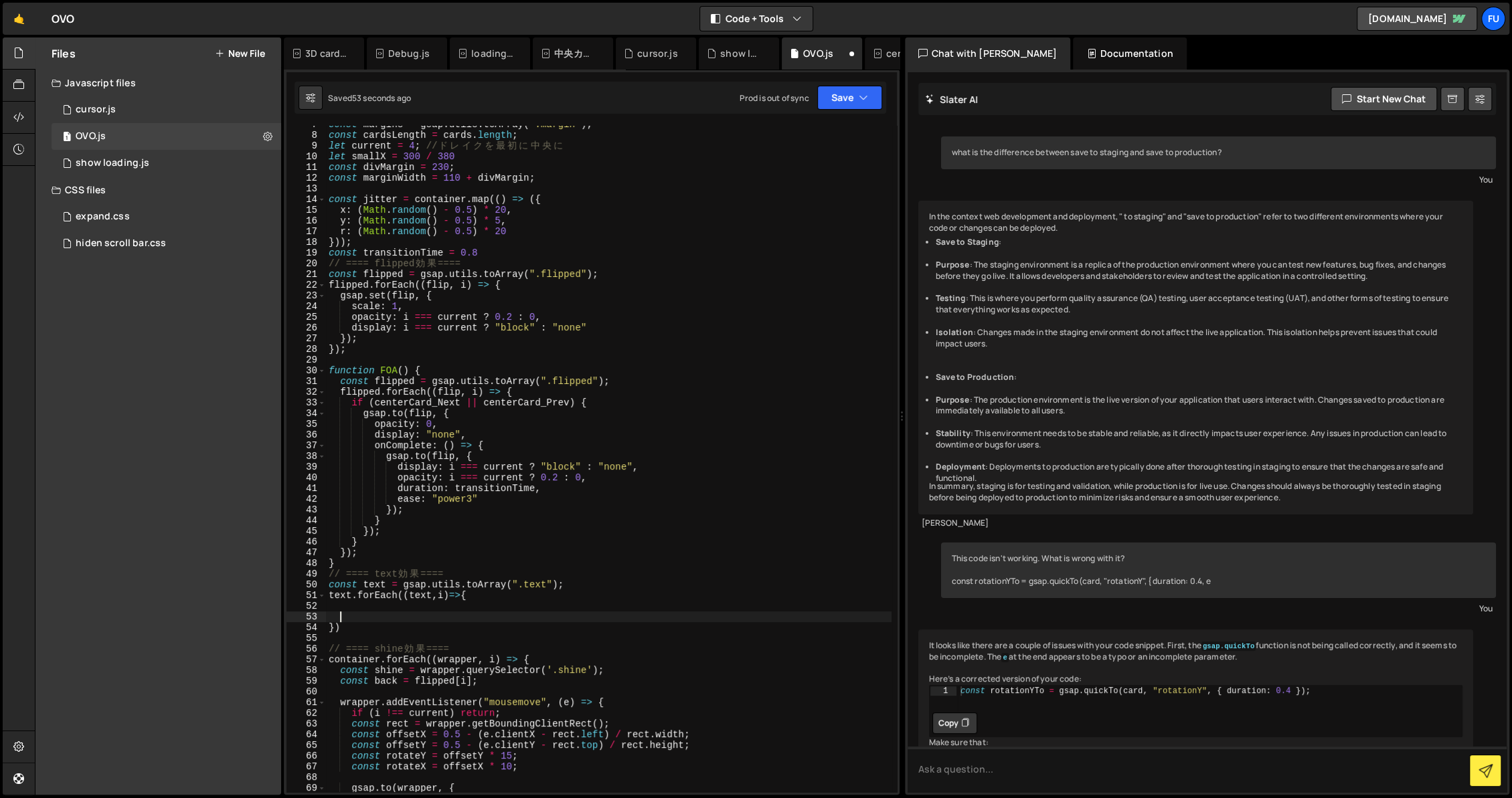
drag, startPoint x: 427, startPoint y: 612, endPoint x: 432, endPoint y: 619, distance: 8.6
click at [428, 612] on div "const margins = gsap . utils . toArray ( '.margin' ) ; const cardsLength = card…" at bounding box center [609, 463] width 565 height 688
click at [453, 616] on div "const margins = gsap . utils . toArray ( '.margin' ) ; const cardsLength = card…" at bounding box center [609, 463] width 565 height 688
click at [456, 605] on div "const margins = gsap . utils . toArray ( '.margin' ) ; const cardsLength = card…" at bounding box center [609, 463] width 565 height 688
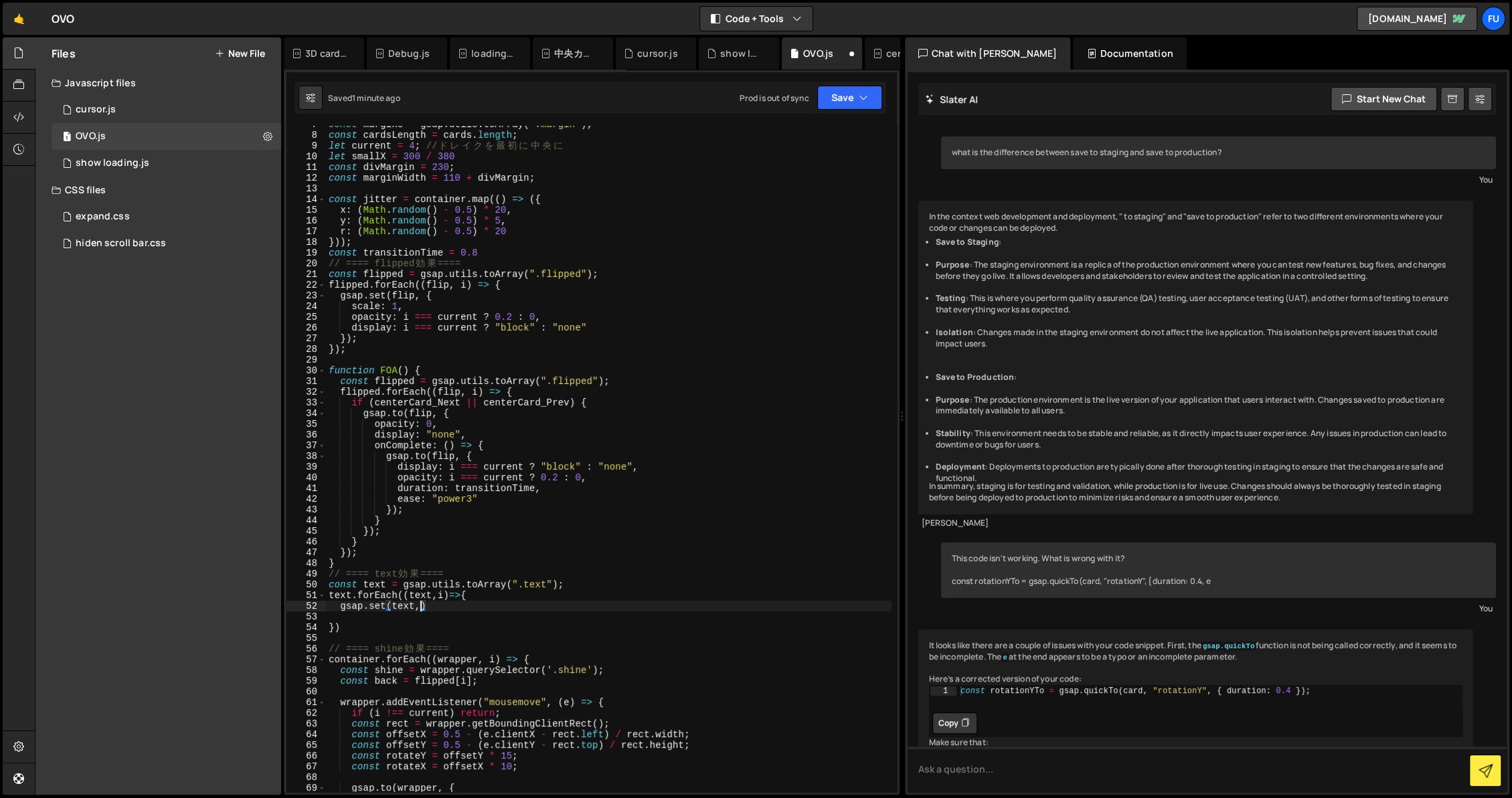
type textarea "gsap.set(text,{})"
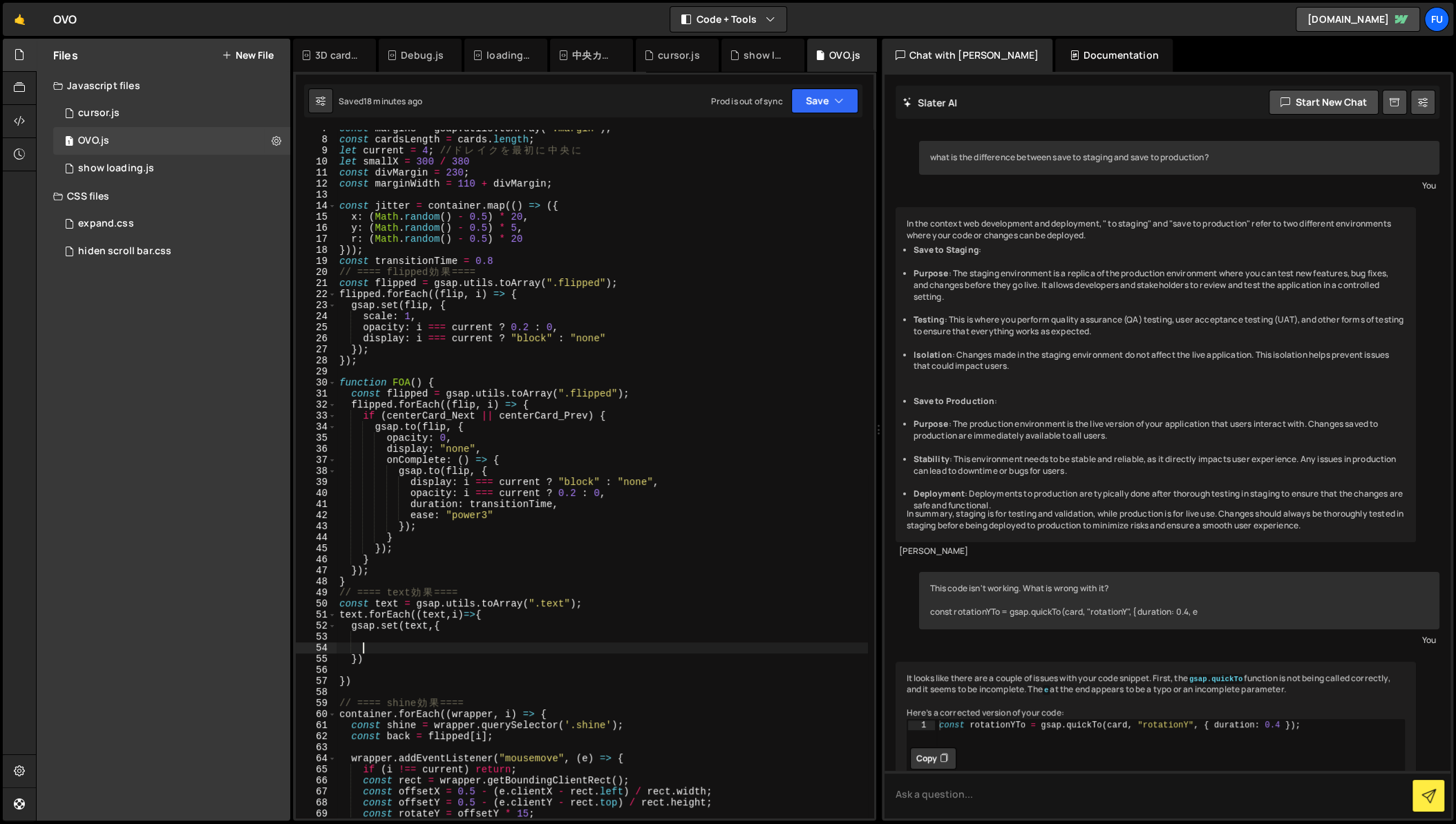
scroll to position [0, 0]
